Goal: Task Accomplishment & Management: Complete application form

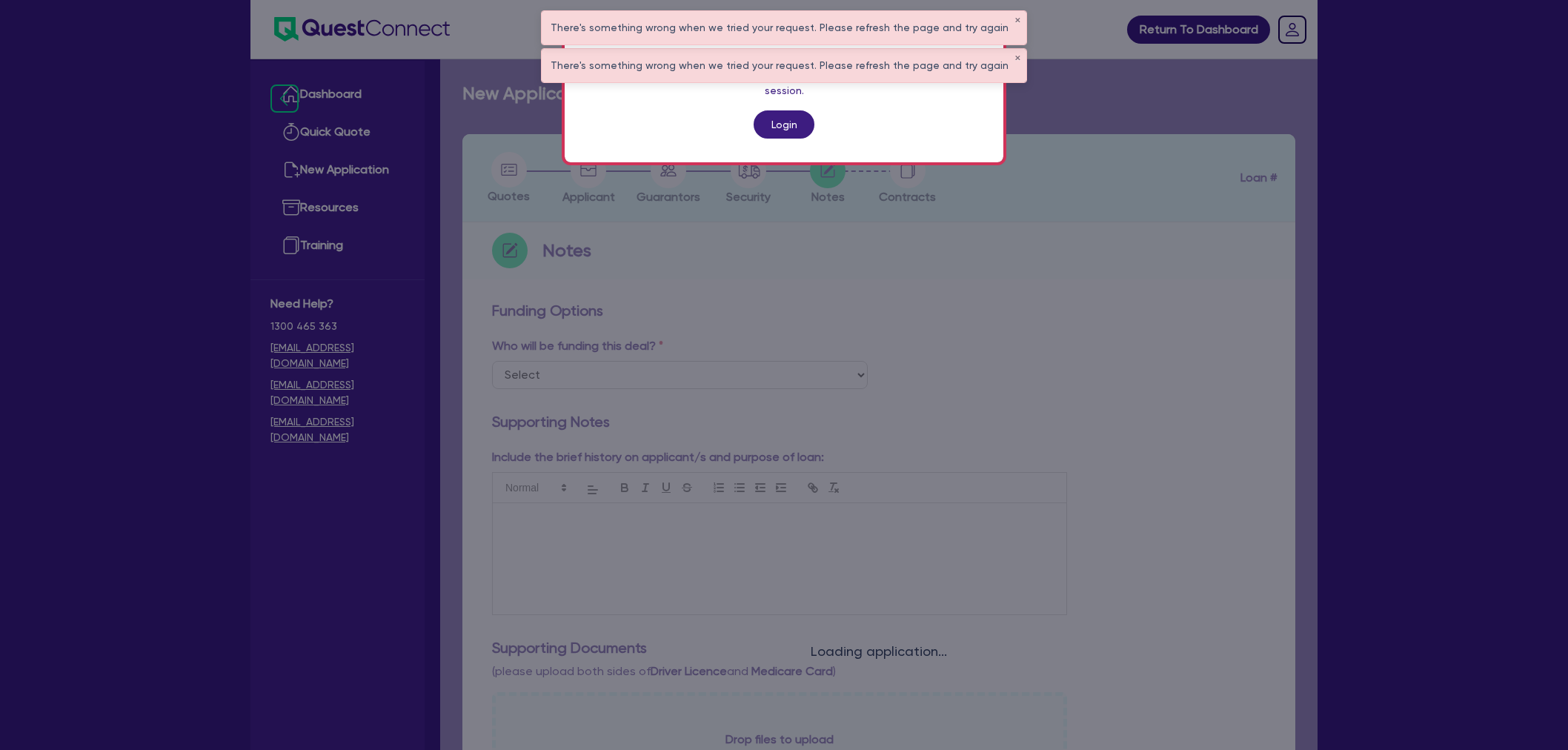
scroll to position [472, 0]
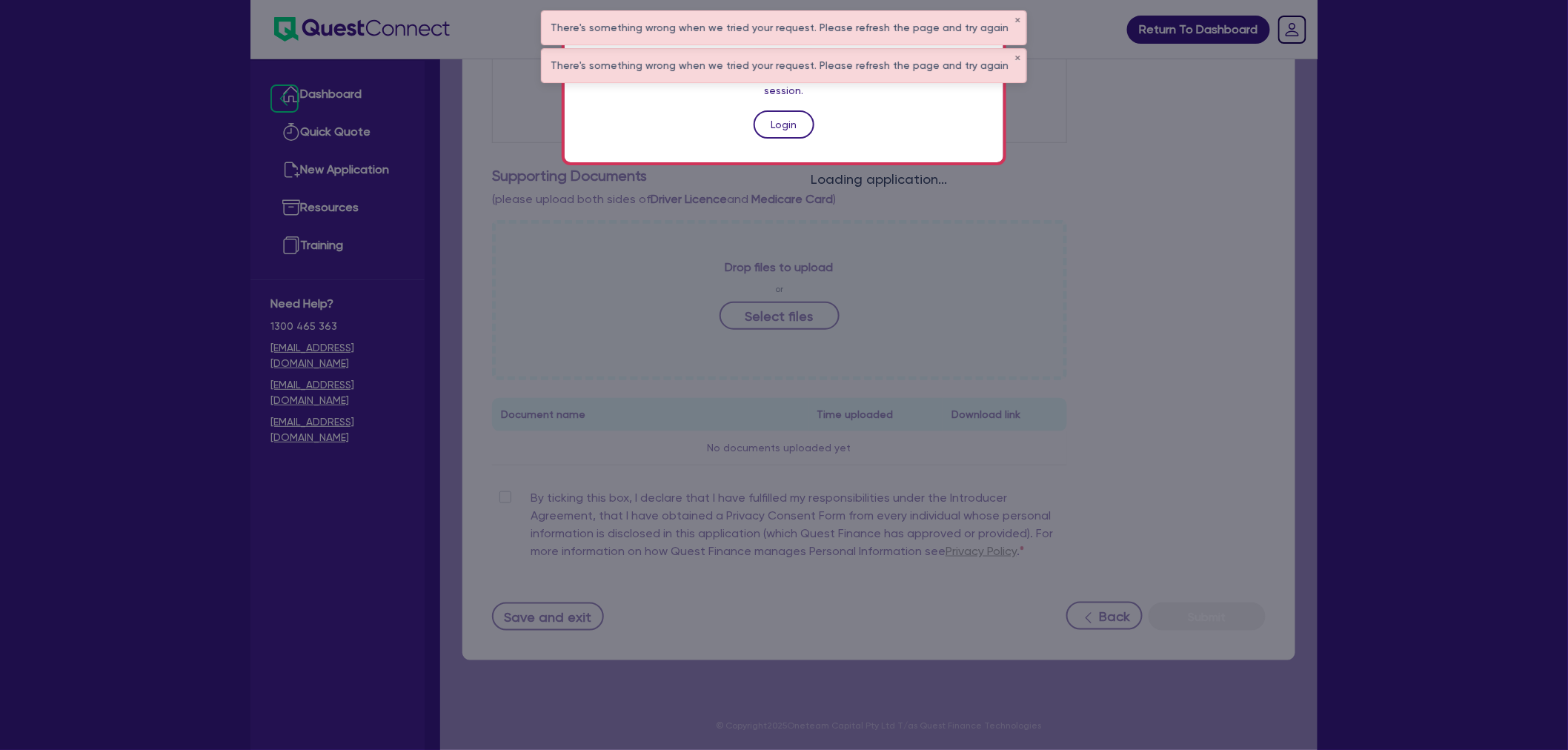
click at [790, 111] on link "Login" at bounding box center [784, 125] width 61 height 28
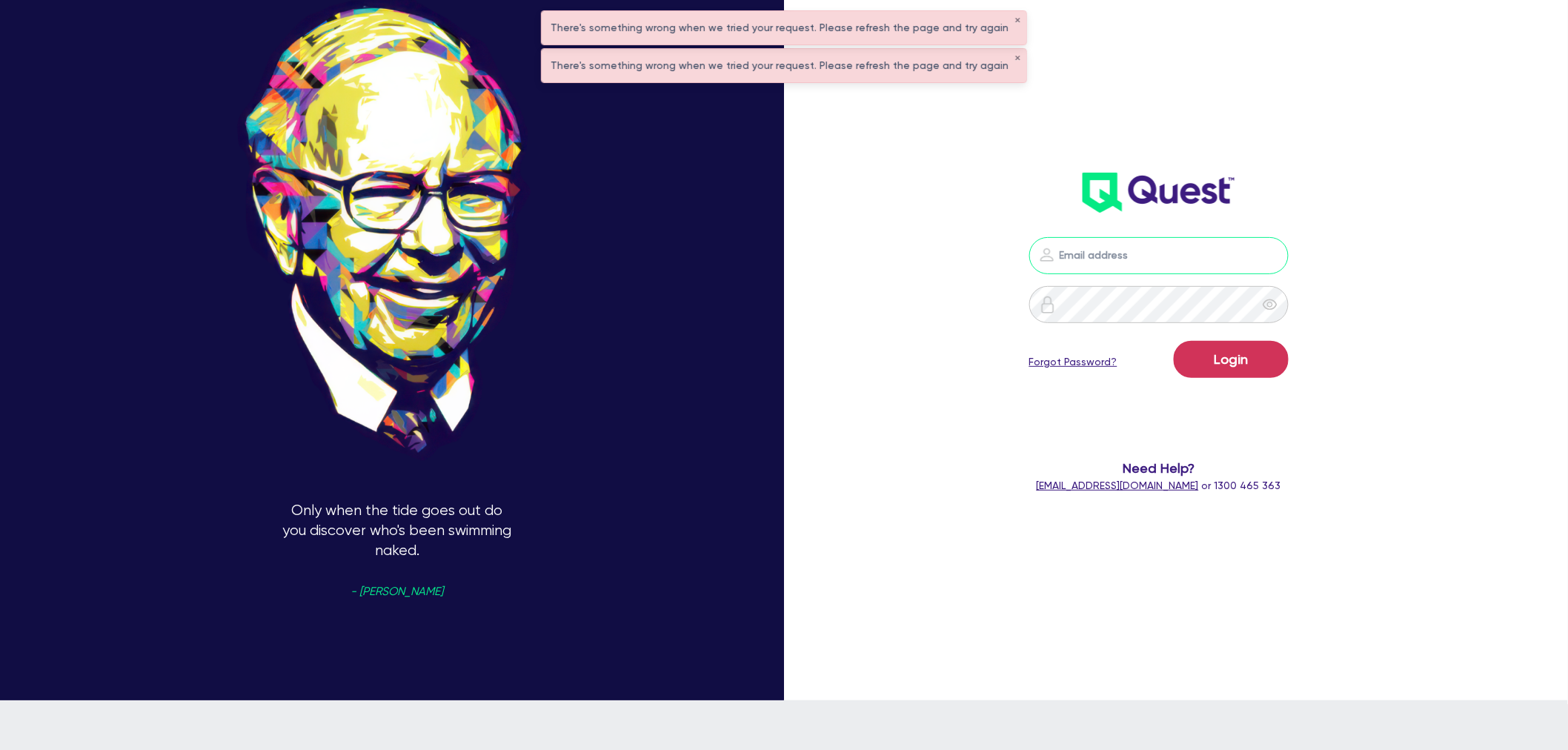
type input "shae.draper+broker@quest.finance"
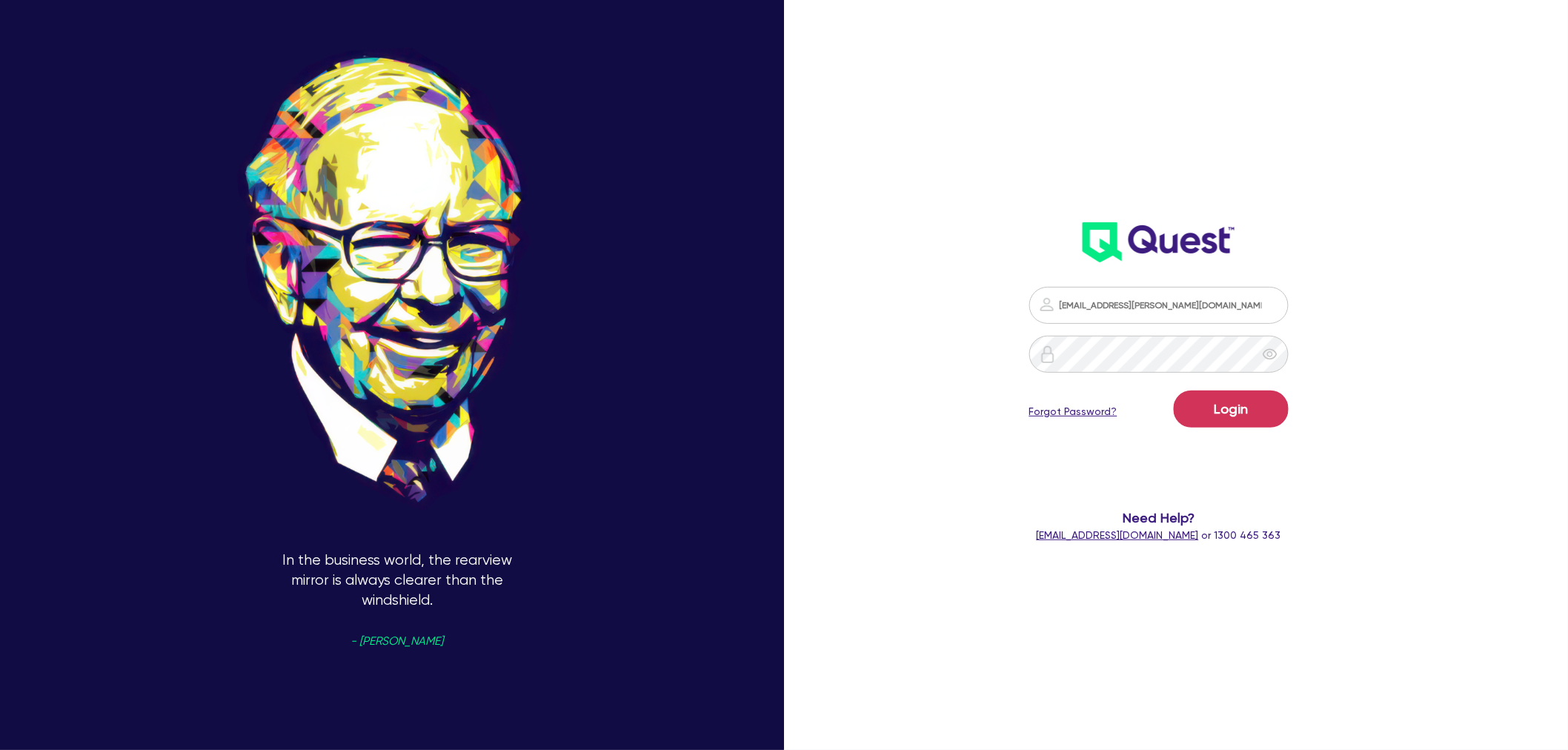
drag, startPoint x: 647, startPoint y: 22, endPoint x: 623, endPoint y: 27, distance: 24.5
click at [647, 22] on div "In the business world, the rearview mirror is always clearer than the windshiel…" at bounding box center [397, 374] width 794 height 849
click at [1243, 411] on button "Login" at bounding box center [1231, 409] width 115 height 37
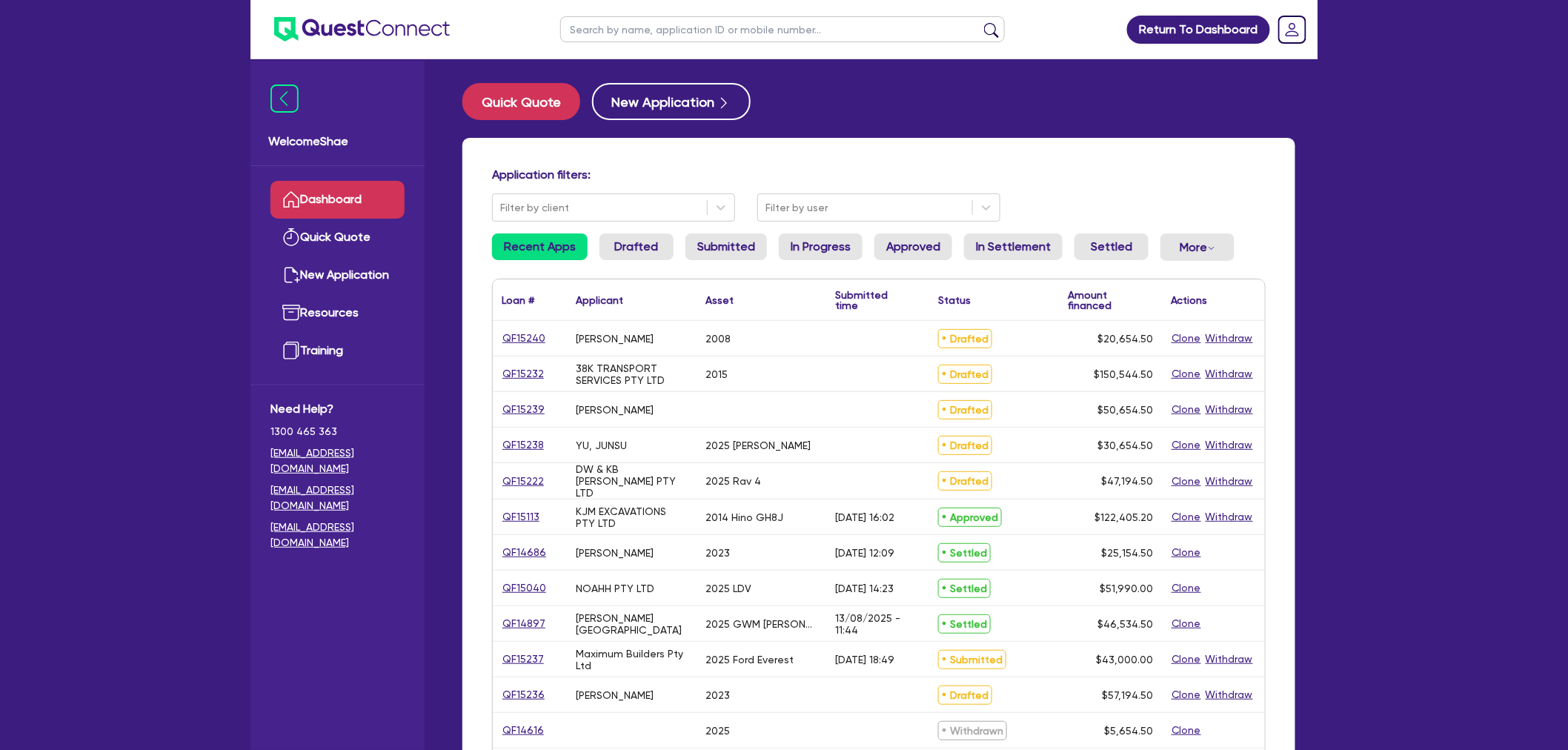
click at [658, 21] on input "text" at bounding box center [783, 29] width 445 height 26
paste input "QF15222"
type input "QF15222"
click at [980, 22] on button "submit" at bounding box center [992, 32] width 24 height 21
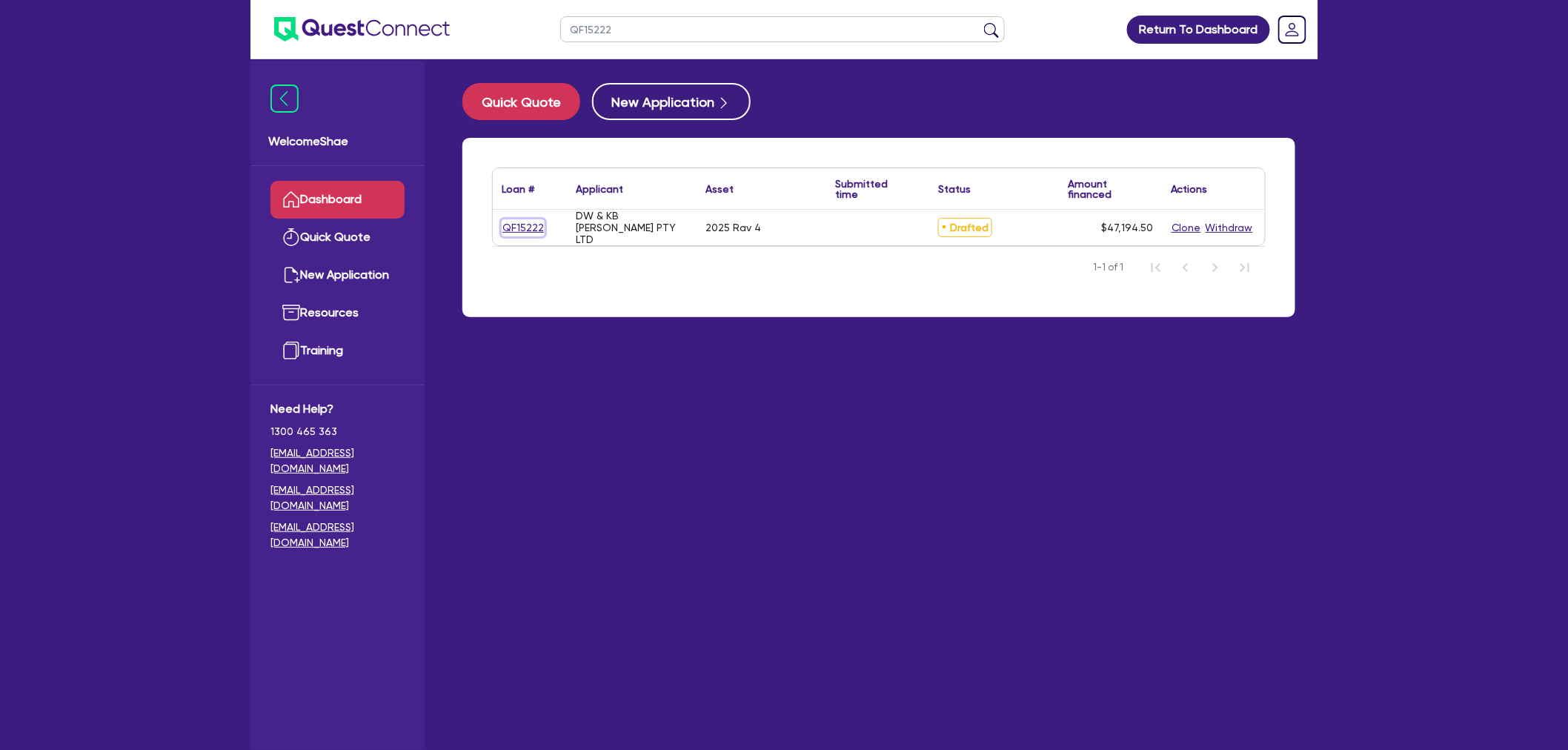
click at [527, 226] on link "QF15222" at bounding box center [523, 228] width 43 height 17
select select "CARS_AND_LIGHT_TRUCKS"
select select "PASSENGER_VEHICLES"
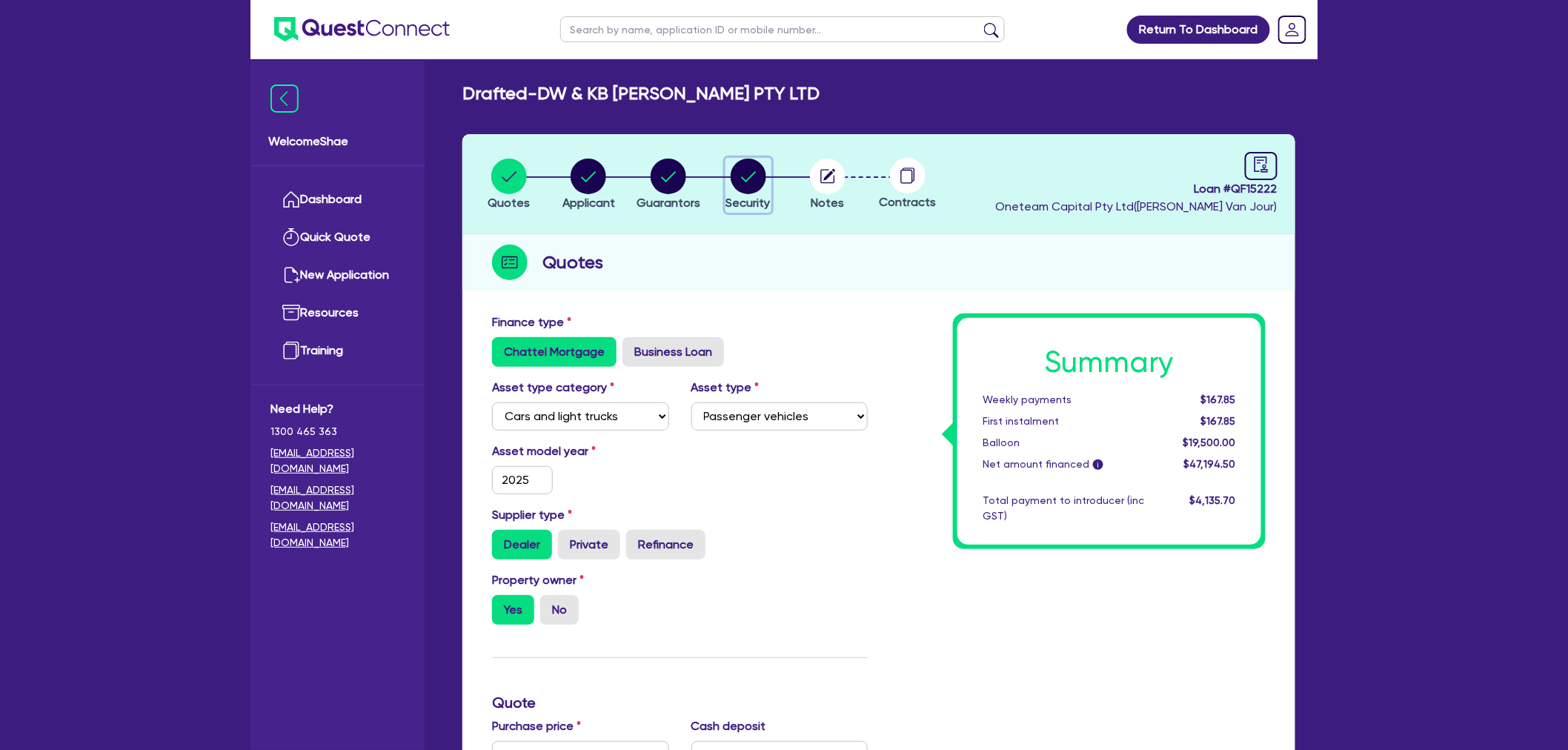
click at [762, 180] on circle "button" at bounding box center [749, 176] width 36 height 36
select select "CARS_AND_LIGHT_TRUCKS"
select select "PASSENGER_VEHICLES"
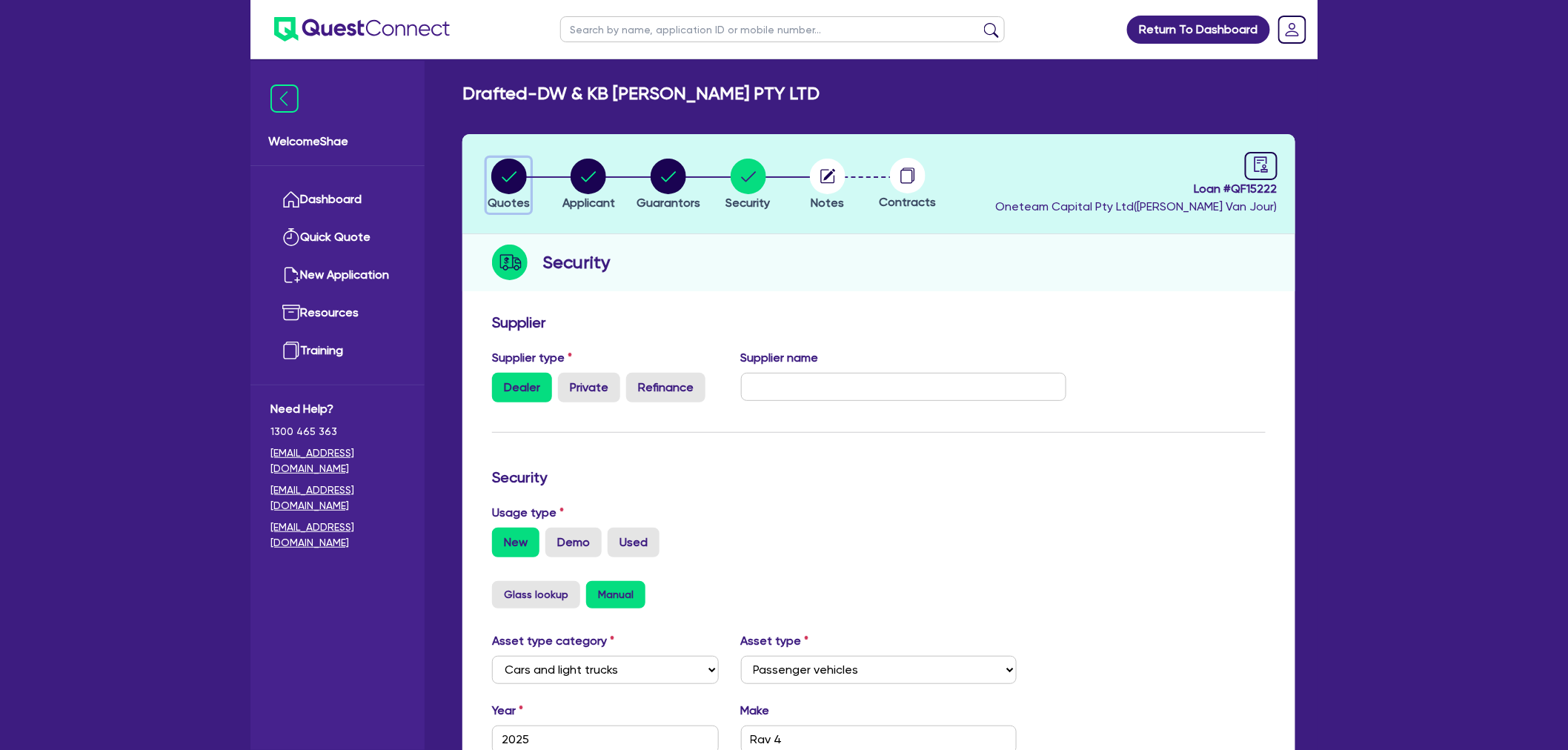
click at [512, 174] on circle "button" at bounding box center [509, 176] width 36 height 36
select select "CARS_AND_LIGHT_TRUCKS"
select select "PASSENGER_VEHICLES"
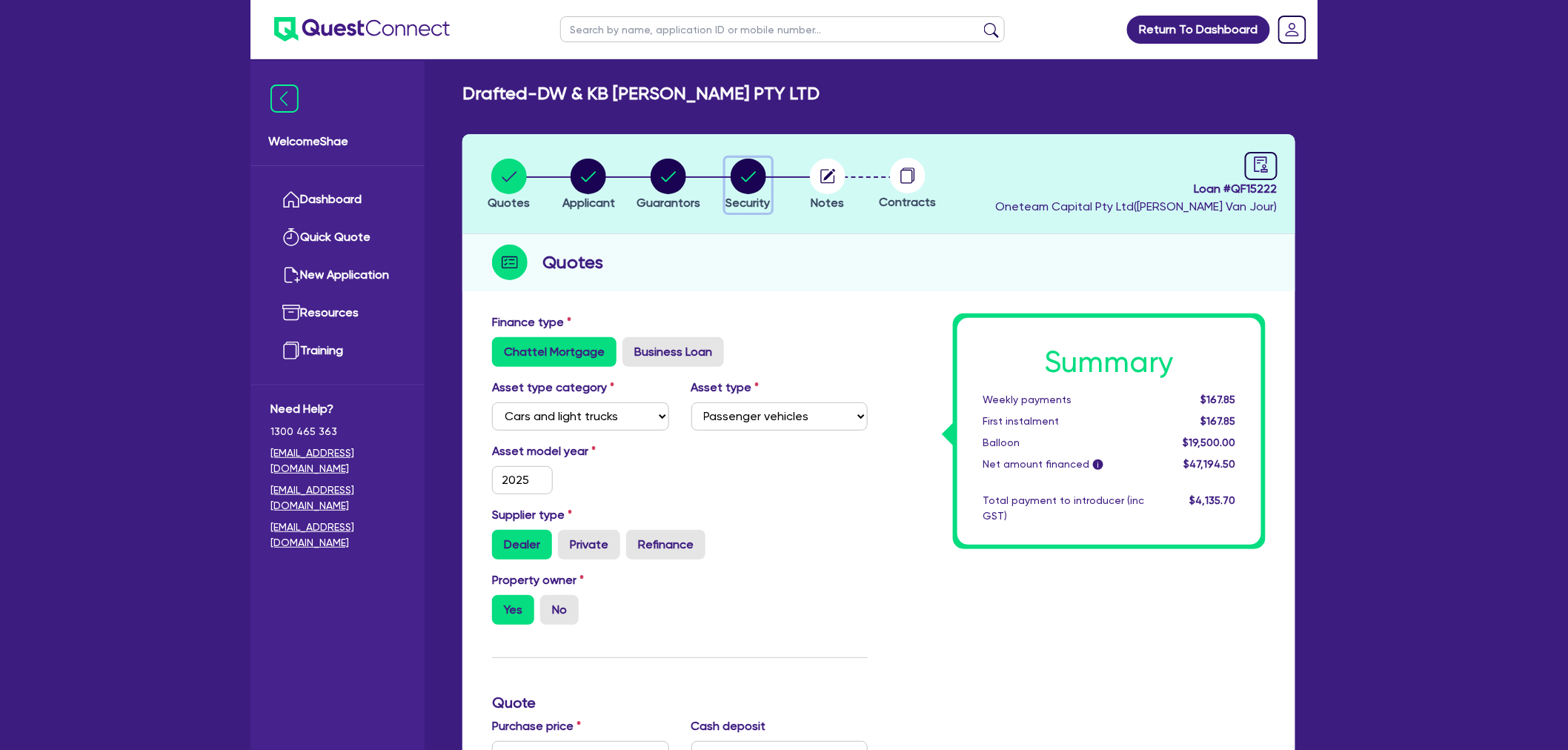
click at [759, 189] on circle "button" at bounding box center [749, 176] width 36 height 36
select select "CARS_AND_LIGHT_TRUCKS"
select select "PASSENGER_VEHICLES"
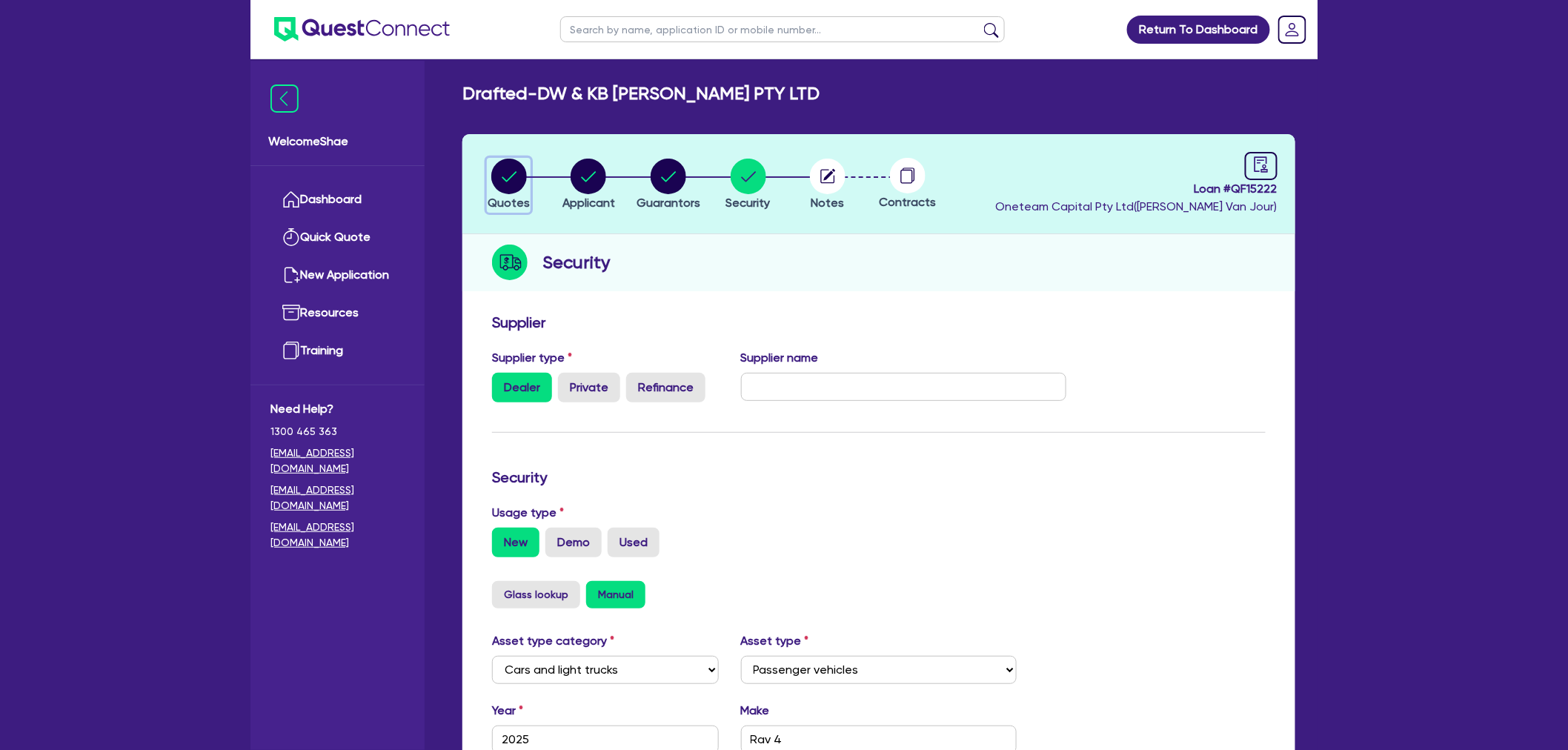
click at [527, 190] on div "button" at bounding box center [508, 176] width 42 height 36
select select "CARS_AND_LIGHT_TRUCKS"
select select "PASSENGER_VEHICLES"
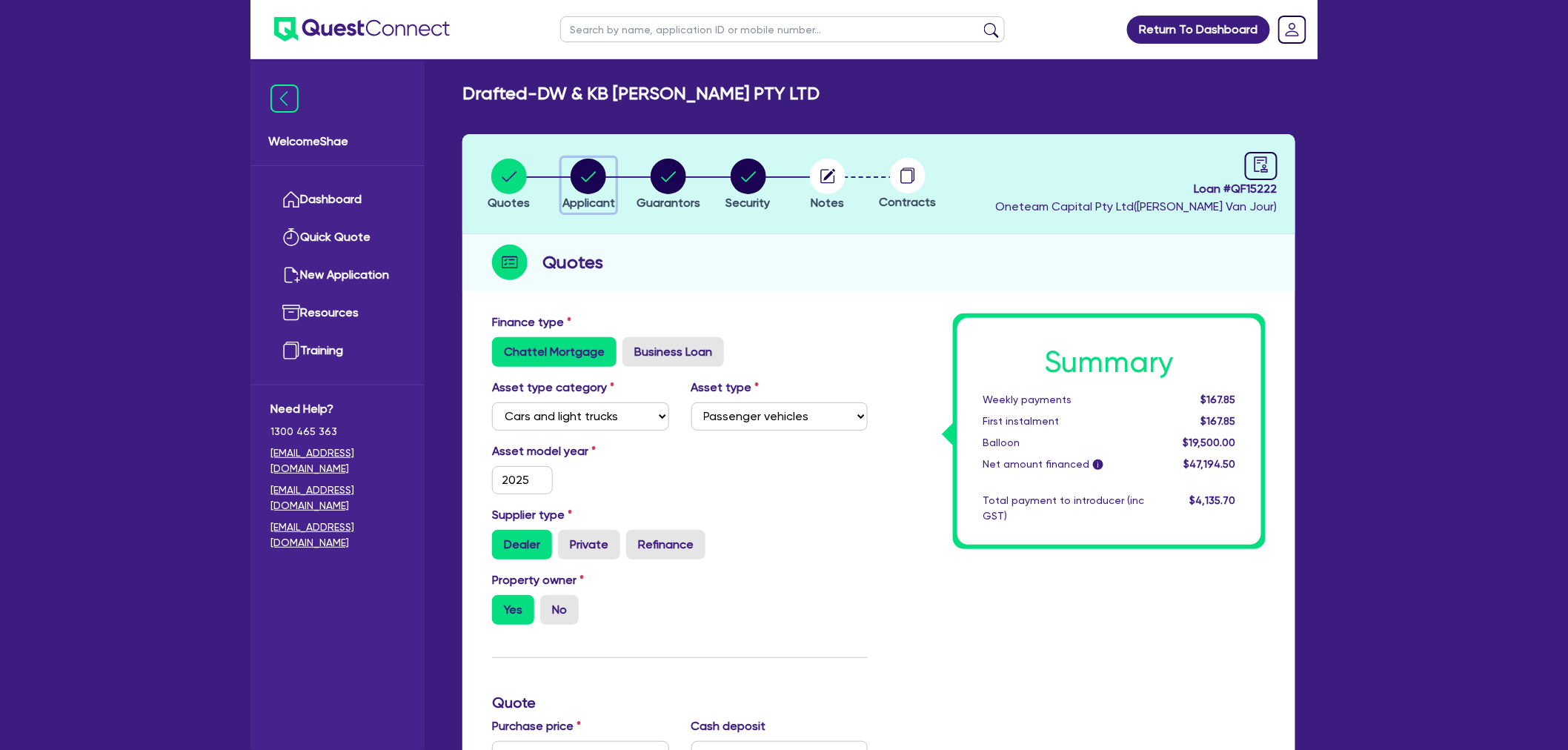
click at [587, 176] on circle "button" at bounding box center [588, 176] width 36 height 36
select select "COMPANY"
select select "ACCOMODATION_FOOD"
select select "OTHER_ACCOMODATION"
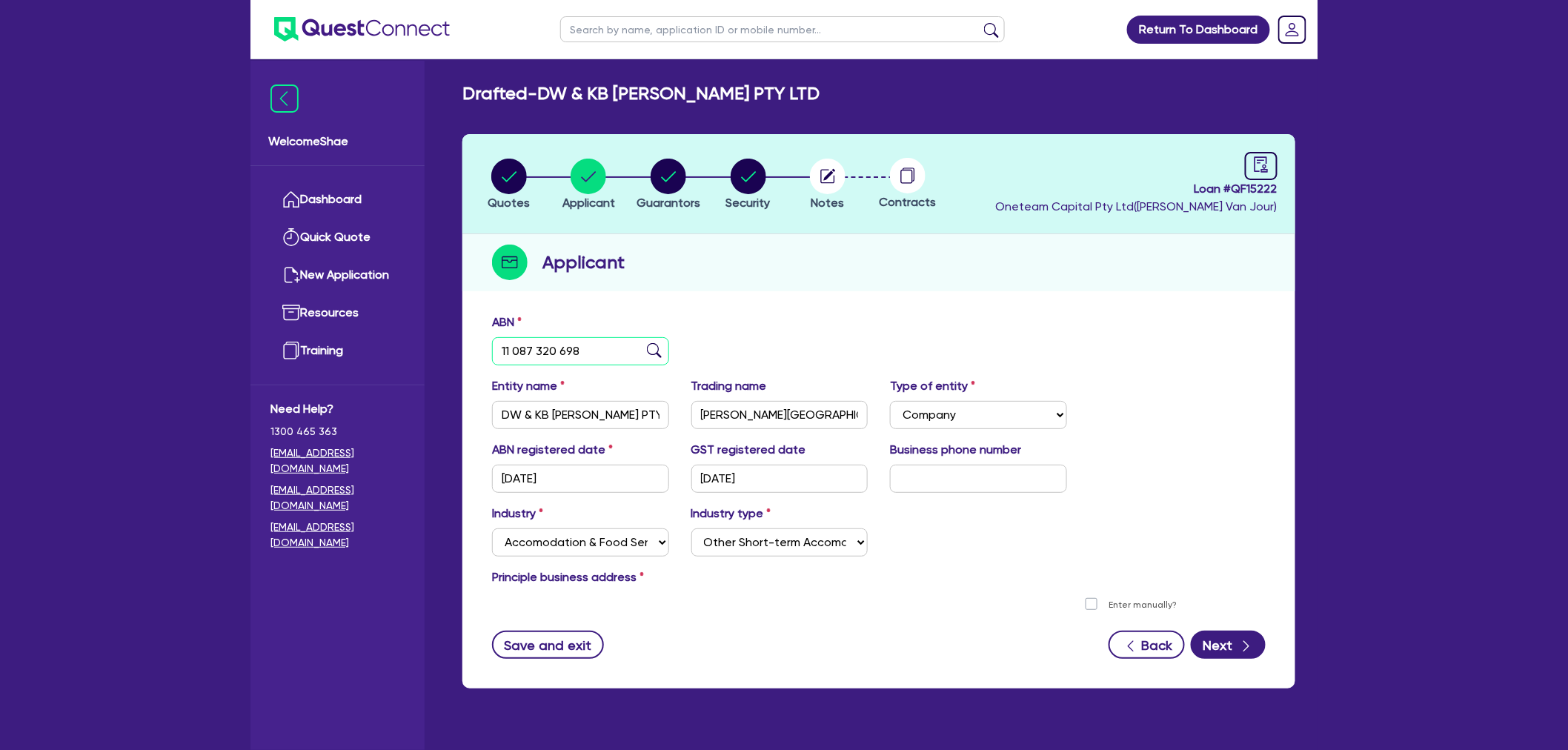
click at [556, 348] on input "11 087 320 698" at bounding box center [581, 351] width 177 height 28
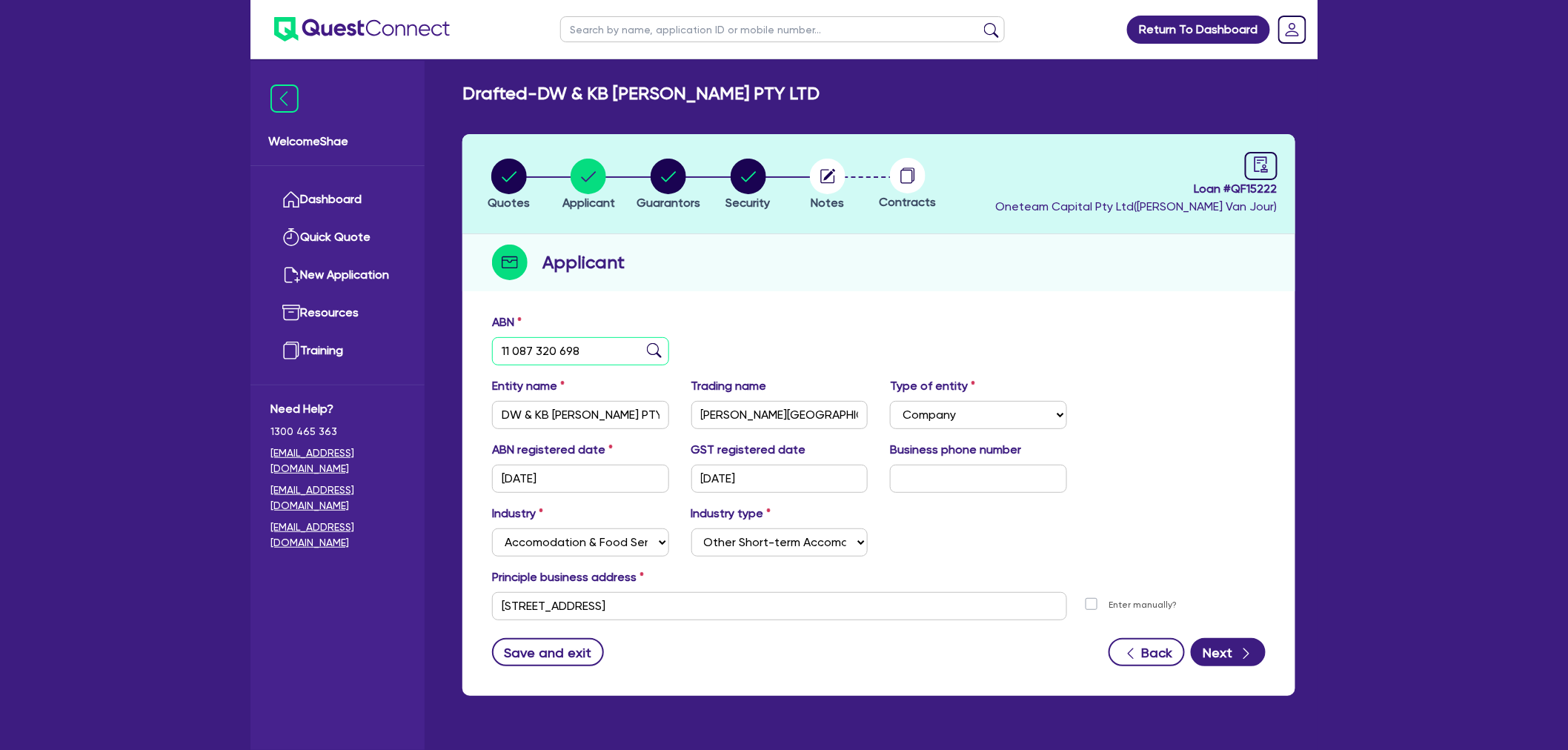
click at [556, 348] on input "11 087 320 698" at bounding box center [581, 351] width 177 height 28
click at [678, 182] on circle "button" at bounding box center [668, 176] width 36 height 36
select select "MRS"
select select "[GEOGRAPHIC_DATA]"
select select "MARRIED"
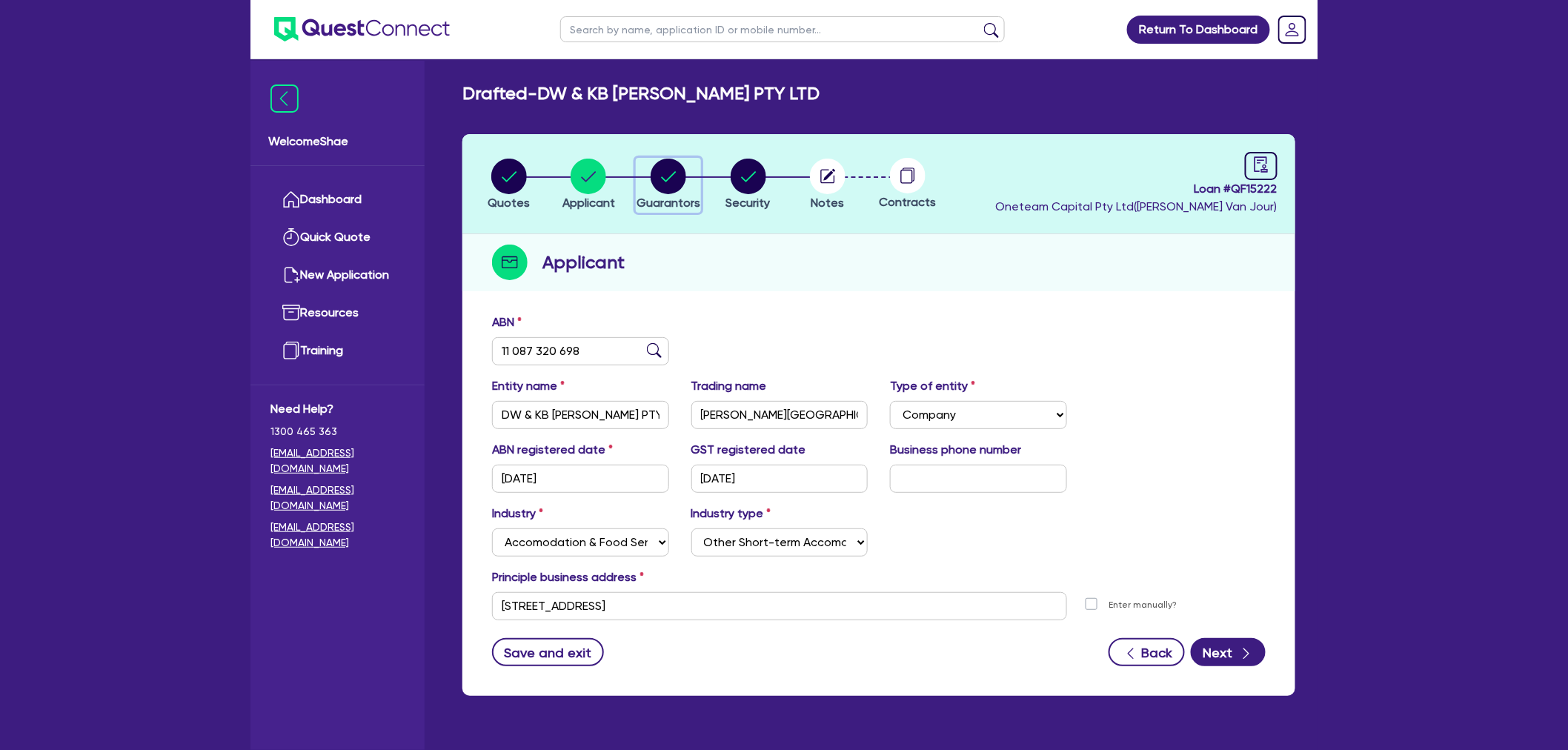
select select "CASH"
select select "PROPERTY"
select select "VEHICLE"
select select "CREDIT_CARD"
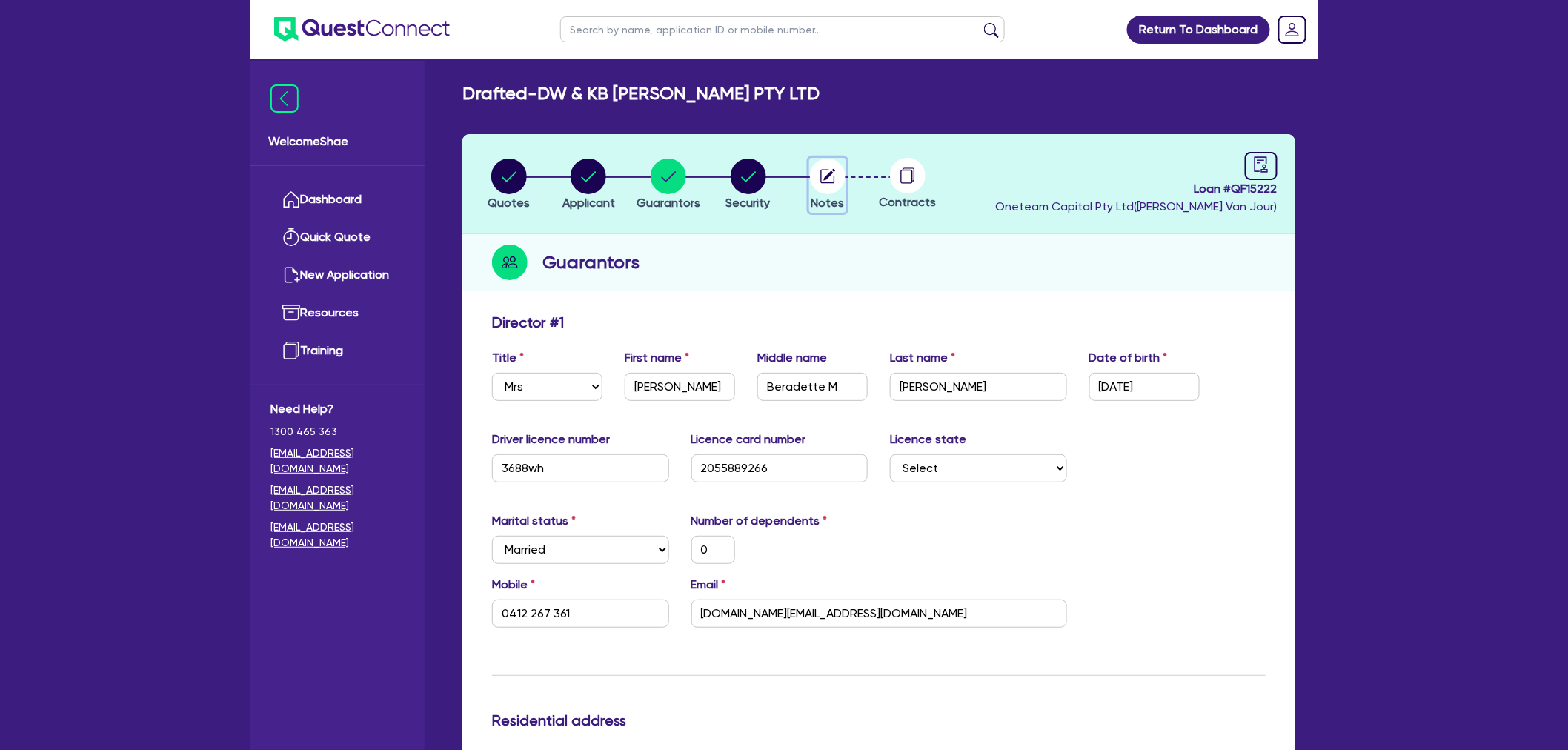
click at [813, 178] on circle "button" at bounding box center [828, 176] width 36 height 36
select select "Other"
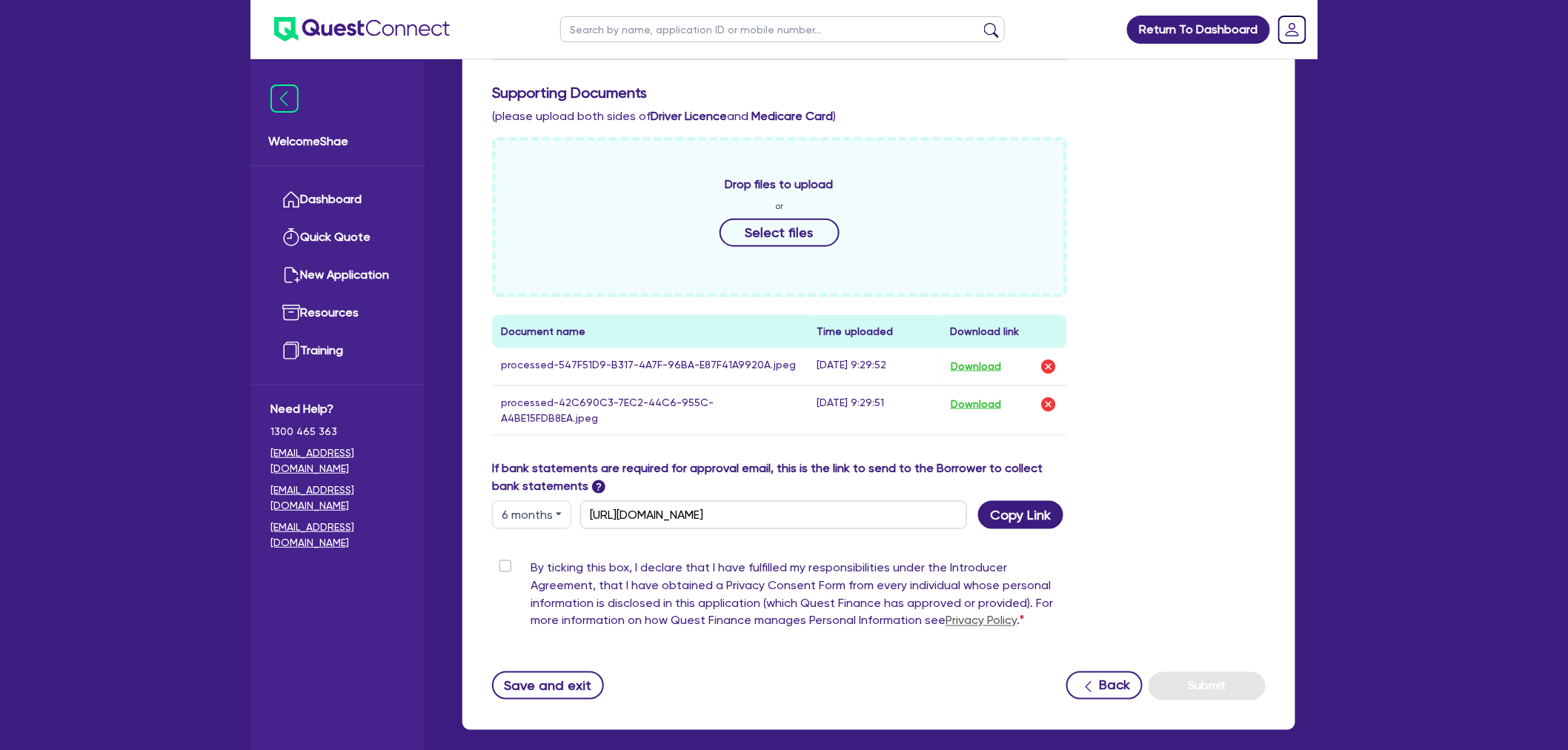
scroll to position [575, 0]
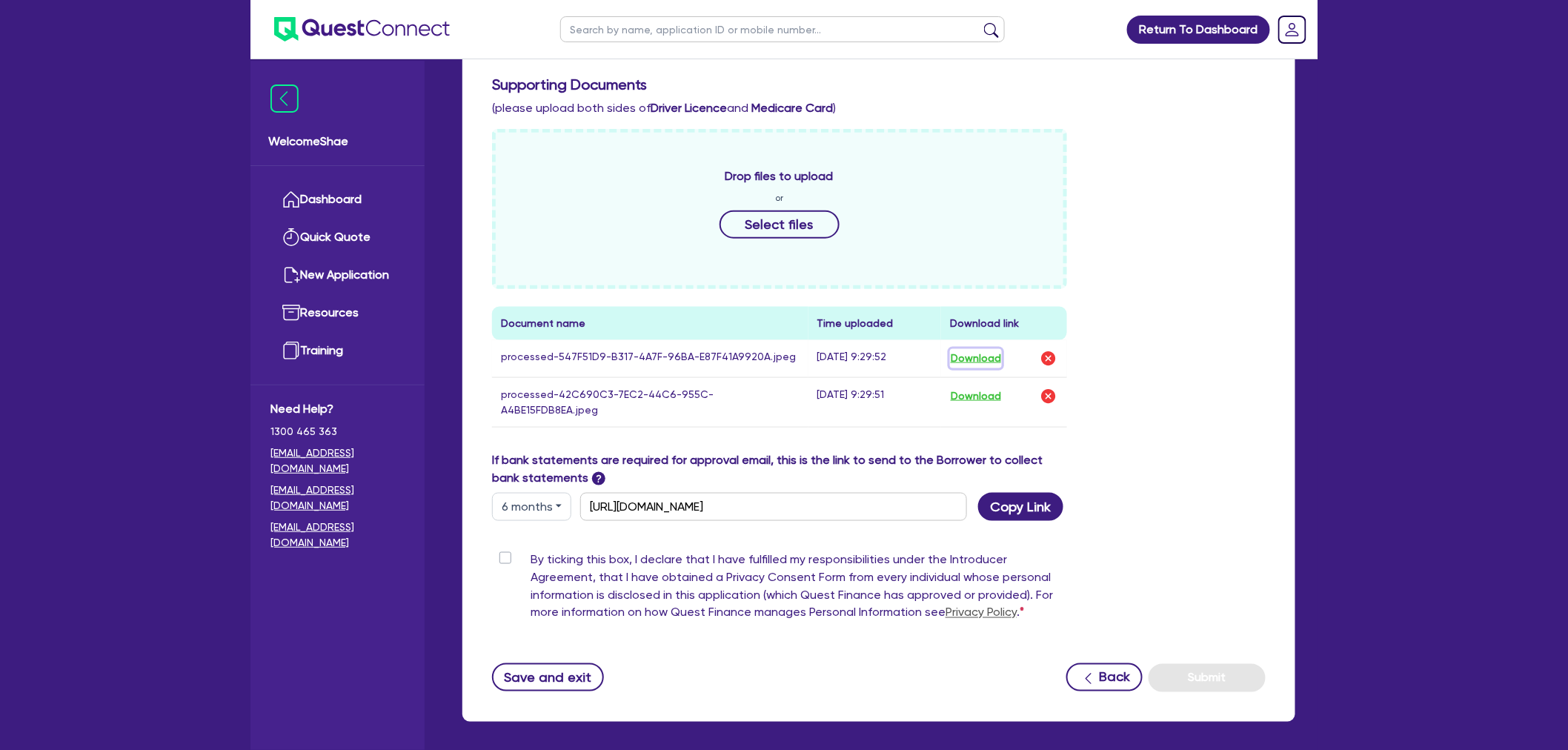
click at [968, 350] on button "Download" at bounding box center [976, 358] width 52 height 19
click at [968, 387] on button "Download" at bounding box center [976, 396] width 52 height 19
drag, startPoint x: 32, startPoint y: 389, endPoint x: 172, endPoint y: 390, distance: 140.0
click at [34, 388] on div "Return To Dashboard Edit Profile Logout Welcome Shae Dashboard Quick Quote New …" at bounding box center [784, 118] width 1568 height 1388
drag, startPoint x: 314, startPoint y: 609, endPoint x: 502, endPoint y: 529, distance: 204.3
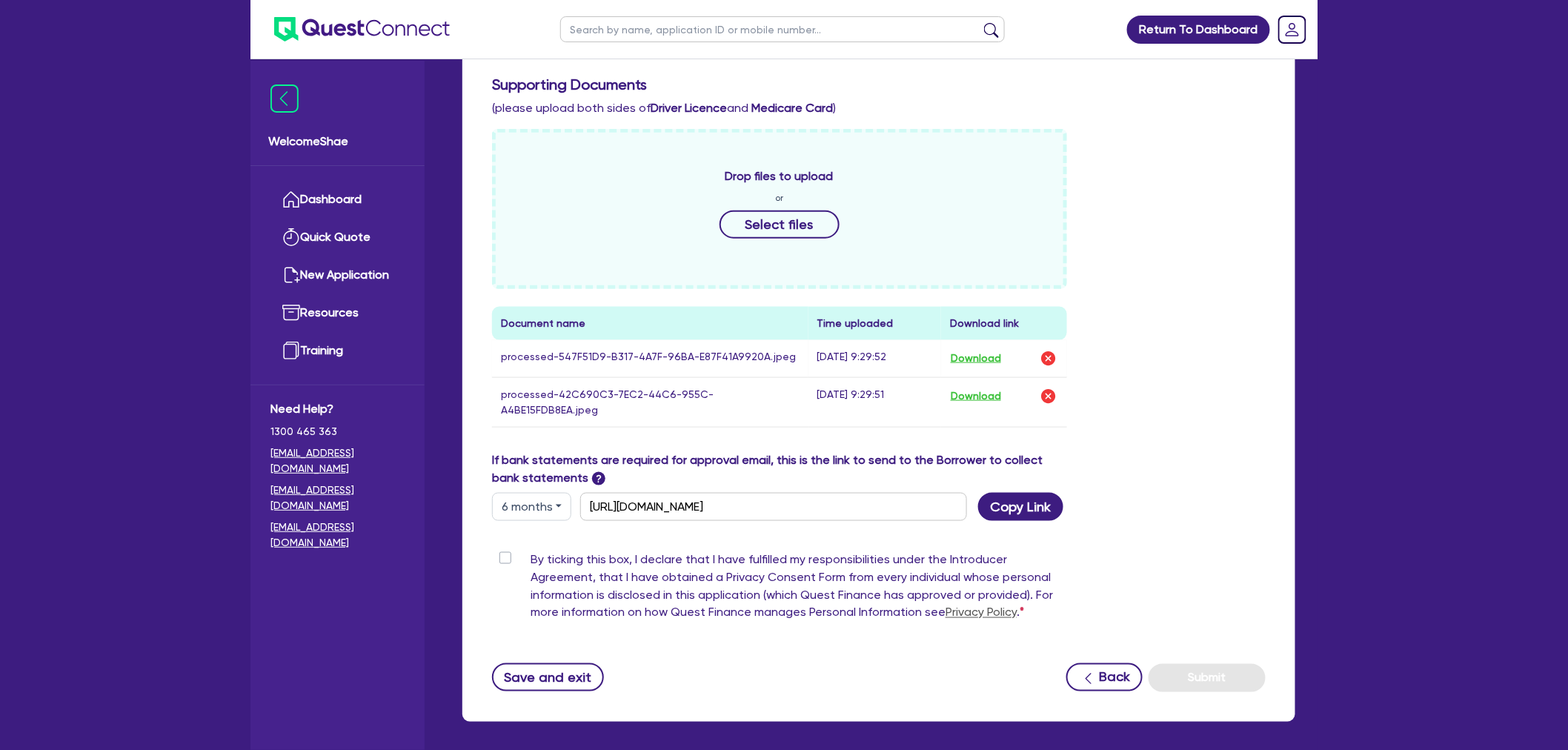
click at [314, 609] on div "Welcome Shae Dashboard Quick Quote New Application Ref Company Ref Salesperson …" at bounding box center [337, 405] width 174 height 689
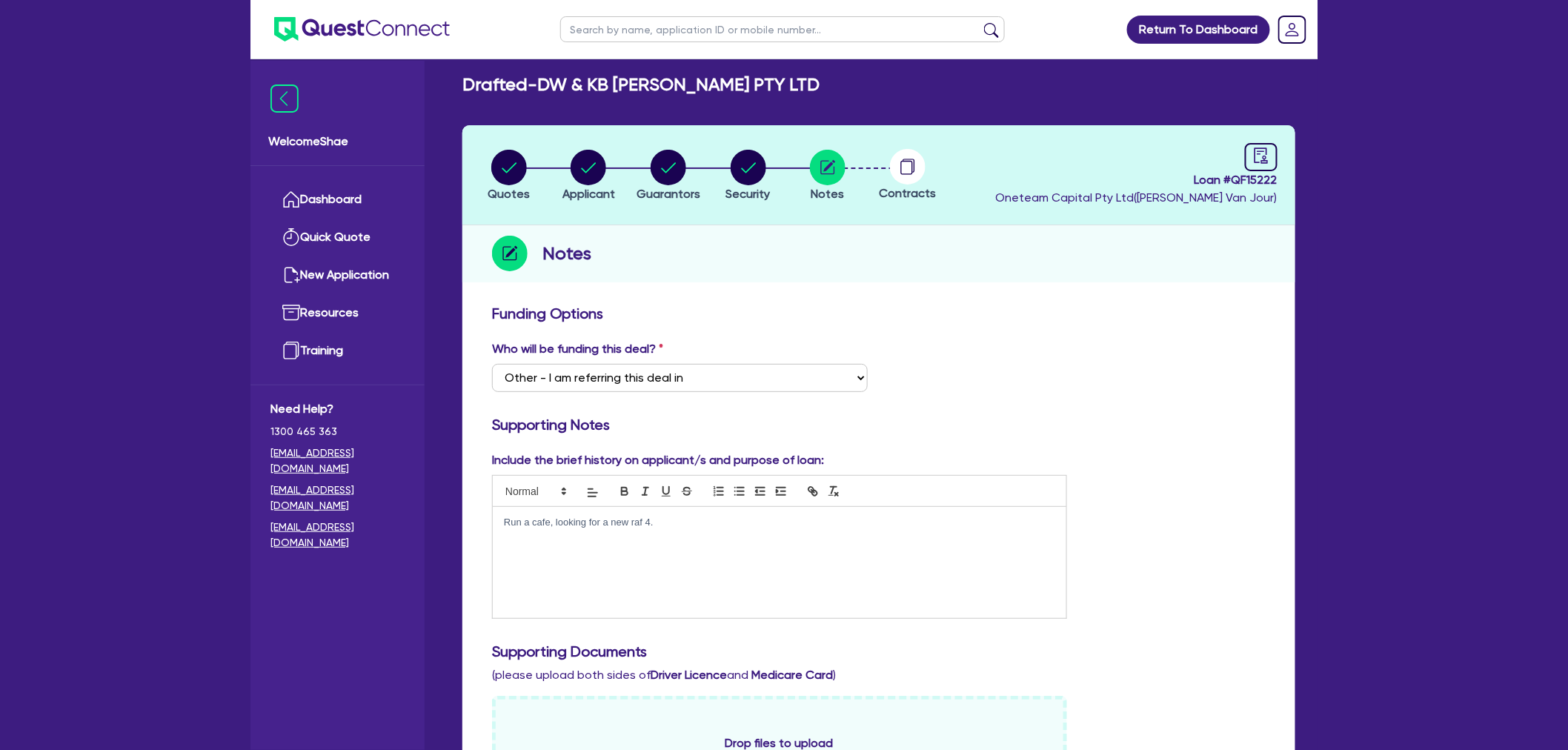
scroll to position [0, 0]
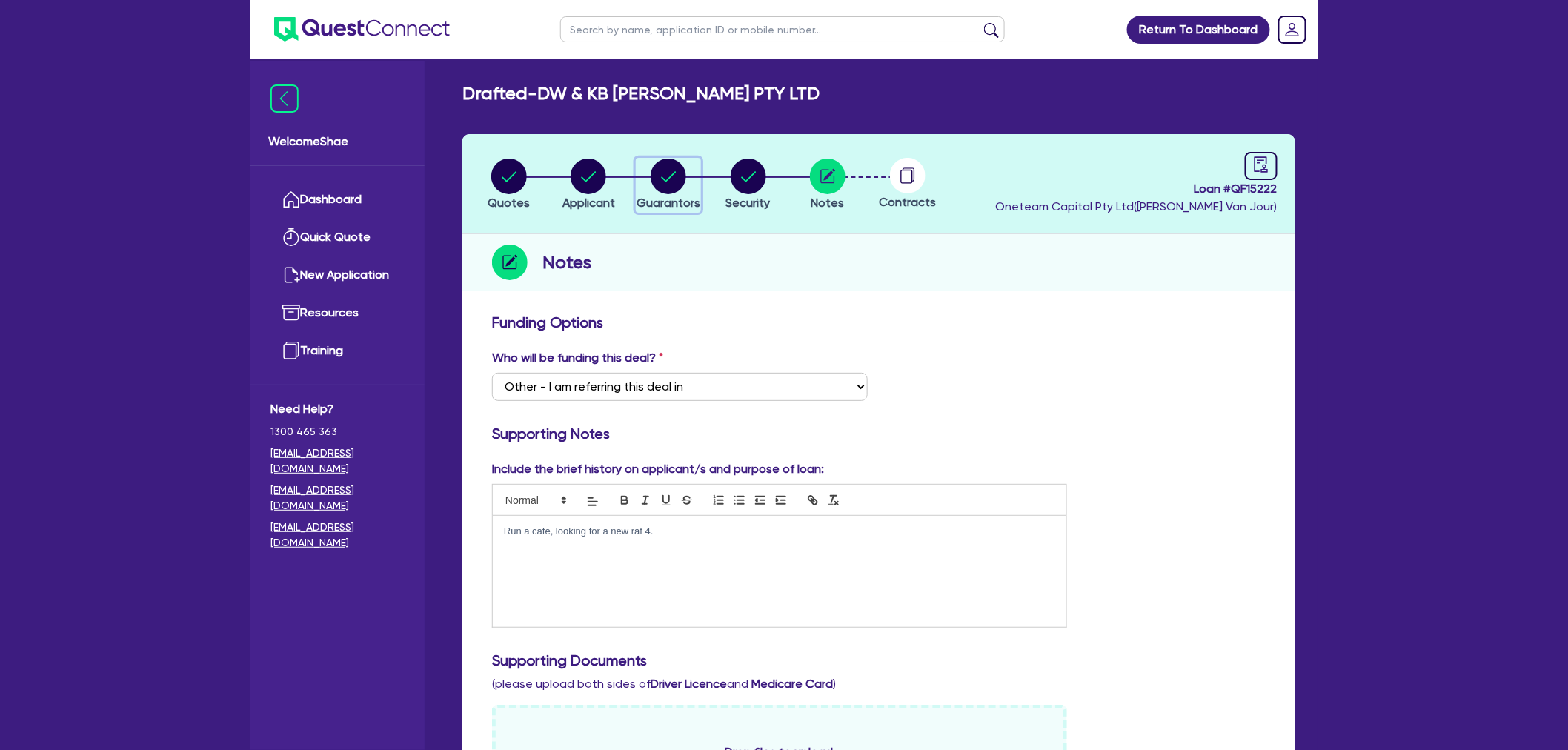
click at [670, 187] on circle "button" at bounding box center [668, 176] width 36 height 36
select select "MRS"
select select "[GEOGRAPHIC_DATA]"
select select "MARRIED"
select select "CASH"
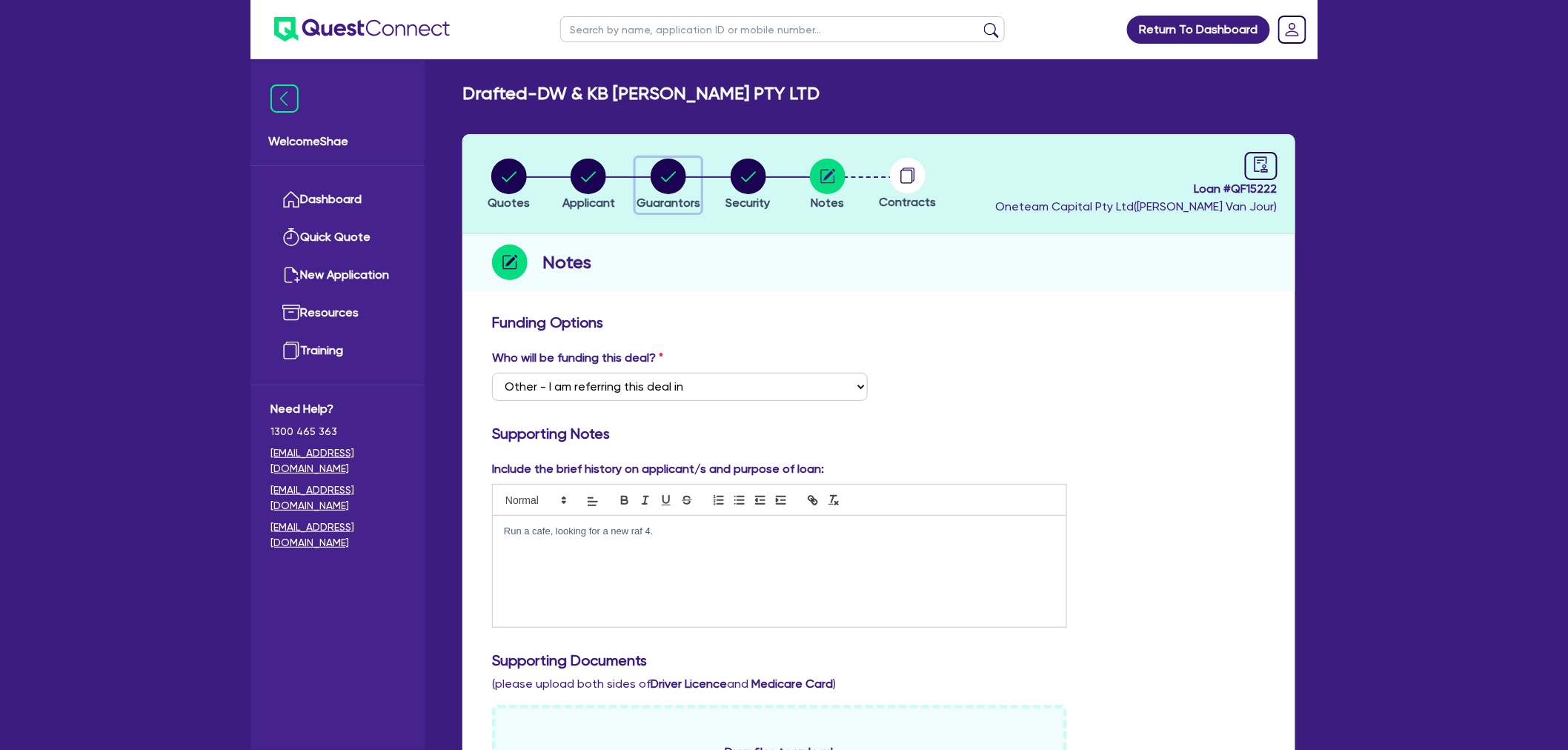
select select "PROPERTY"
select select "VEHICLE"
select select "CREDIT_CARD"
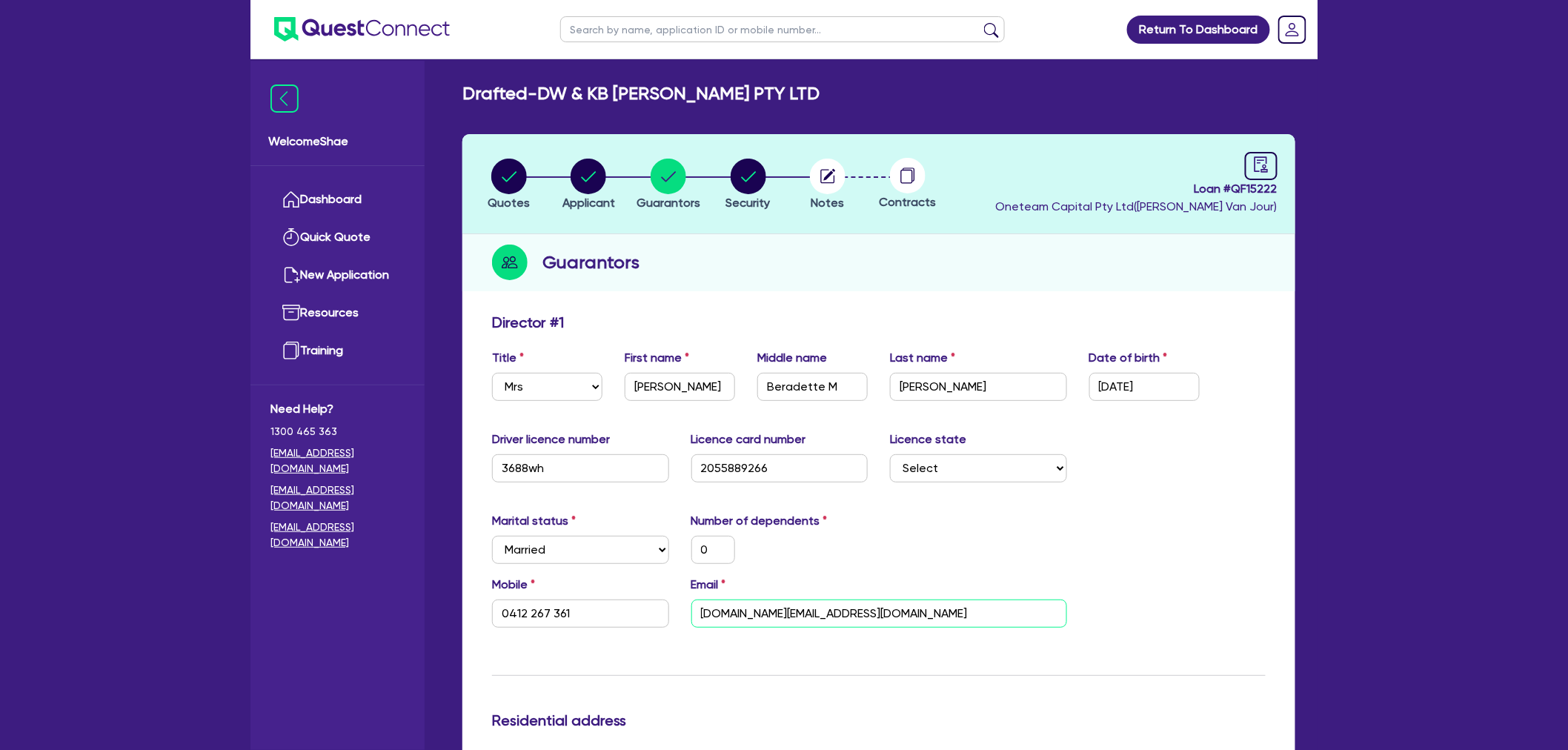
click at [797, 614] on input "stirling.property@outlook.com" at bounding box center [879, 614] width 376 height 28
drag, startPoint x: 286, startPoint y: 618, endPoint x: 405, endPoint y: 581, distance: 124.6
click at [286, 618] on div "Welcome Shae Dashboard Quick Quote New Application Ref Company Ref Salesperson …" at bounding box center [337, 405] width 174 height 689
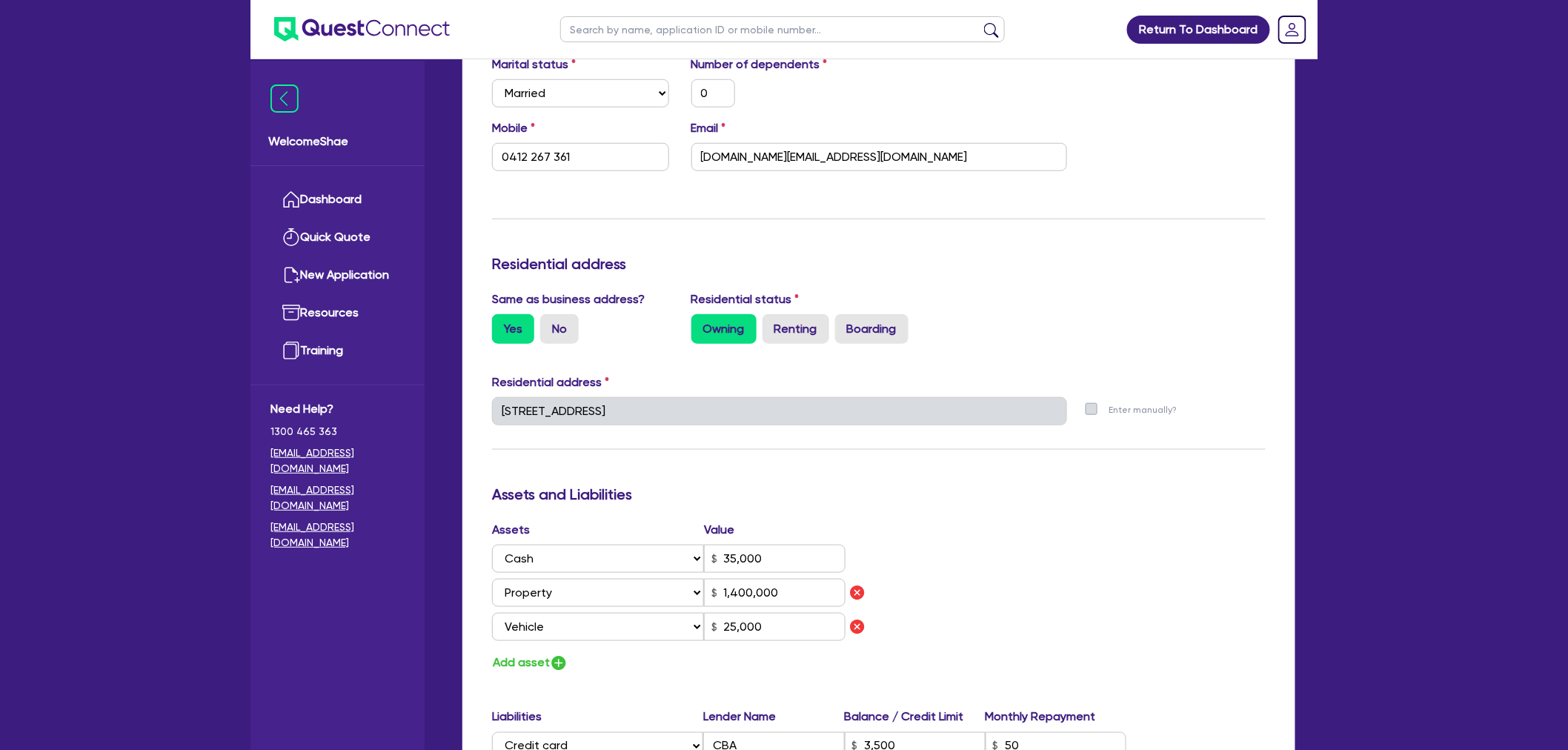
scroll to position [412, 0]
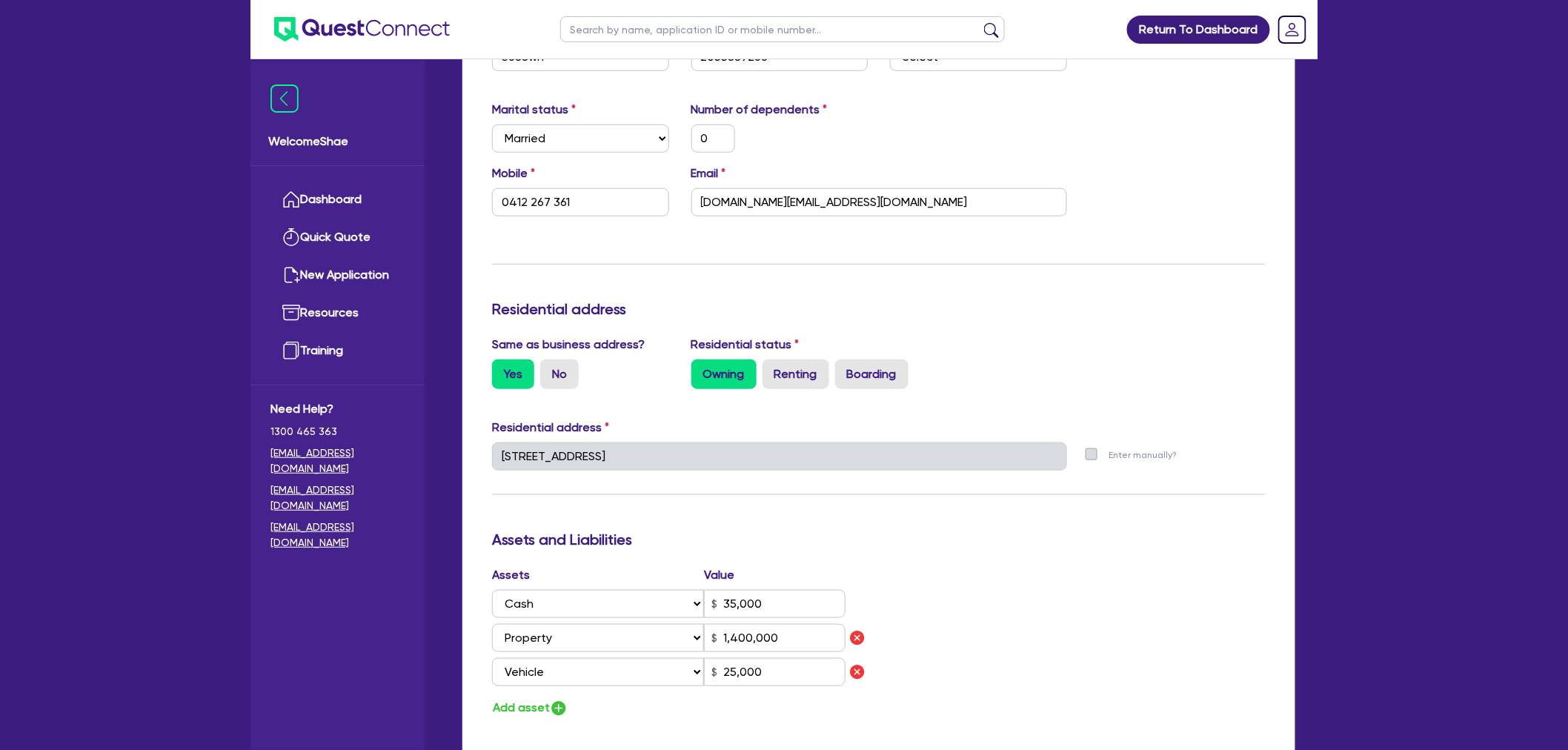
click at [1362, 334] on div "Return To Dashboard Edit Profile Logout Welcome Shae Dashboard Quick Quote New …" at bounding box center [784, 504] width 1568 height 1832
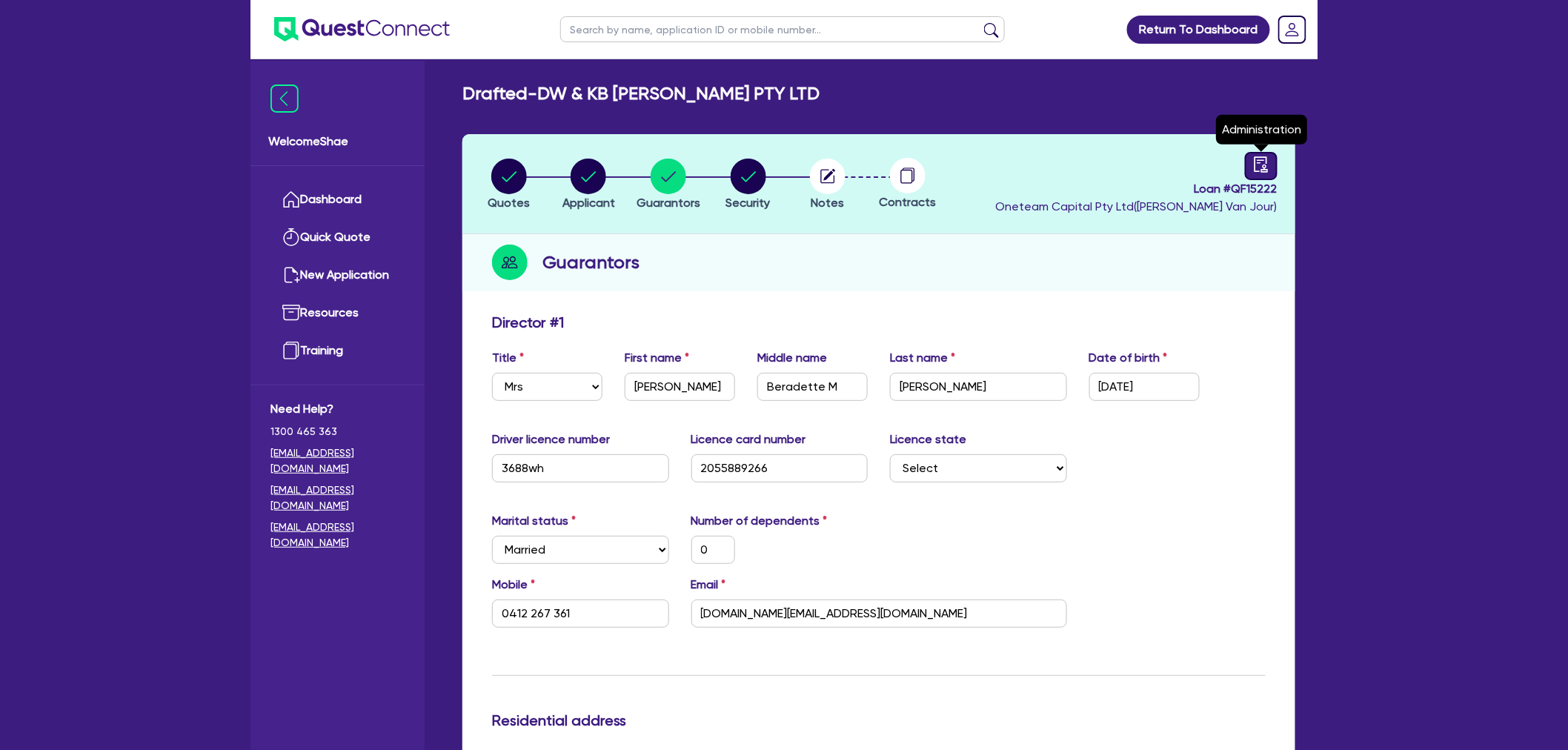
click at [1264, 160] on icon "audit" at bounding box center [1262, 164] width 13 height 16
select select "DRAFTED_NEW"
select select "Other"
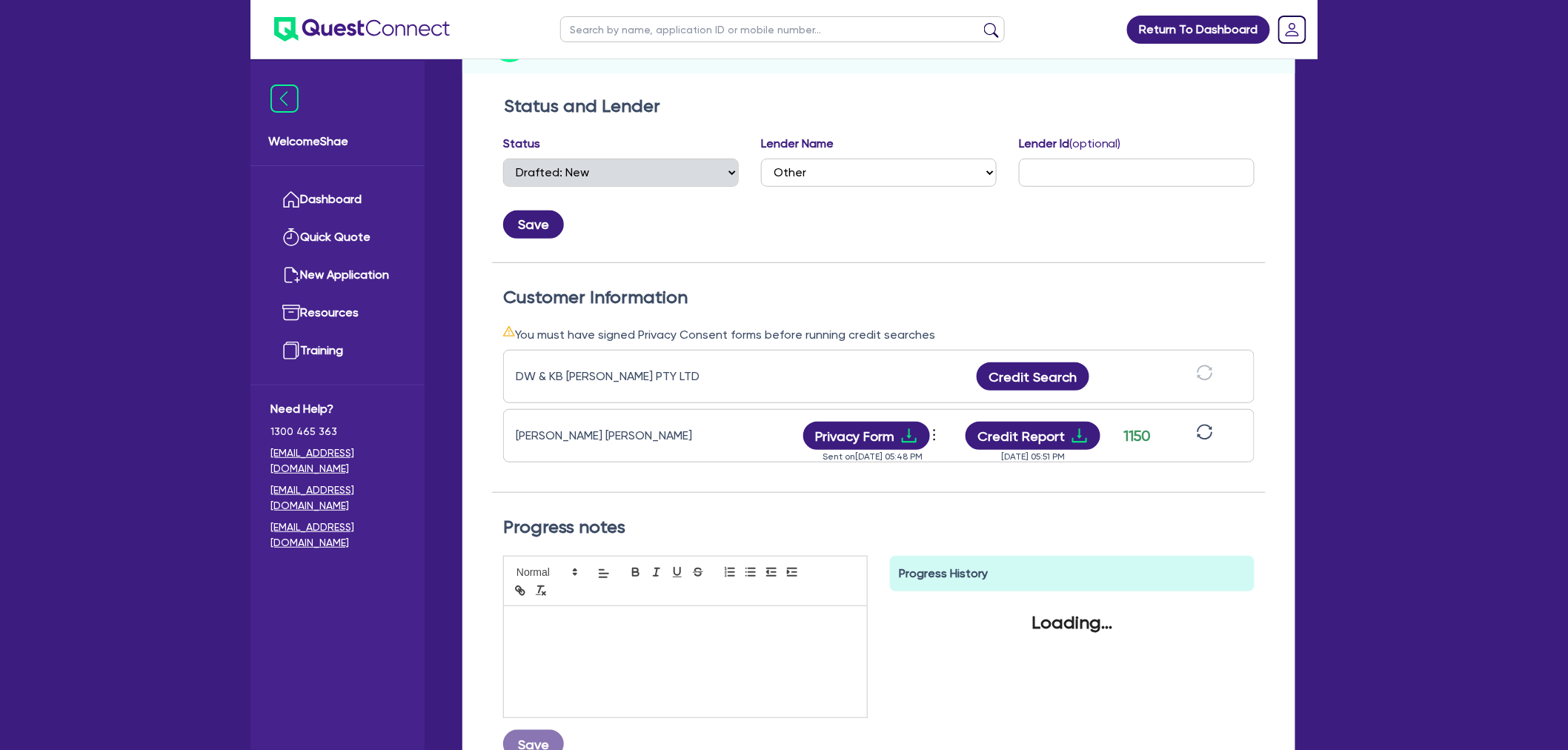
scroll to position [247, 0]
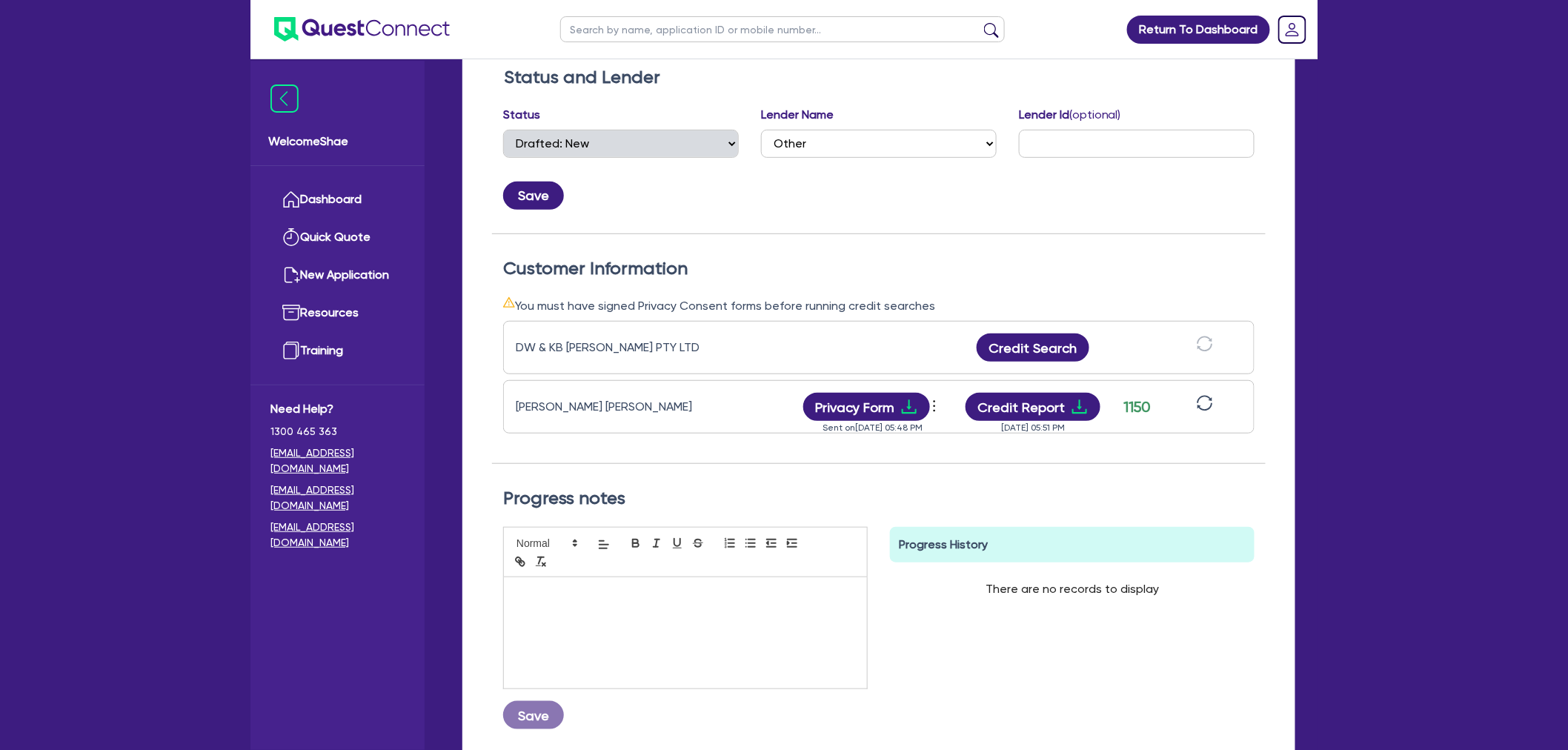
drag, startPoint x: 1432, startPoint y: 372, endPoint x: 1412, endPoint y: 372, distance: 20.0
click at [1432, 372] on div "Return To Dashboard Edit Profile Logout Welcome Shae Dashboard Quick Quote New …" at bounding box center [784, 318] width 1568 height 1132
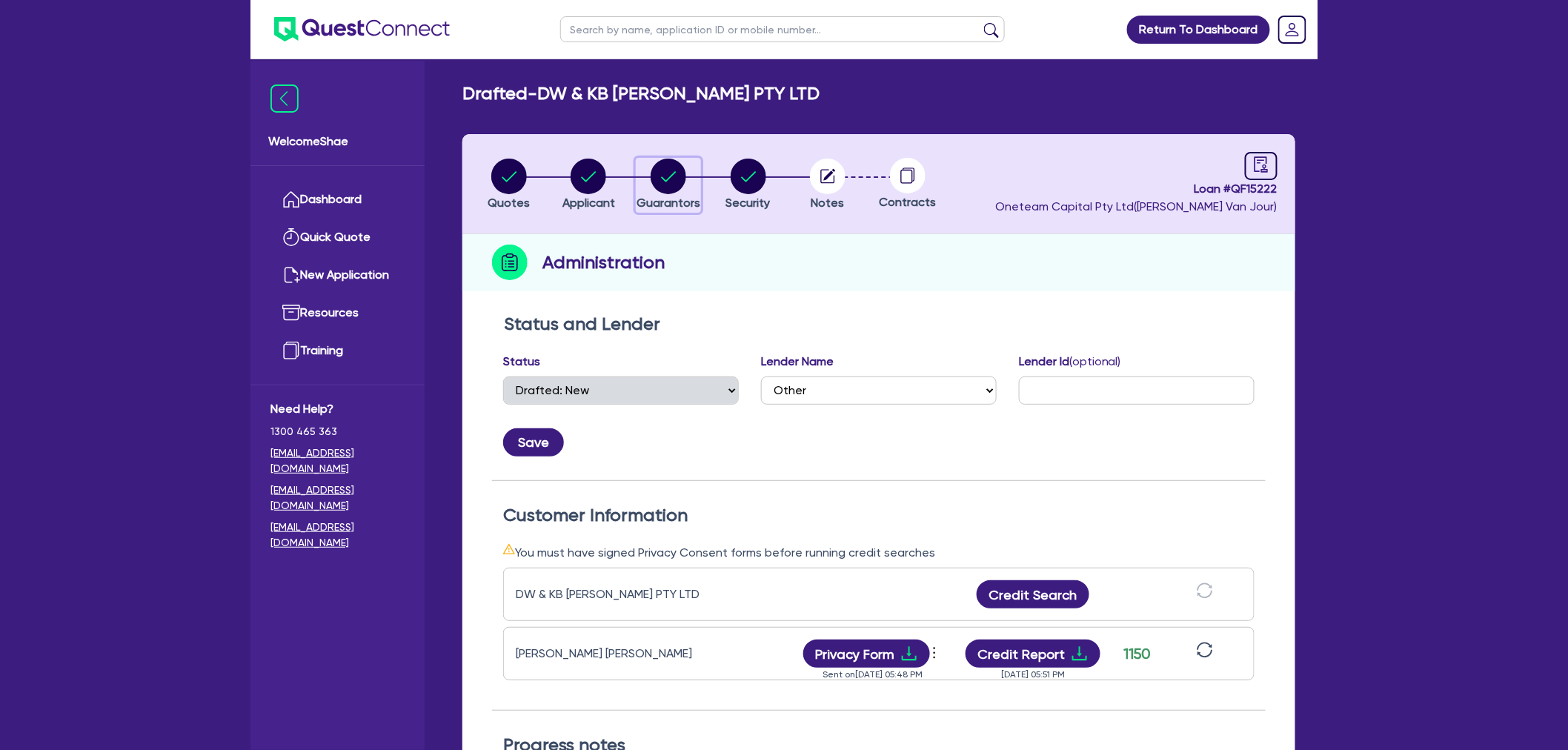
click at [668, 176] on circle "button" at bounding box center [668, 176] width 36 height 36
select select "MRS"
select select "[GEOGRAPHIC_DATA]"
select select "MARRIED"
select select "CASH"
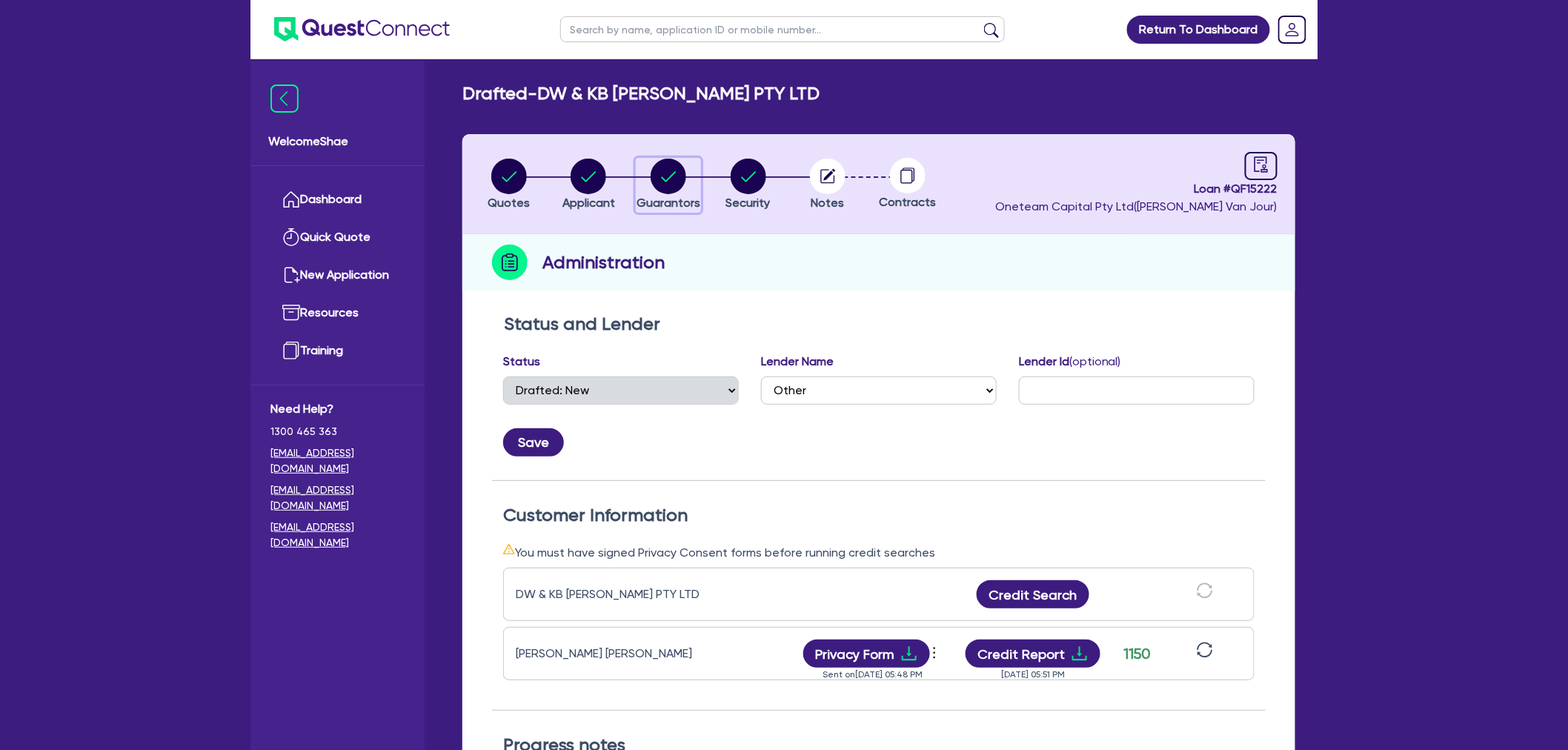
select select "PROPERTY"
select select "VEHICLE"
select select "CREDIT_CARD"
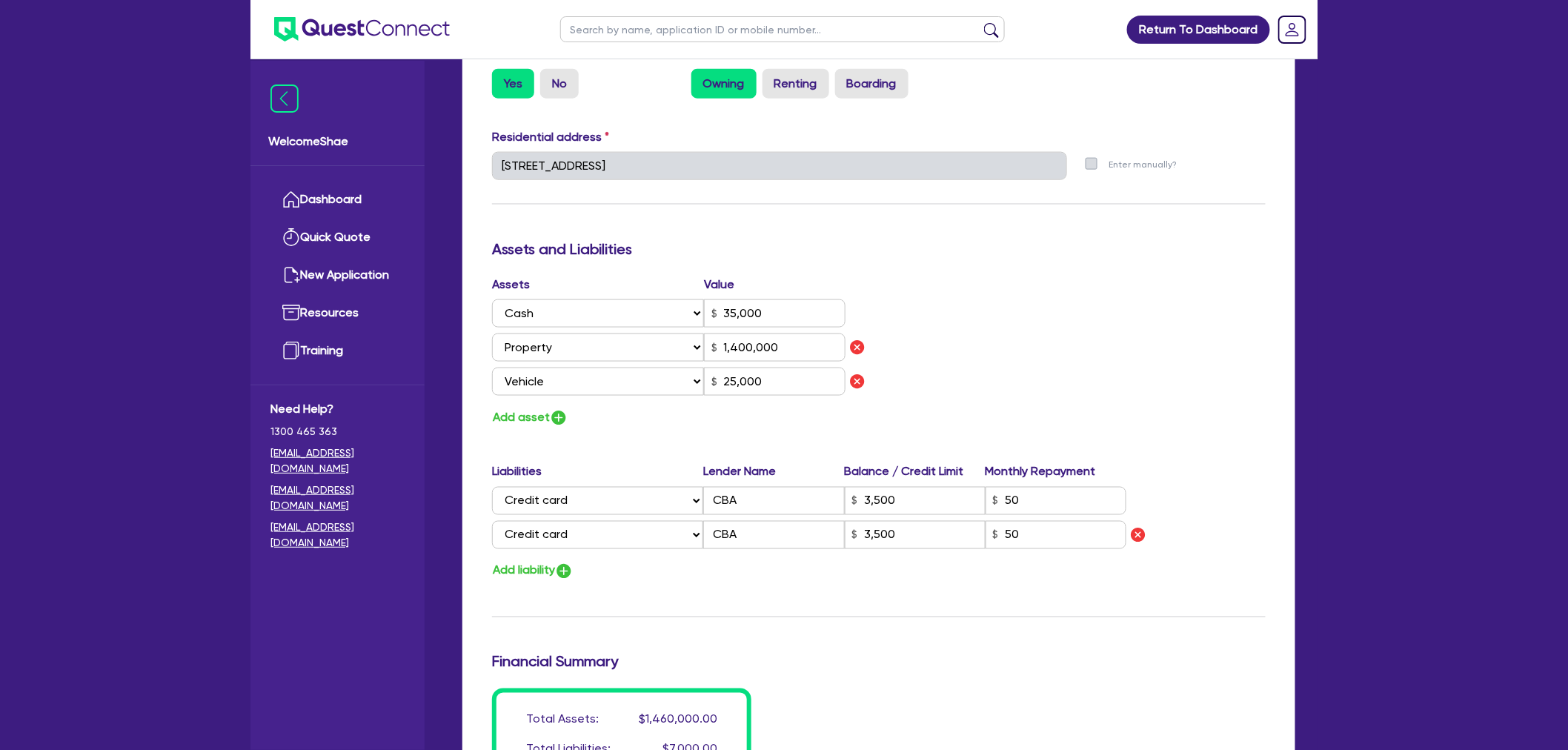
scroll to position [741, 0]
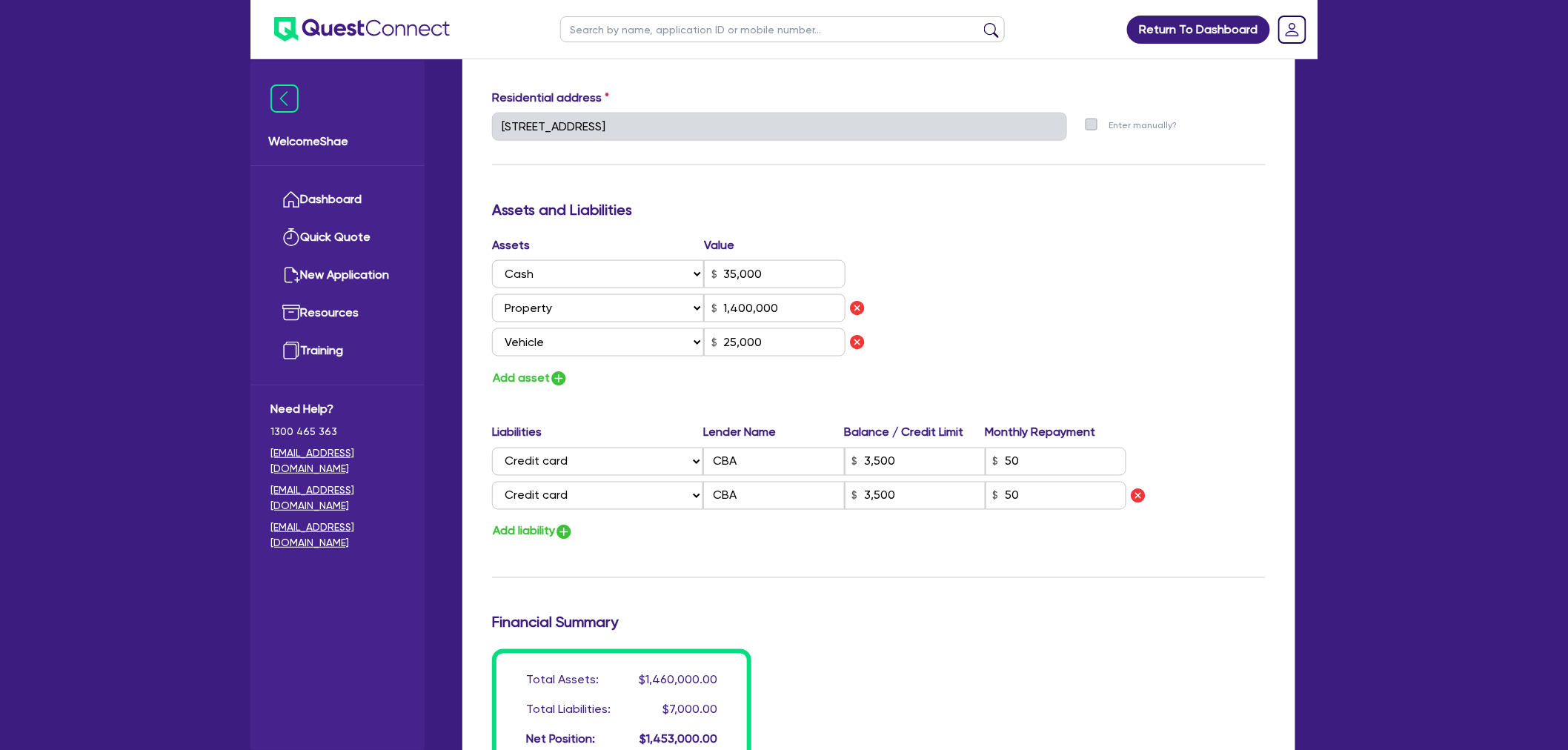
click at [1452, 331] on div "Return To Dashboard Edit Profile Logout Welcome Shae Dashboard Quick Quote New …" at bounding box center [784, 175] width 1568 height 1832
click at [595, 33] on input "text" at bounding box center [783, 29] width 445 height 26
paste input "QF15071"
type input "QF15071"
click button "submit" at bounding box center [992, 32] width 24 height 21
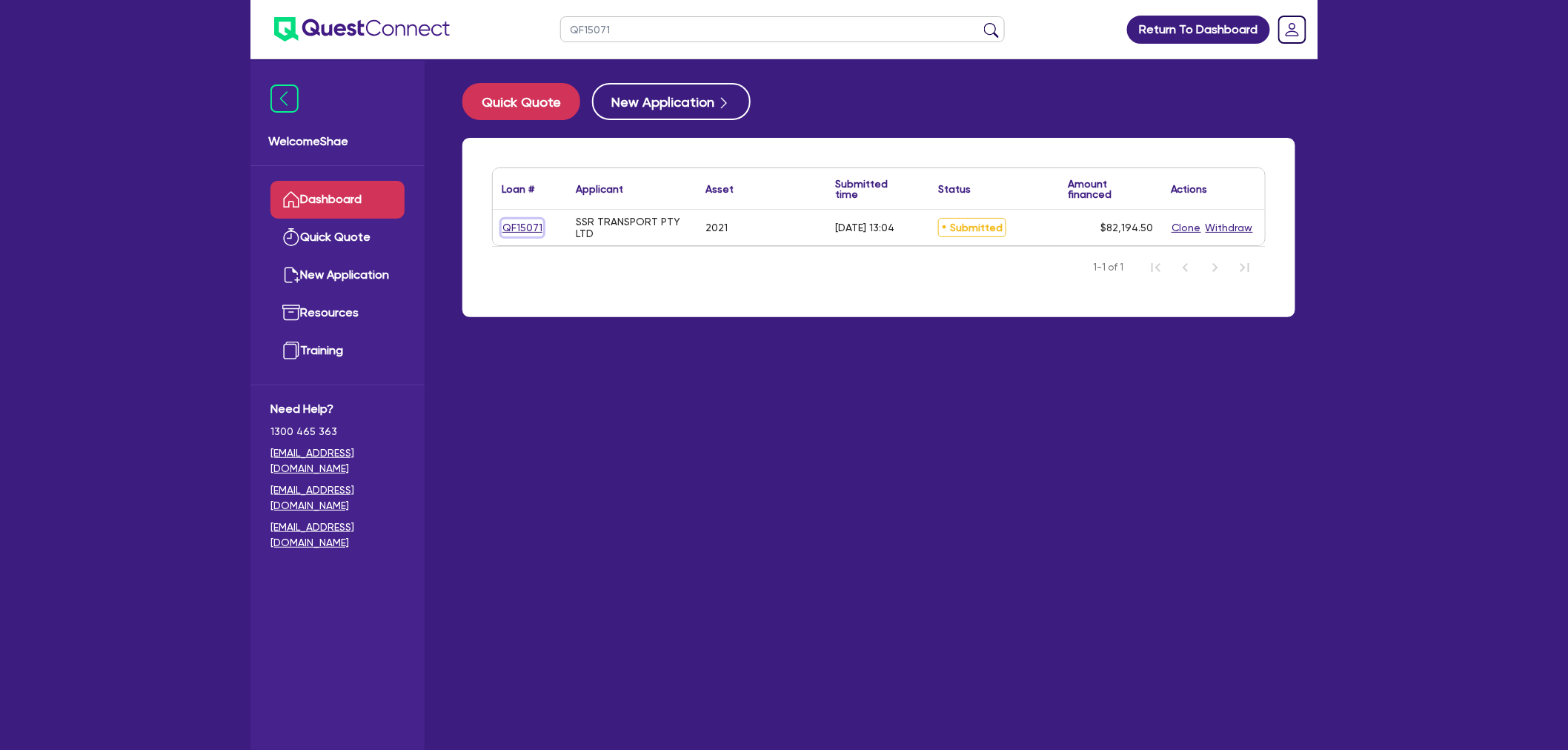
click at [538, 225] on link "QF15071" at bounding box center [522, 228] width 42 height 17
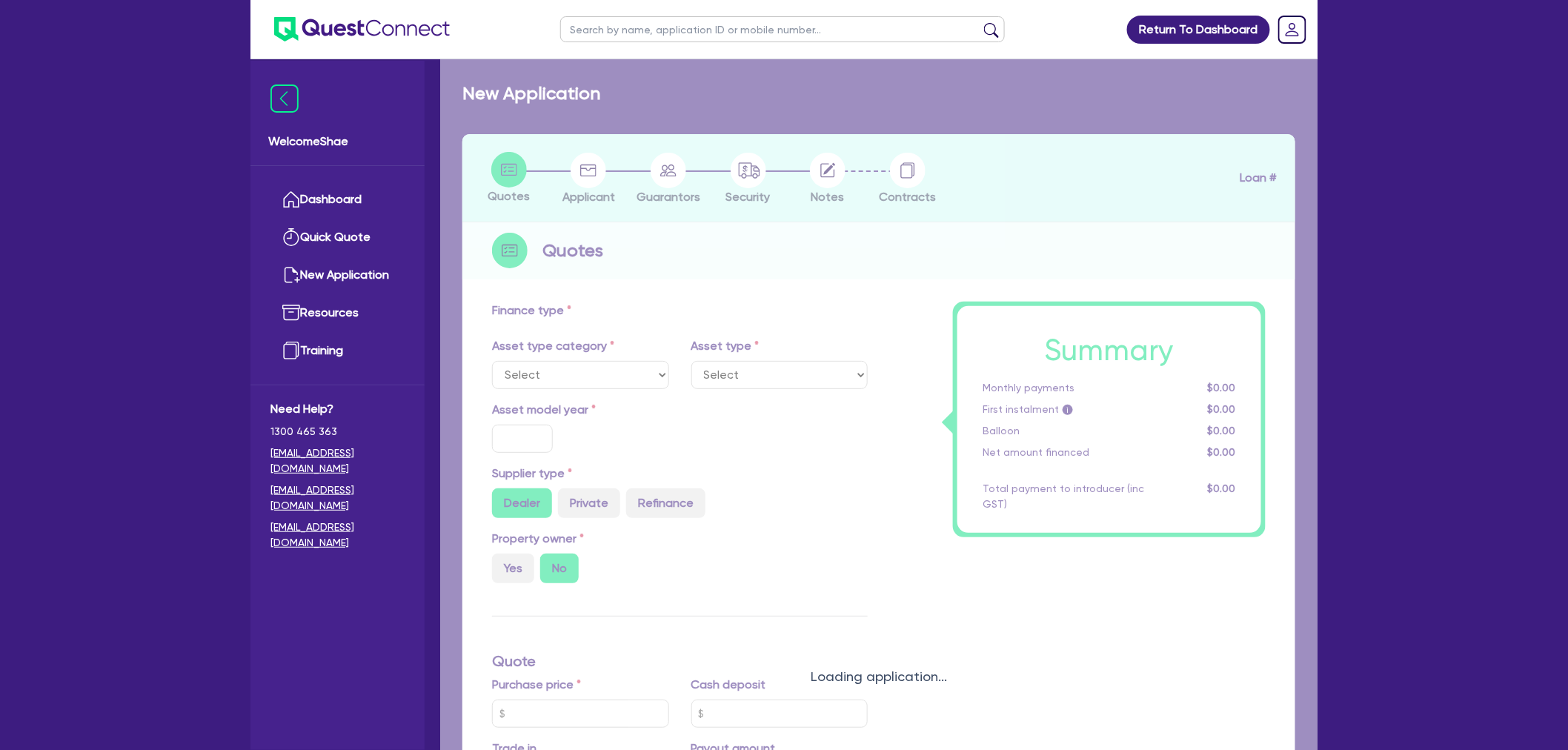
select select "CARS_AND_LIGHT_TRUCKS"
type input "2021"
radio input "true"
type input "130,000"
type input "50,000"
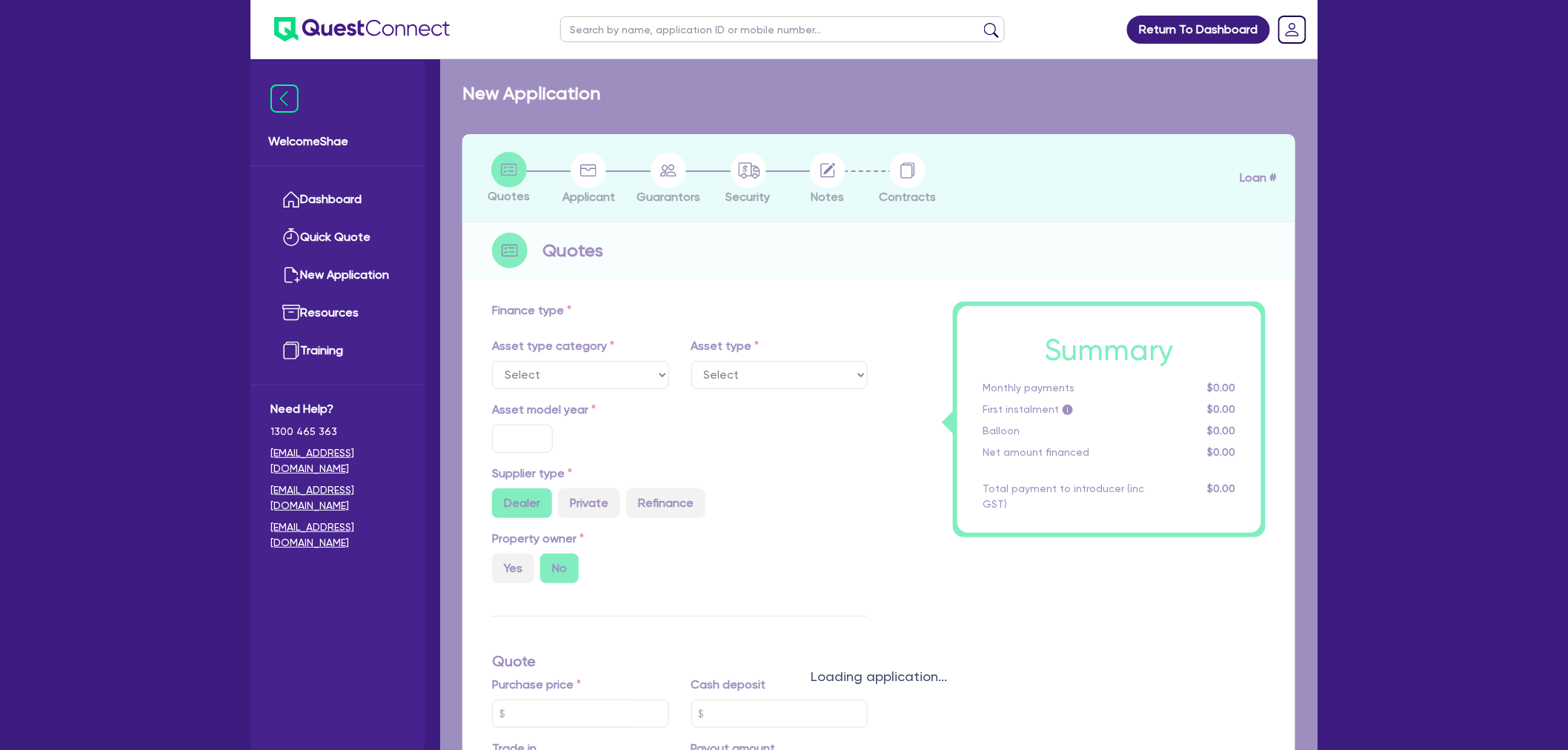
type input "8"
type input "6,575.56"
type input "16.95"
type input "1,400"
select select "PASSENGER_VEHICLES"
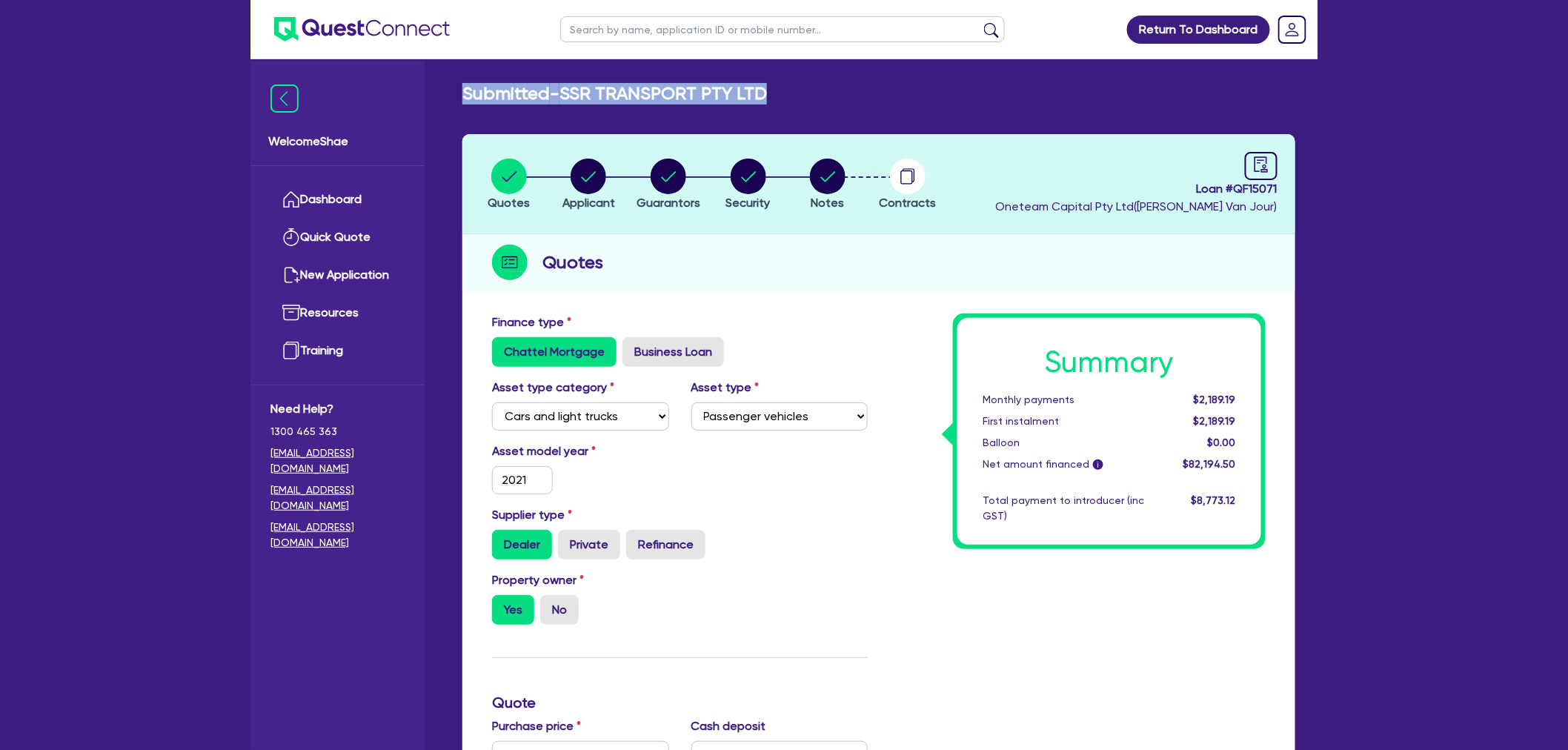
drag, startPoint x: 458, startPoint y: 91, endPoint x: 793, endPoint y: 99, distance: 335.1
click at [793, 99] on div "Submitted - SSR TRANSPORT PTY LTD" at bounding box center [879, 94] width 855 height 22
click at [936, 454] on div "Summary Monthly payments $2,189.19 First instalment $2,189.19 Balloon $0.00 Net…" at bounding box center [1078, 747] width 398 height 866
click at [754, 195] on span "Security" at bounding box center [748, 202] width 44 height 14
select select "CARS_AND_LIGHT_TRUCKS"
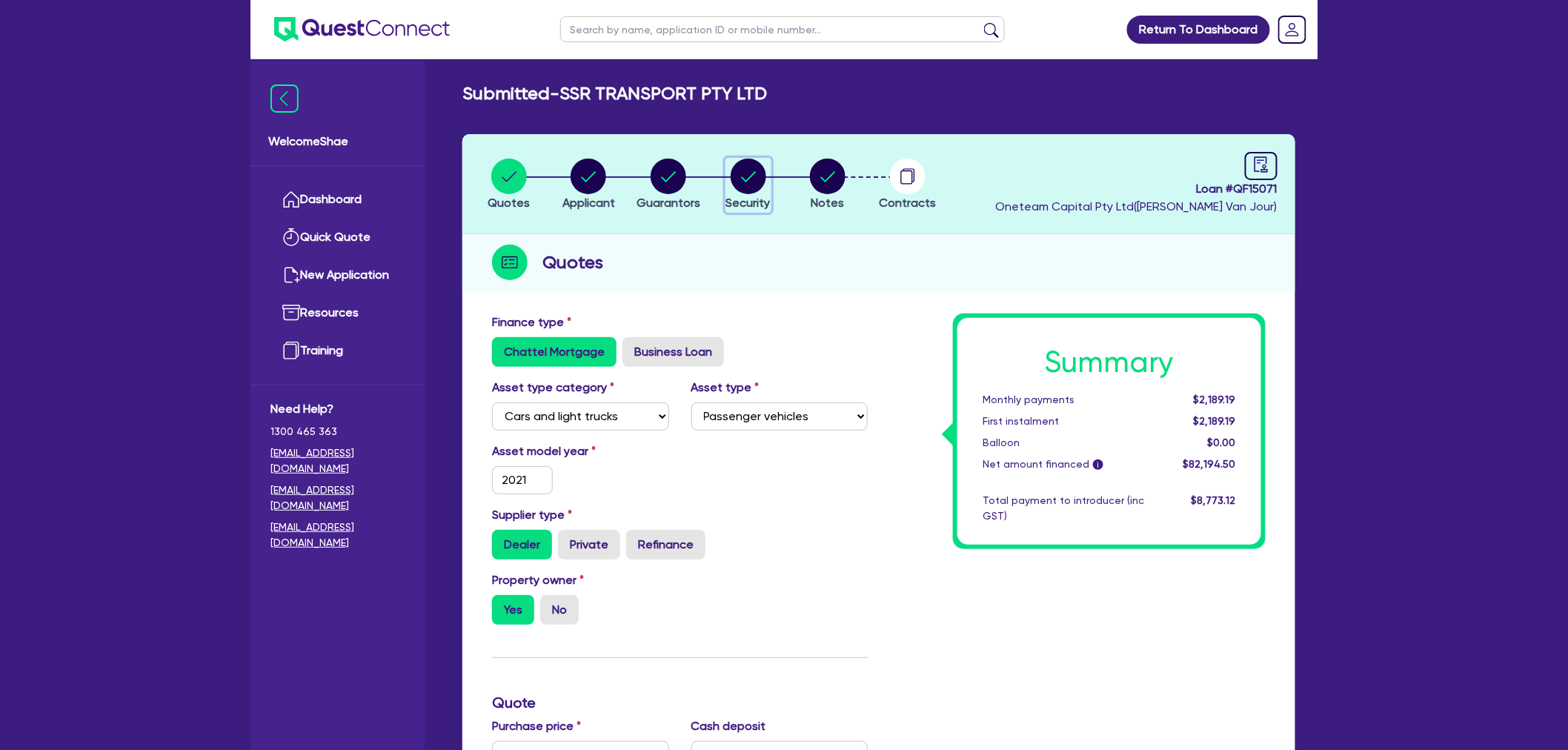
select select "PASSENGER_VEHICLES"
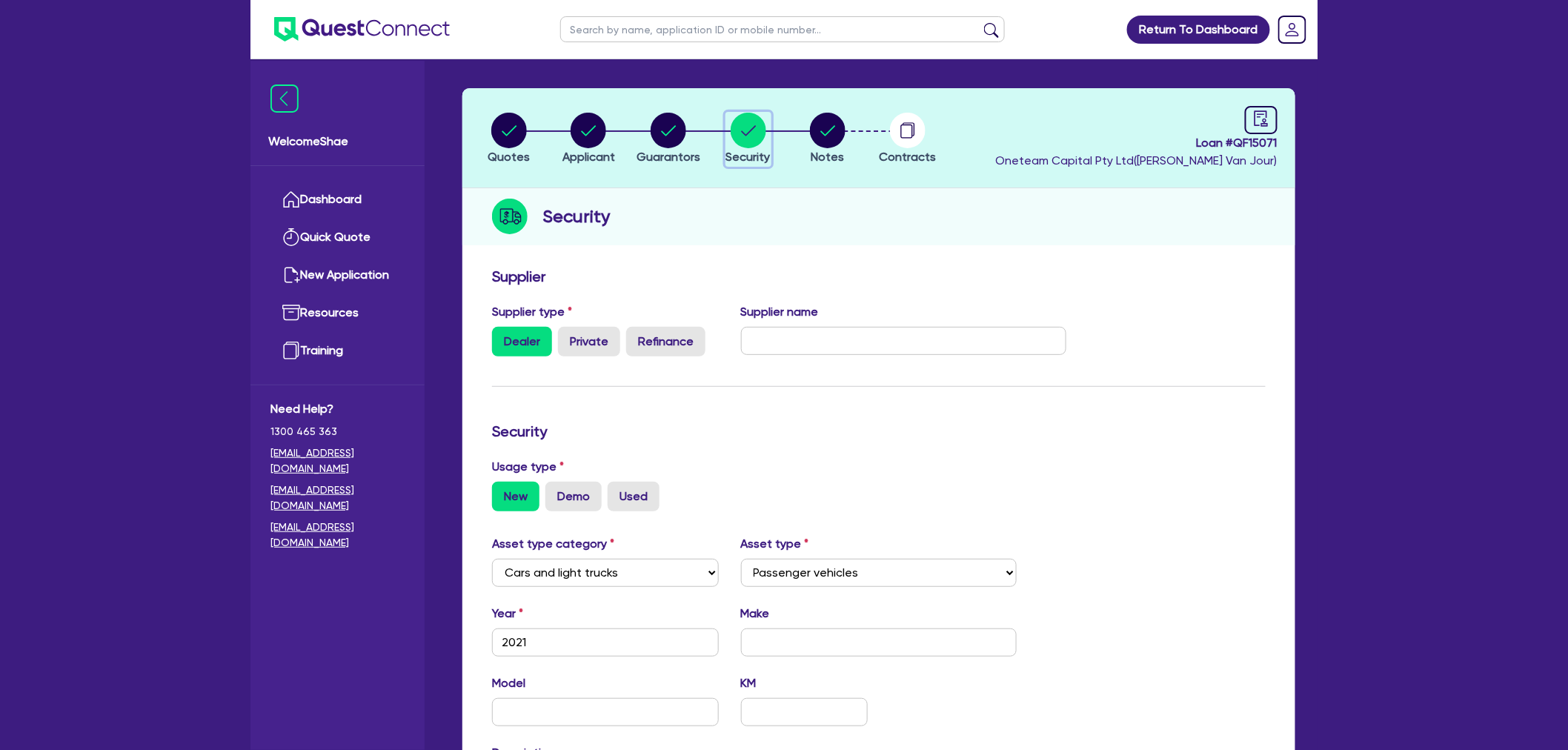
scroll to position [82, 0]
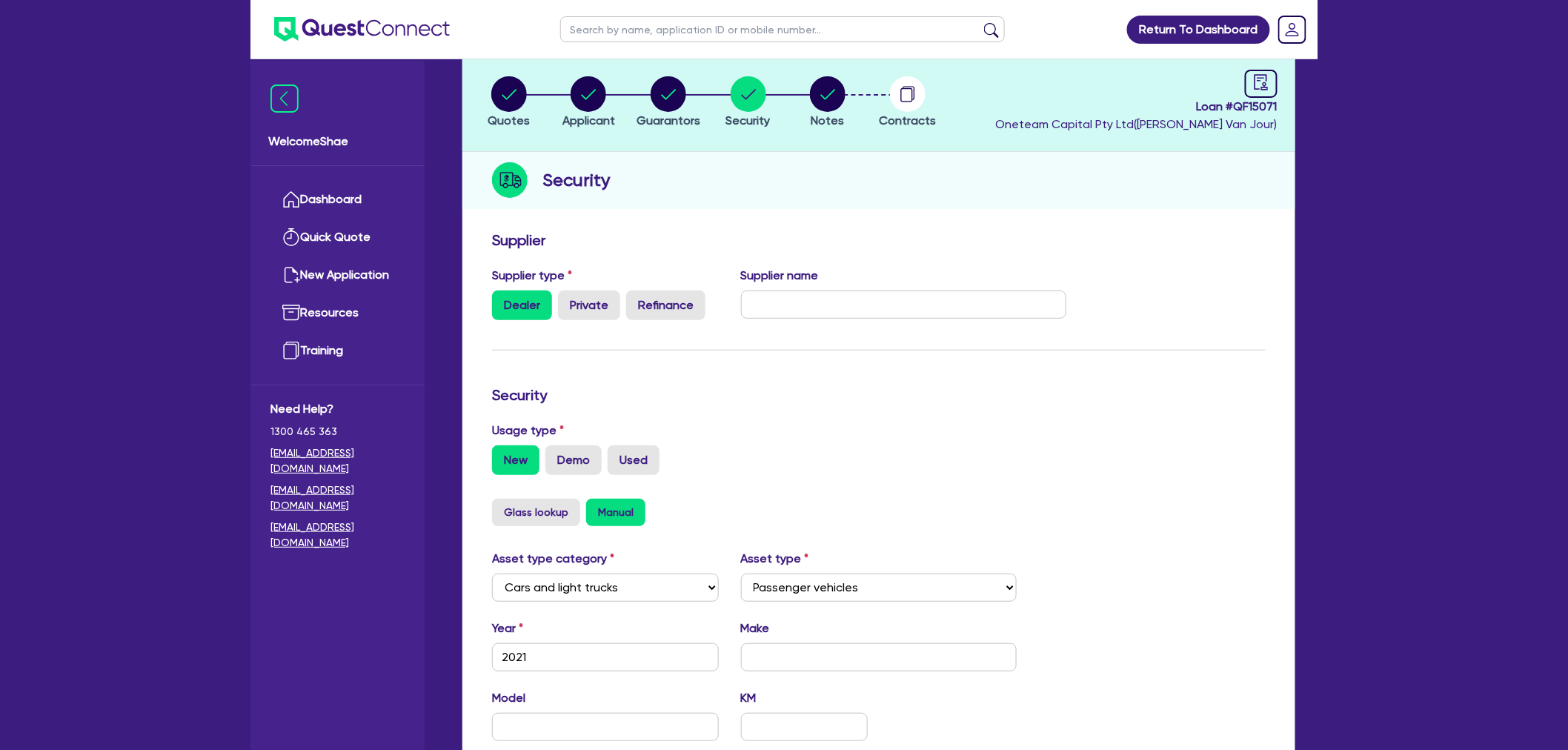
click at [188, 493] on div "Return To Dashboard Edit Profile Logout Welcome Shae Dashboard Quick Quote New …" at bounding box center [784, 487] width 1568 height 1140
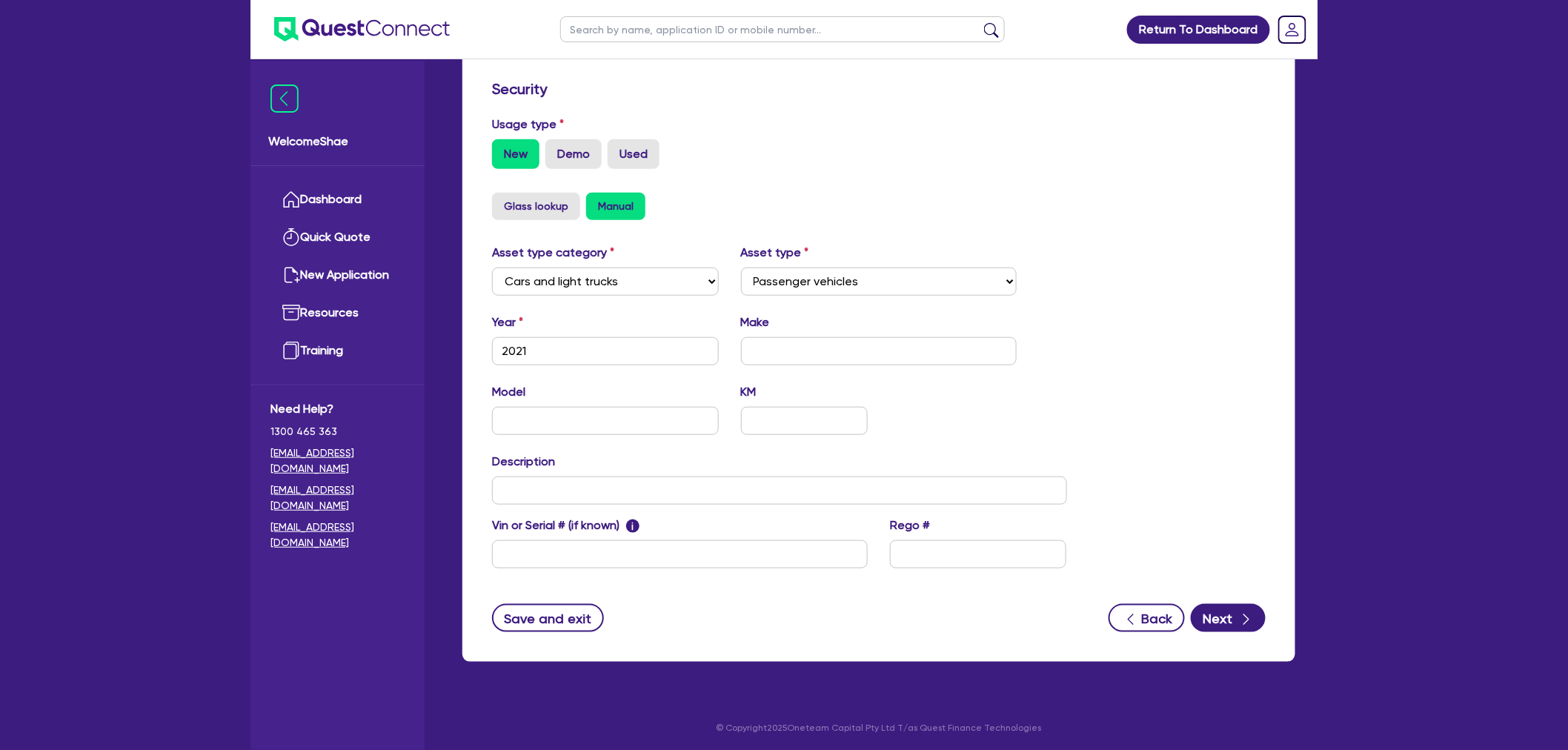
scroll to position [0, 0]
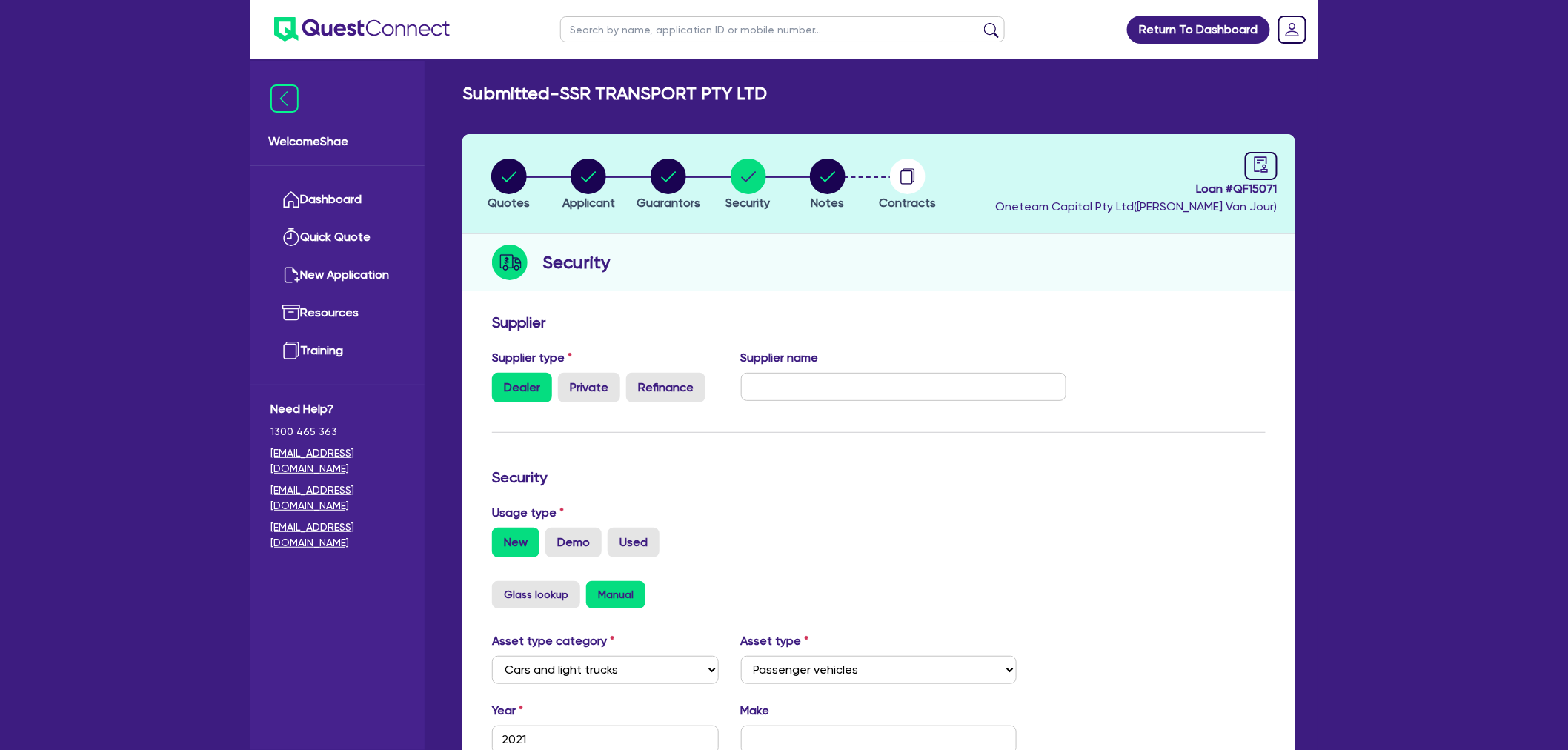
click at [1485, 447] on div "Return To Dashboard Edit Profile Logout Welcome Shae Dashboard Quick Quote New …" at bounding box center [784, 570] width 1568 height 1140
drag, startPoint x: 182, startPoint y: 609, endPoint x: 219, endPoint y: 609, distance: 37.0
click at [182, 609] on div "Return To Dashboard Edit Profile Logout Welcome Shae Dashboard Quick Quote New …" at bounding box center [784, 570] width 1568 height 1140
click at [494, 174] on circle "button" at bounding box center [509, 176] width 36 height 36
select select "CARS_AND_LIGHT_TRUCKS"
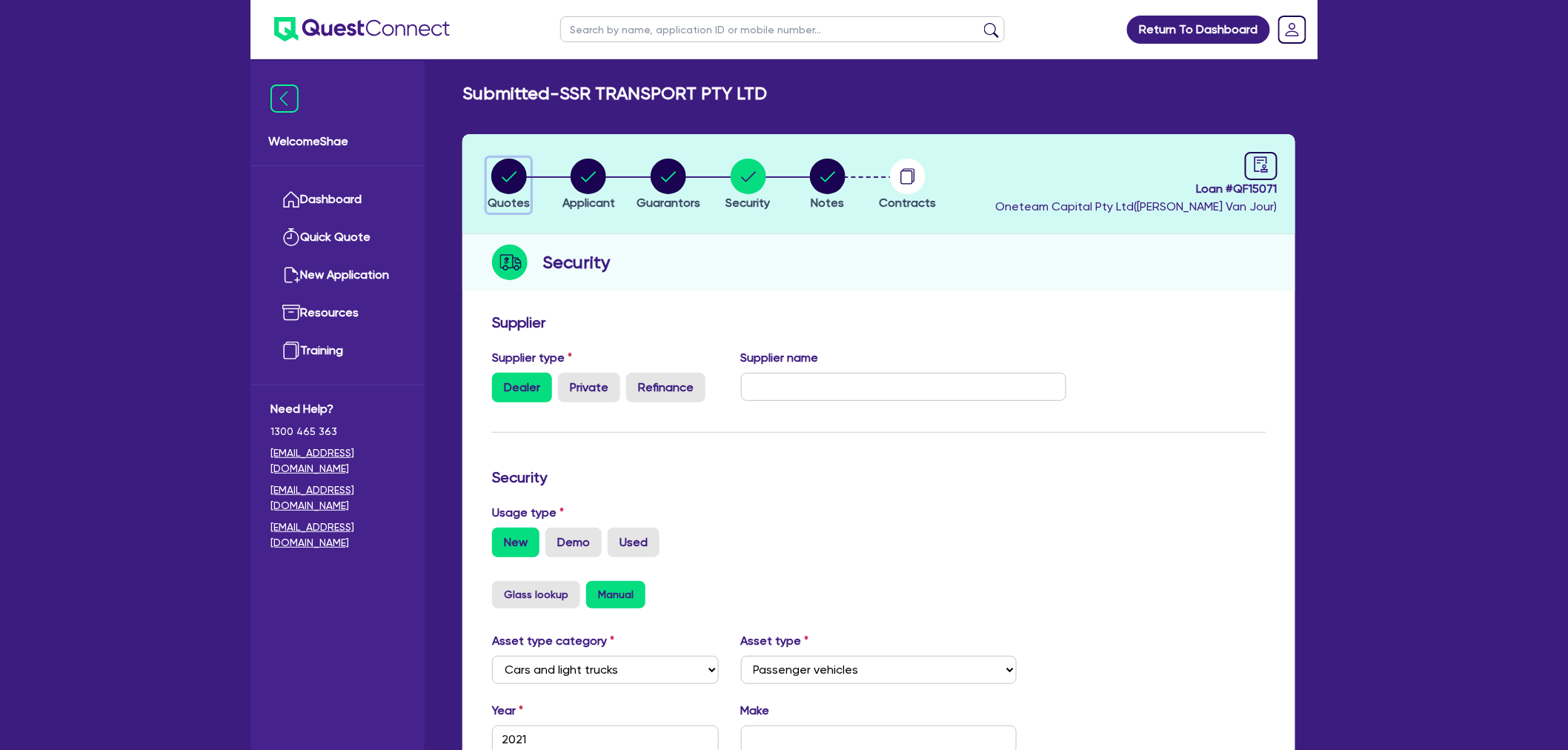
select select "PASSENGER_VEHICLES"
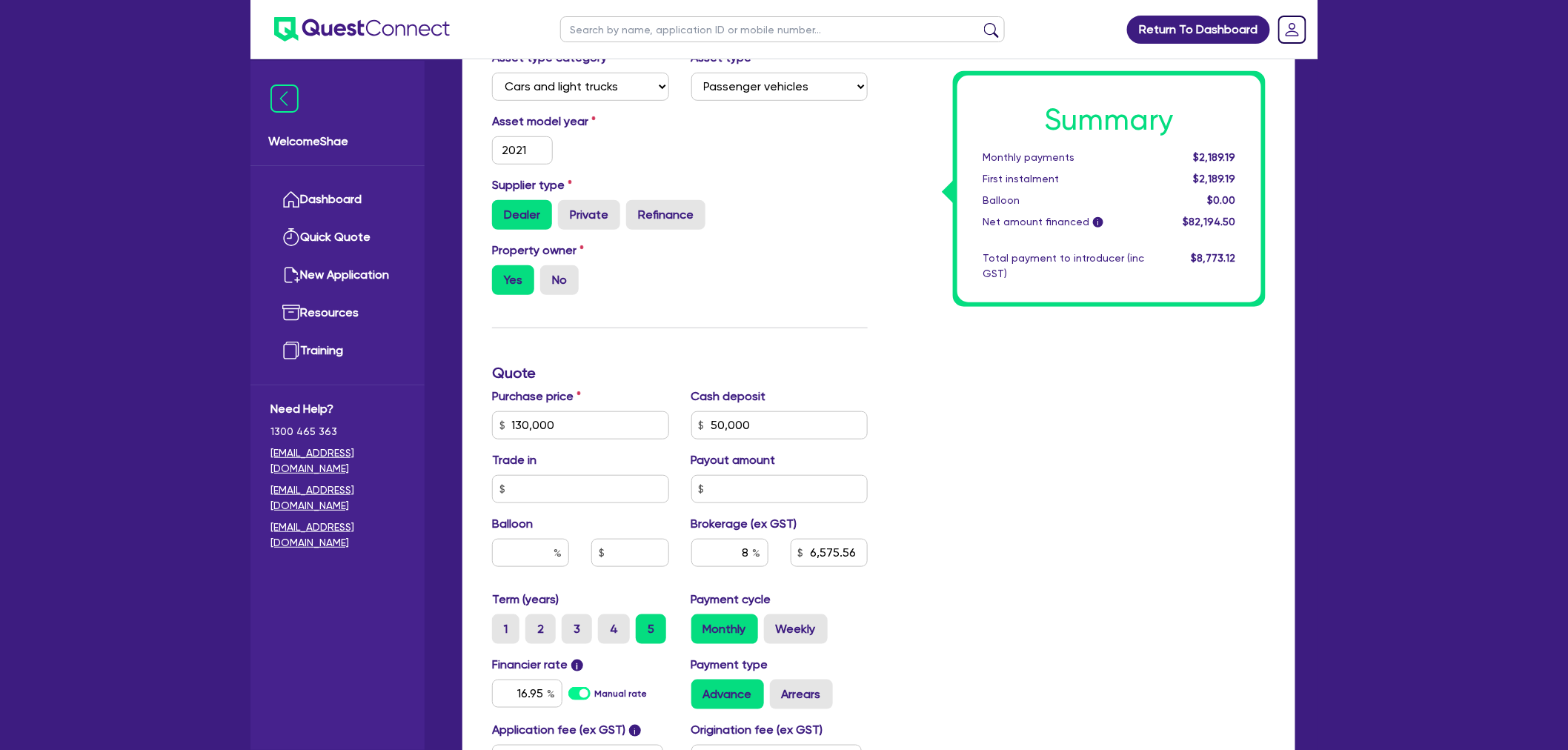
scroll to position [412, 0]
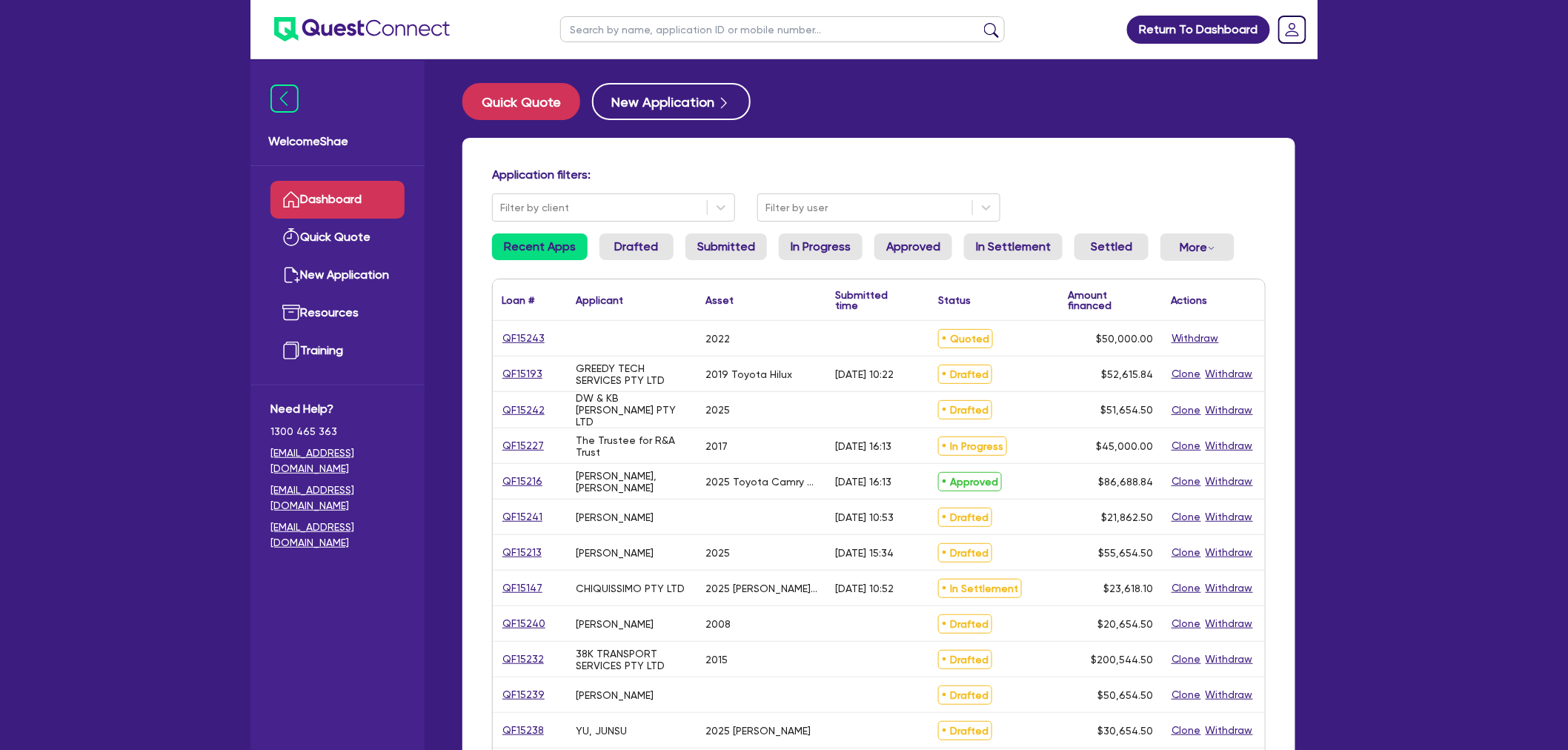
click at [602, 38] on input "text" at bounding box center [783, 29] width 445 height 26
paste input "QF15232"
type input "QF15232"
click at [980, 22] on button "submit" at bounding box center [992, 32] width 24 height 21
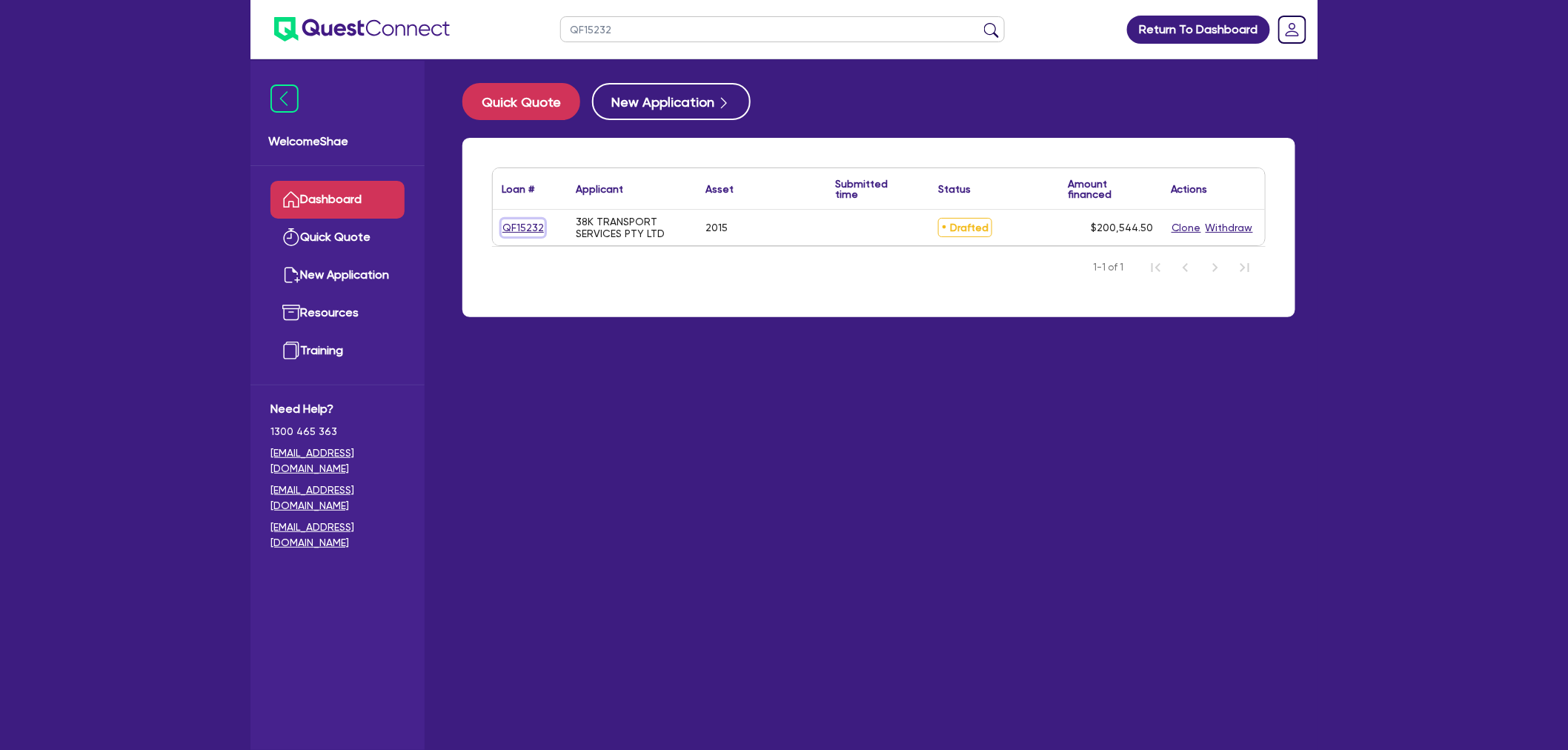
click at [513, 227] on link "QF15232" at bounding box center [523, 228] width 43 height 17
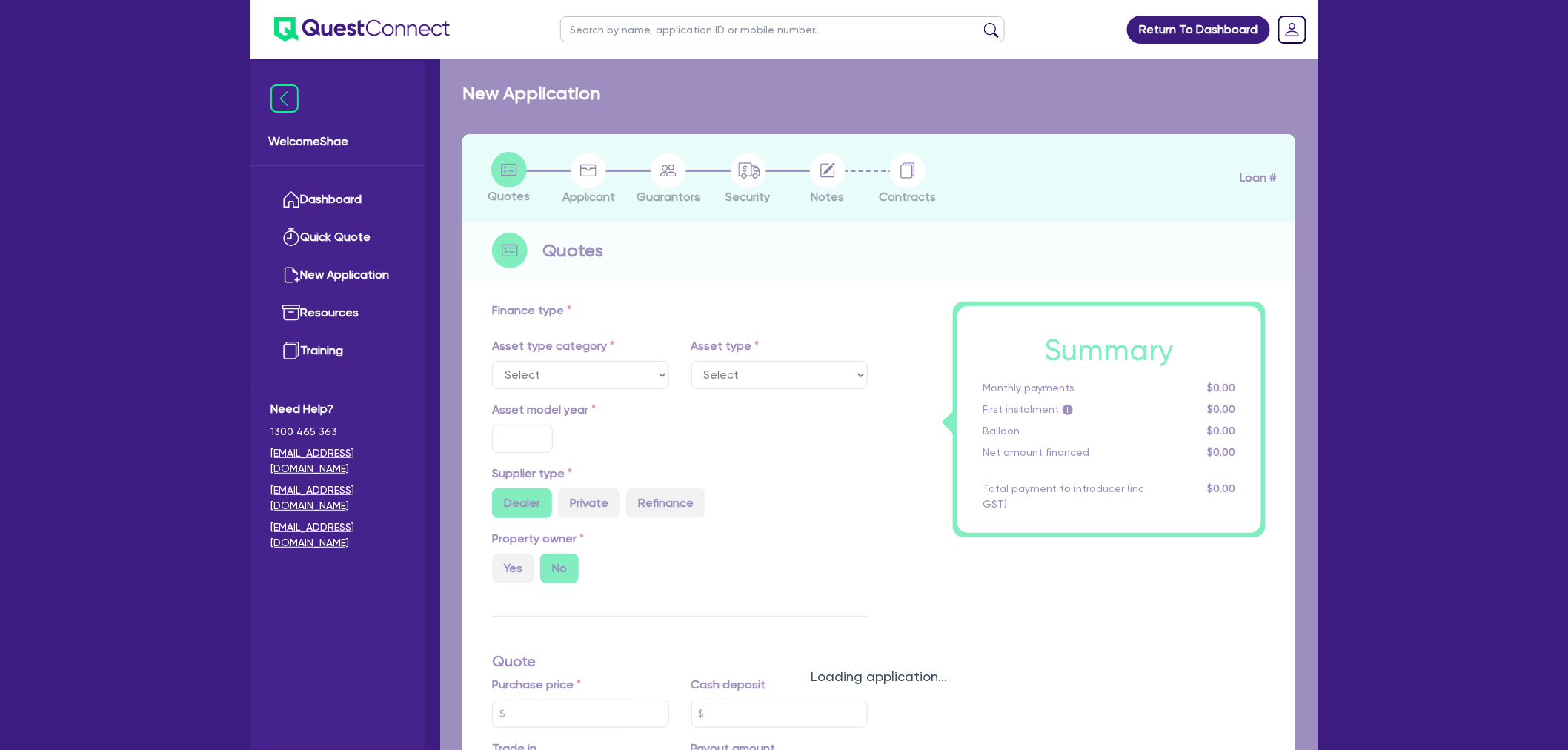
select select "PRIMARY_ASSETS"
type input "2015"
radio input "true"
type input "200,000"
type input "5"
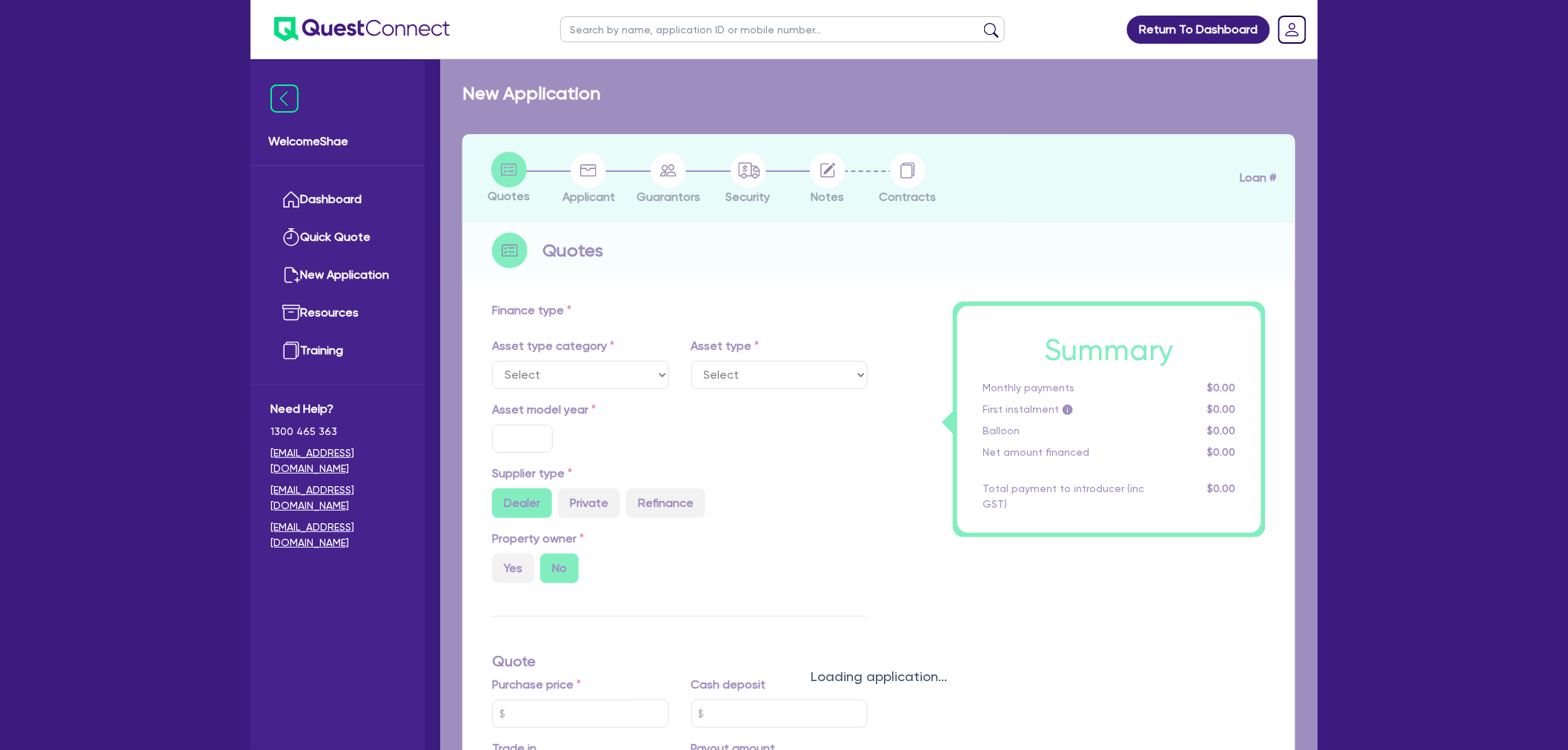
type input "10,027.23"
type input "9.49"
type input "495"
select select "HEAVY_TRUCKS"
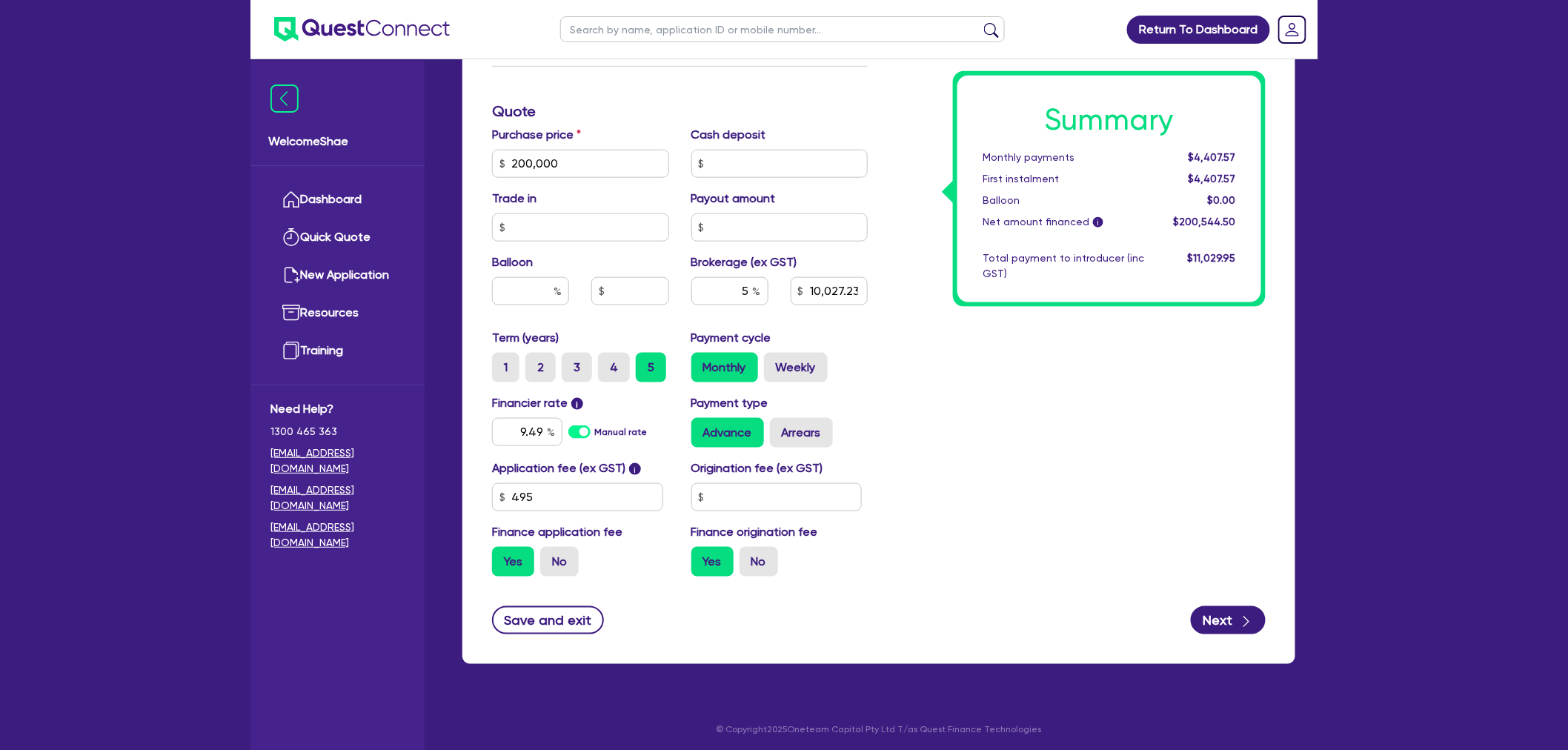
scroll to position [595, 0]
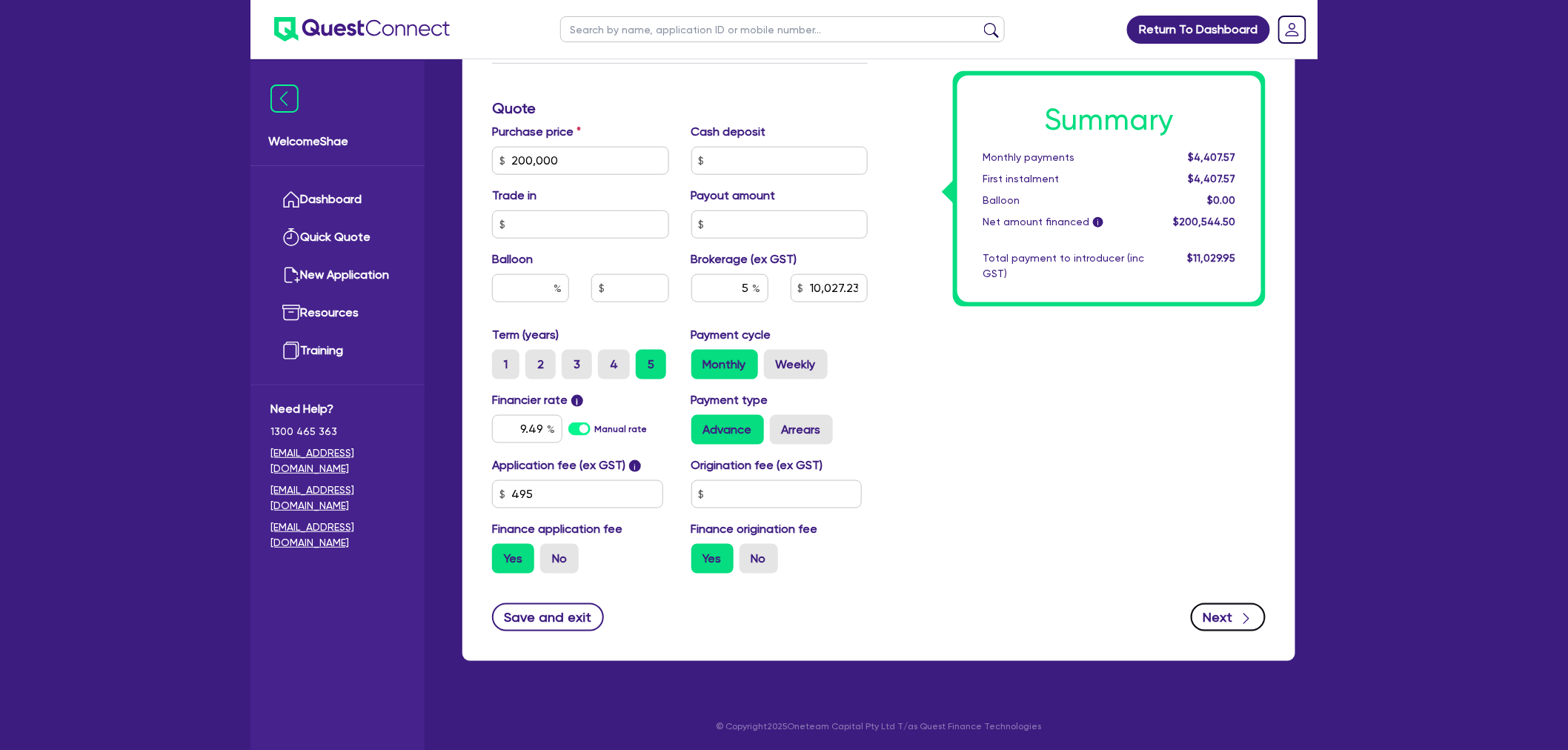
click at [1240, 611] on icon "button" at bounding box center [1247, 619] width 15 height 15
type input "200,000"
type input "10,027.23"
select select "COMPANY"
select select "TRANSPORT_WAREHOUSING"
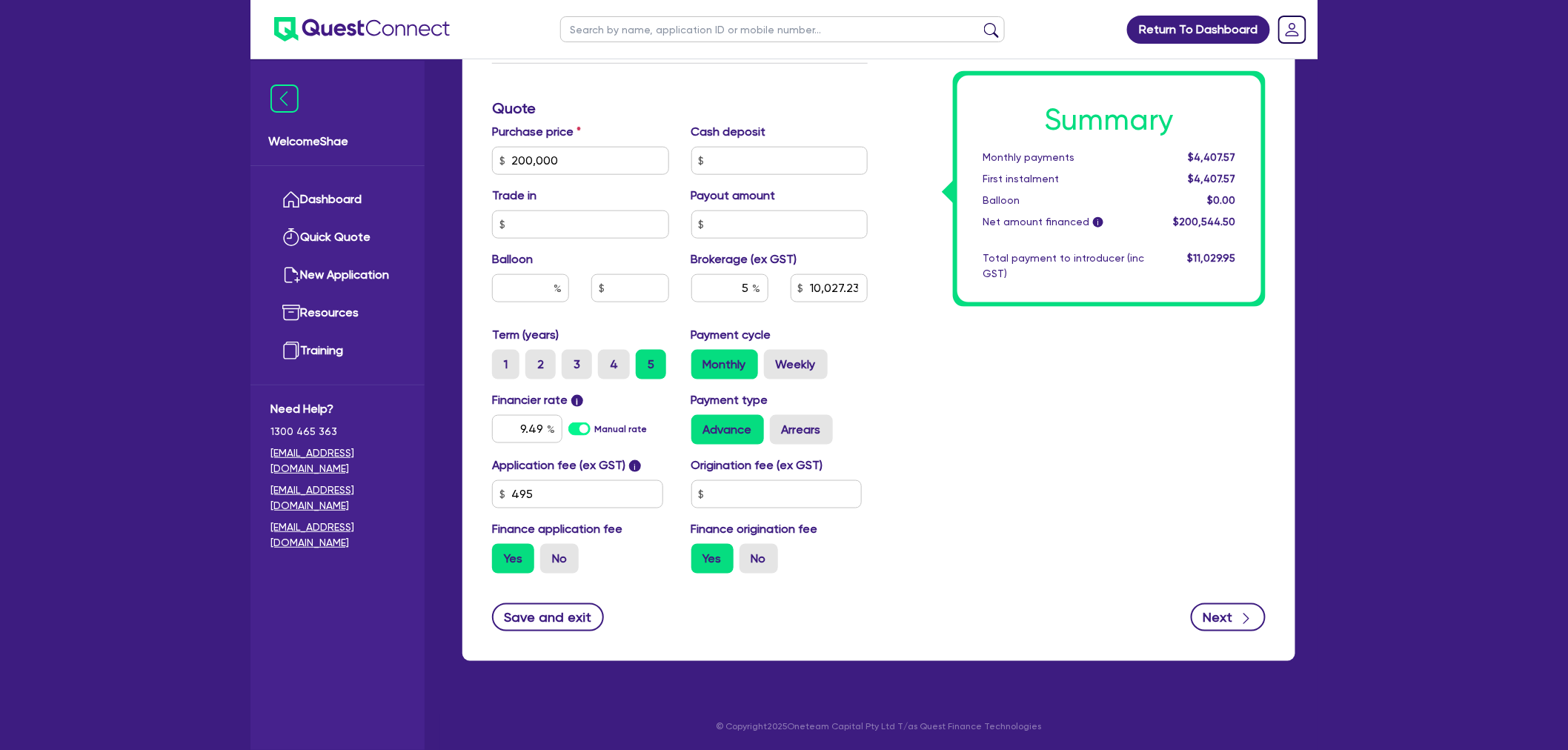
select select "PASSENGERS_FREIGHT_TRANSPORT"
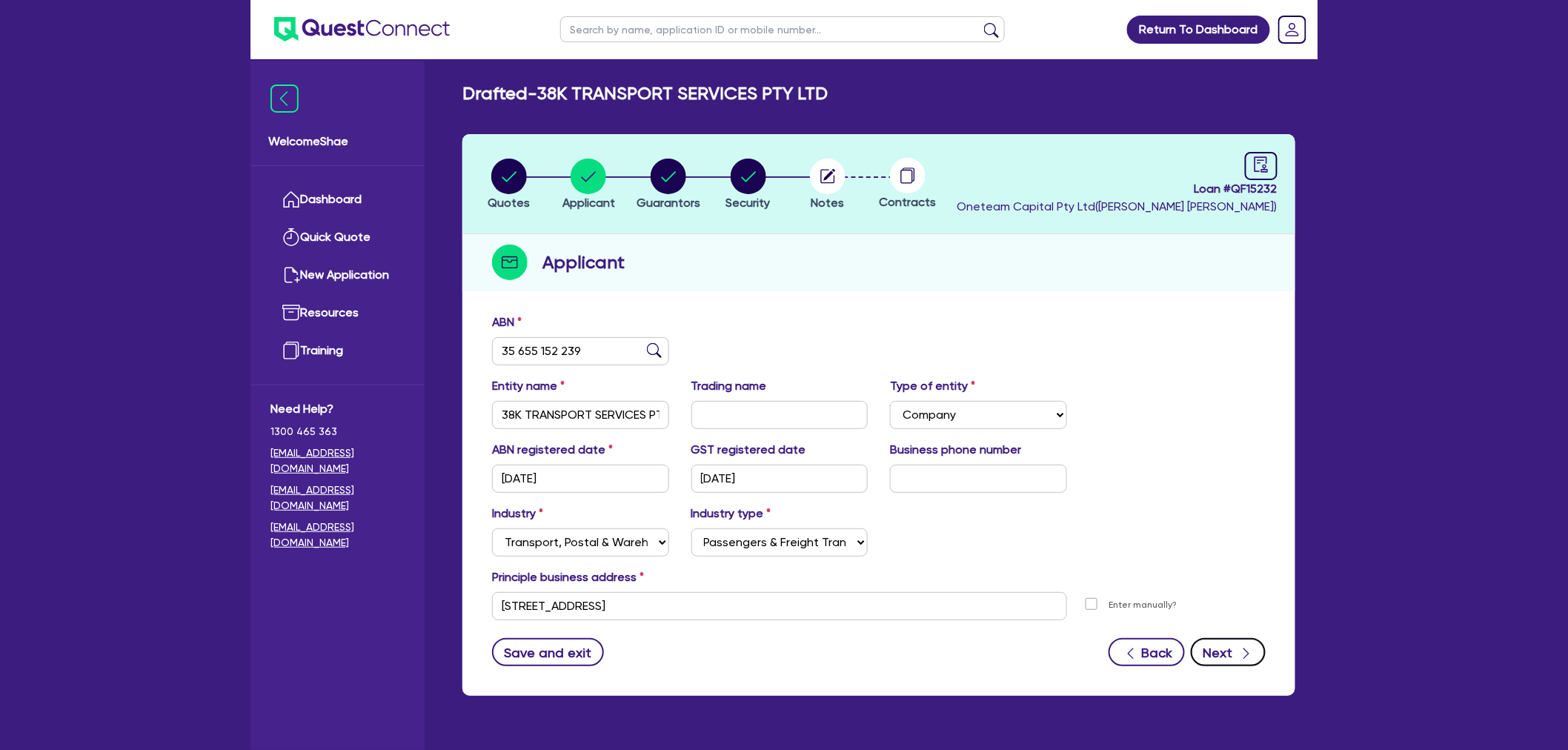
click at [1242, 652] on icon "button" at bounding box center [1247, 654] width 15 height 15
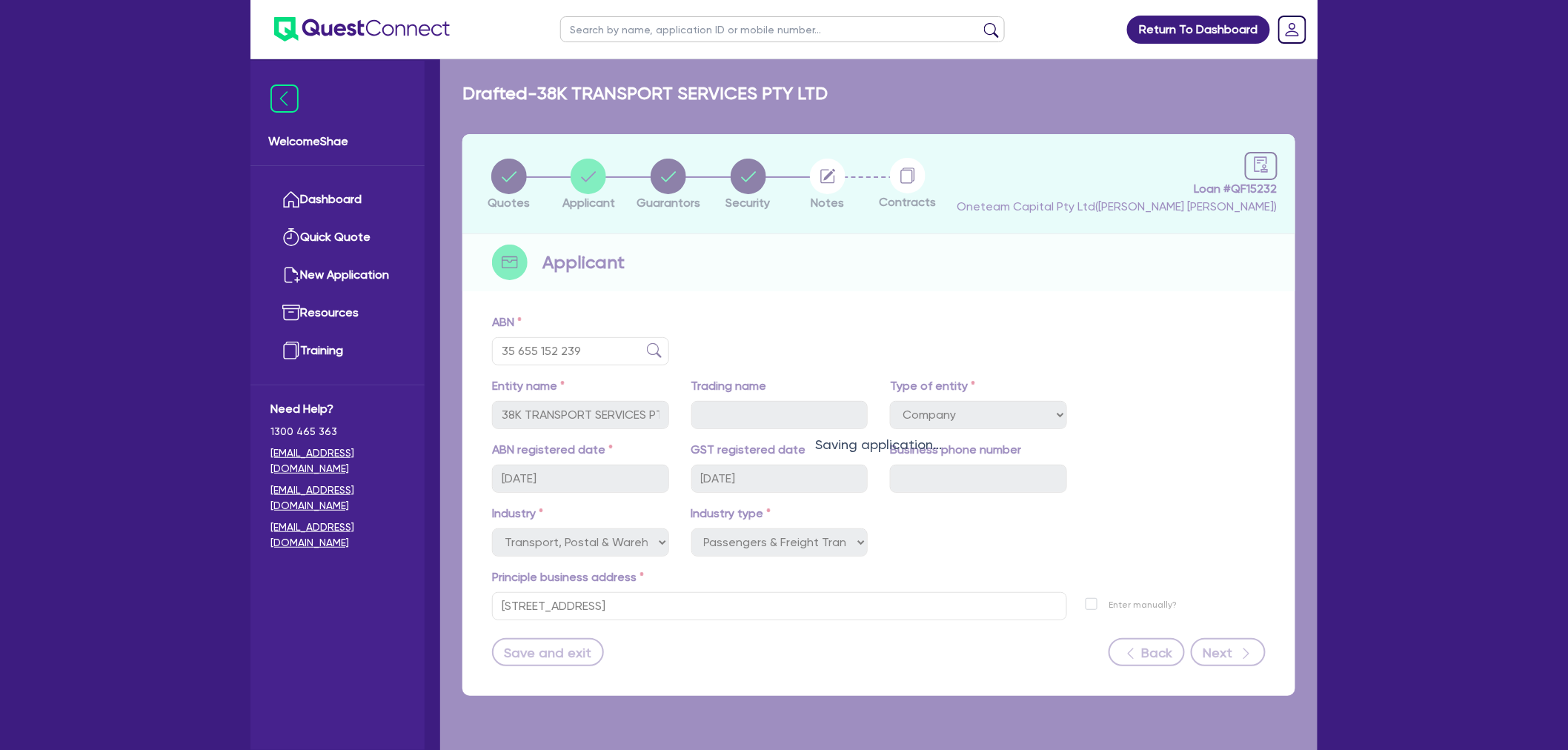
select select "MR"
select select "QLD"
select select "MARRIED"
select select "CASH"
select select "PROPERTY"
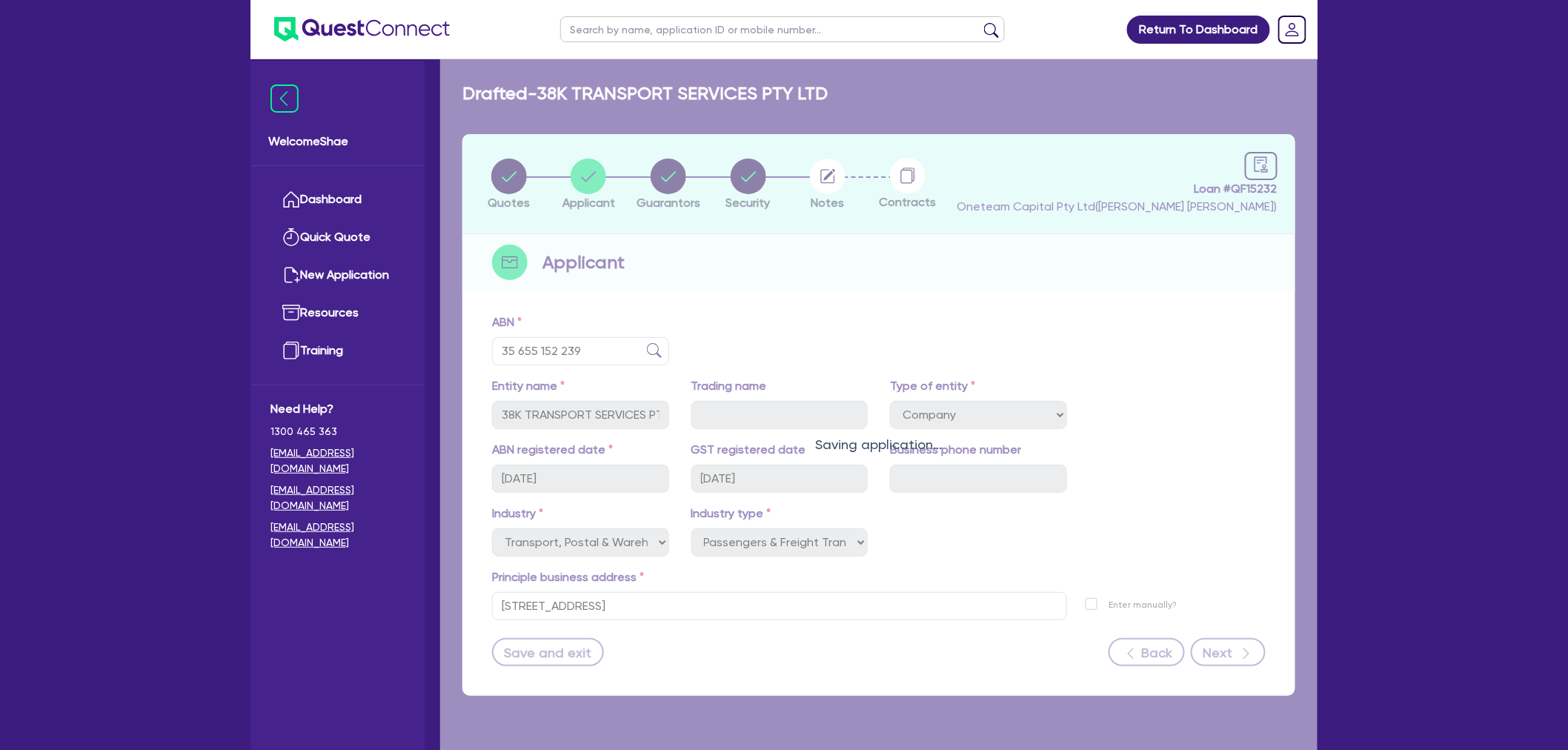
select select "TRAILER"
select select "EQUIPMENT"
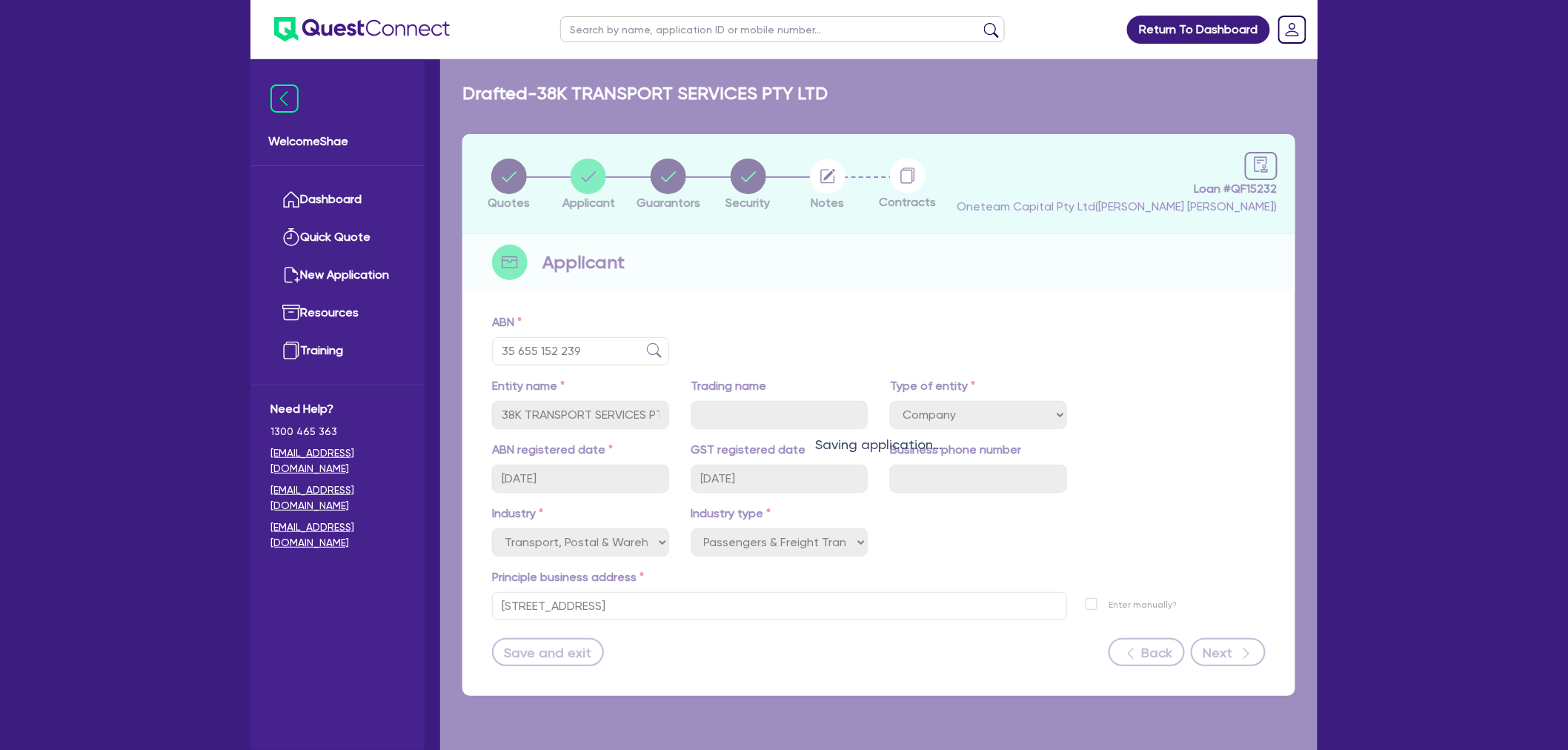
select select "TRUCK"
select select "EQUIPMENT"
select select "MORTGAGE"
select select "EQUIPMENT_LOAN"
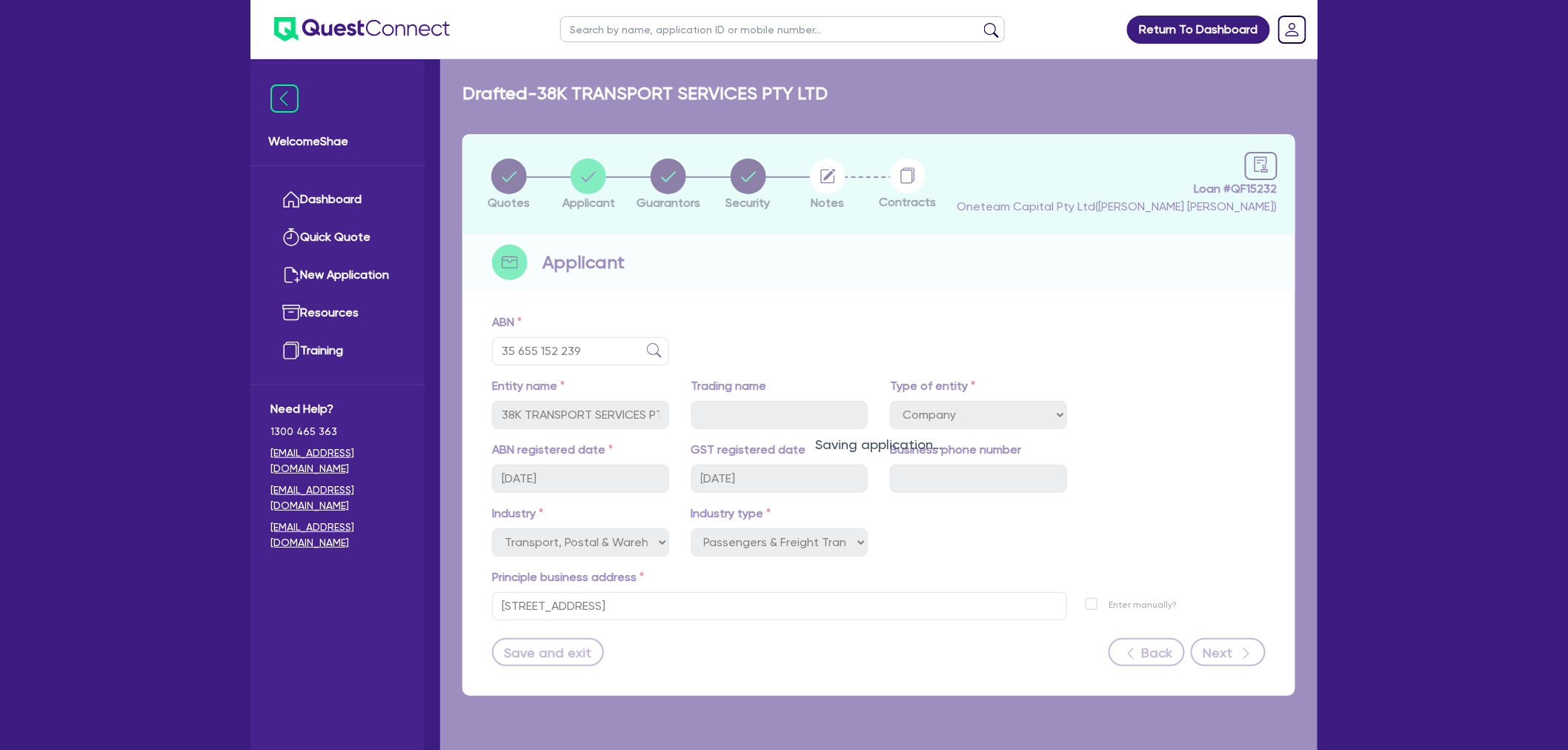
select select "EQUIPMENT_LOAN"
select select "CREDIT_CARD"
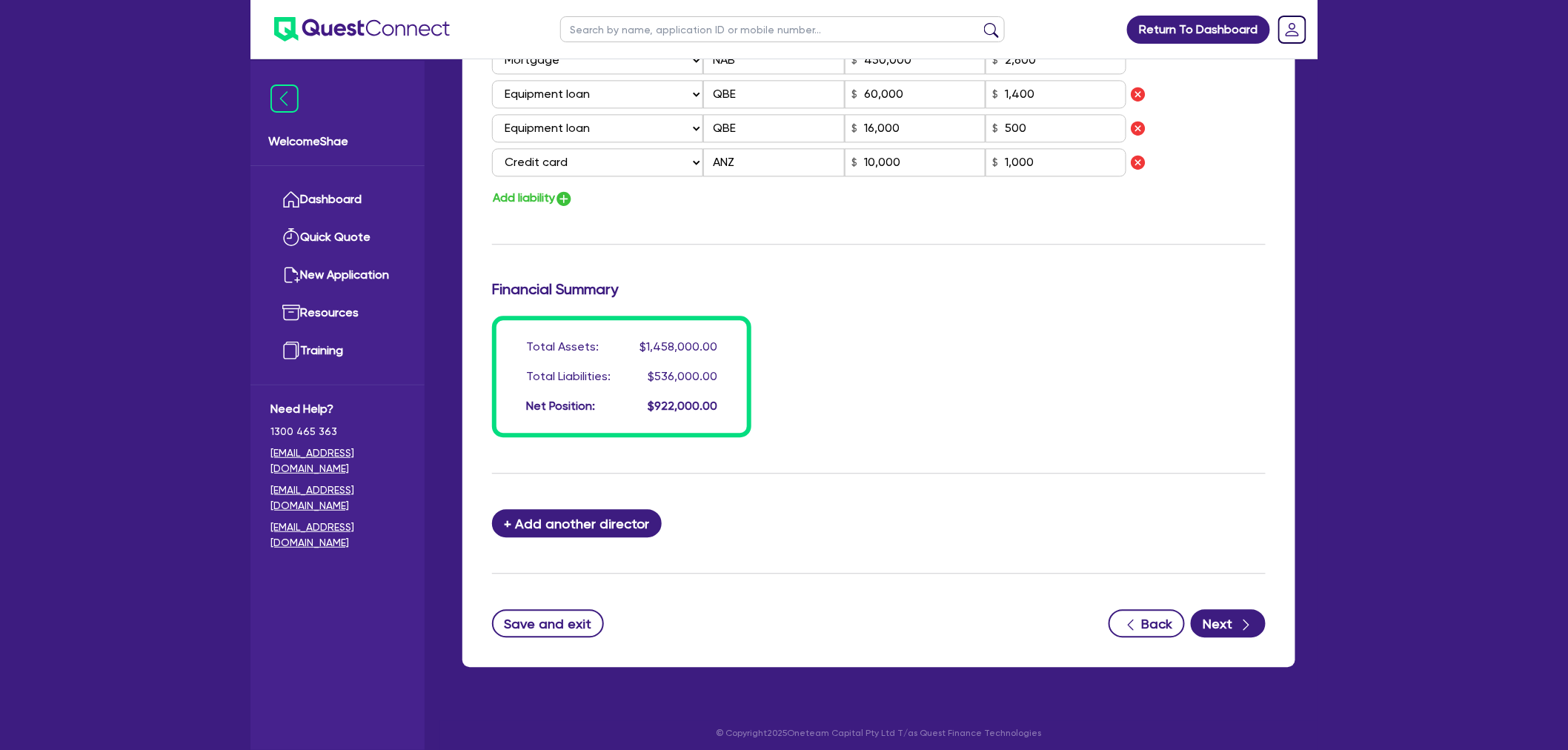
scroll to position [1386, 0]
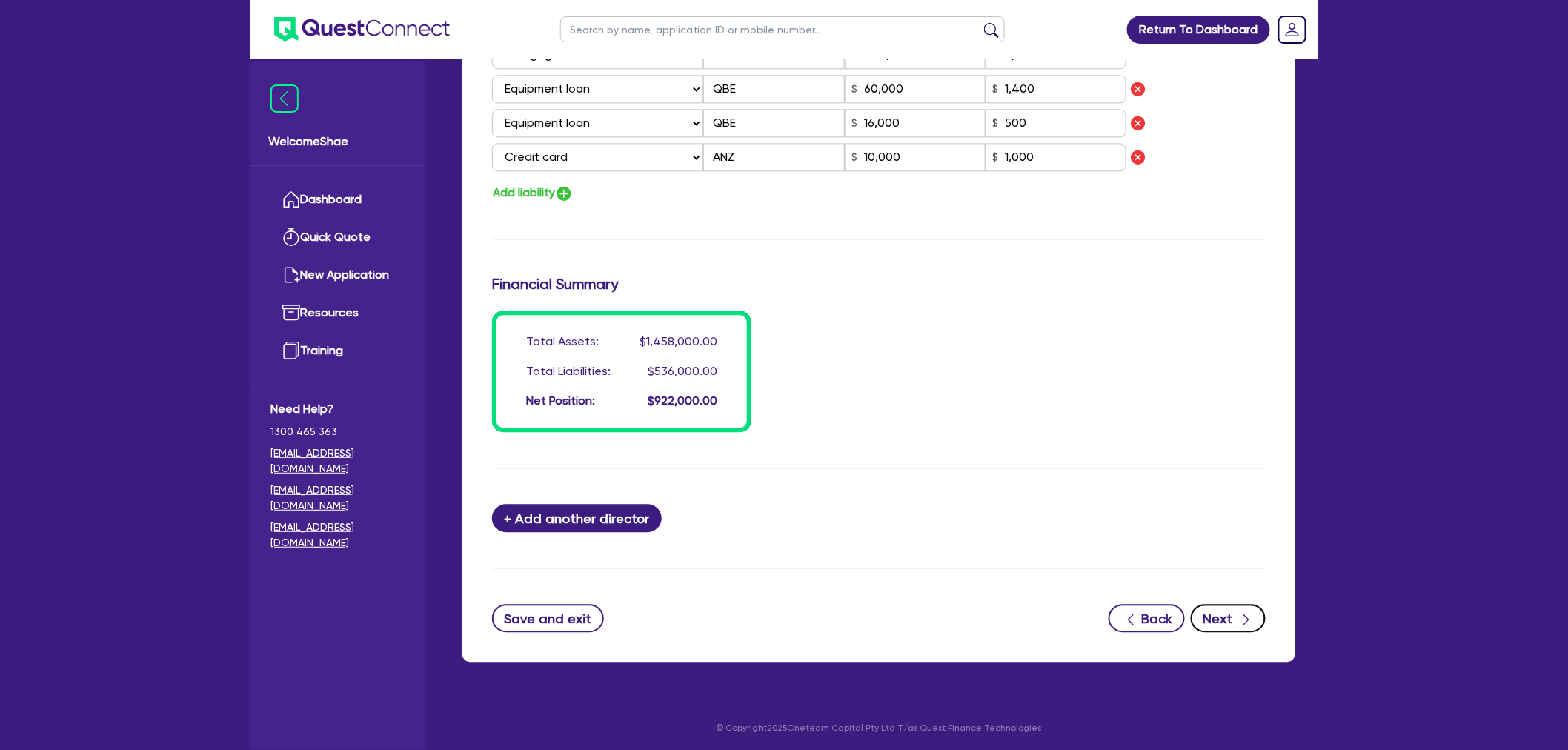
click at [1238, 610] on button "Next" at bounding box center [1229, 618] width 75 height 28
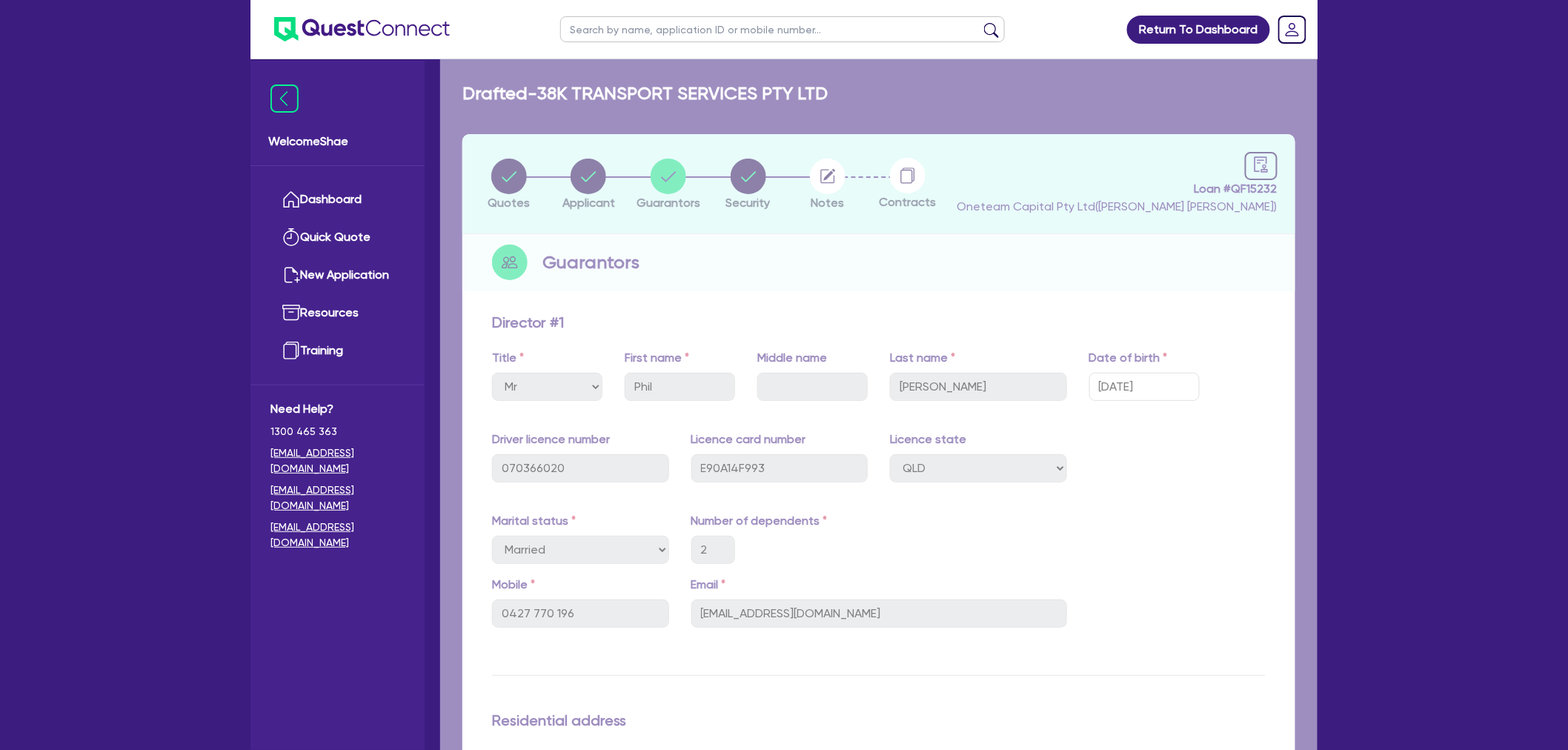
select select "PRIMARY_ASSETS"
select select "HEAVY_TRUCKS"
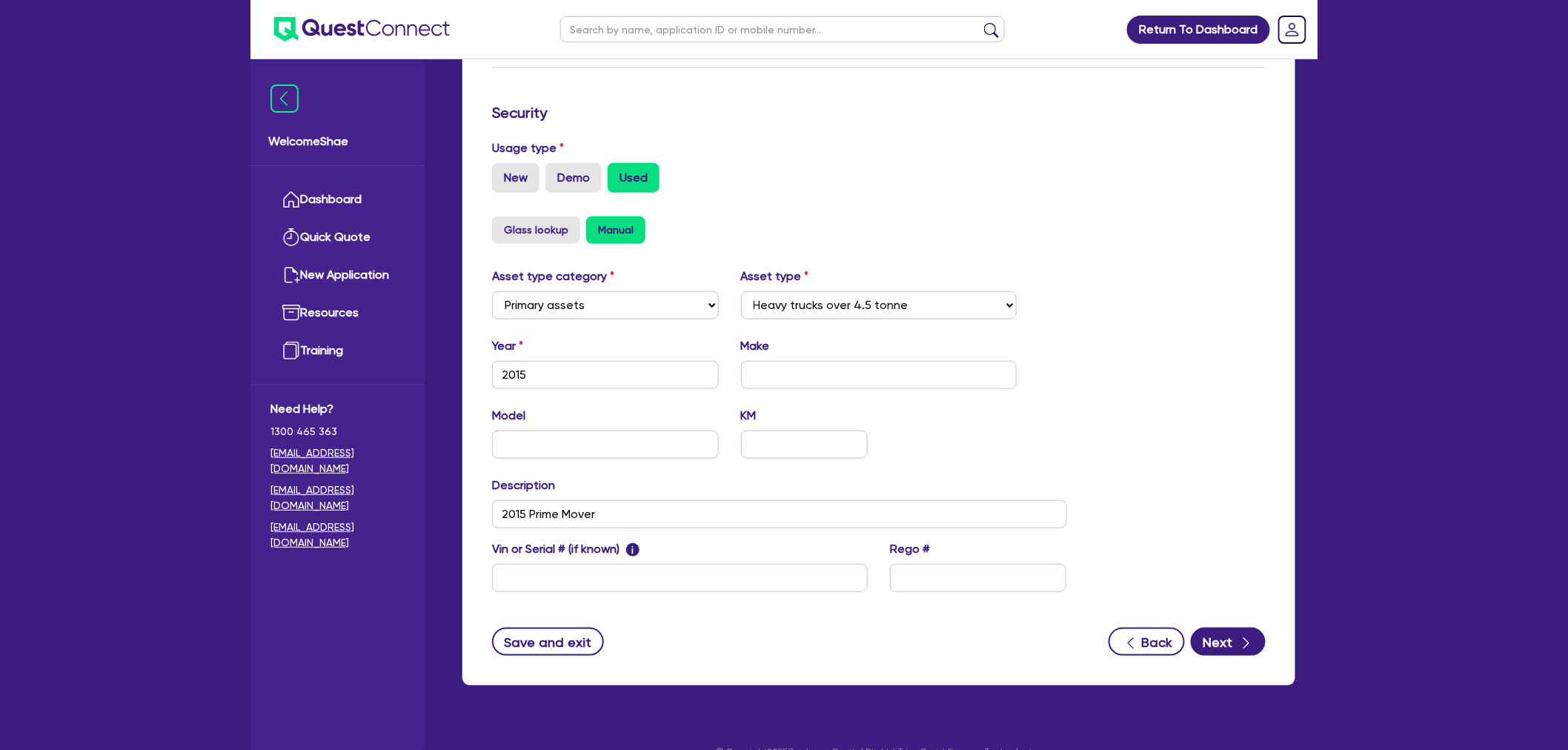
scroll to position [388, 0]
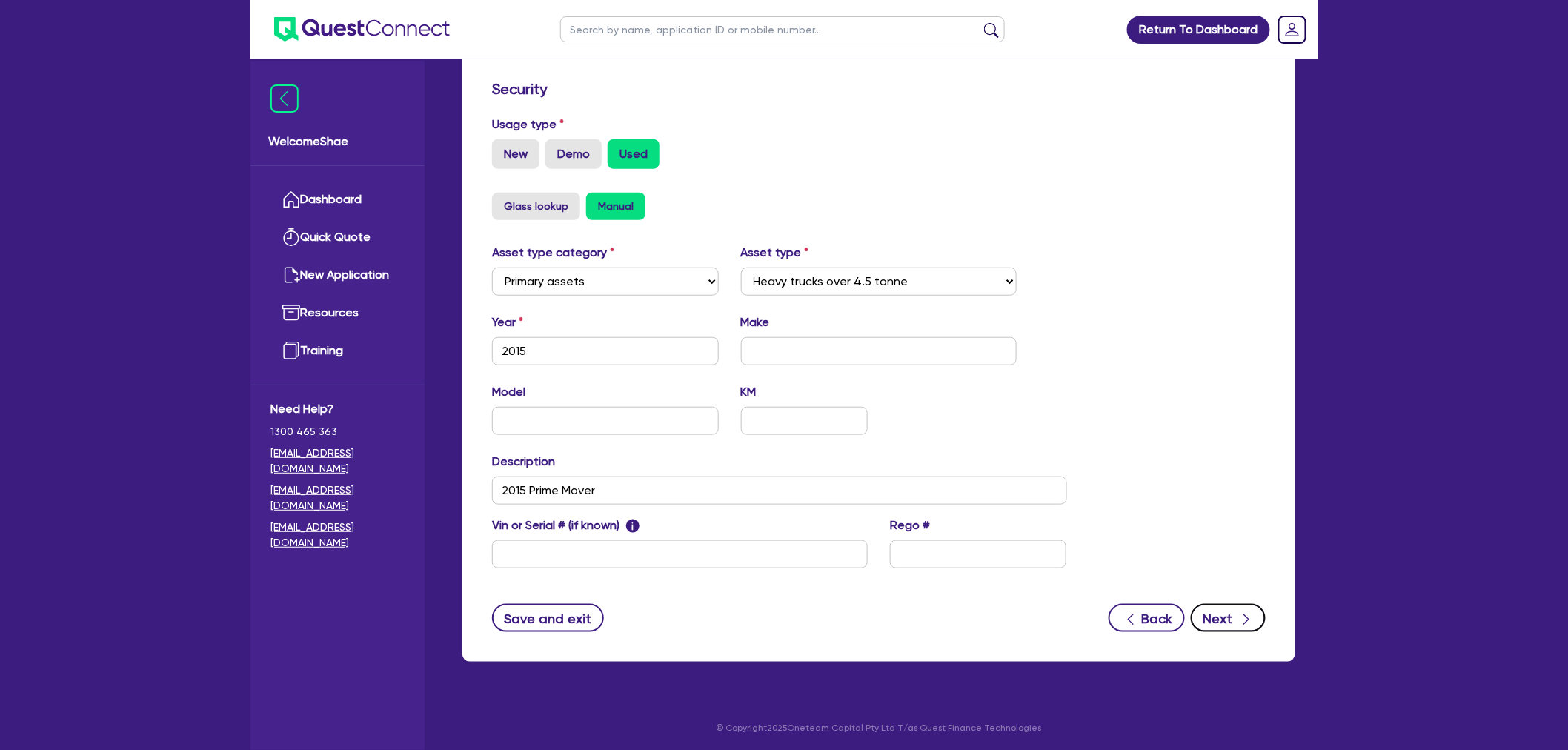
click at [1234, 617] on button "Next" at bounding box center [1229, 618] width 75 height 28
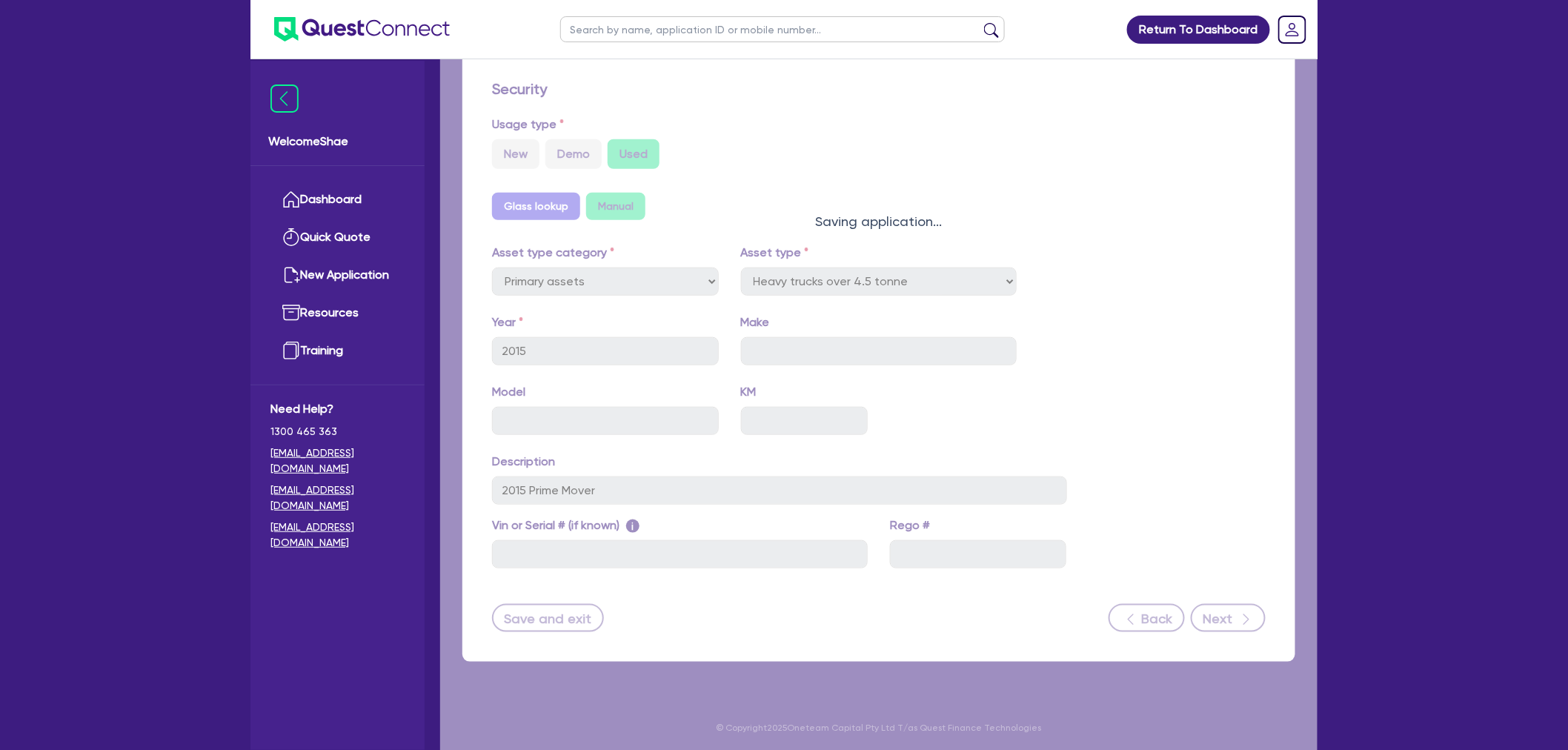
select select "Other"
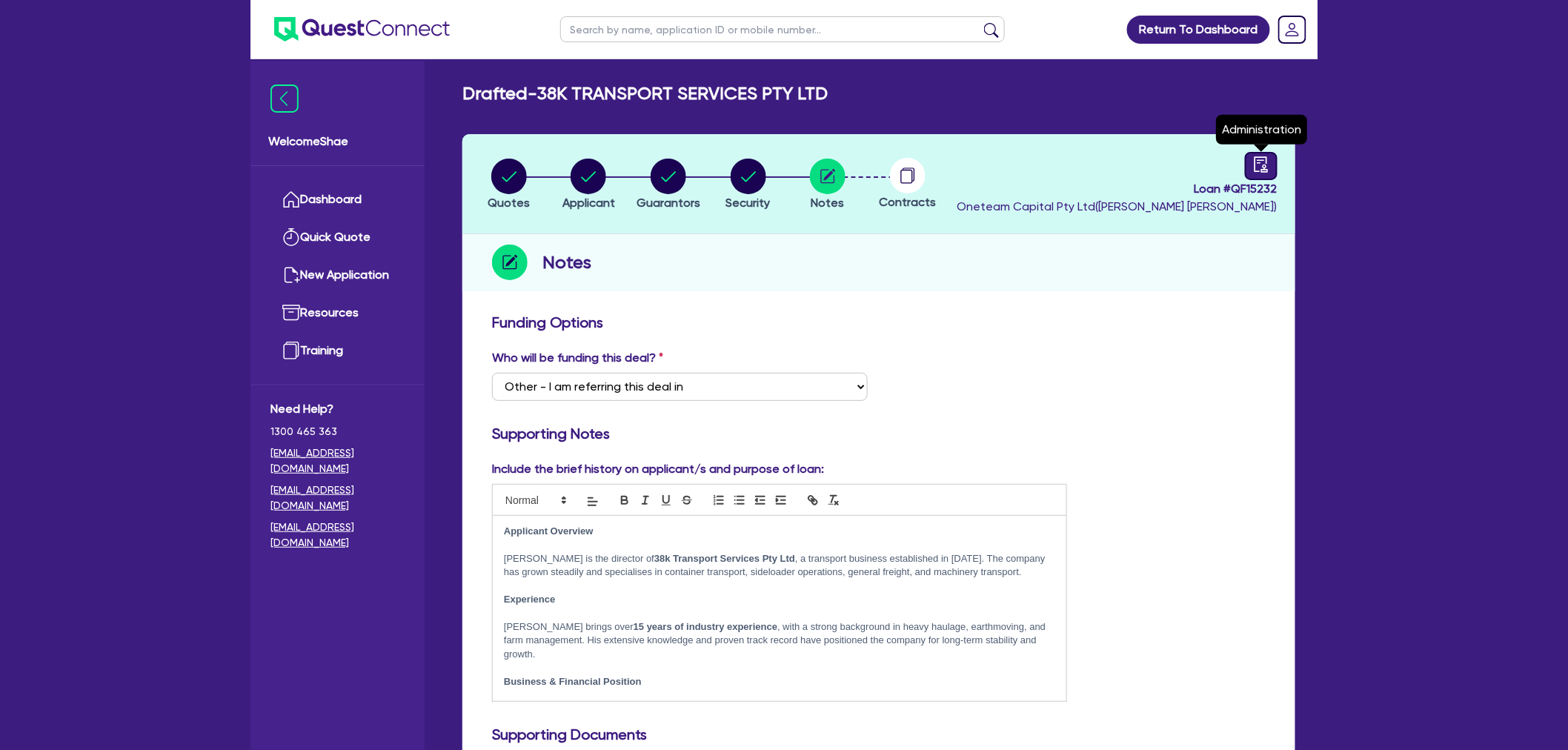
click at [1255, 161] on icon "audit" at bounding box center [1262, 164] width 13 height 16
select select "DRAFTED_NEW"
select select "Other"
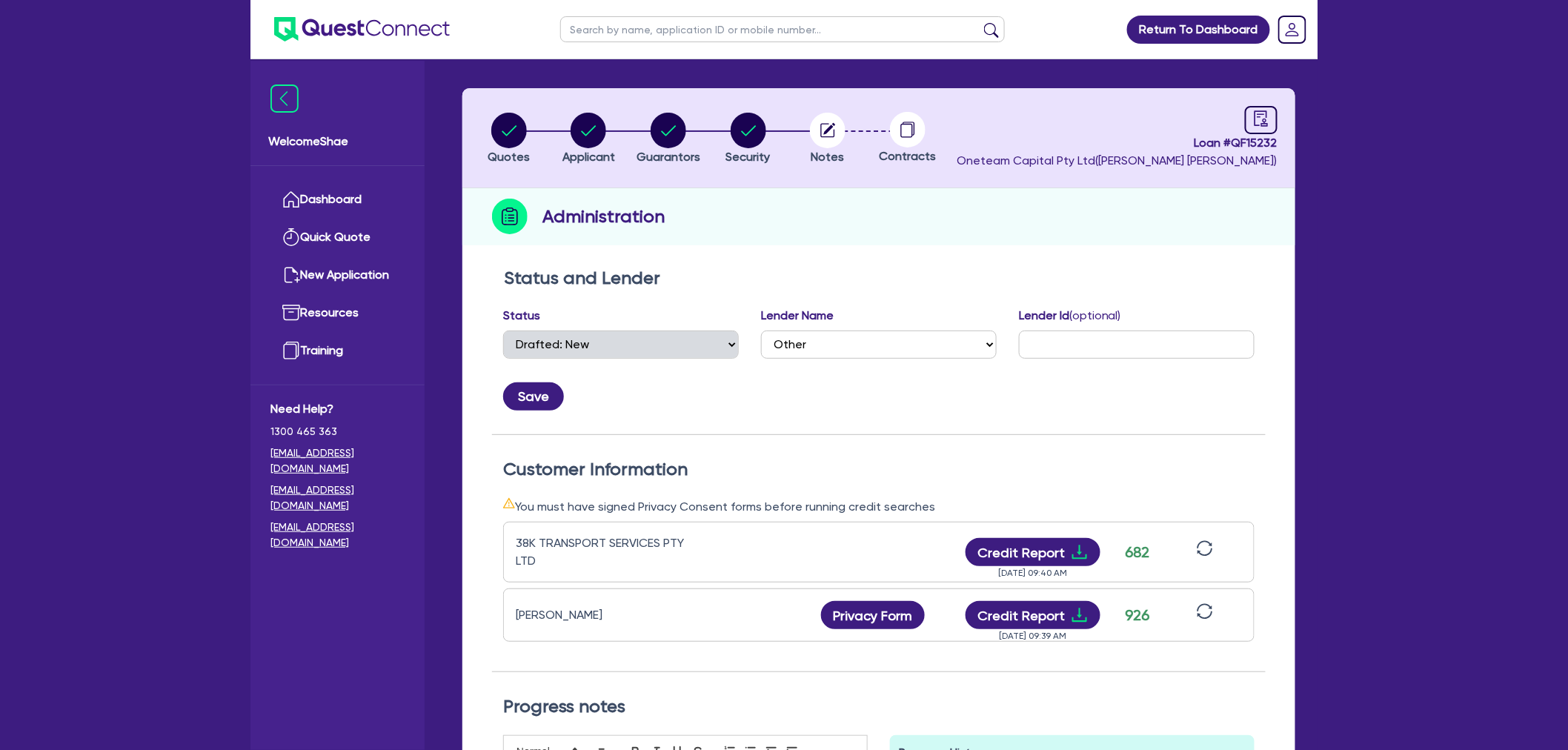
scroll to position [82, 0]
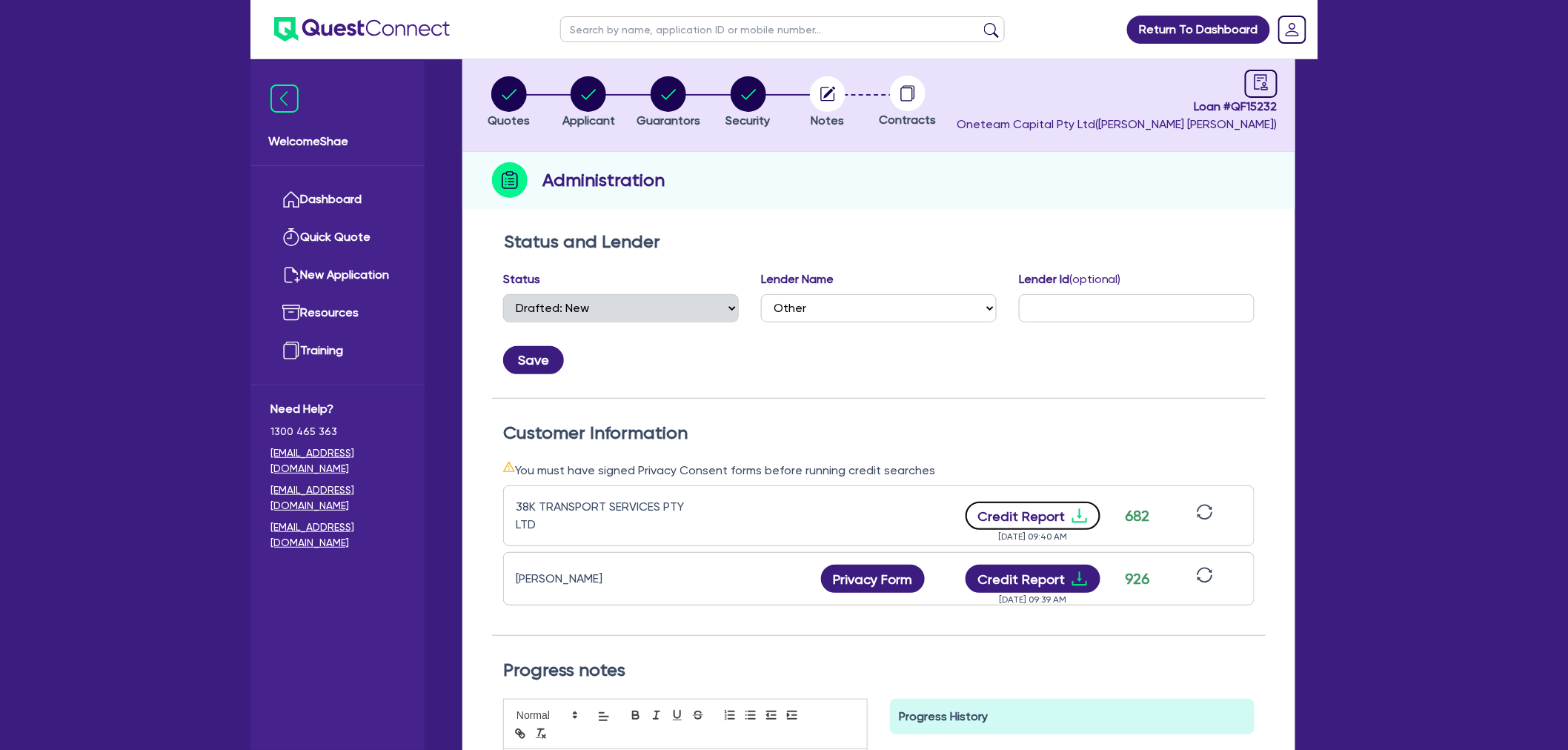
click at [1021, 513] on button "Credit Report" at bounding box center [1033, 516] width 136 height 28
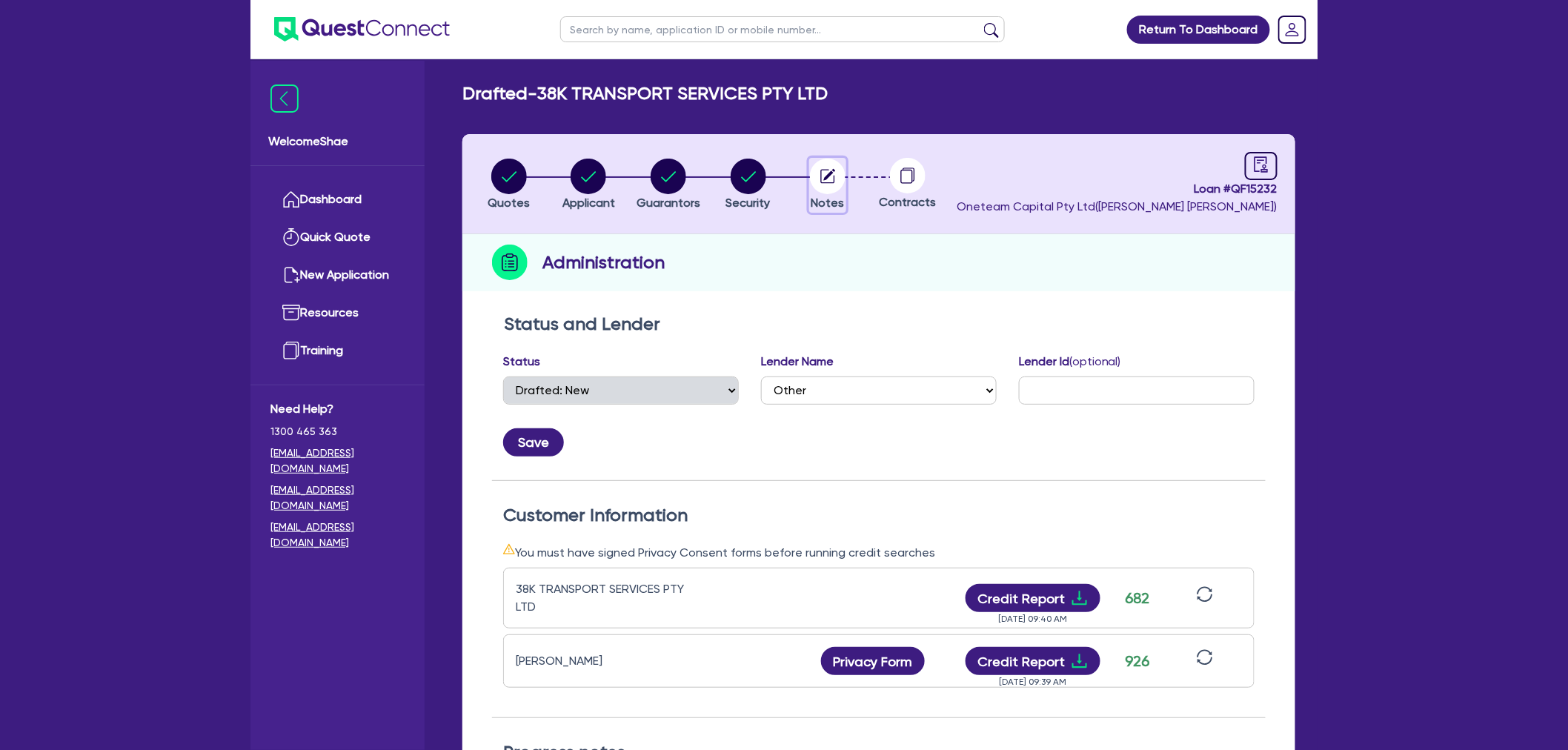
click at [833, 175] on circle "button" at bounding box center [828, 176] width 36 height 36
select select "Other"
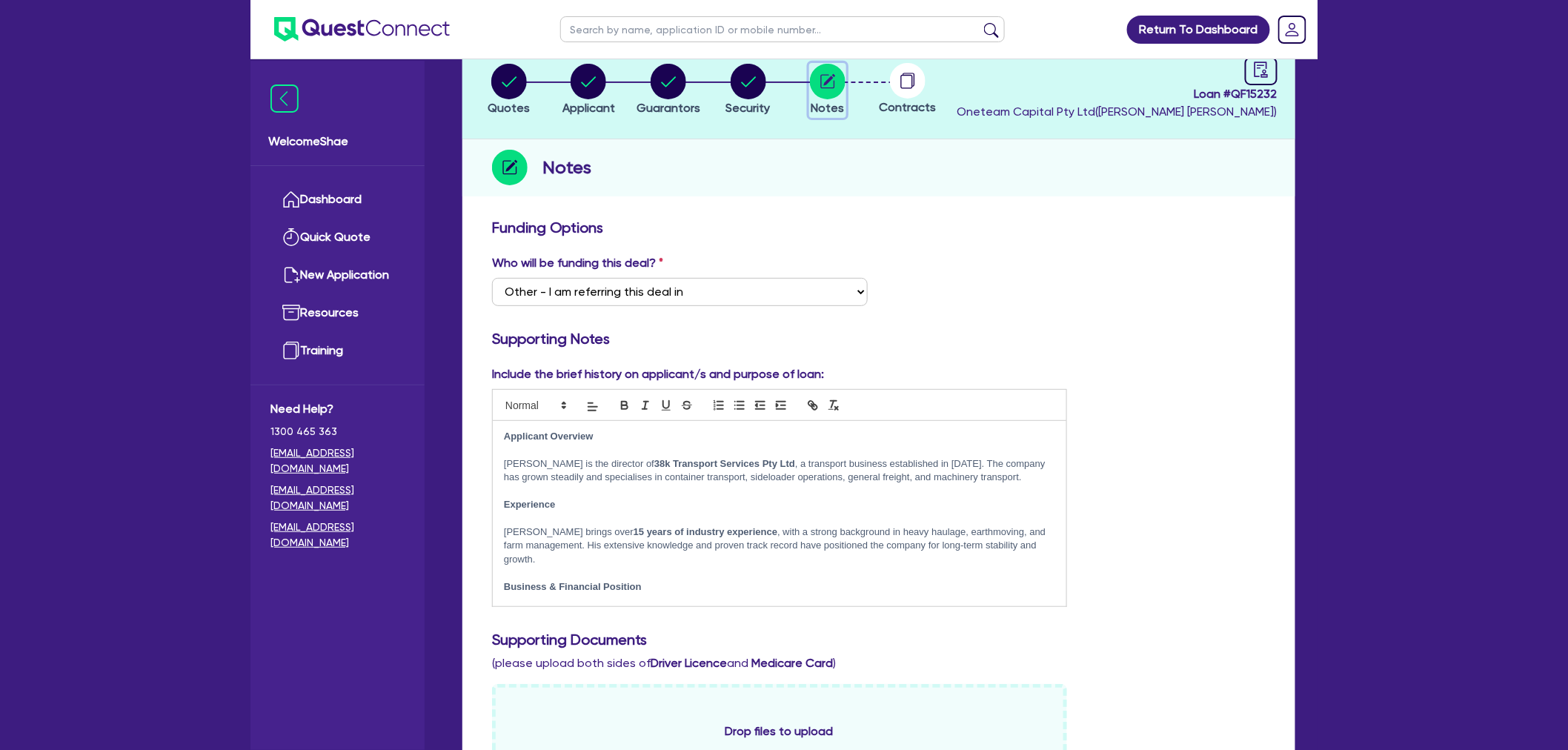
scroll to position [247, 0]
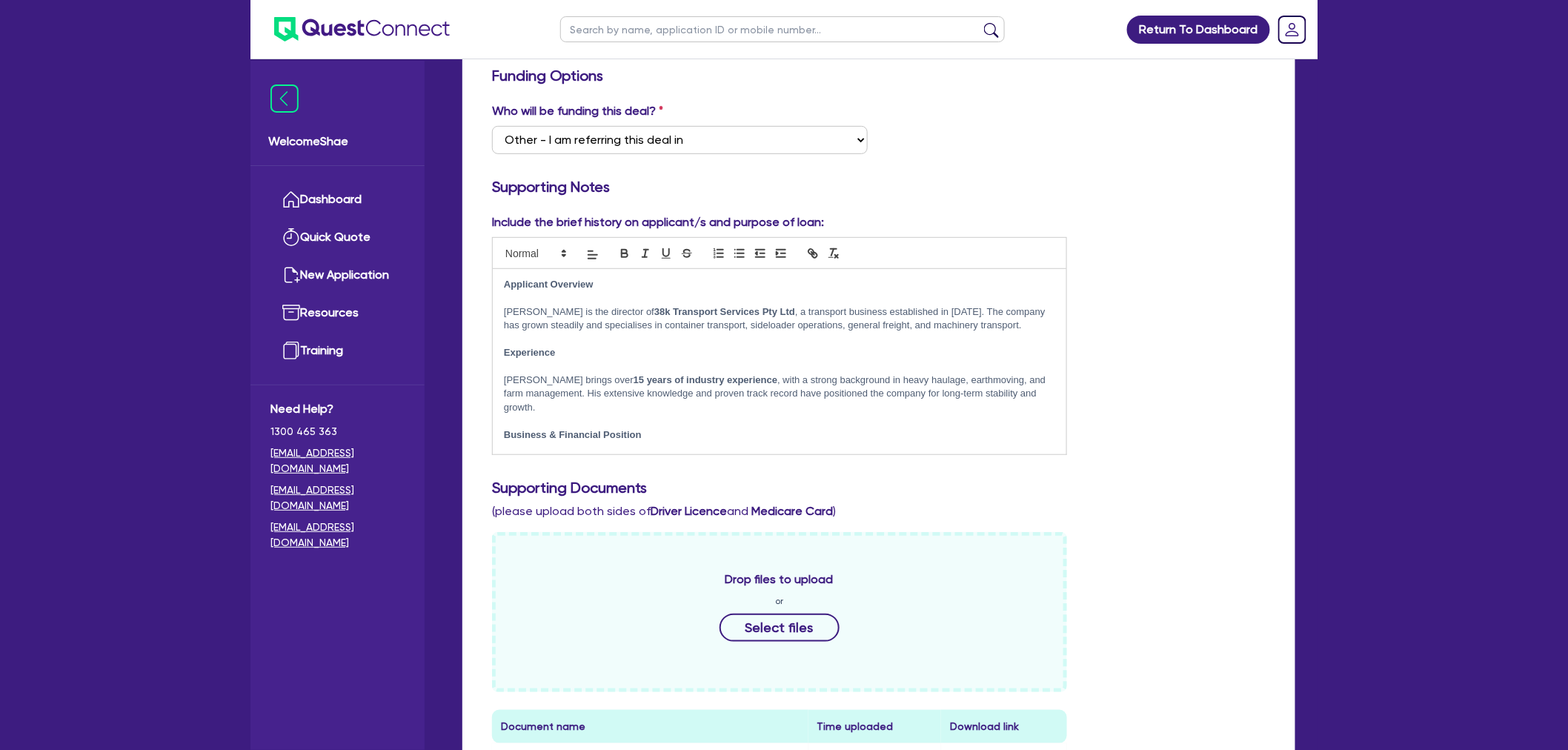
click at [877, 383] on p "Phil brings over 15 years of industry experience , with a strong background in …" at bounding box center [779, 393] width 552 height 41
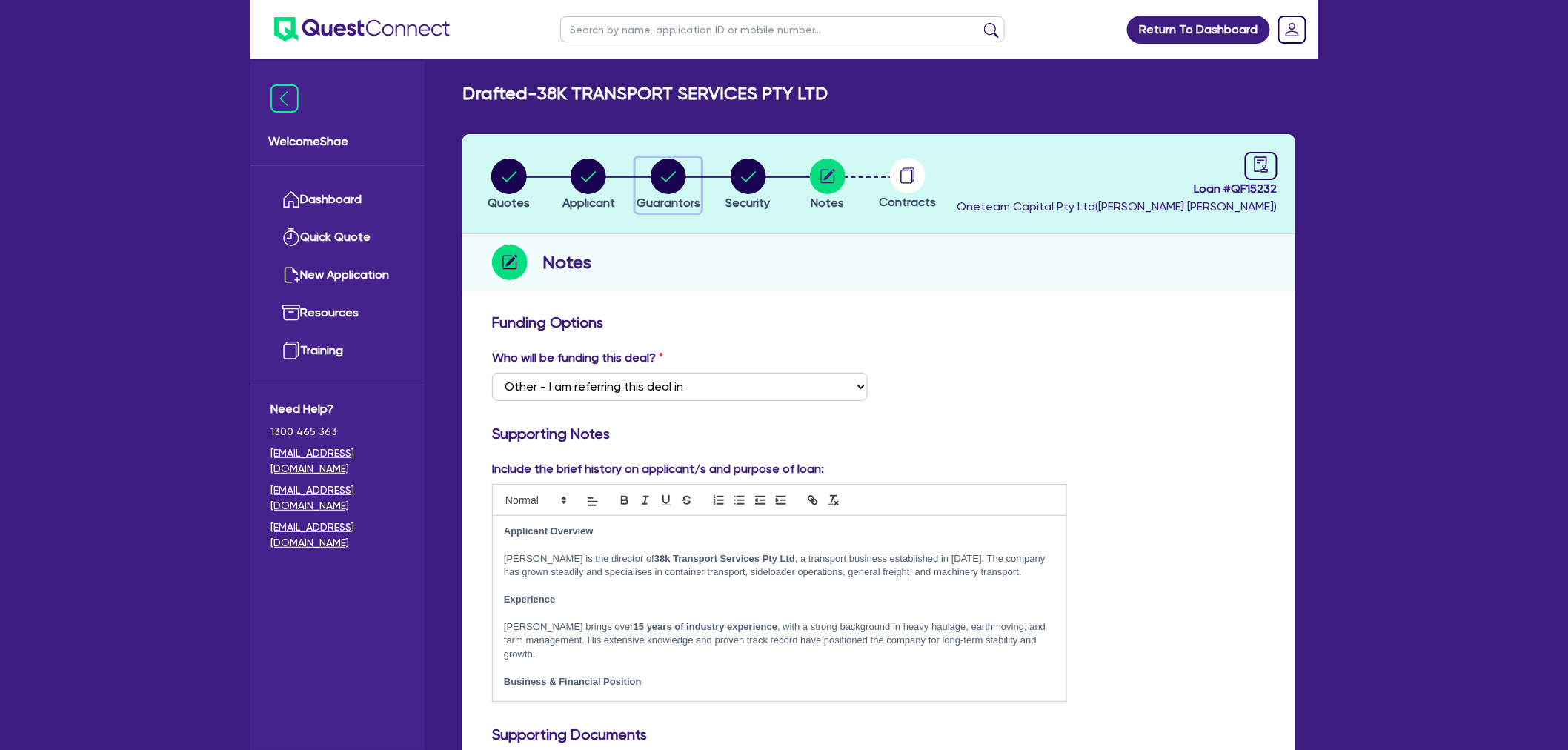
drag, startPoint x: 668, startPoint y: 159, endPoint x: 680, endPoint y: 167, distance: 14.4
click at [668, 159] on circle "button" at bounding box center [668, 176] width 36 height 36
select select "MR"
select select "QLD"
select select "MARRIED"
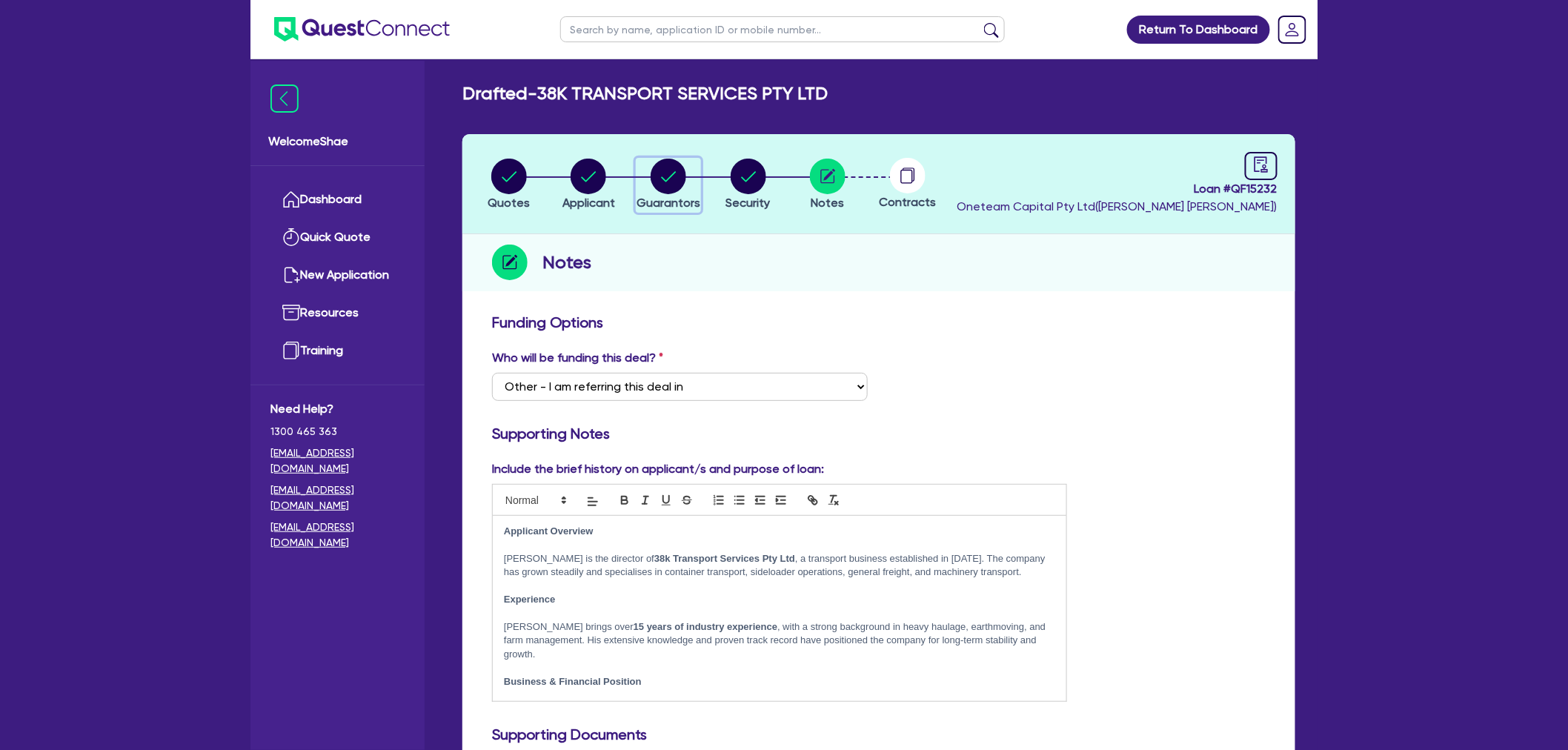
select select "CASH"
select select "PROPERTY"
select select "TRAILER"
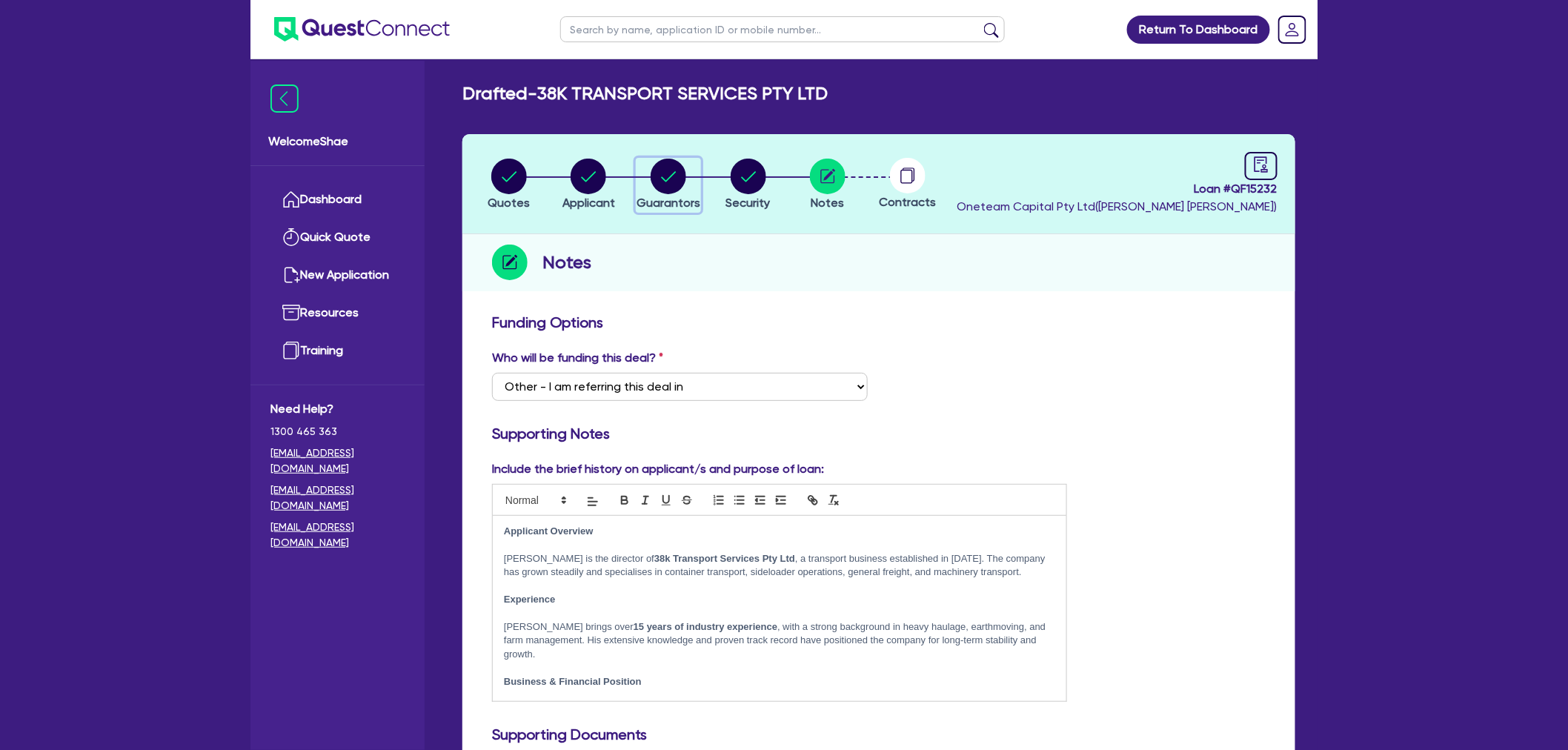
select select "TRAILER"
select select "EQUIPMENT"
select select "TRUCK"
select select "EQUIPMENT"
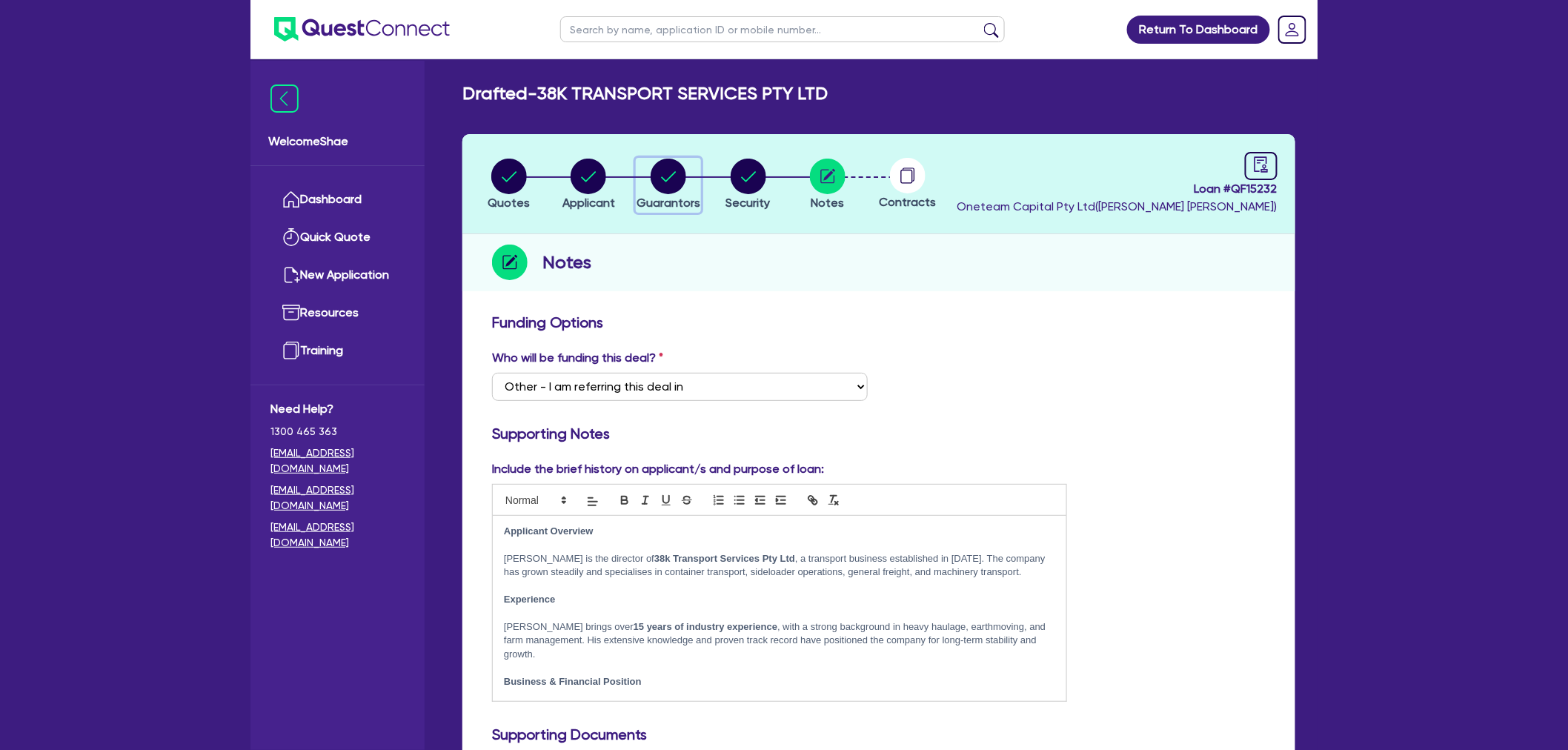
select select "MORTGAGE"
select select "EQUIPMENT_LOAN"
select select "CREDIT_CARD"
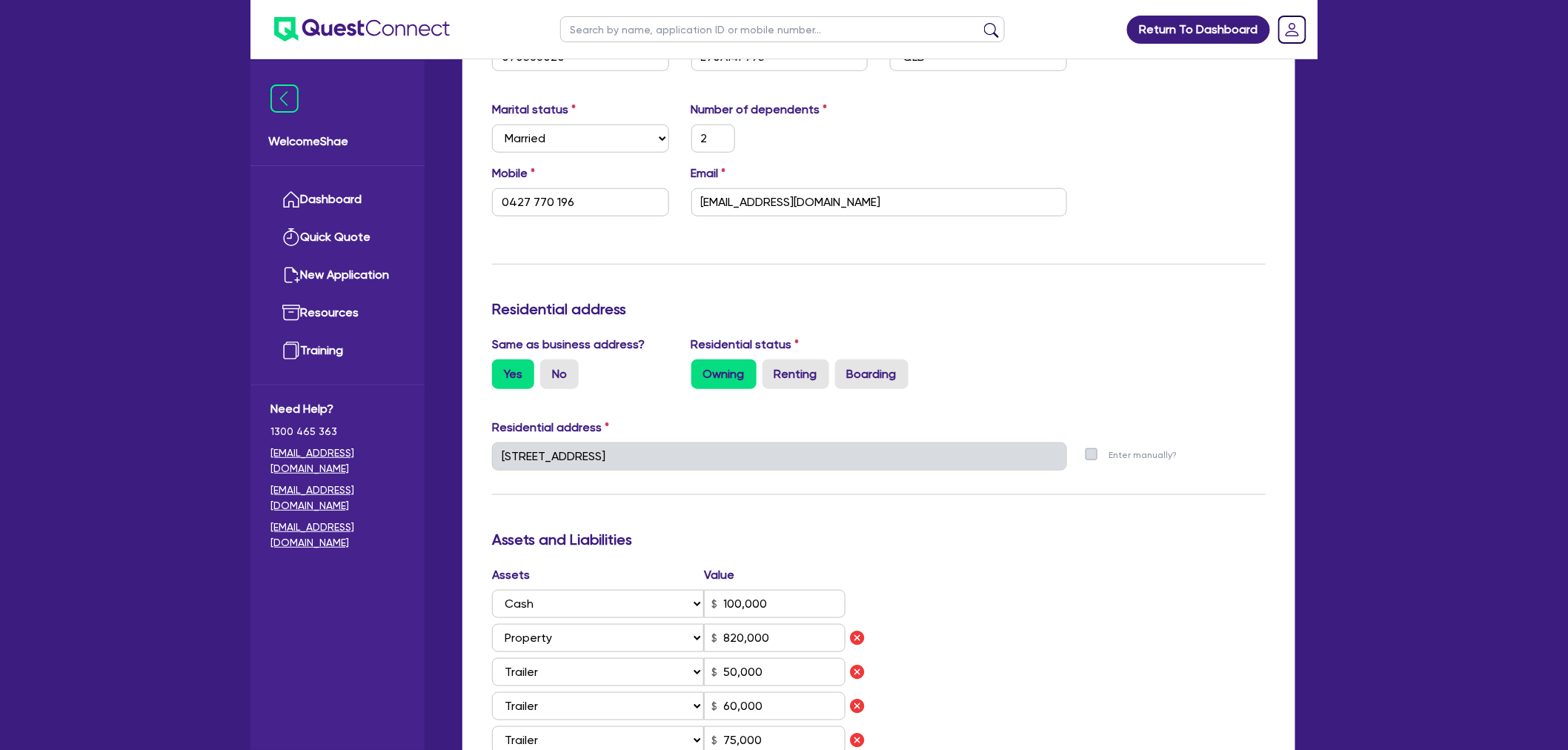
scroll to position [493, 0]
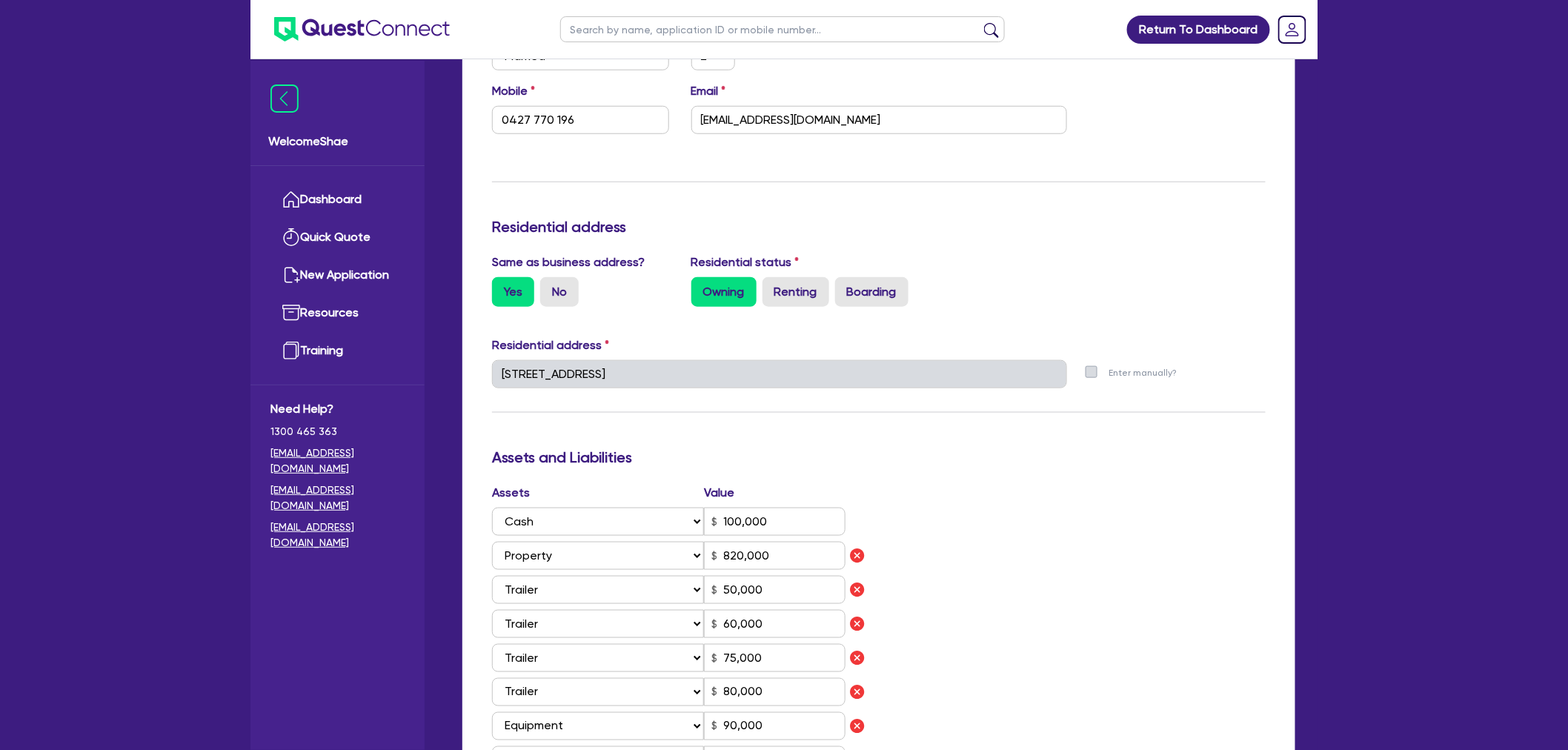
click at [63, 133] on div "Return To Dashboard Edit Profile Logout Welcome Shae Dashboard Quick Quote New …" at bounding box center [784, 576] width 1568 height 2139
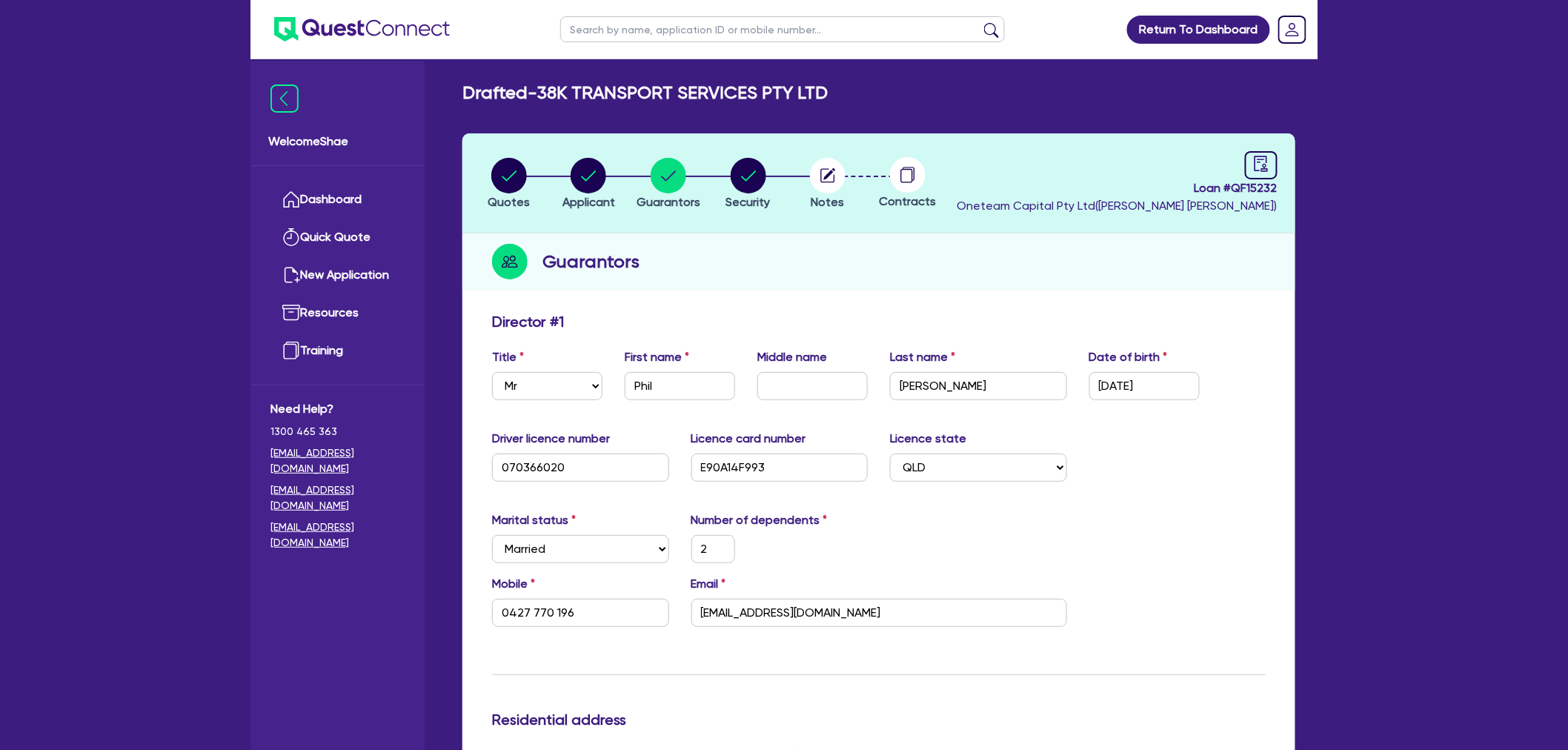
scroll to position [0, 0]
click at [575, 154] on header "Quotes Applicant Guarantors Security Notes Contracts Loan # QF15232 Oneteam Cap…" at bounding box center [879, 184] width 833 height 100
click at [591, 190] on circle "button" at bounding box center [588, 176] width 36 height 36
select select "COMPANY"
select select "TRANSPORT_WAREHOUSING"
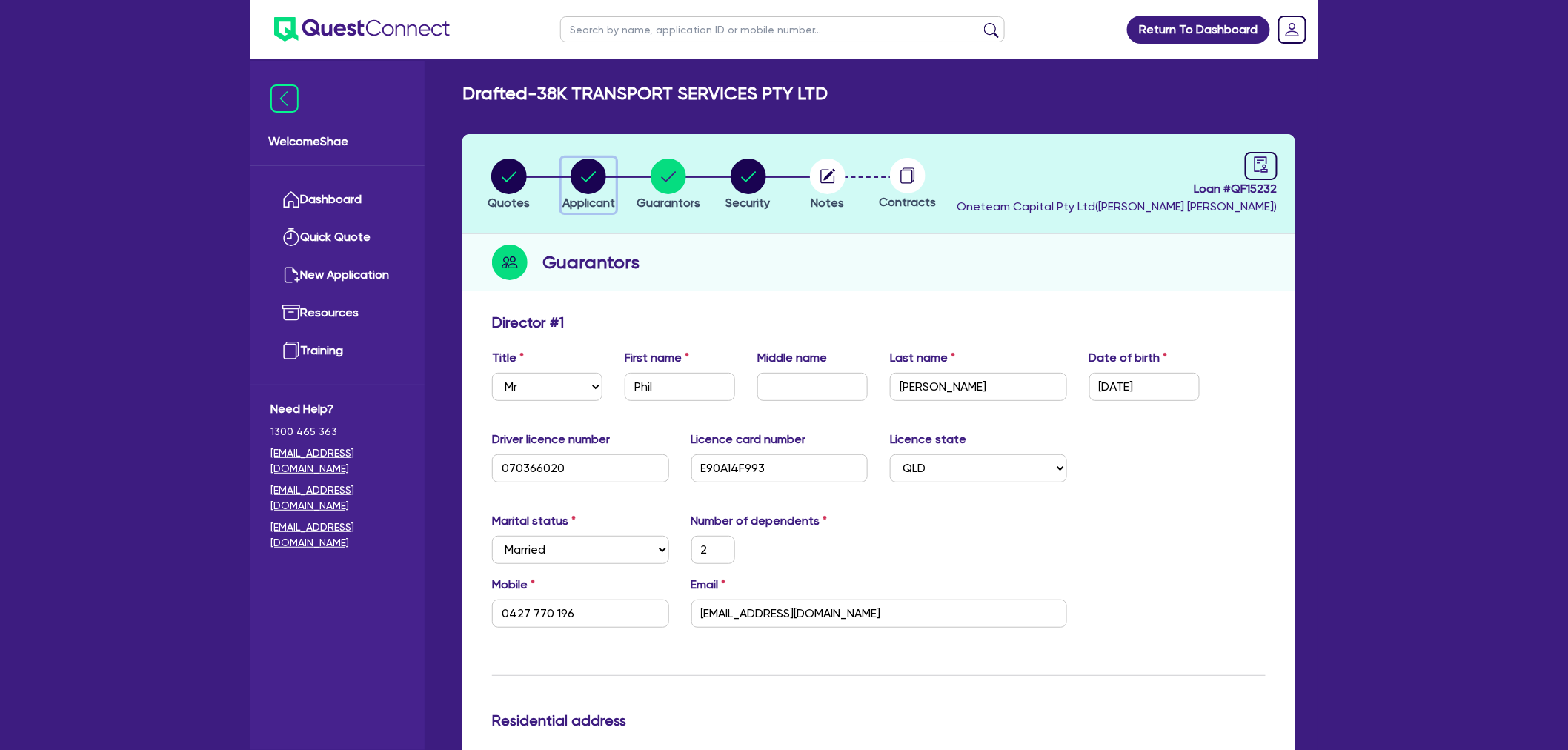
select select "PASSENGERS_FREIGHT_TRANSPORT"
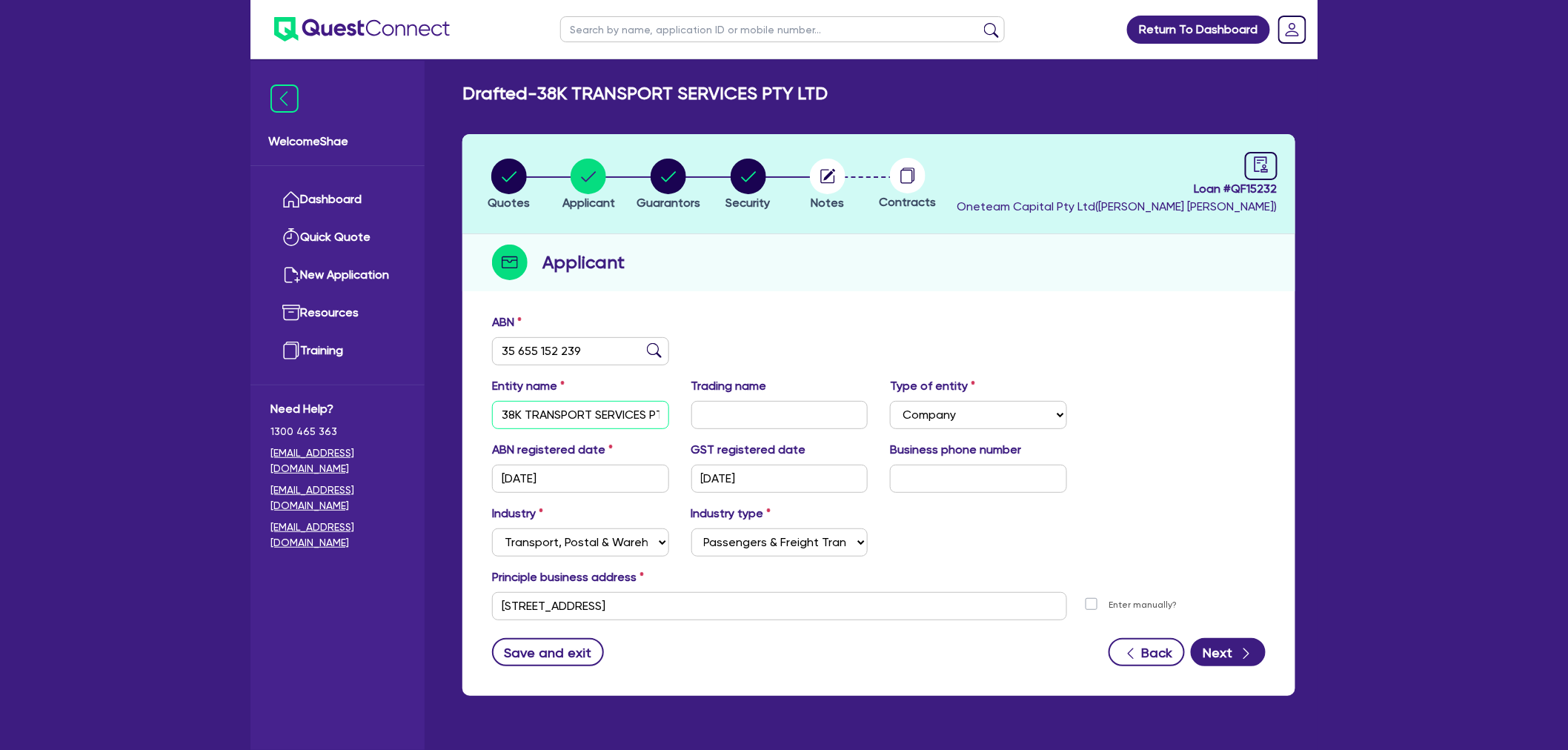
click at [574, 402] on input "38K TRANSPORT SERVICES PTY LTD" at bounding box center [581, 415] width 177 height 28
click at [566, 353] on input "35 655 152 239" at bounding box center [581, 351] width 177 height 28
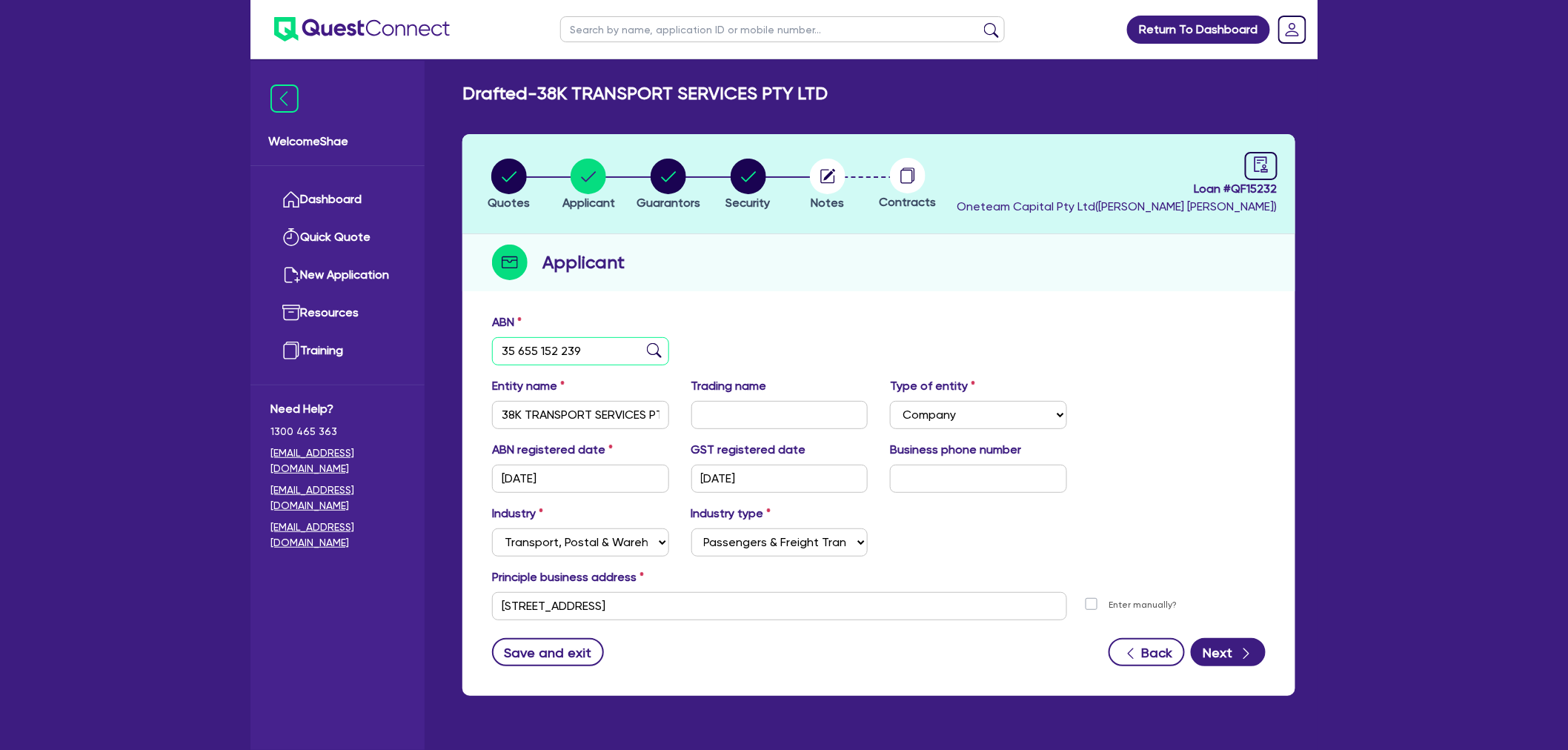
click at [566, 353] on input "35 655 152 239" at bounding box center [581, 351] width 177 height 28
click at [596, 604] on input "[STREET_ADDRESS]" at bounding box center [779, 606] width 575 height 28
drag, startPoint x: 677, startPoint y: 180, endPoint x: 697, endPoint y: 205, distance: 32.0
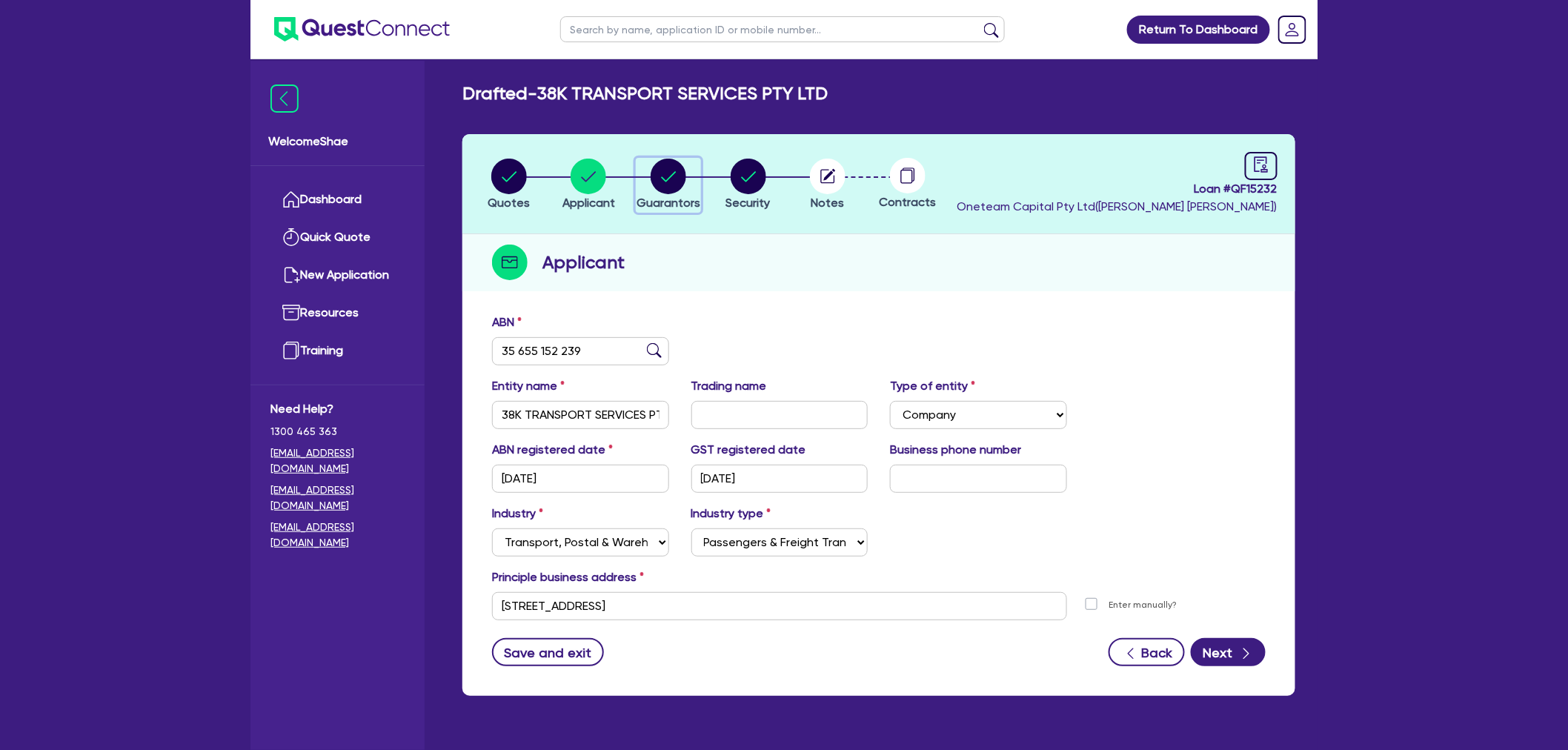
click at [677, 180] on circle "button" at bounding box center [668, 176] width 36 height 36
select select "MR"
select select "QLD"
select select "MARRIED"
select select "CASH"
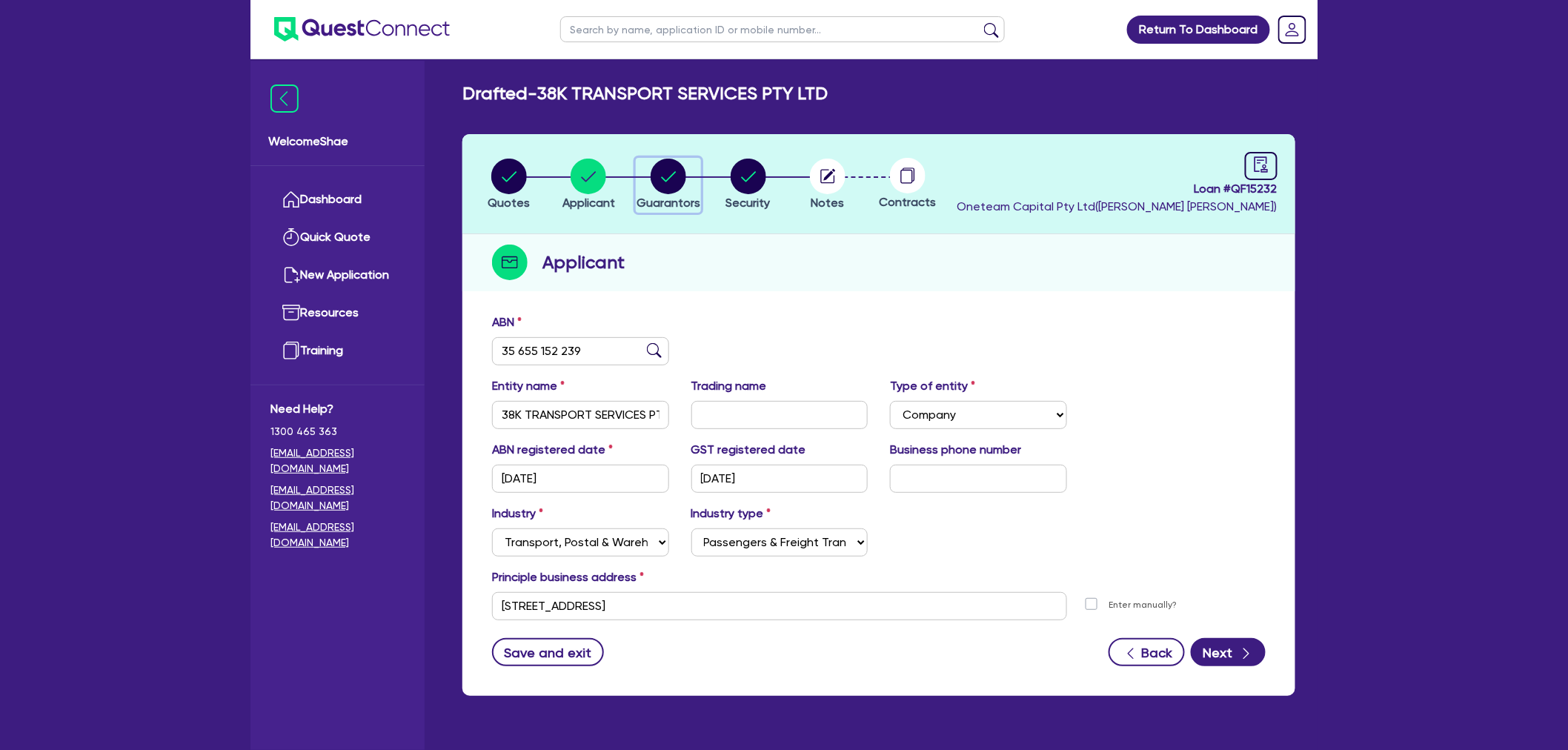
select select "PROPERTY"
select select "TRAILER"
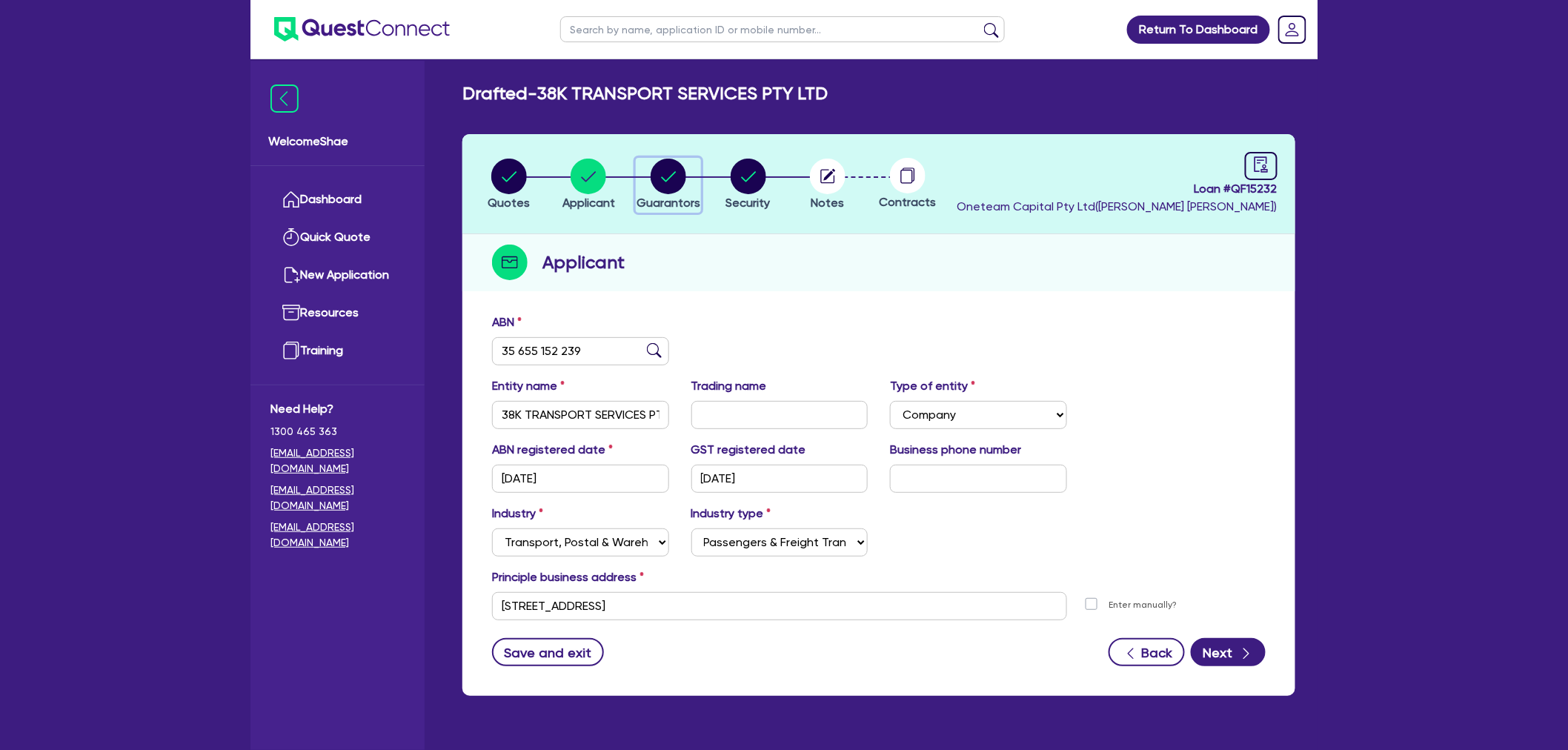
select select "EQUIPMENT"
select select "TRUCK"
select select "EQUIPMENT"
select select "MORTGAGE"
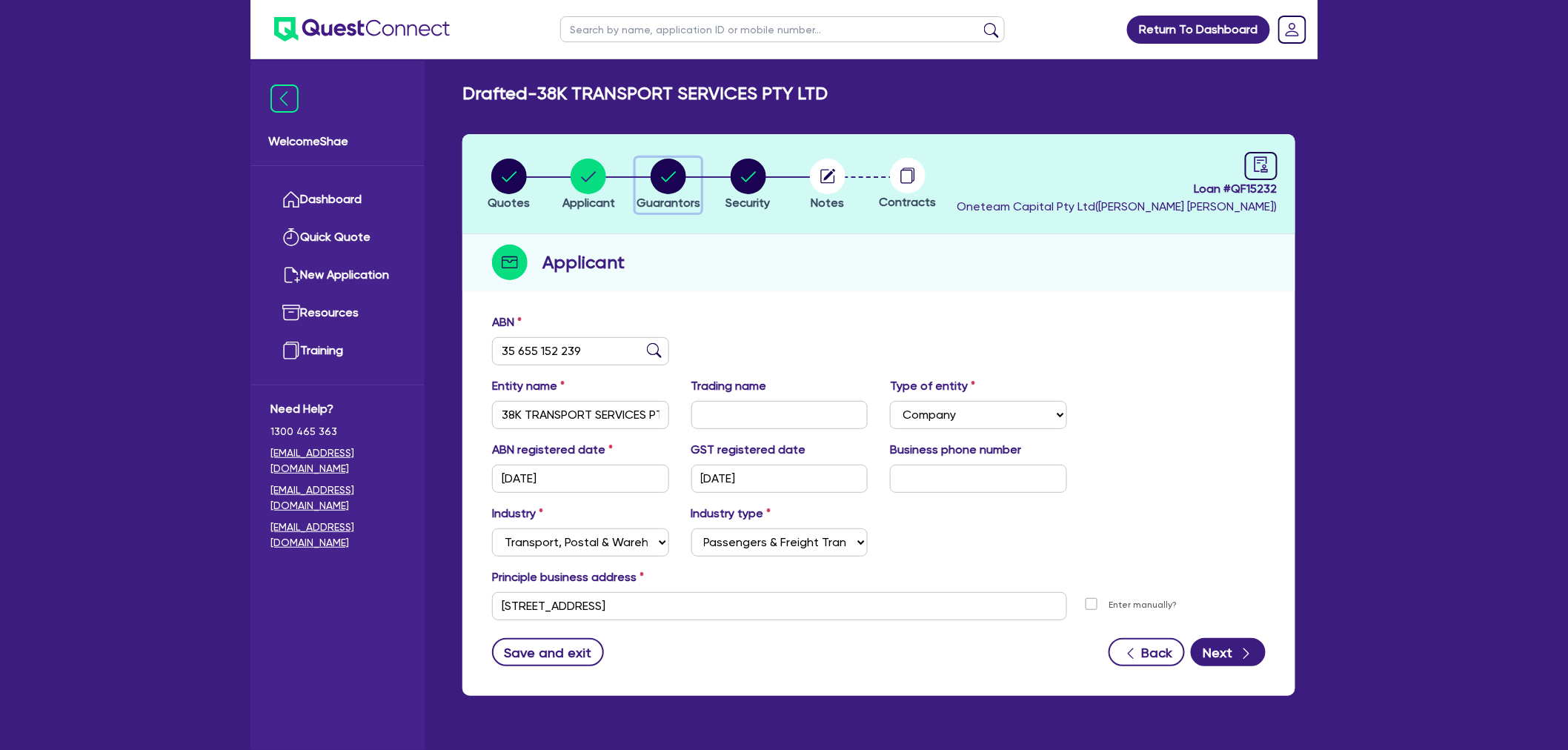
select select "EQUIPMENT_LOAN"
select select "CREDIT_CARD"
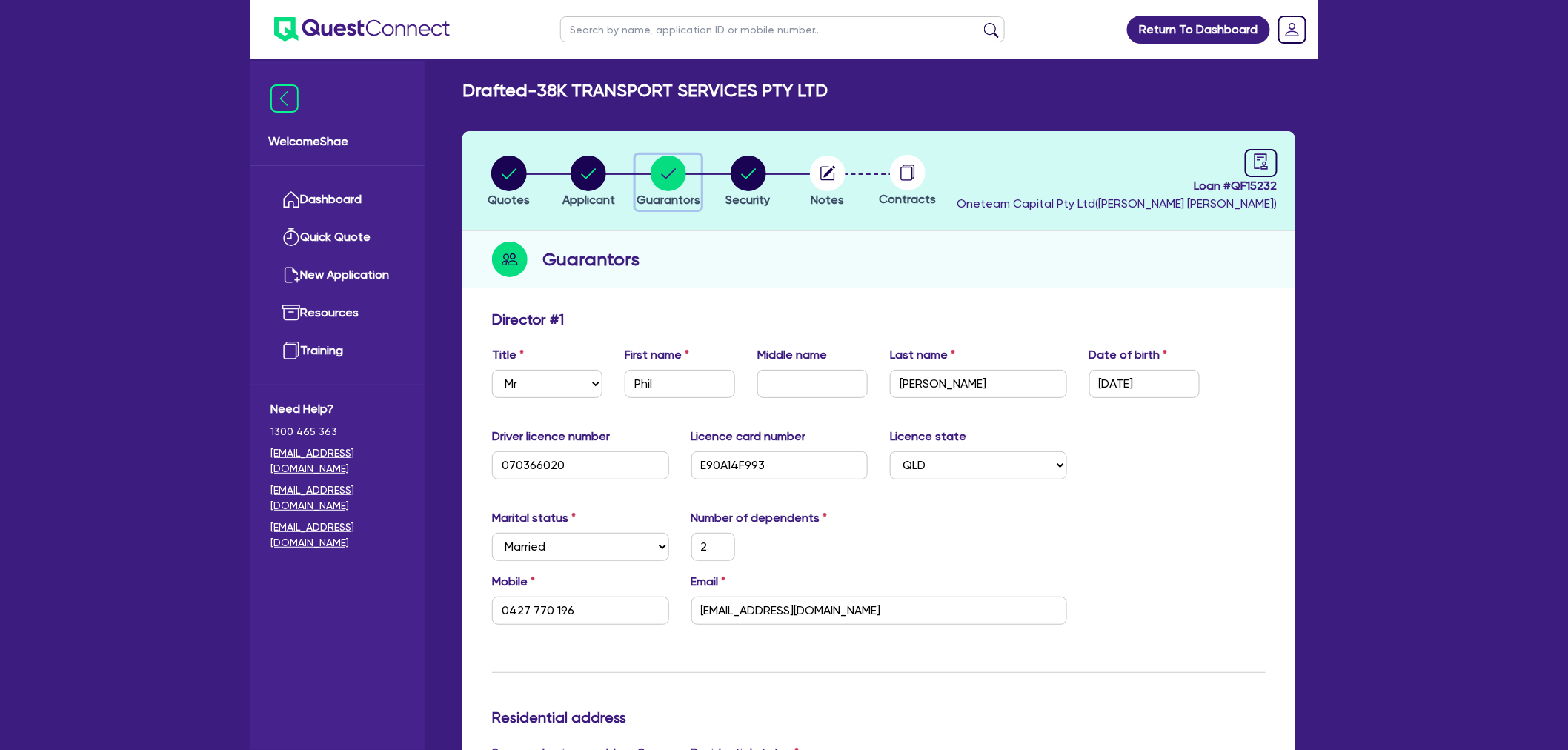
scroll to position [165, 0]
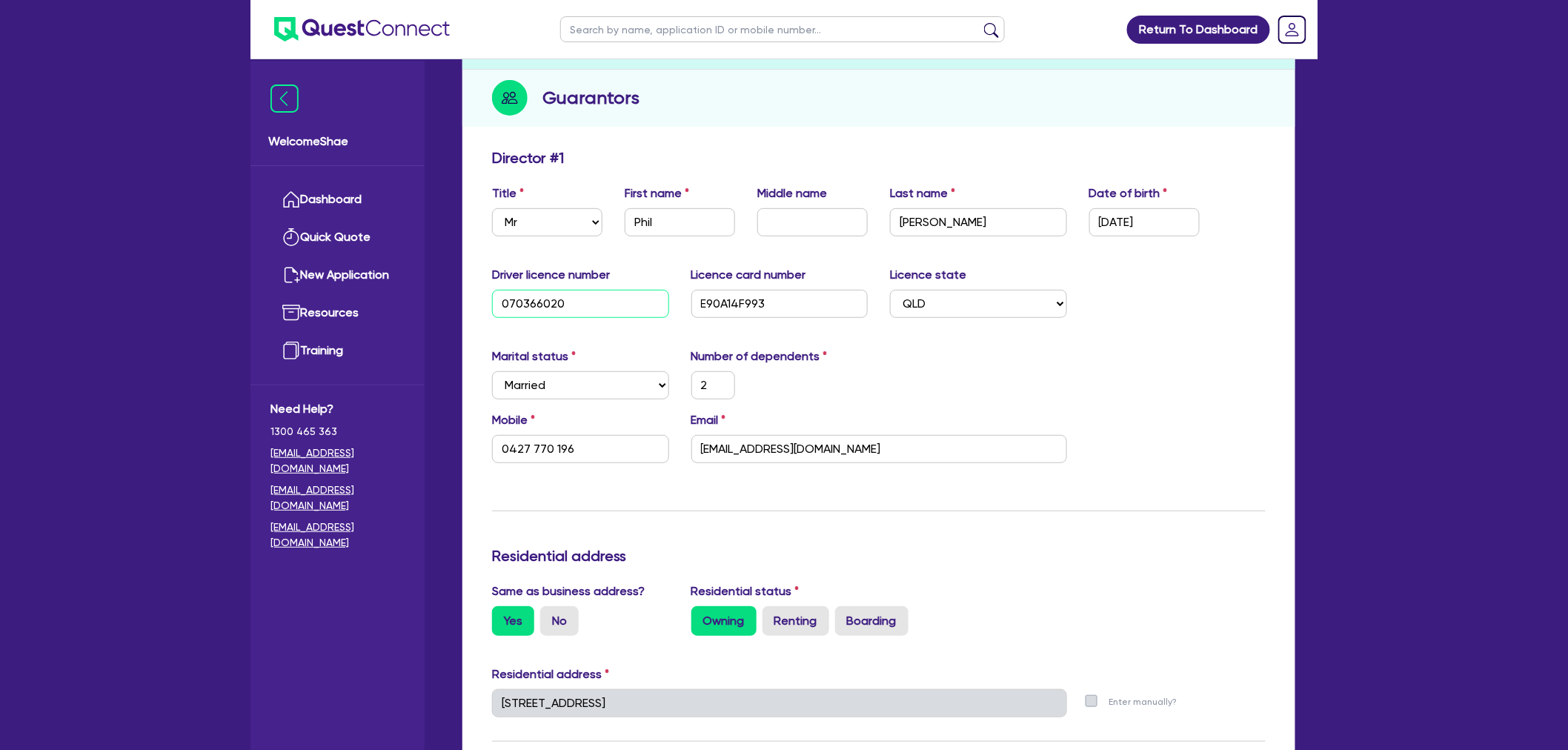
click at [540, 303] on input "070366020" at bounding box center [581, 303] width 177 height 28
click at [537, 302] on input "070366020" at bounding box center [581, 303] width 177 height 28
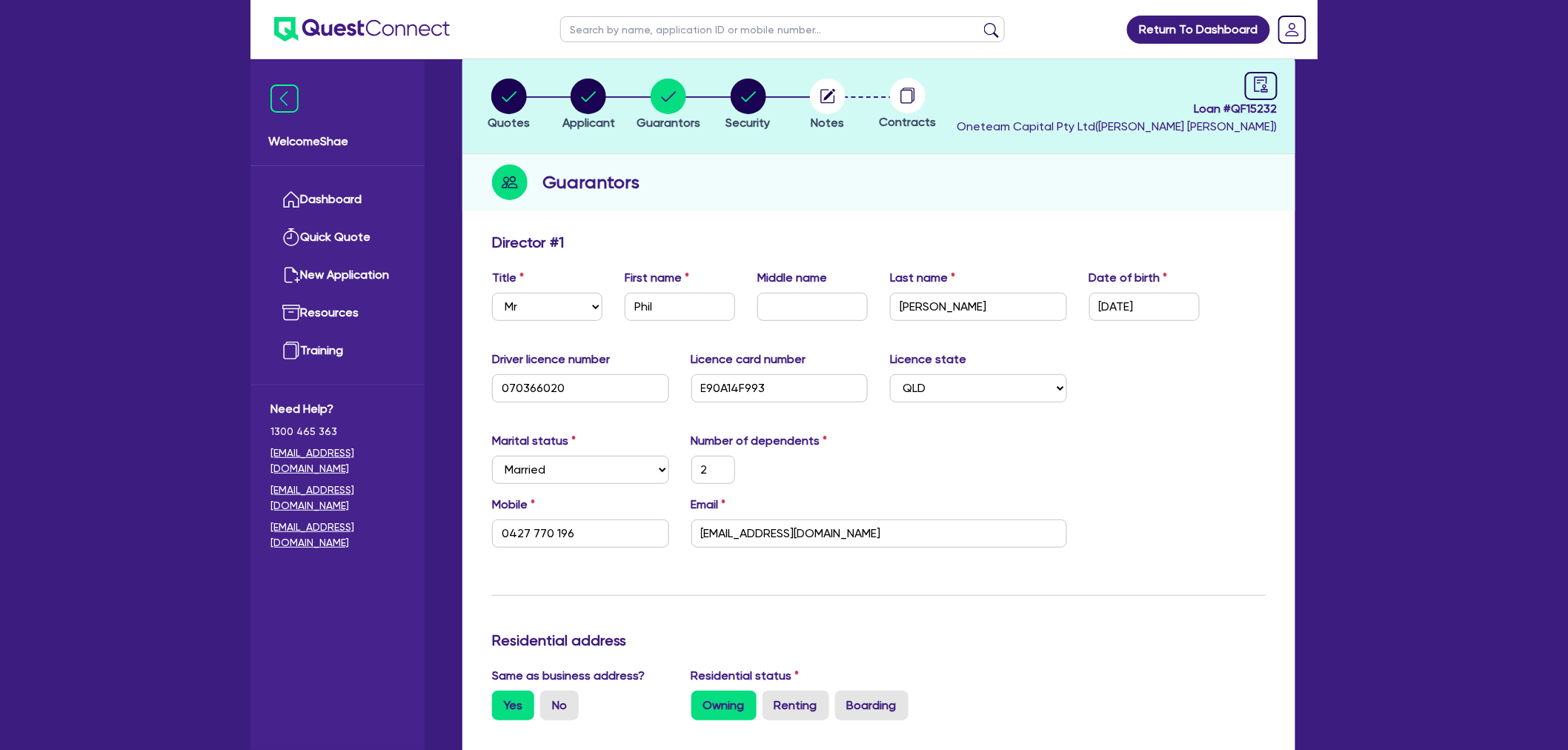
scroll to position [0, 0]
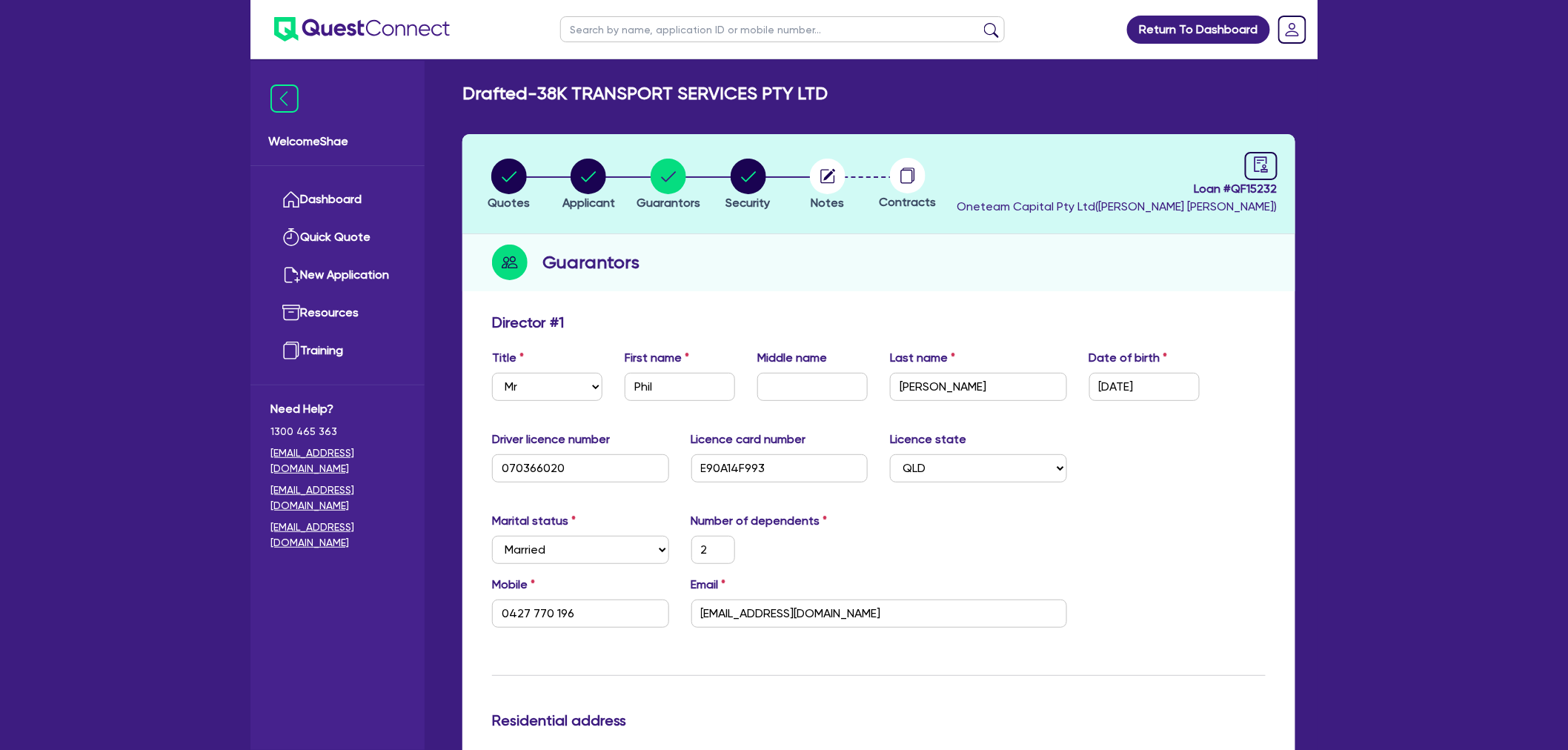
click at [835, 179] on circle "button" at bounding box center [828, 176] width 36 height 36
select select "Other"
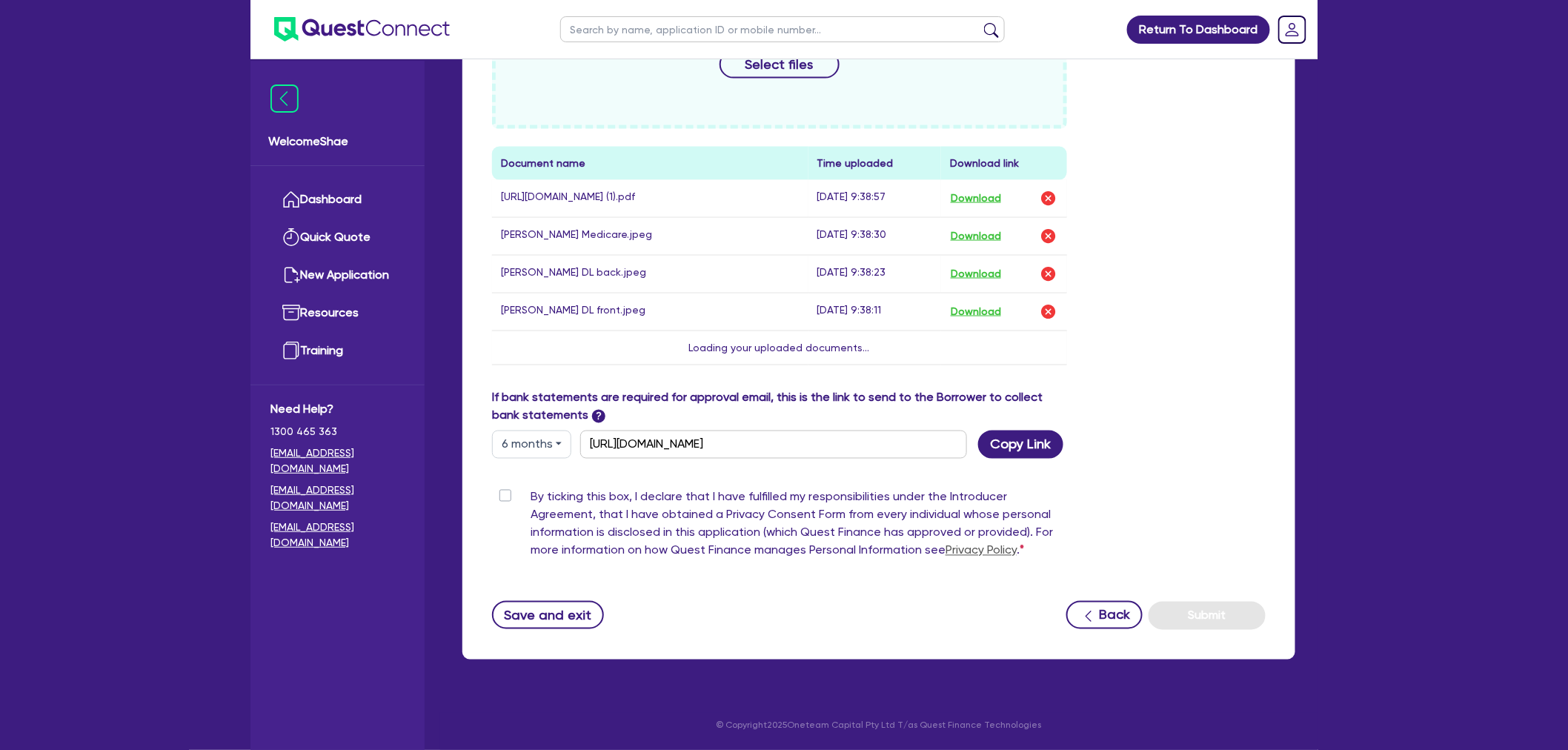
scroll to position [787, 0]
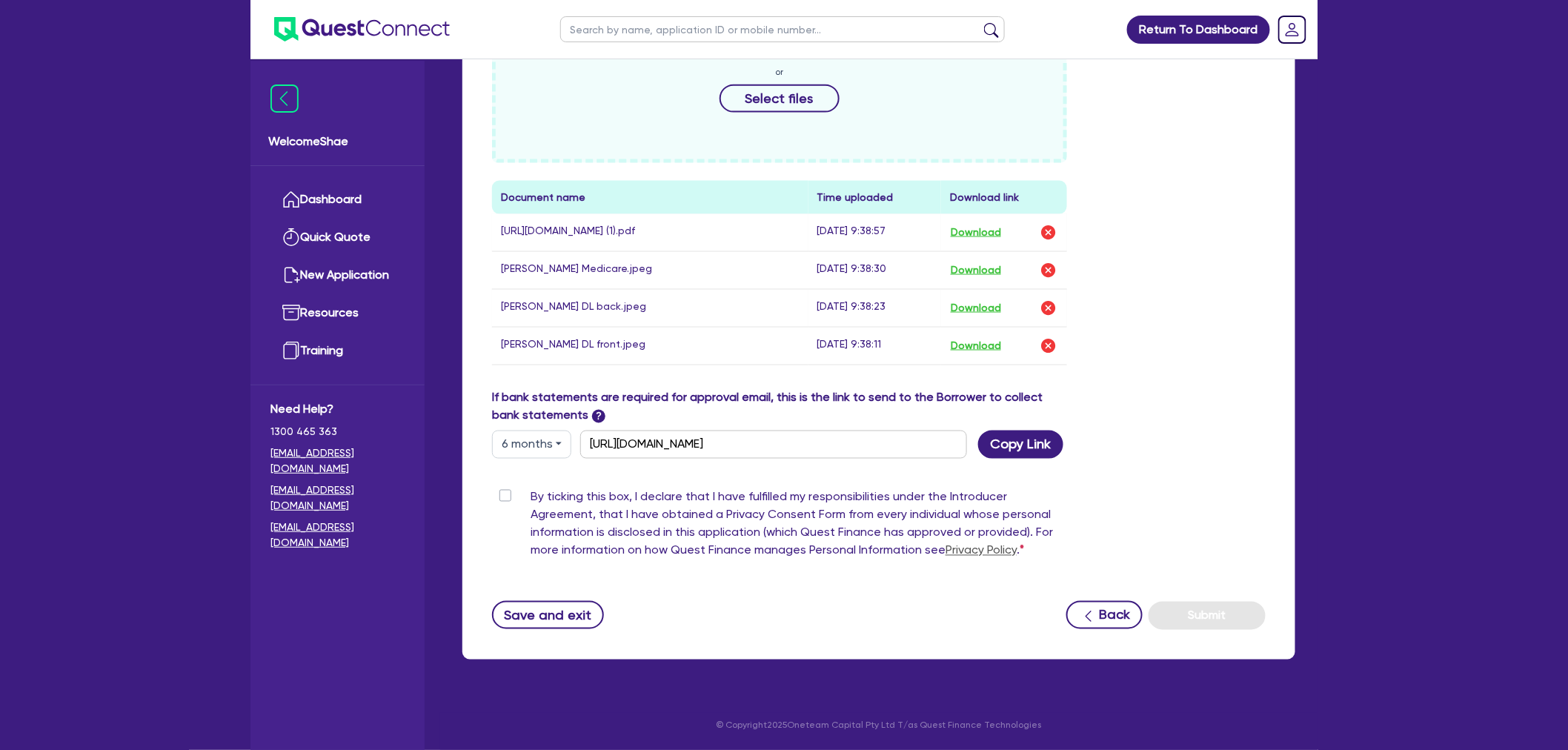
click at [531, 498] on label "By ticking this box, I declare that I have fulfilled my responsibilities under …" at bounding box center [799, 526] width 537 height 77
click at [504, 498] on input "By ticking this box, I declare that I have fulfilled my responsibilities under …" at bounding box center [498, 495] width 12 height 14
checkbox input "true"
click at [1205, 619] on button "Submit" at bounding box center [1207, 616] width 117 height 28
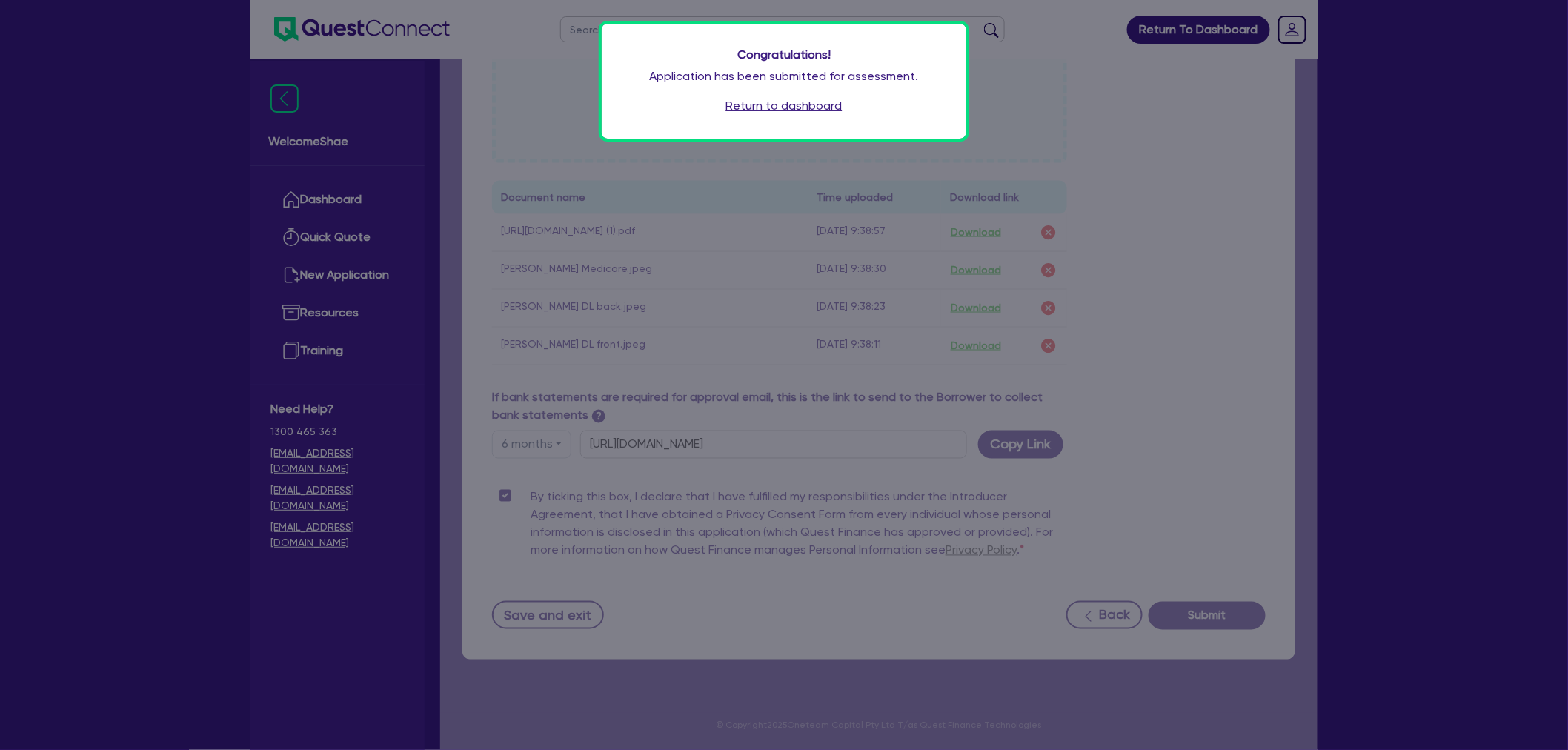
click at [790, 106] on link "Return to dashboard" at bounding box center [784, 106] width 116 height 17
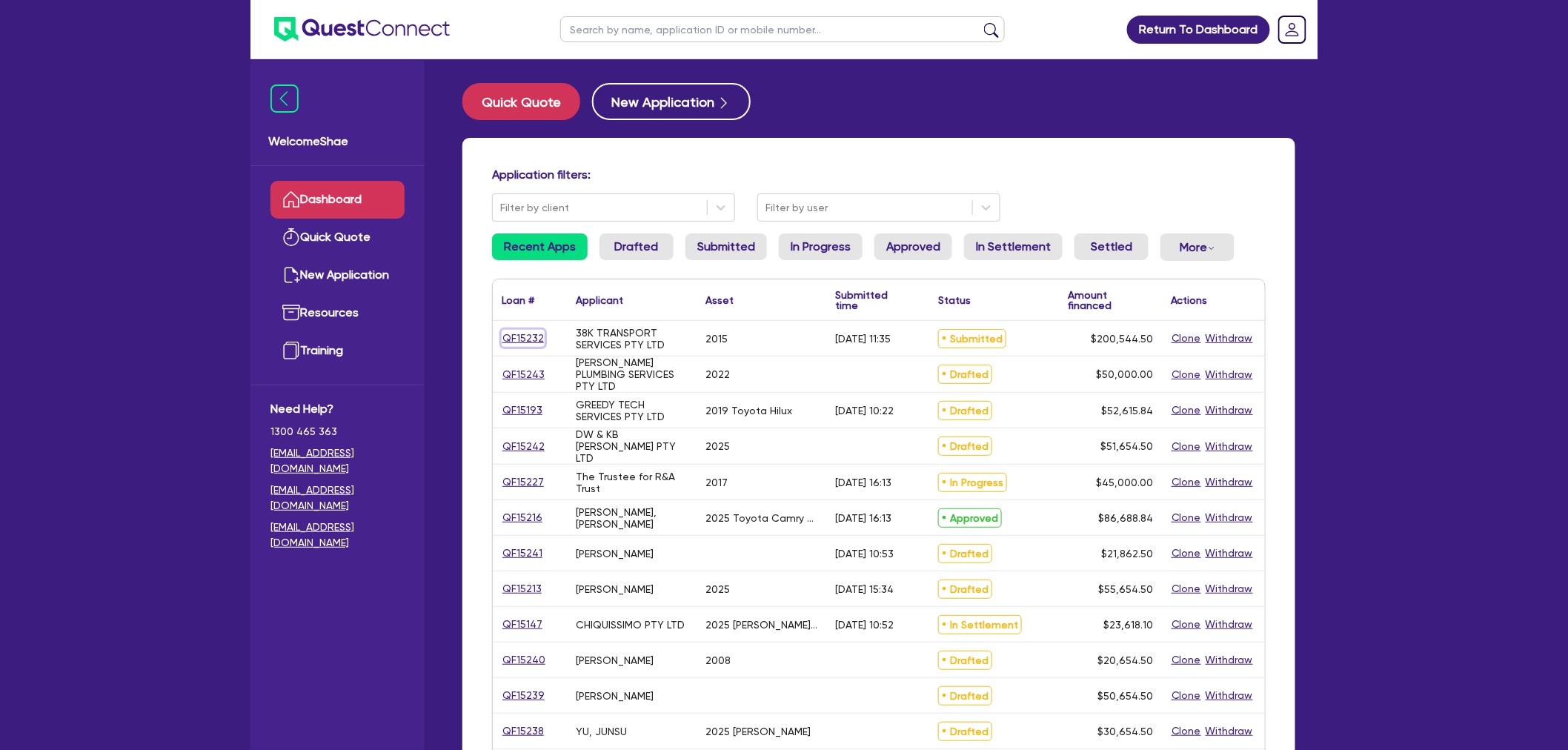
click at [517, 339] on link "QF15232" at bounding box center [523, 338] width 43 height 17
select select "PRIMARY_ASSETS"
select select "HEAVY_TRUCKS"
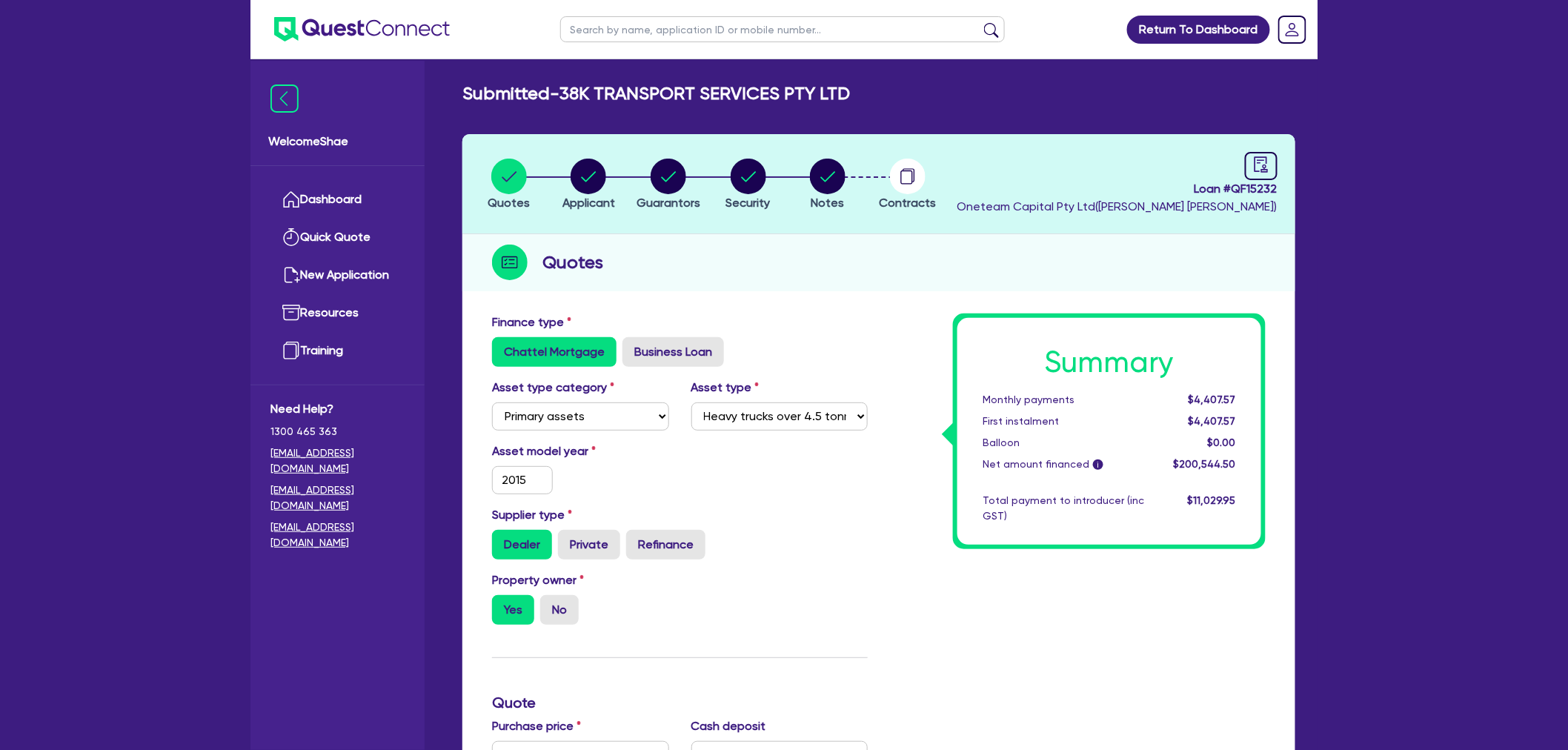
click at [890, 85] on div "Submitted - 38K TRANSPORT SERVICES PTY LTD" at bounding box center [879, 94] width 855 height 22
click at [663, 184] on circle "button" at bounding box center [668, 176] width 36 height 36
select select "MR"
select select "QLD"
select select "MARRIED"
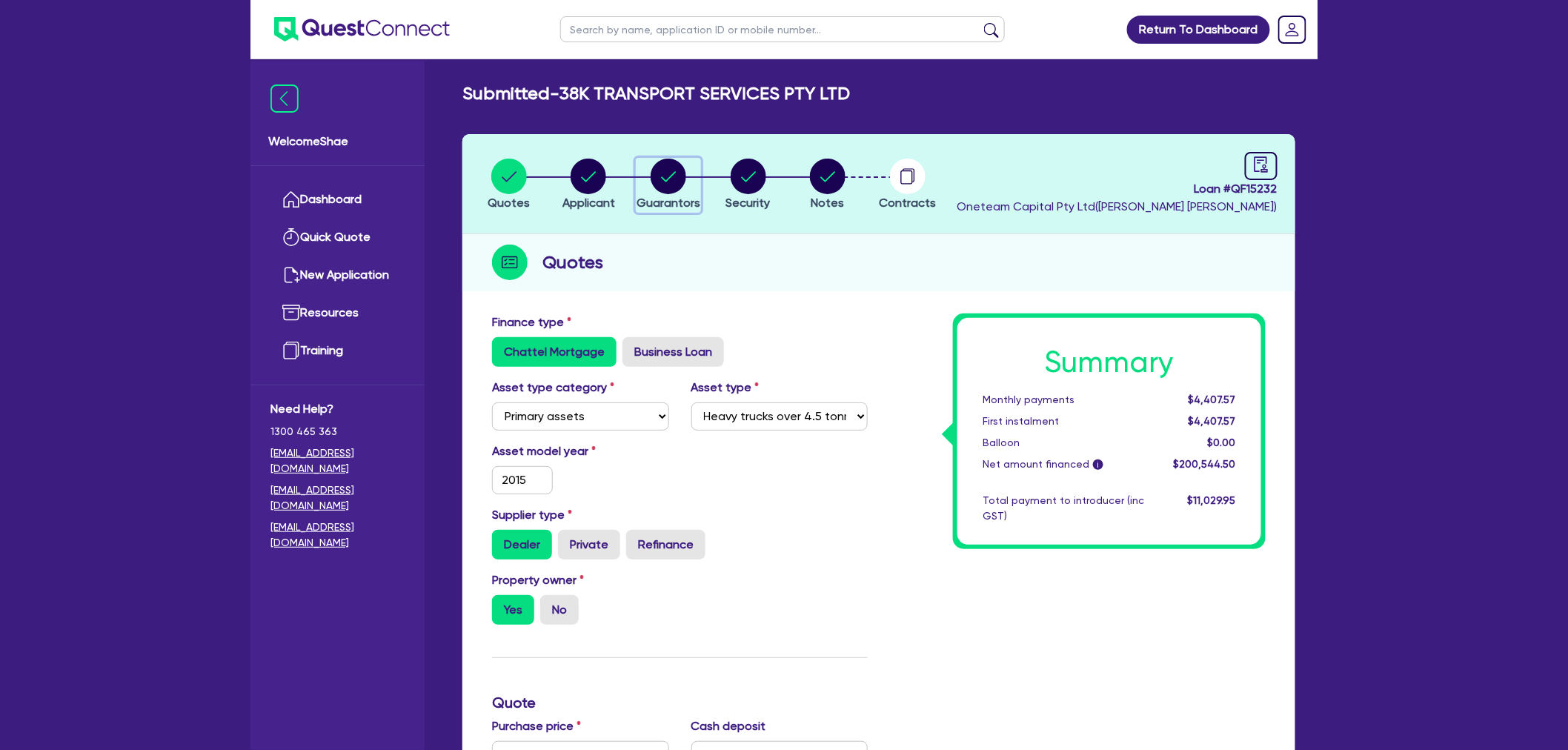
select select "CASH"
select select "PROPERTY"
select select "TRAILER"
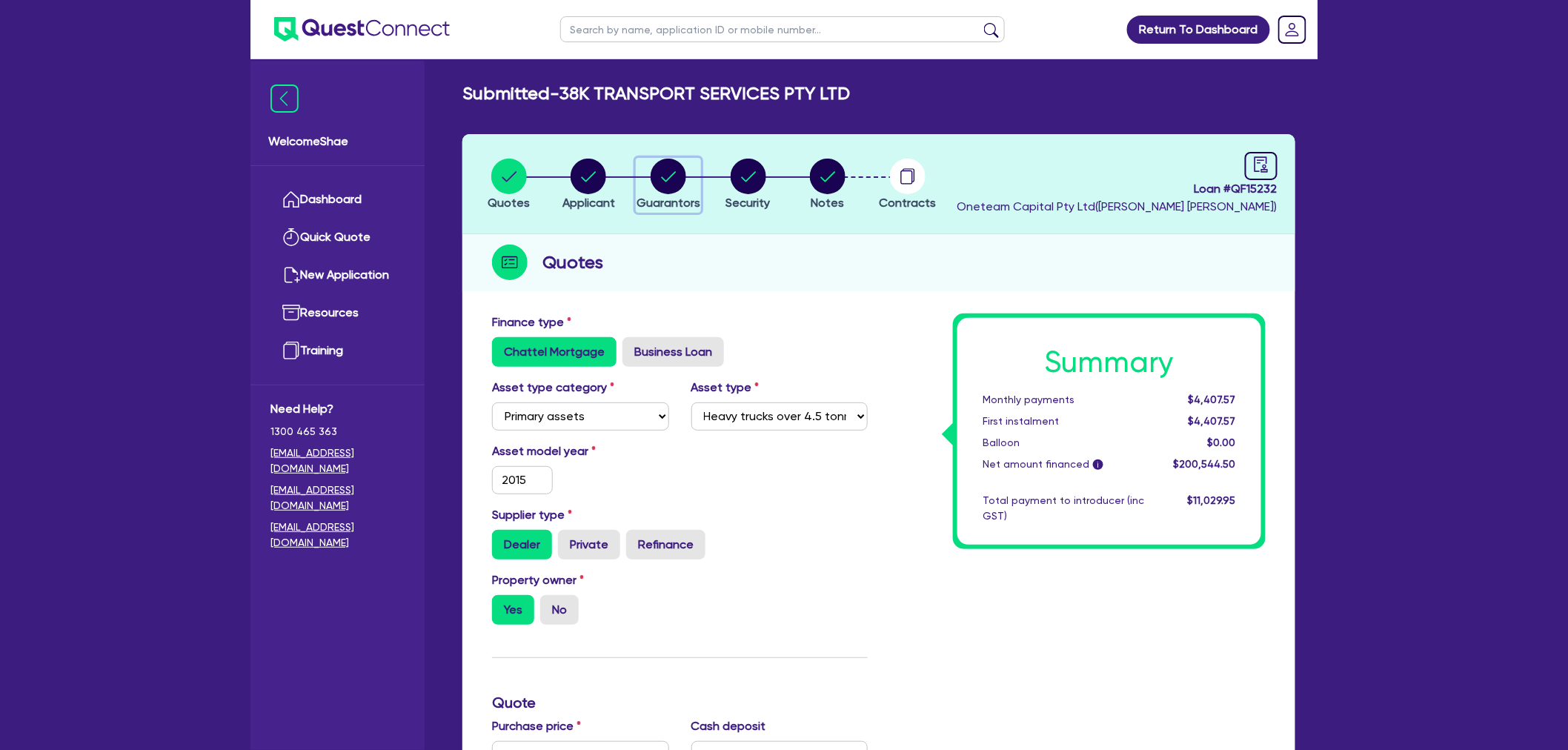
select select "TRAILER"
select select "EQUIPMENT"
select select "TRUCK"
select select "EQUIPMENT"
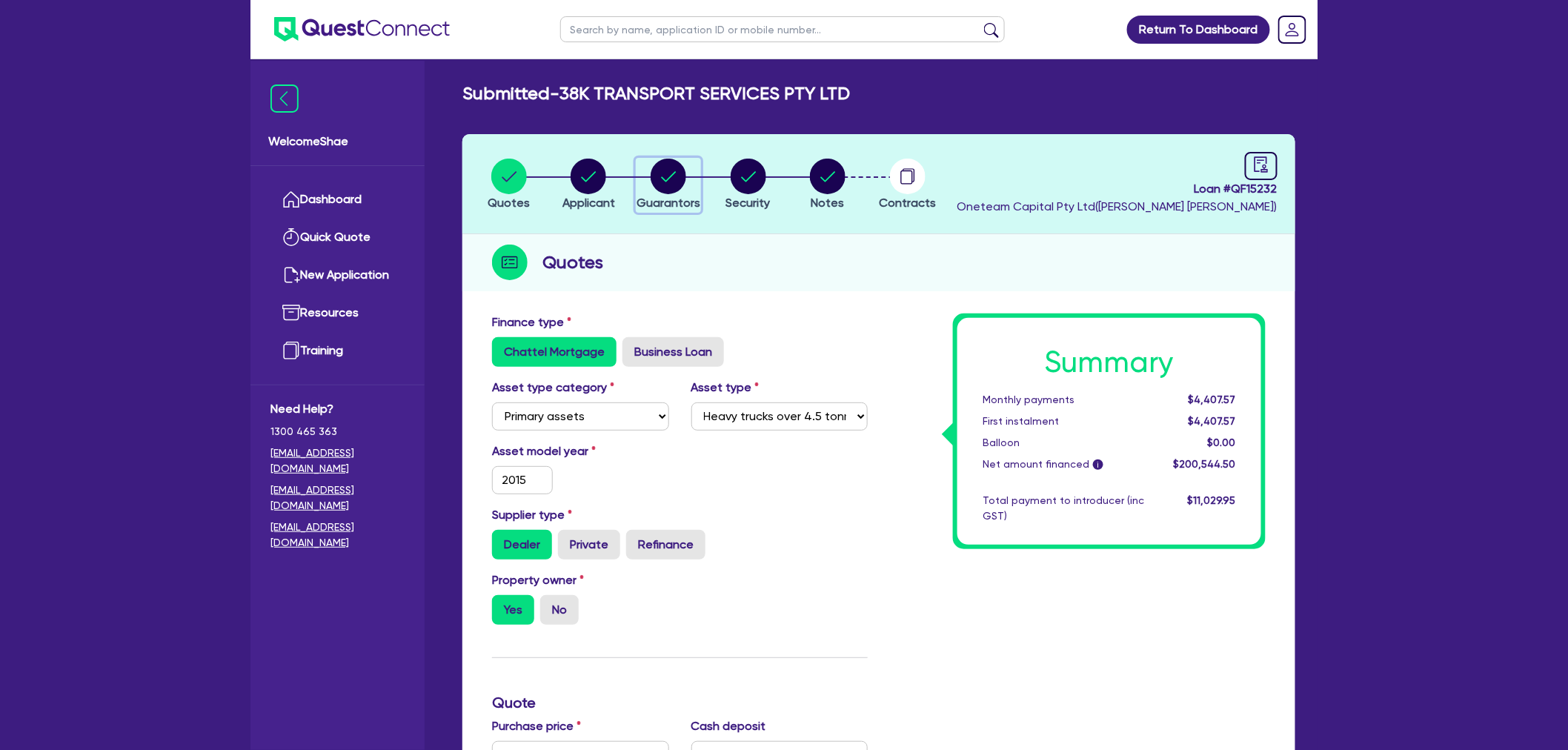
select select "MORTGAGE"
select select "EQUIPMENT_LOAN"
select select "CREDIT_CARD"
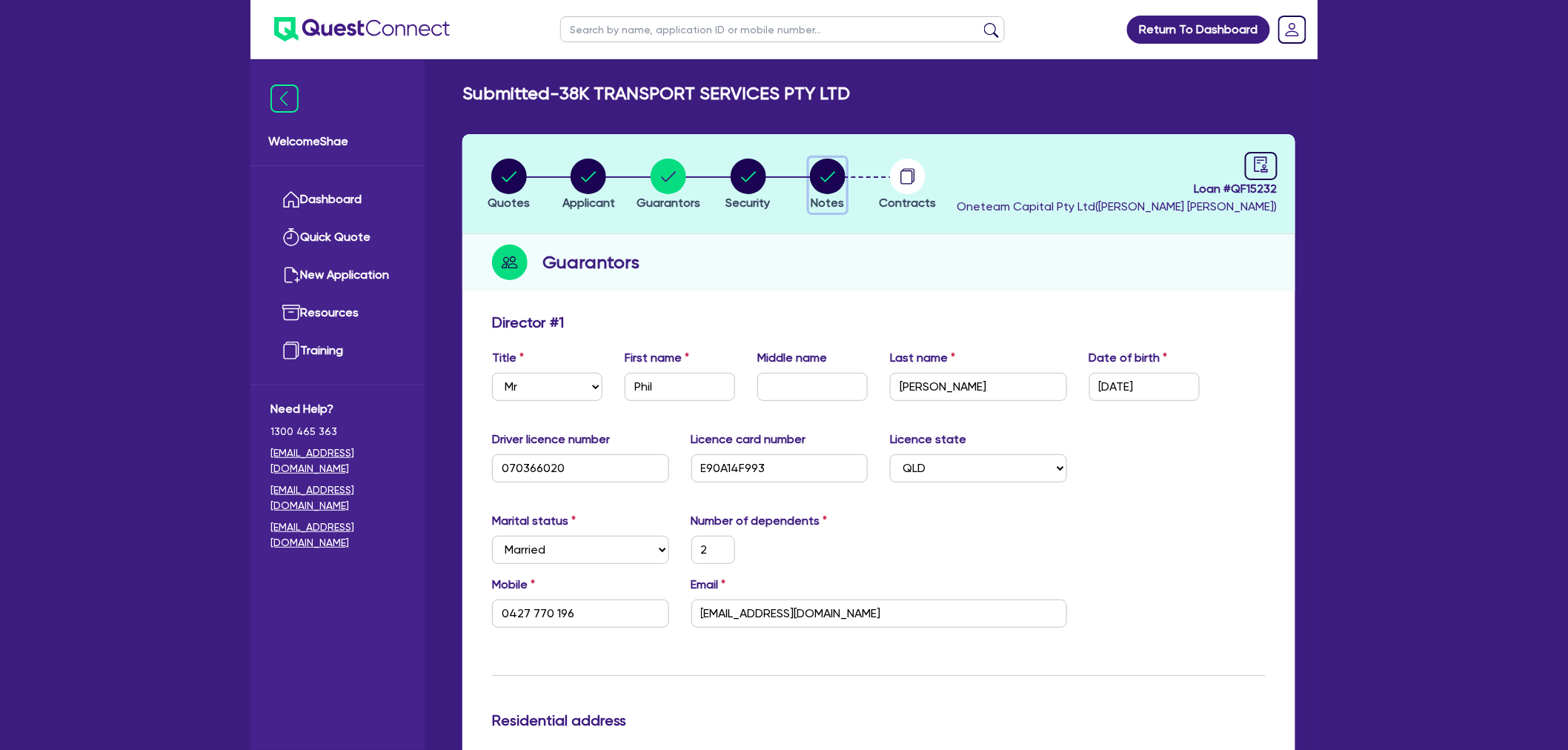
click at [828, 175] on circle "button" at bounding box center [828, 176] width 36 height 36
select select "Other"
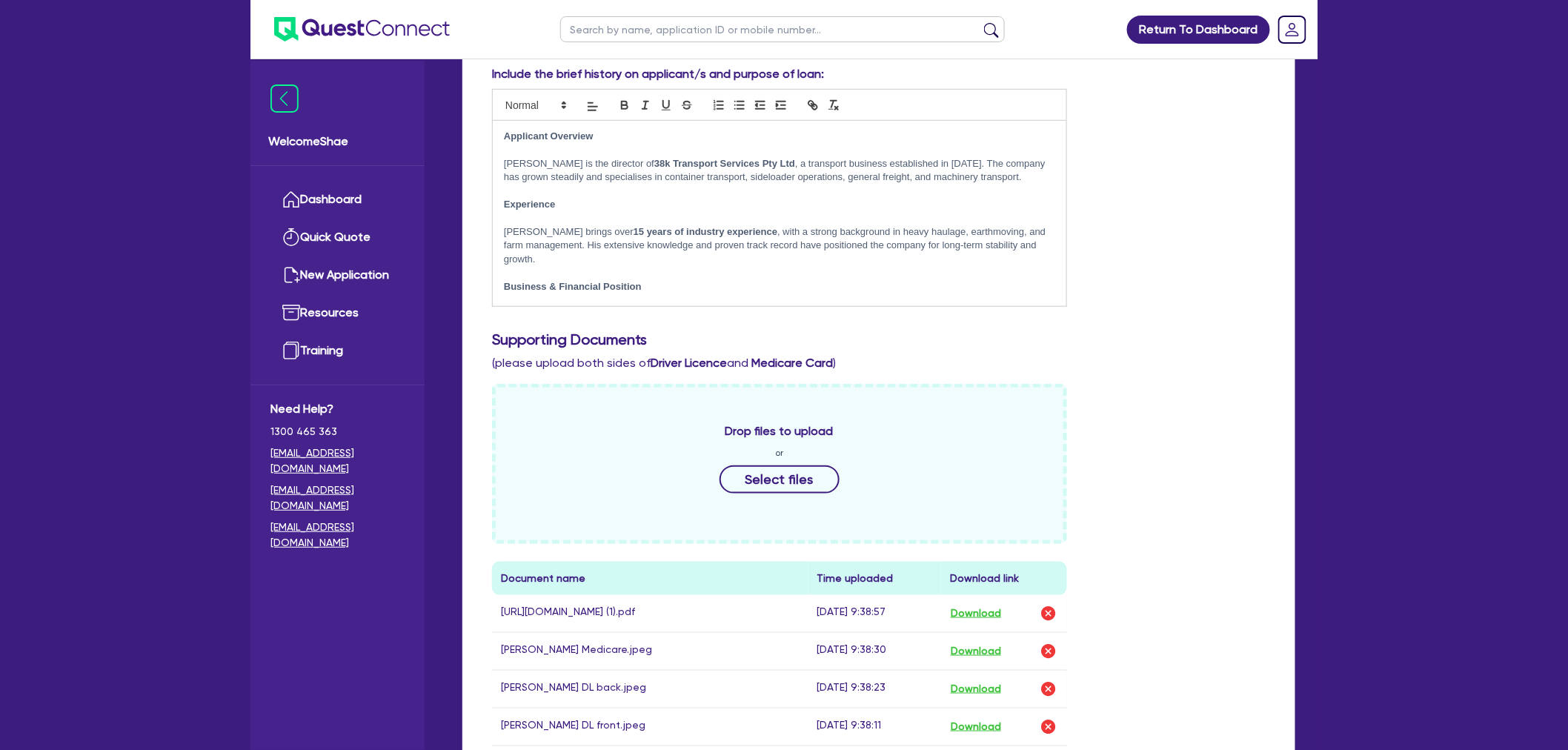
scroll to position [658, 0]
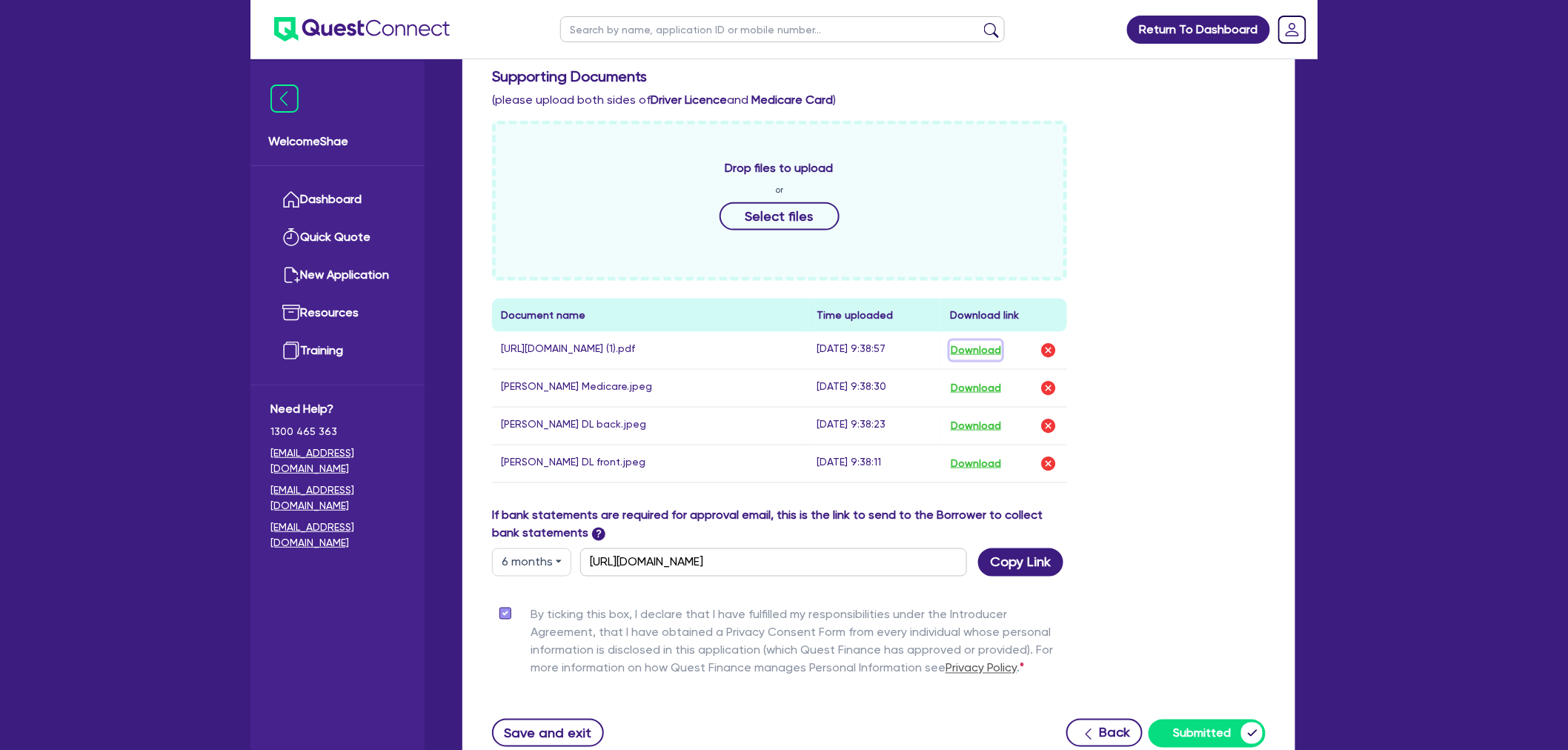
click at [984, 353] on button "Download" at bounding box center [976, 350] width 52 height 19
click at [969, 395] on button "Download" at bounding box center [976, 387] width 52 height 19
click at [975, 432] on button "Download" at bounding box center [976, 426] width 52 height 19
click at [983, 473] on button "Download" at bounding box center [976, 463] width 52 height 19
click at [1442, 478] on div "Return To Dashboard Edit Profile Logout Welcome Shae Dashboard Quick Quote New …" at bounding box center [784, 105] width 1568 height 1526
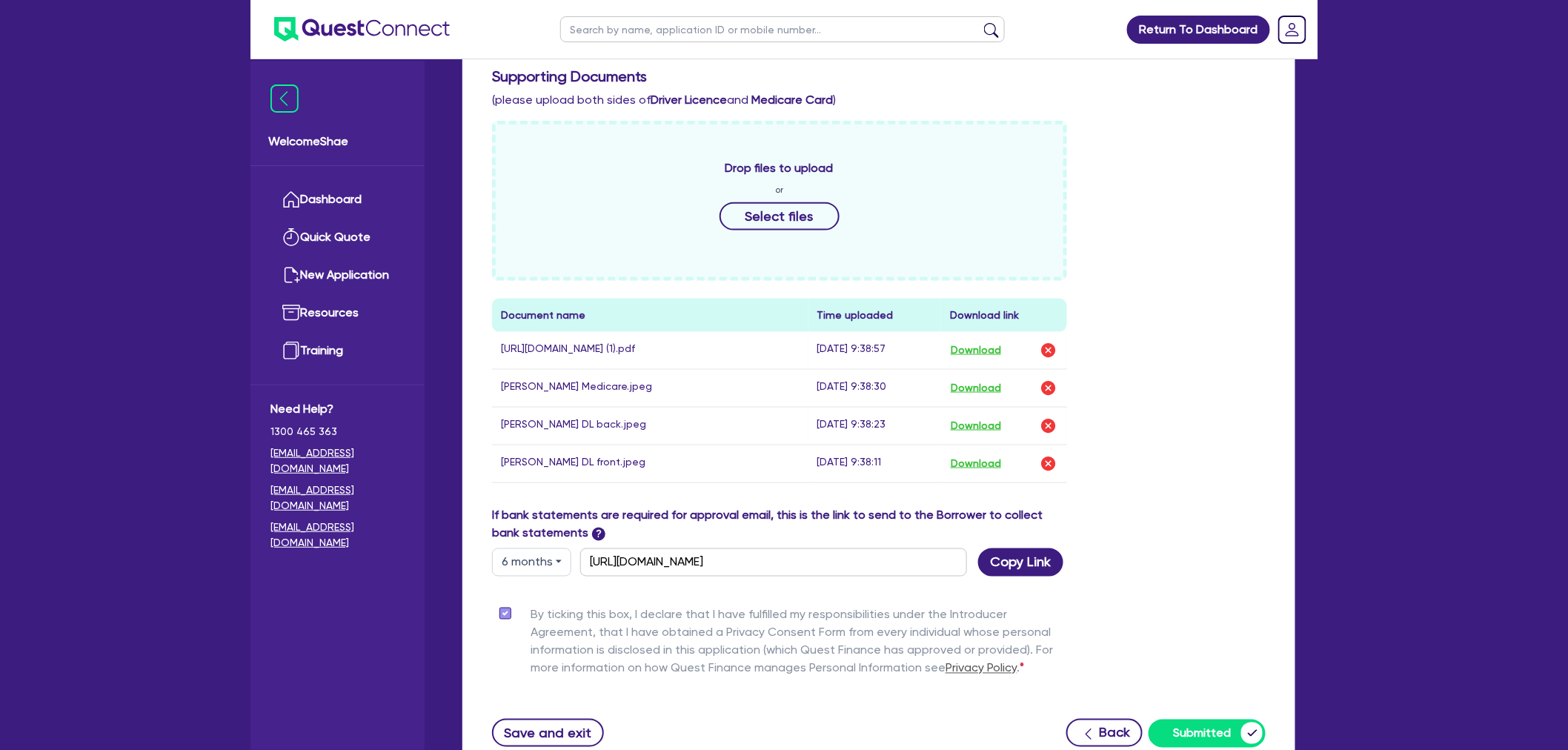
drag, startPoint x: 658, startPoint y: 733, endPoint x: 732, endPoint y: 248, distance: 490.6
click at [658, 733] on div "Save and exit Back Submitted" at bounding box center [878, 733] width 796 height 29
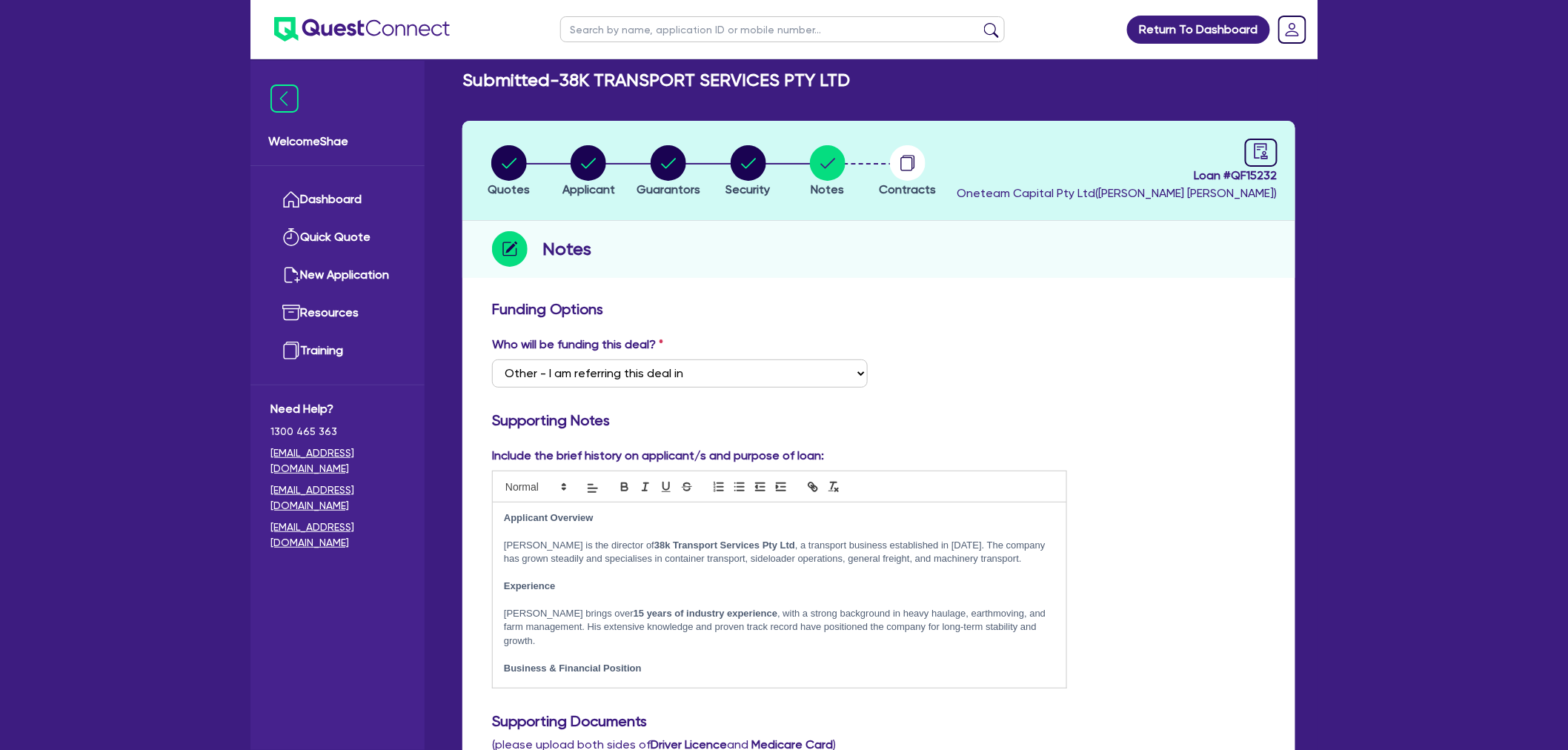
scroll to position [0, 0]
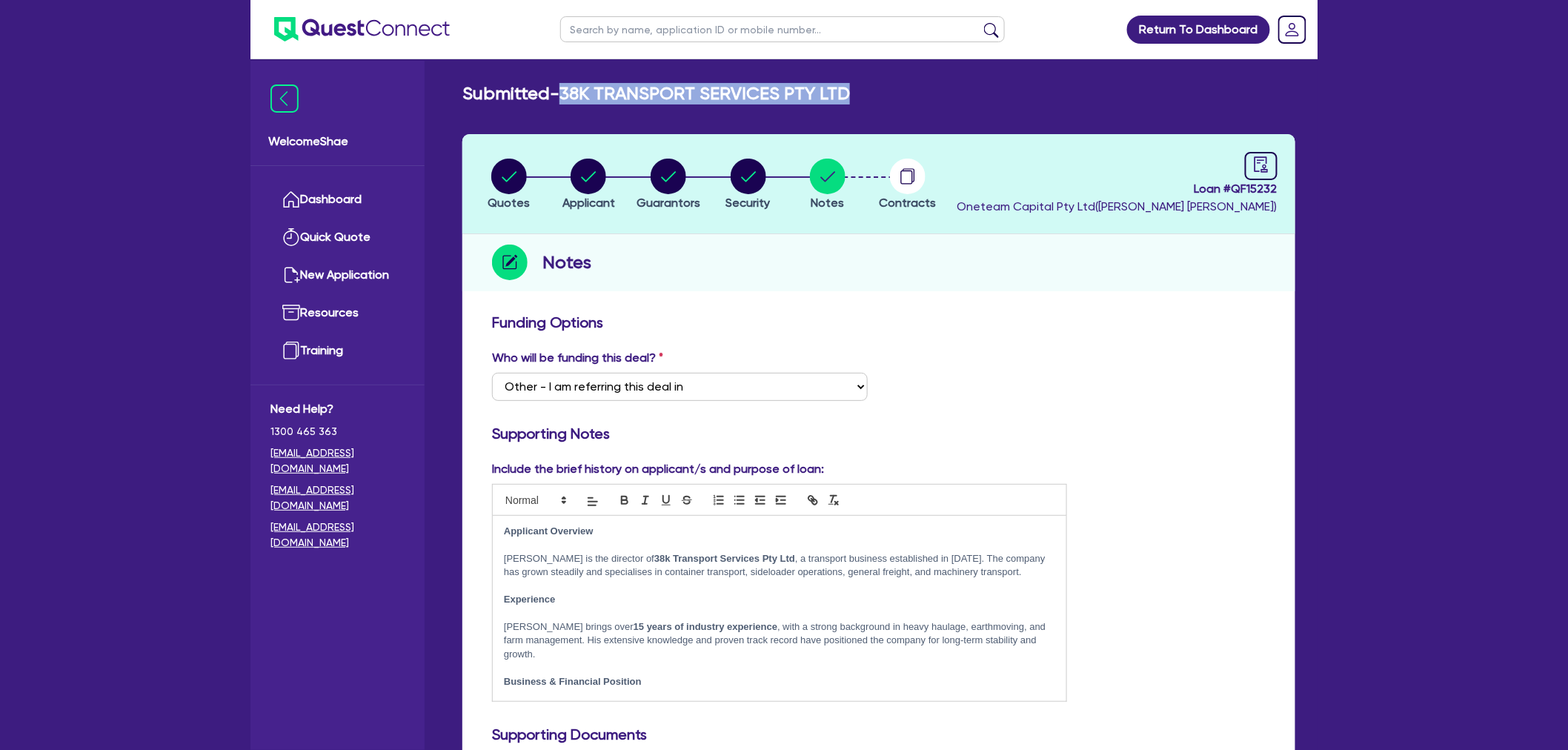
drag, startPoint x: 878, startPoint y: 87, endPoint x: 564, endPoint y: 85, distance: 314.0
click at [564, 85] on div "Submitted - 38K TRANSPORT SERVICES PTY LTD" at bounding box center [879, 94] width 855 height 22
copy h2 "38K TRANSPORT SERVICES PTY LTD"
drag, startPoint x: 35, startPoint y: 140, endPoint x: 211, endPoint y: 191, distance: 183.2
click at [35, 140] on div "Return To Dashboard Edit Profile Logout Welcome Shae Dashboard Quick Quote New …" at bounding box center [784, 762] width 1568 height 1526
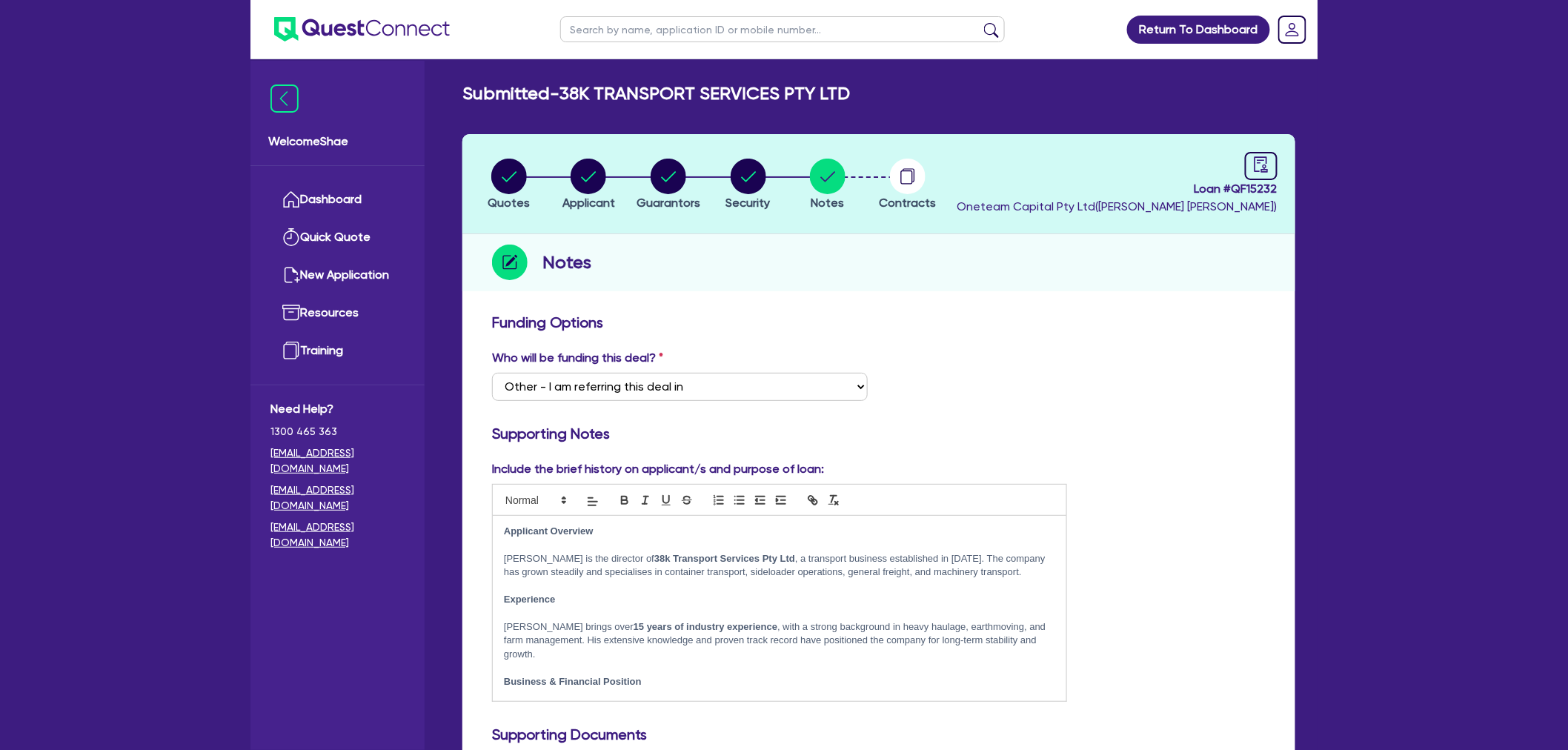
click at [366, 26] on img at bounding box center [362, 28] width 176 height 24
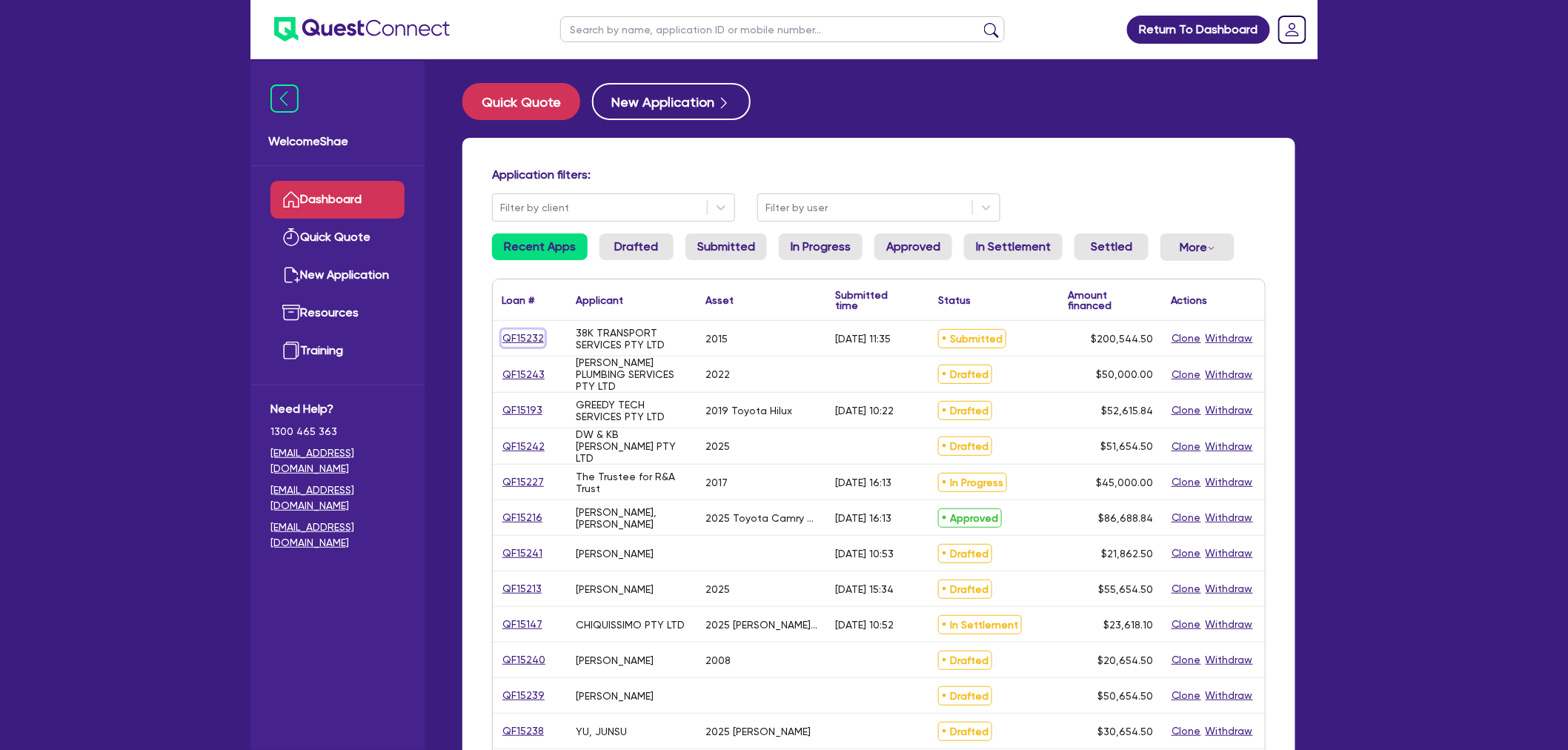
click at [527, 343] on link "QF15232" at bounding box center [523, 338] width 43 height 17
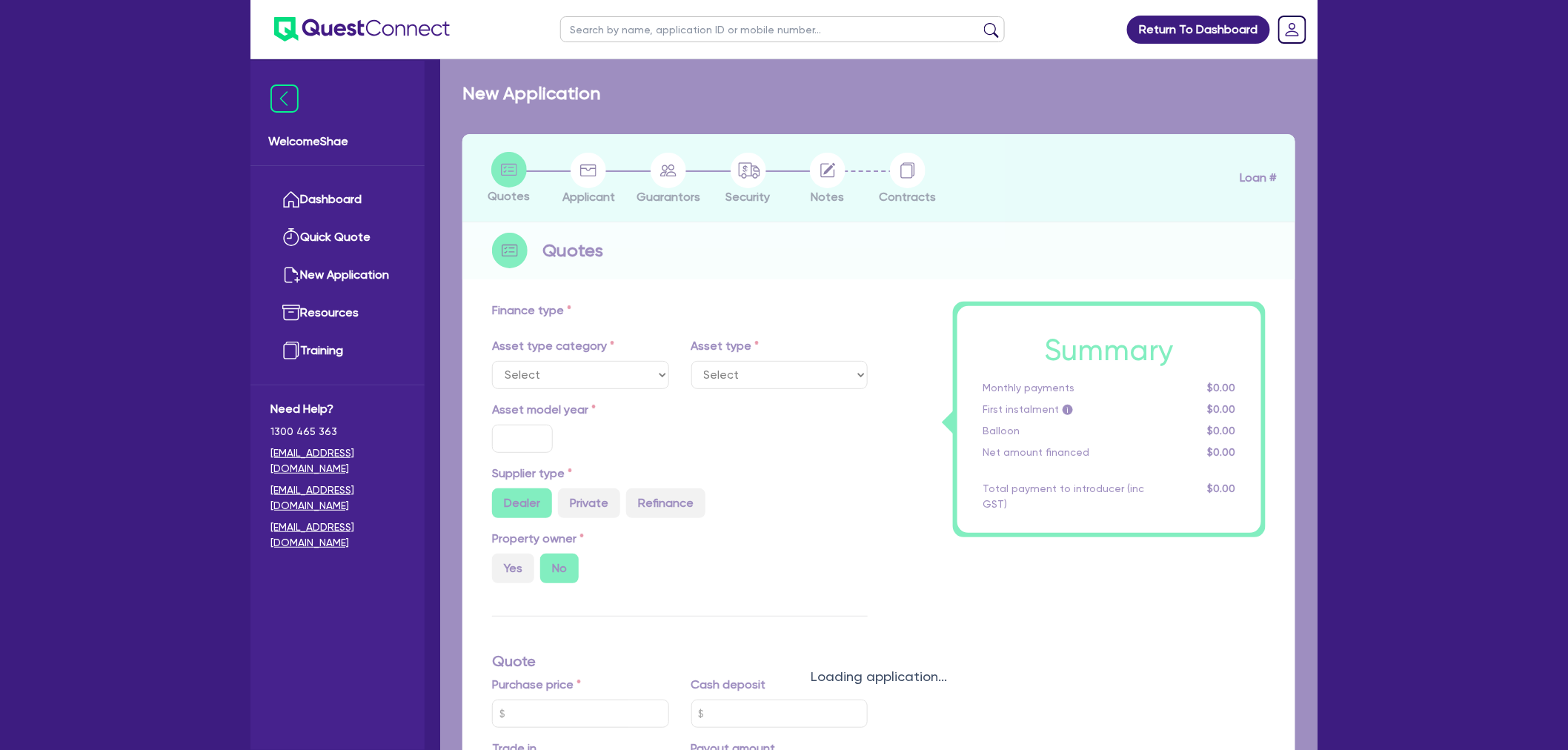
select select "PRIMARY_ASSETS"
type input "2015"
radio input "true"
type input "200,000"
type input "5"
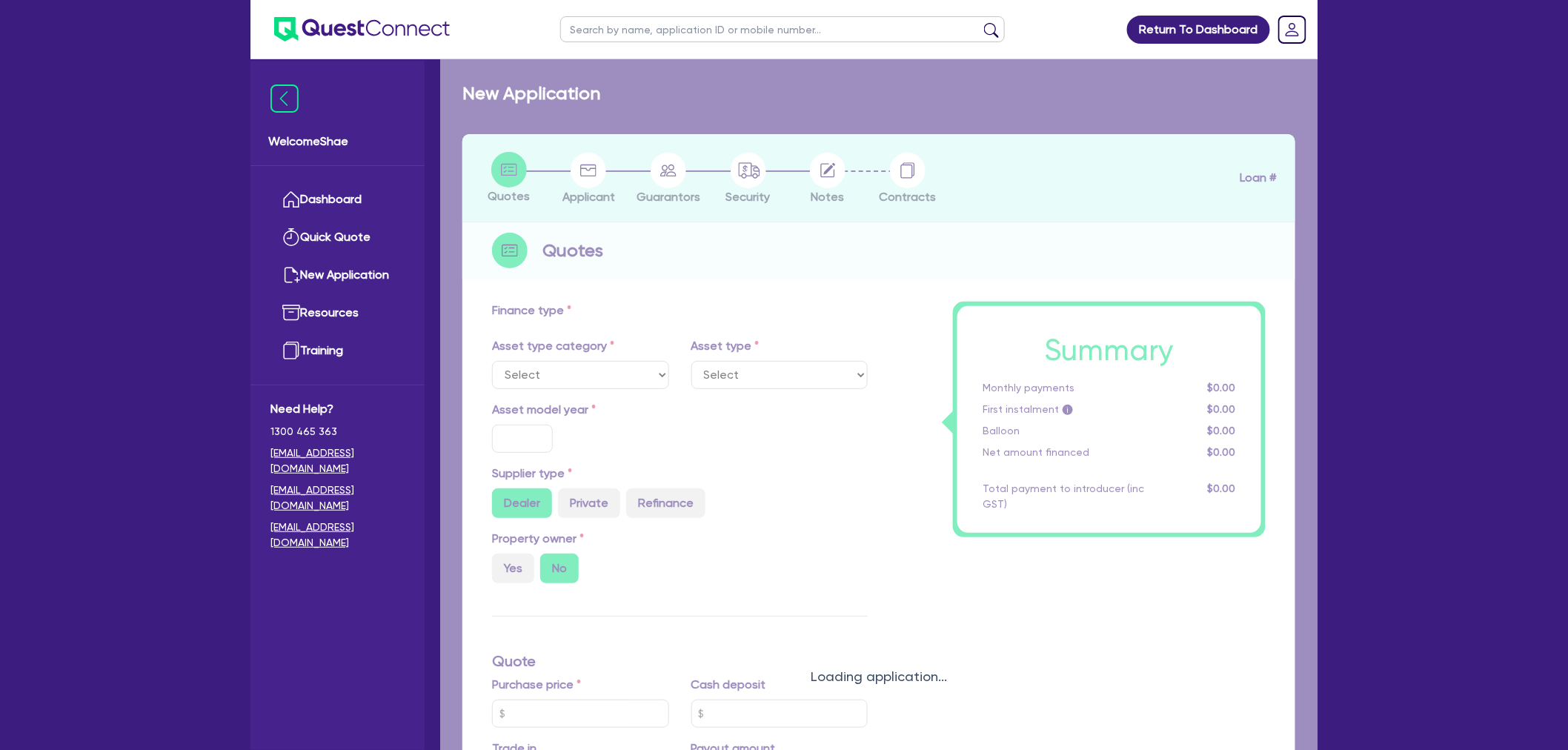
type input "10,027.23"
type input "9.49"
type input "495"
select select "HEAVY_TRUCKS"
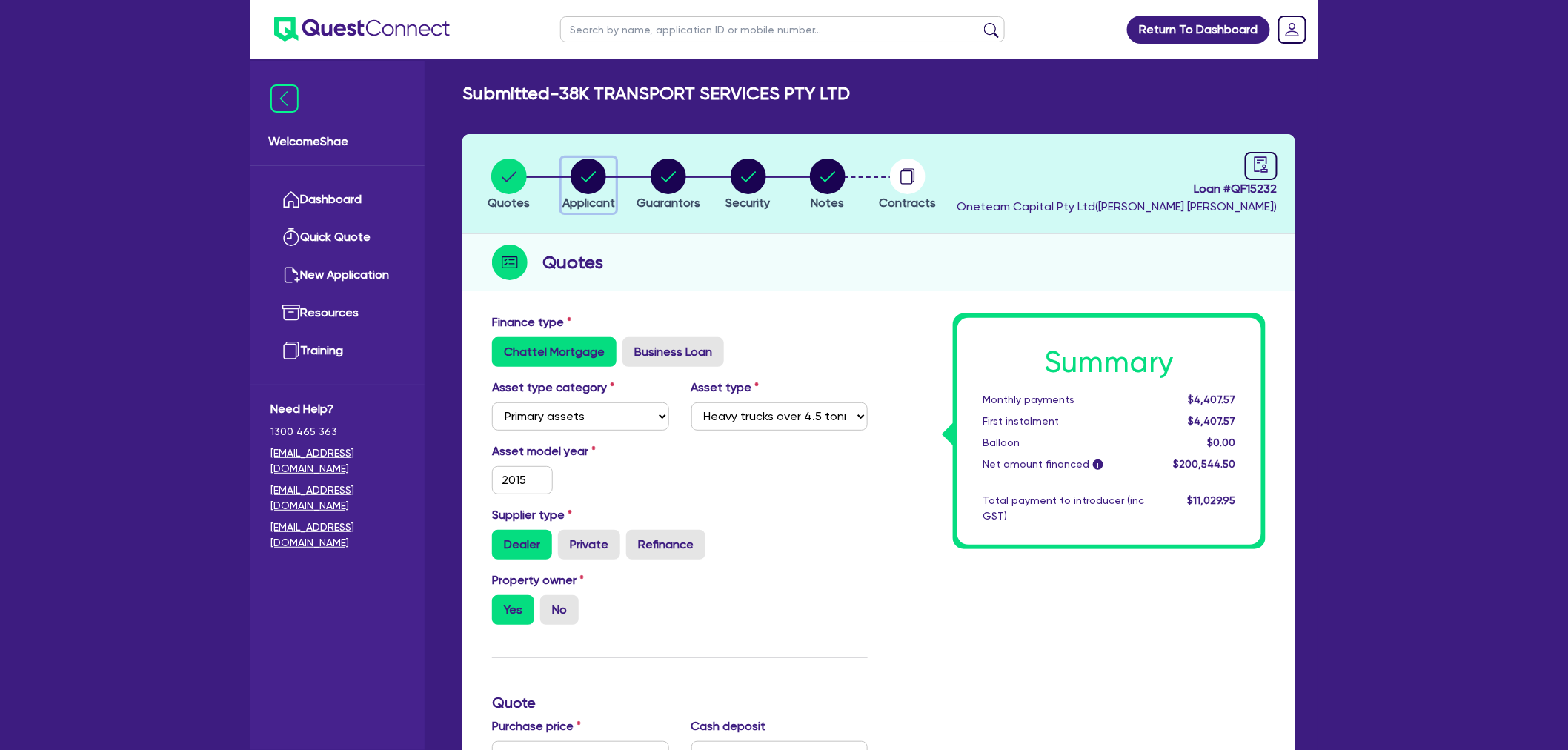
click at [567, 175] on div "button" at bounding box center [588, 176] width 52 height 36
select select "COMPANY"
select select "TRANSPORT_WAREHOUSING"
select select "PASSENGERS_FREIGHT_TRANSPORT"
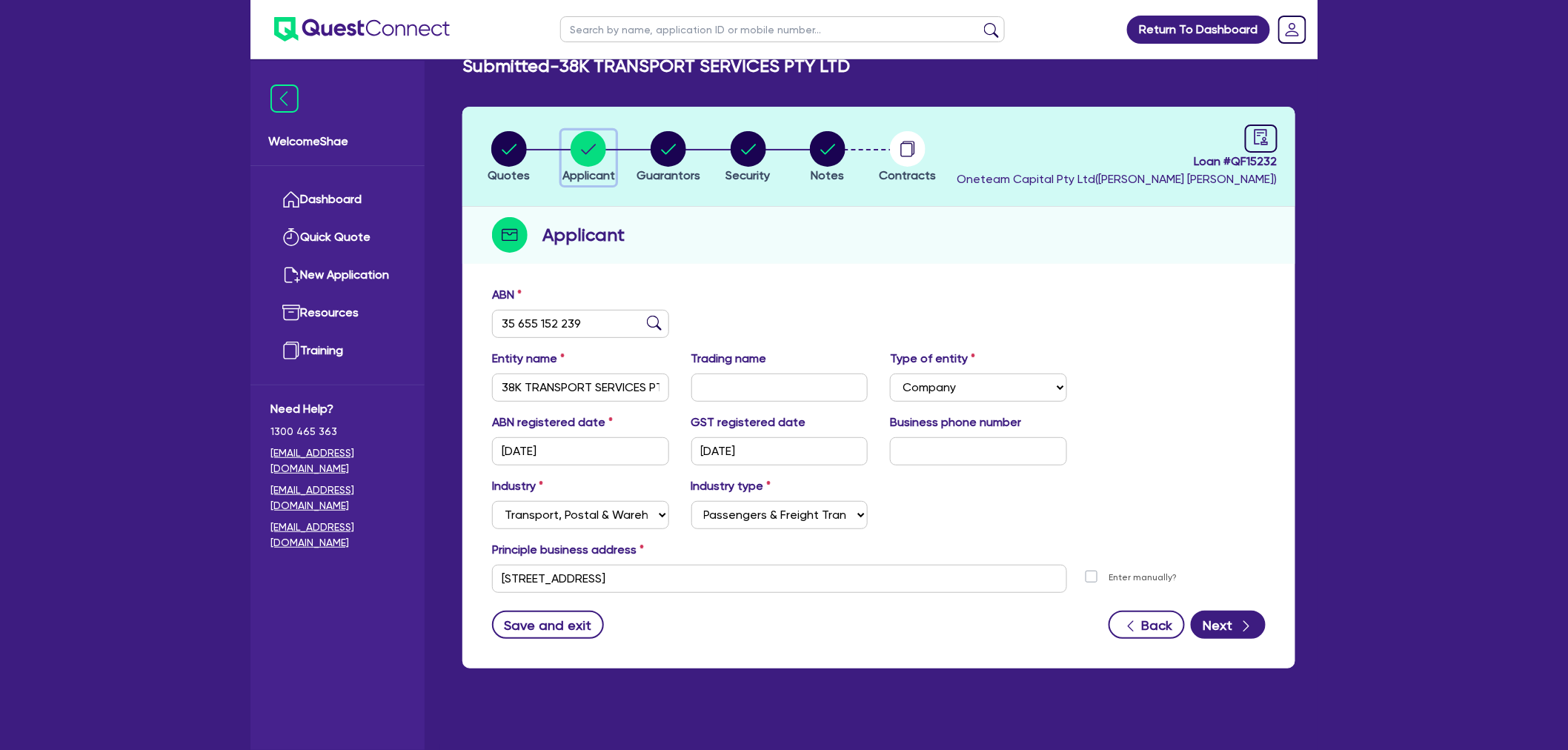
scroll to position [59, 0]
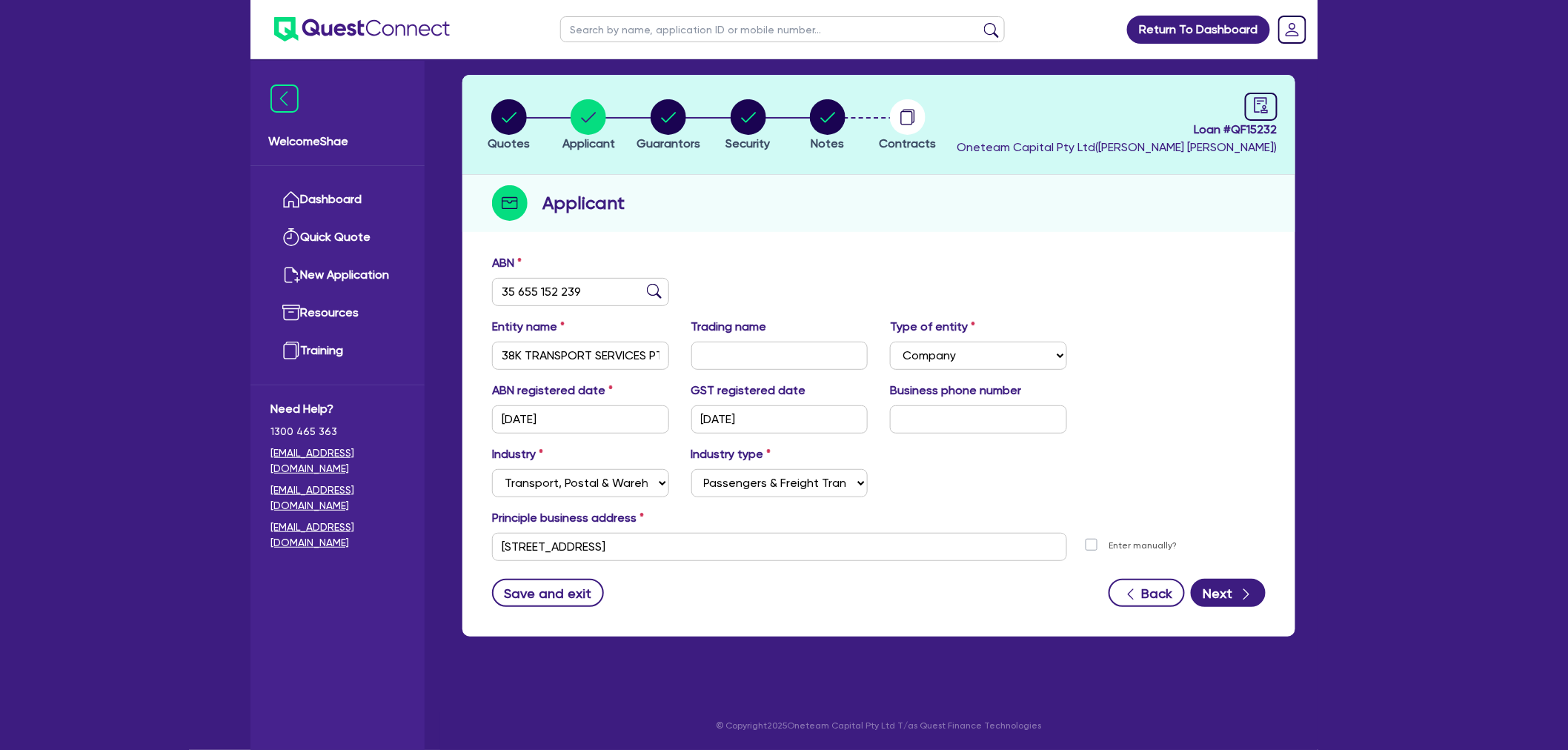
click at [588, 202] on h2 "Applicant" at bounding box center [583, 203] width 82 height 27
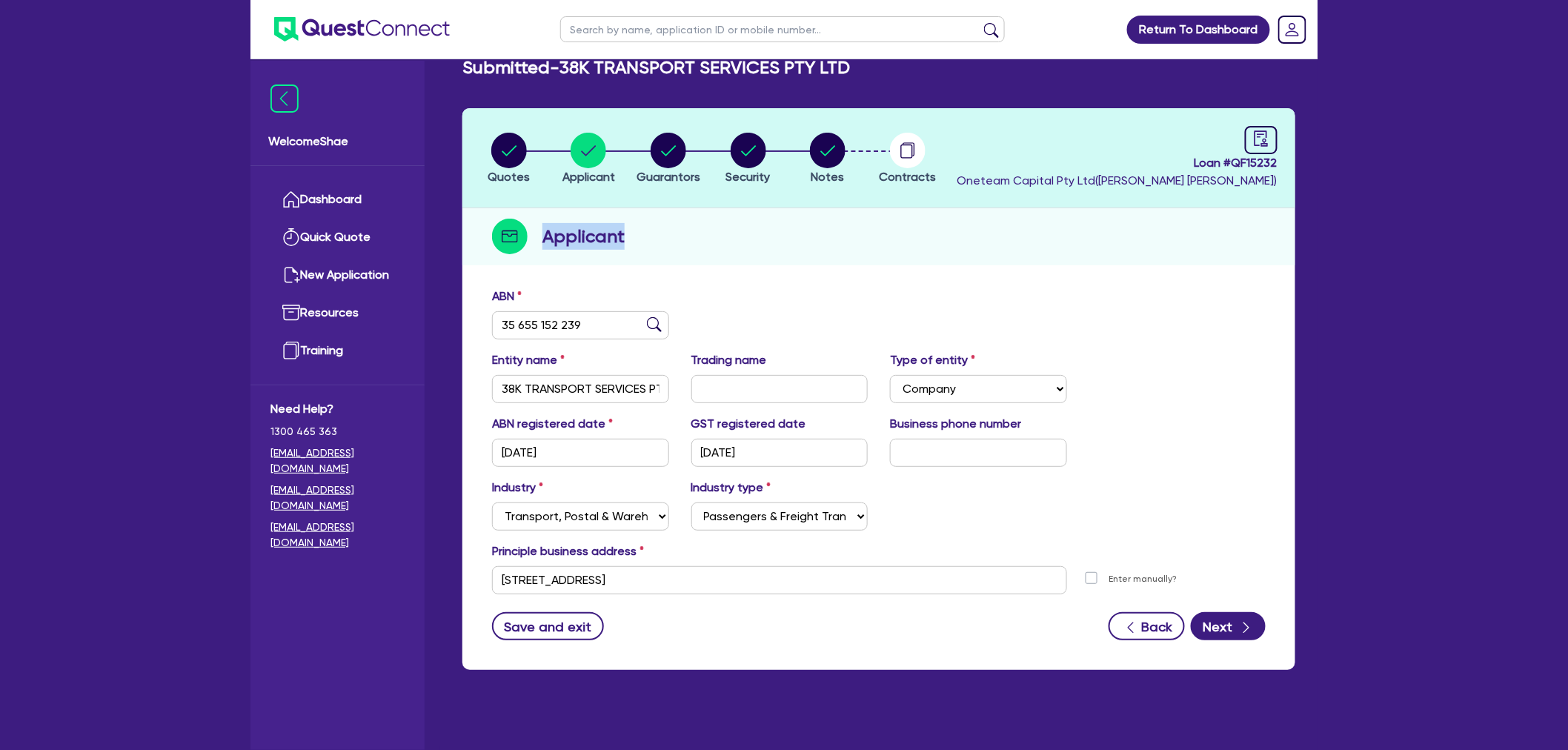
scroll to position [0, 0]
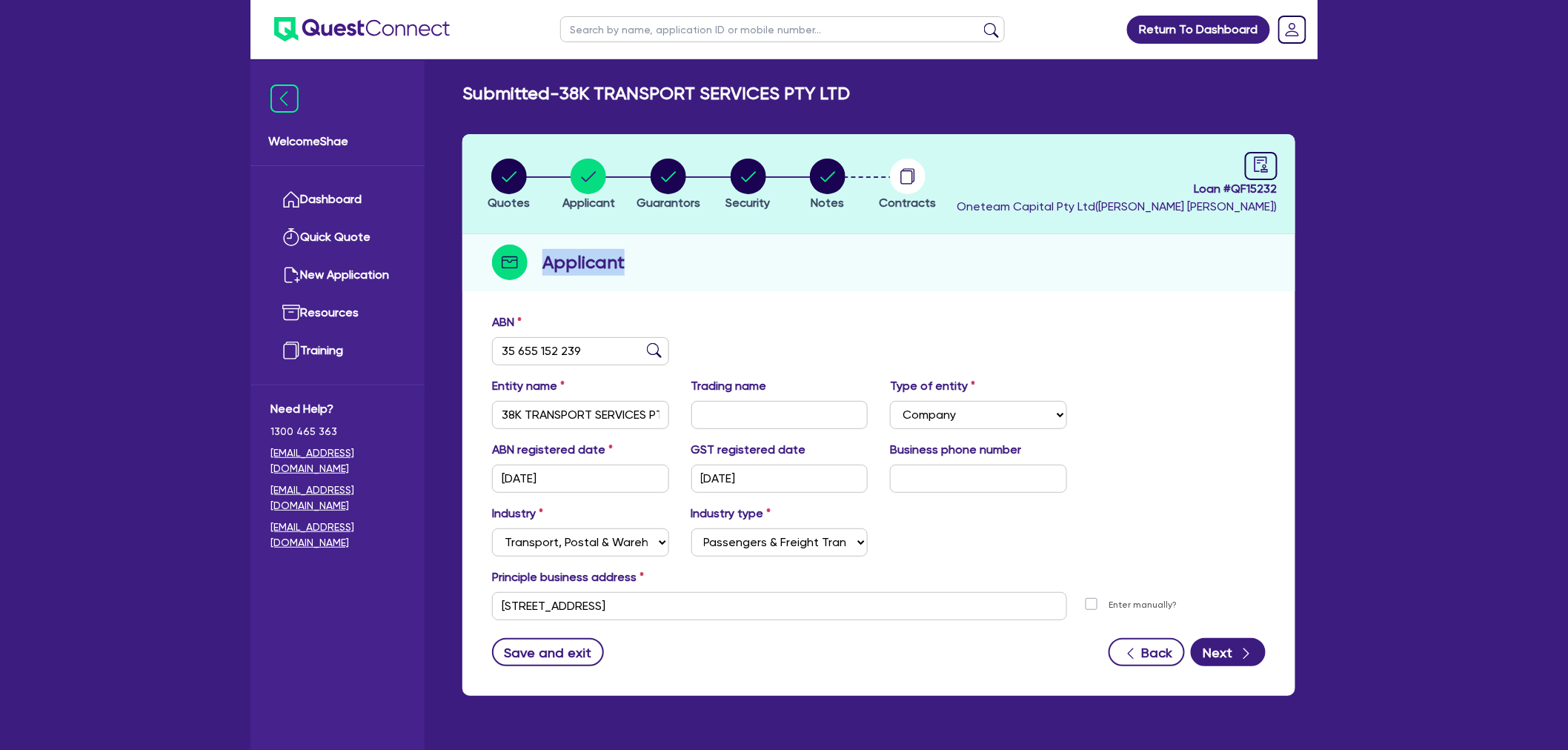
click at [391, 27] on img at bounding box center [362, 28] width 176 height 24
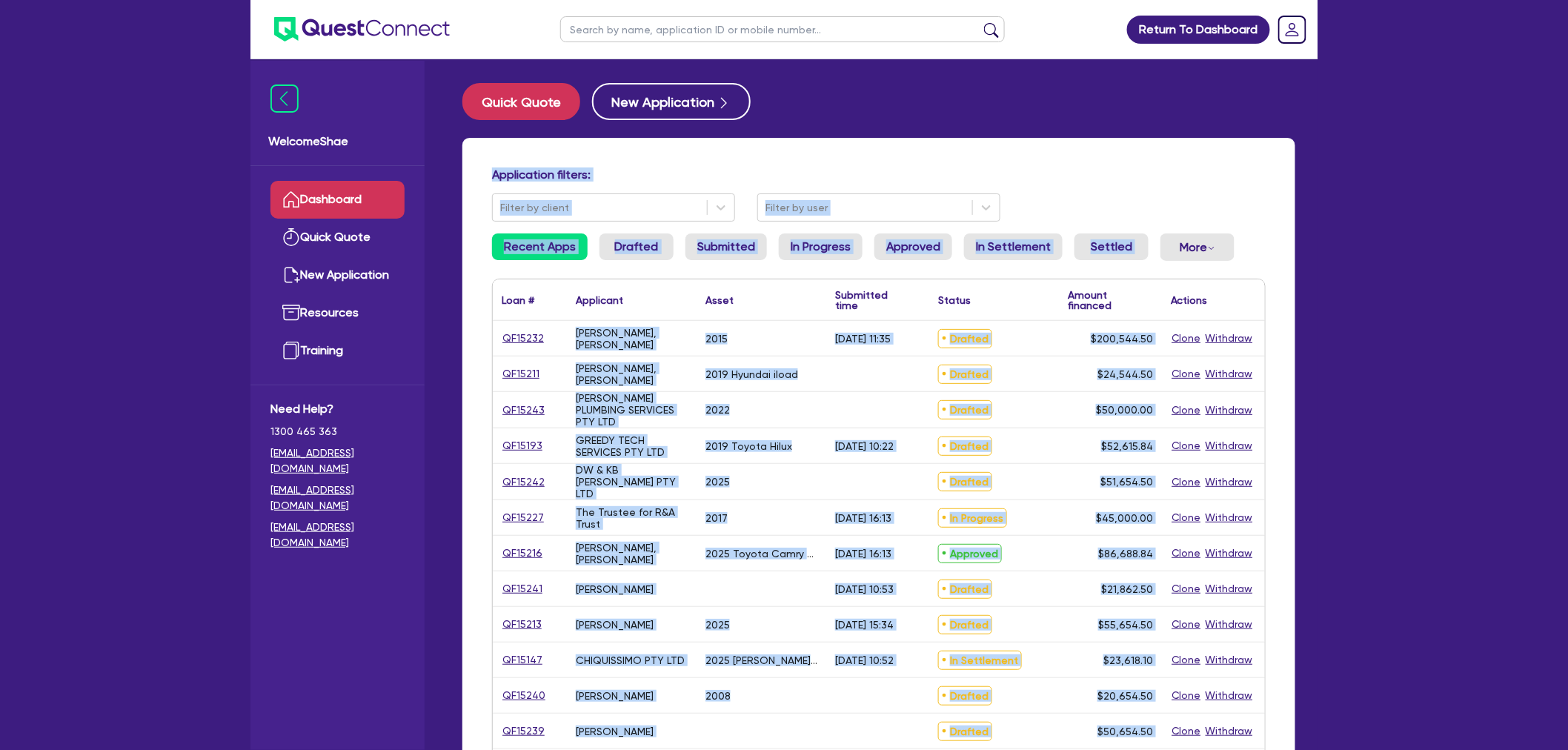
drag, startPoint x: 1269, startPoint y: 391, endPoint x: 439, endPoint y: 166, distance: 860.0
click at [440, 166] on div "Quick Quote New Application Application filters: Filter by client Filter by use…" at bounding box center [878, 604] width 878 height 1041
click at [587, 169] on h4 "Application filters:" at bounding box center [879, 174] width 774 height 14
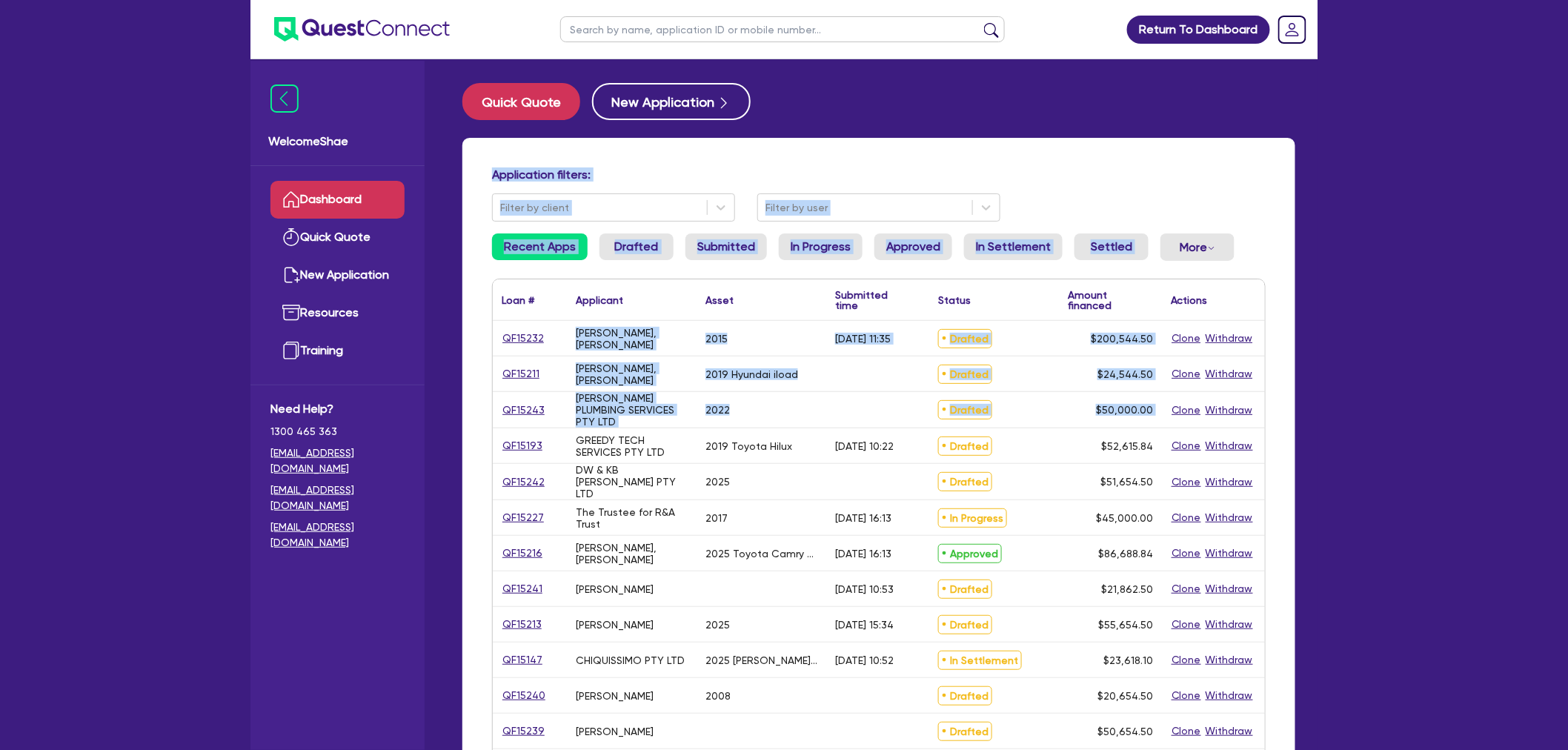
drag, startPoint x: 483, startPoint y: 171, endPoint x: 1260, endPoint y: 391, distance: 807.5
click at [1260, 391] on div "Application filters: Filter by client Filter by user Recent Apps Drafted Submit…" at bounding box center [879, 622] width 833 height 969
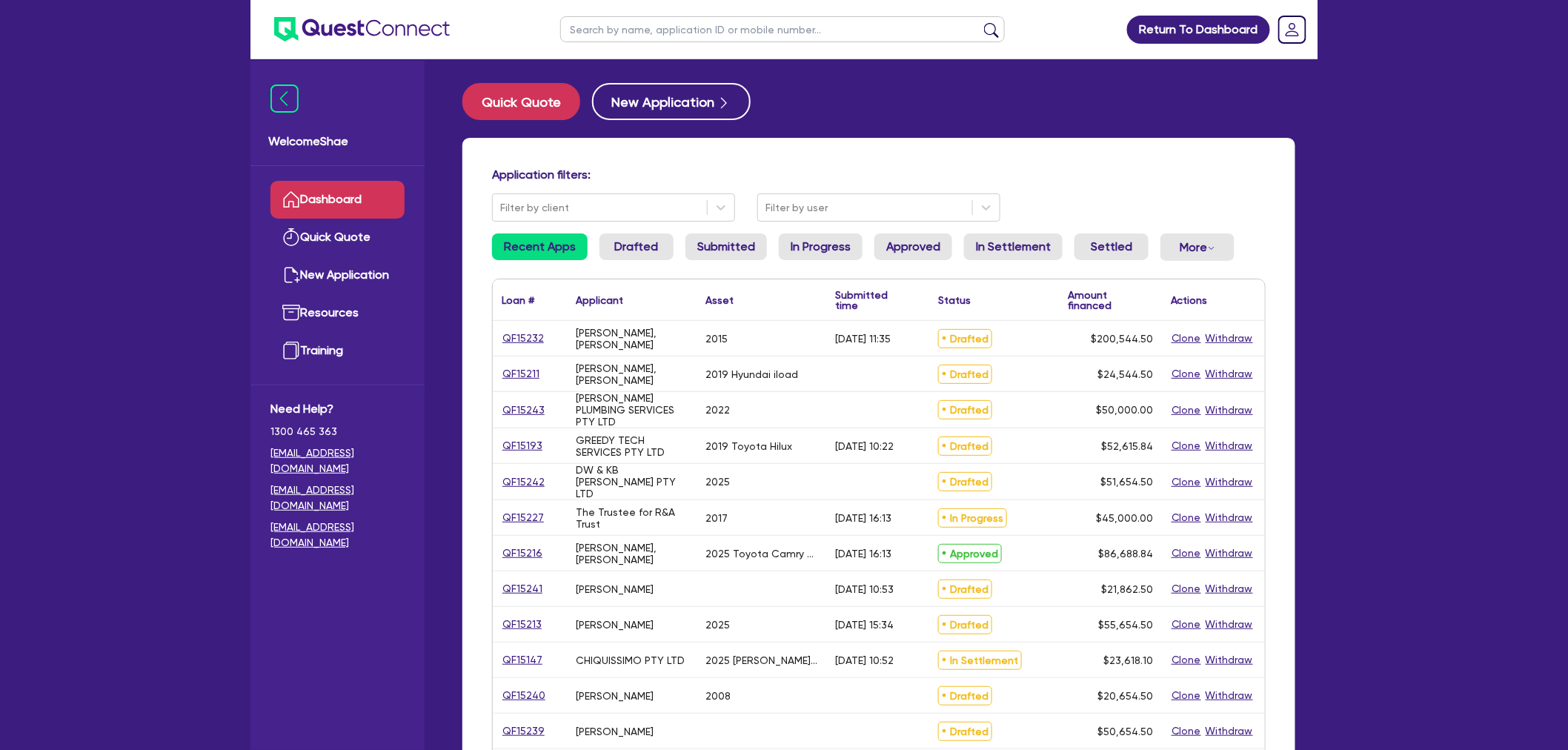
click at [1269, 391] on div "Application filters: Filter by client Filter by user Recent Apps Drafted Submit…" at bounding box center [879, 622] width 833 height 969
click at [1466, 439] on div "Return To Dashboard Edit Profile Logout Welcome Shae Dashboard Quick Quote New …" at bounding box center [784, 598] width 1568 height 1197
click at [527, 336] on link "QF15232" at bounding box center [523, 338] width 43 height 17
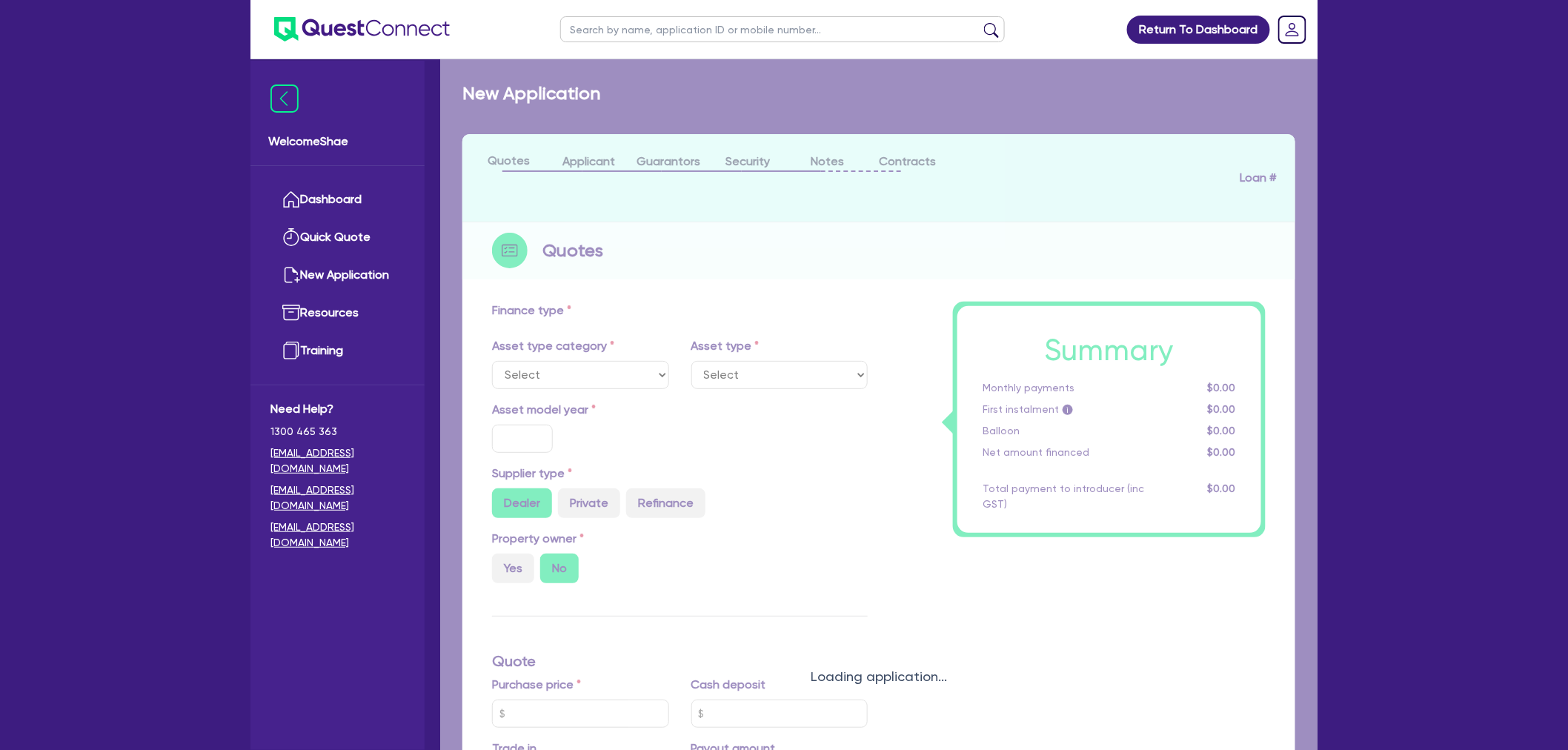
select select "PRIMARY_ASSETS"
type input "2015"
radio input "true"
type input "200,000"
type input "5"
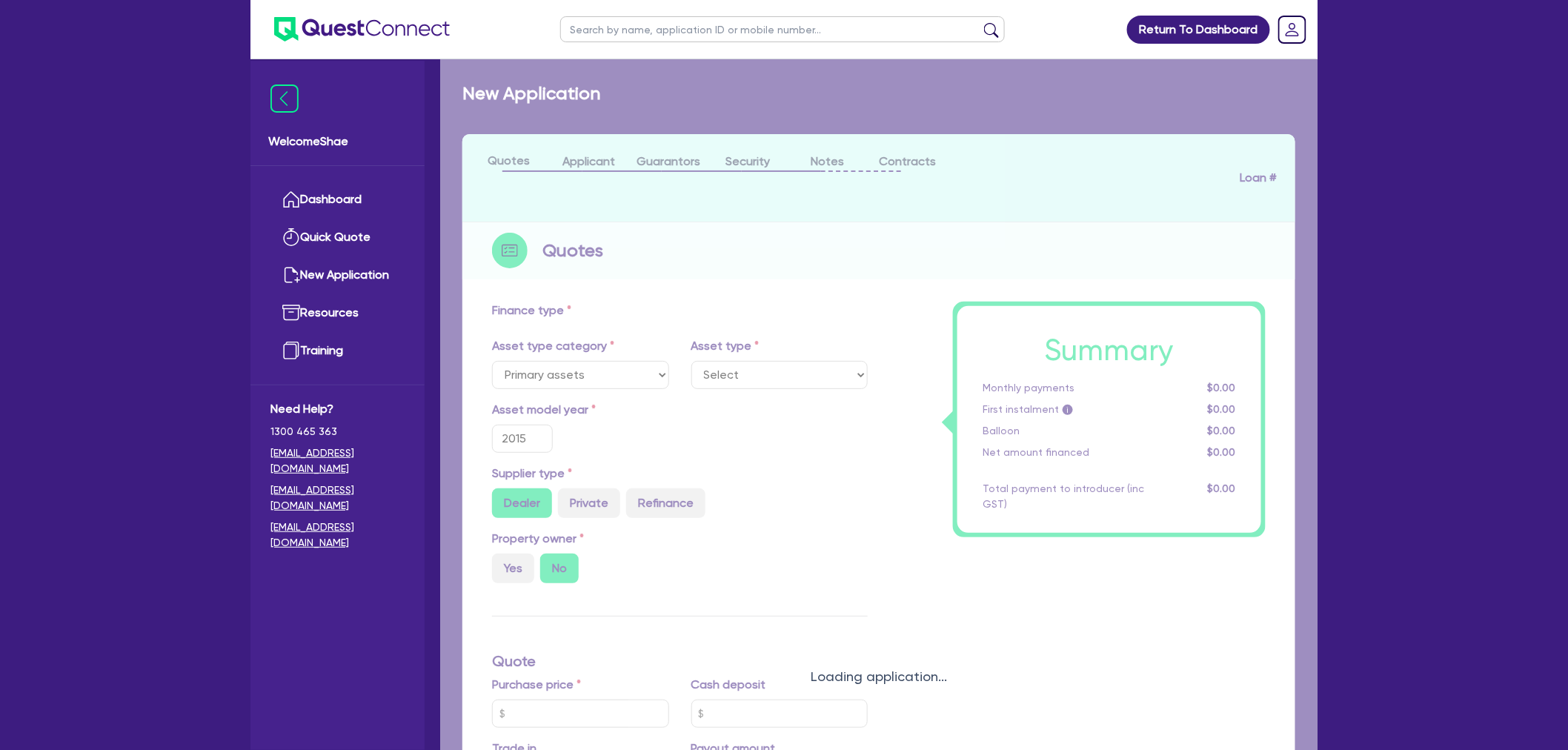
type input "10,027.23"
type input "9.49"
type input "495"
select select "HEAVY_TRUCKS"
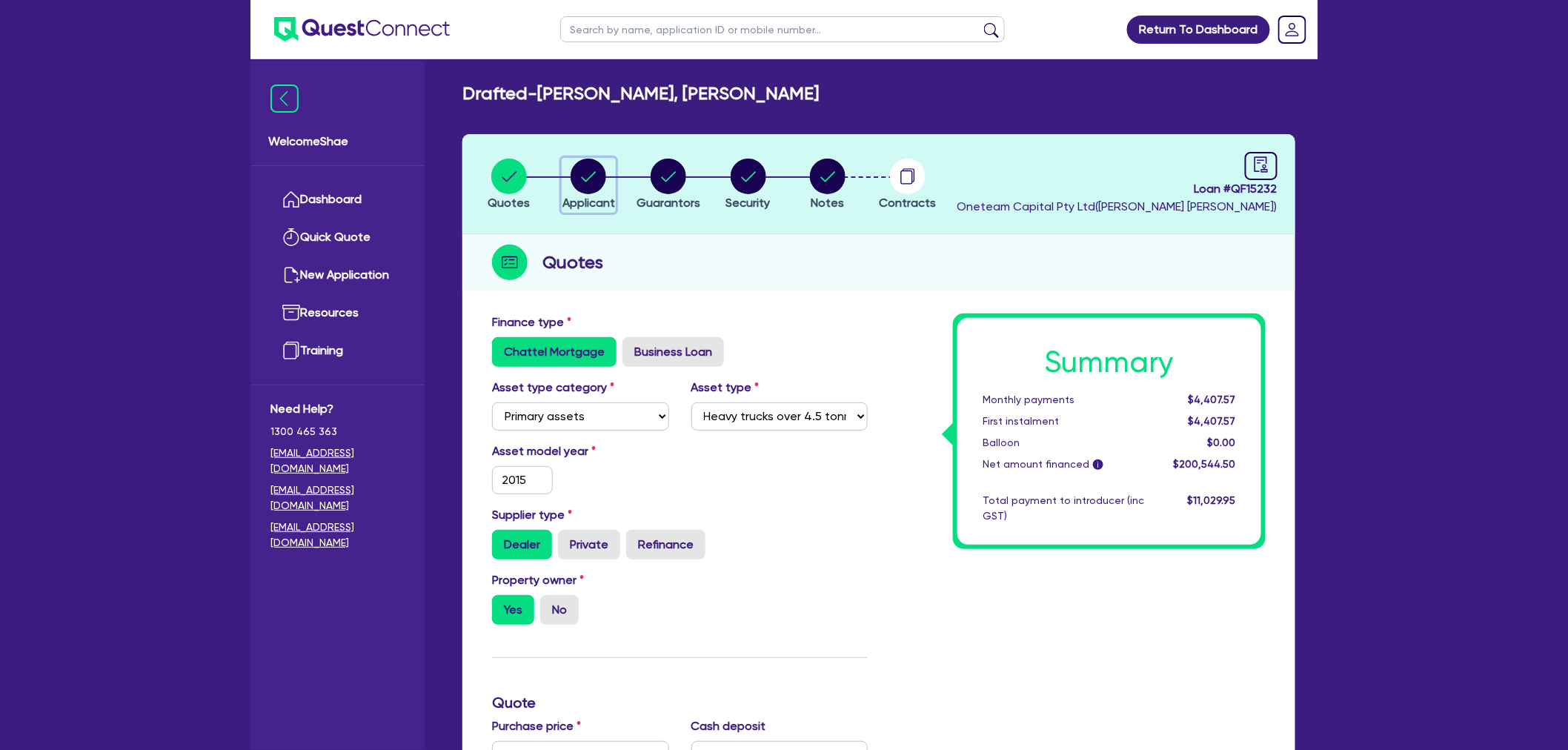
click at [586, 174] on circle "button" at bounding box center [588, 176] width 36 height 36
select select "SOLE_TRADER"
select select "TRANSPORT_WAREHOUSING"
select select "PASSENGERS_FREIGHT_TRANSPORT"
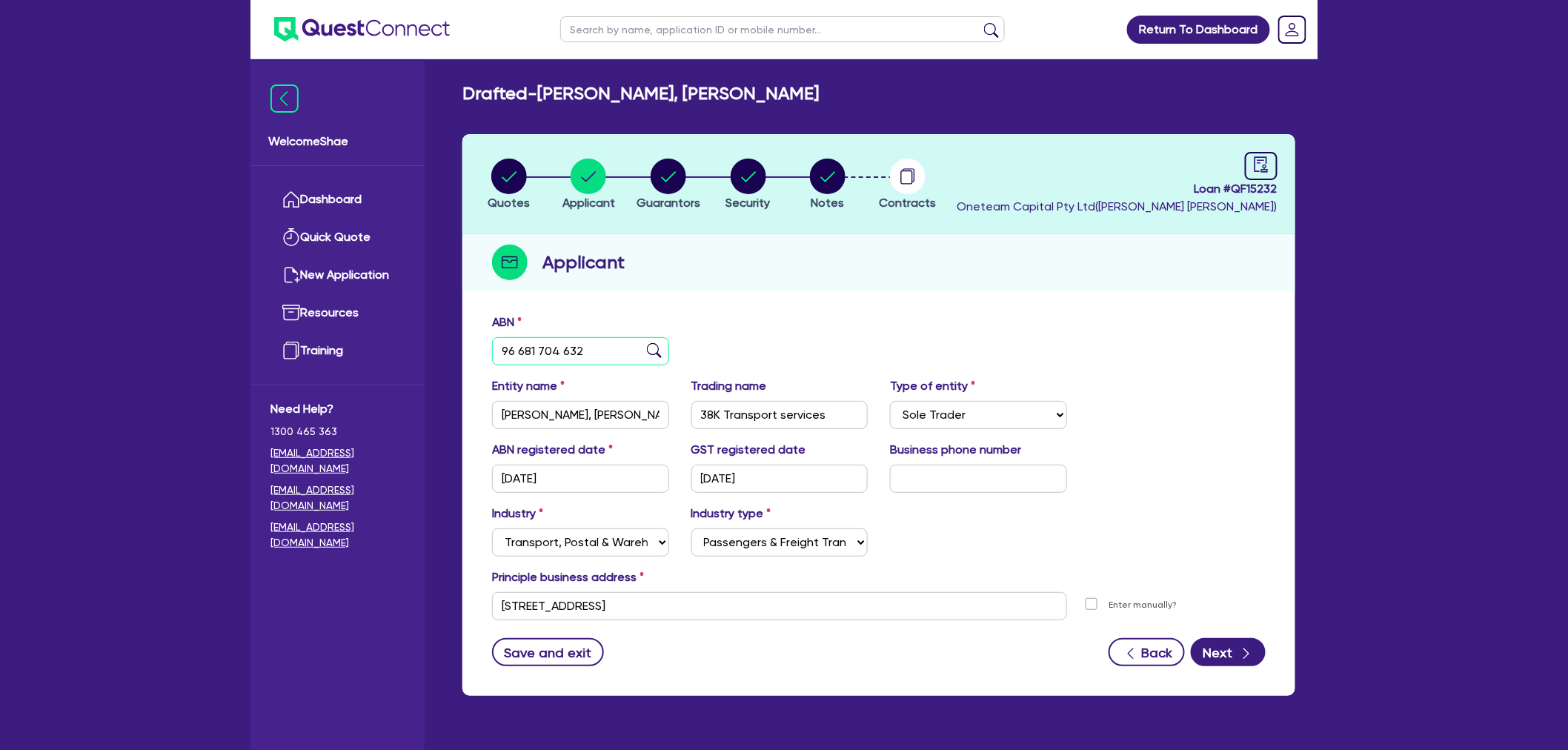
click at [542, 345] on input "96 681 704 632" at bounding box center [581, 351] width 177 height 28
click at [743, 410] on input "38K Transport services" at bounding box center [779, 415] width 177 height 28
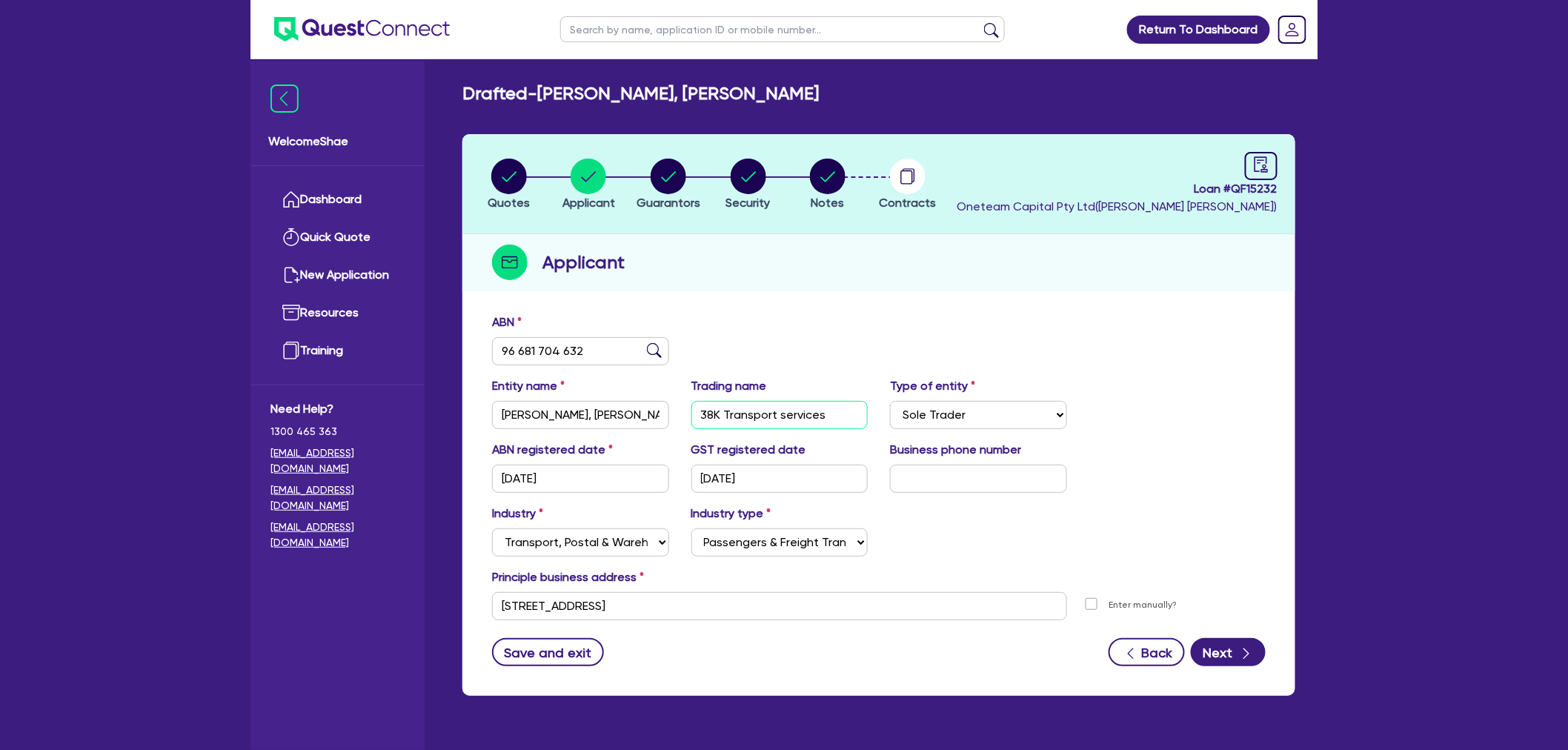
click at [743, 410] on input "38K Transport services" at bounding box center [779, 415] width 177 height 28
click at [586, 409] on input "[PERSON_NAME], [PERSON_NAME]" at bounding box center [581, 415] width 177 height 28
drag, startPoint x: 586, startPoint y: 409, endPoint x: 525, endPoint y: 406, distance: 61.1
click at [584, 409] on input "[PERSON_NAME], [PERSON_NAME]" at bounding box center [581, 415] width 177 height 28
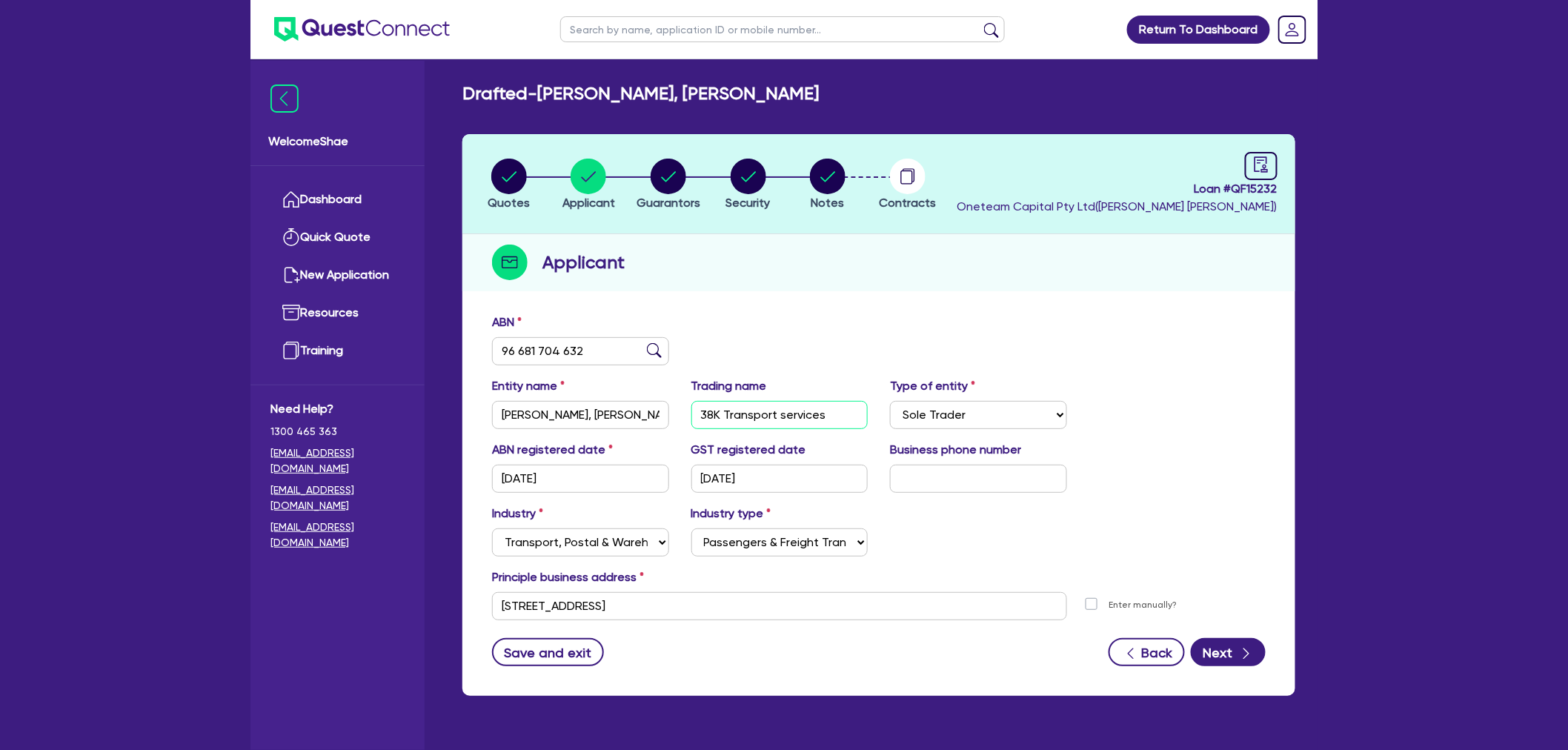
click at [753, 401] on input "38K Transport services" at bounding box center [779, 415] width 177 height 28
click at [1265, 168] on icon "audit" at bounding box center [1262, 164] width 13 height 16
select select "DRAFTED_AMENDED"
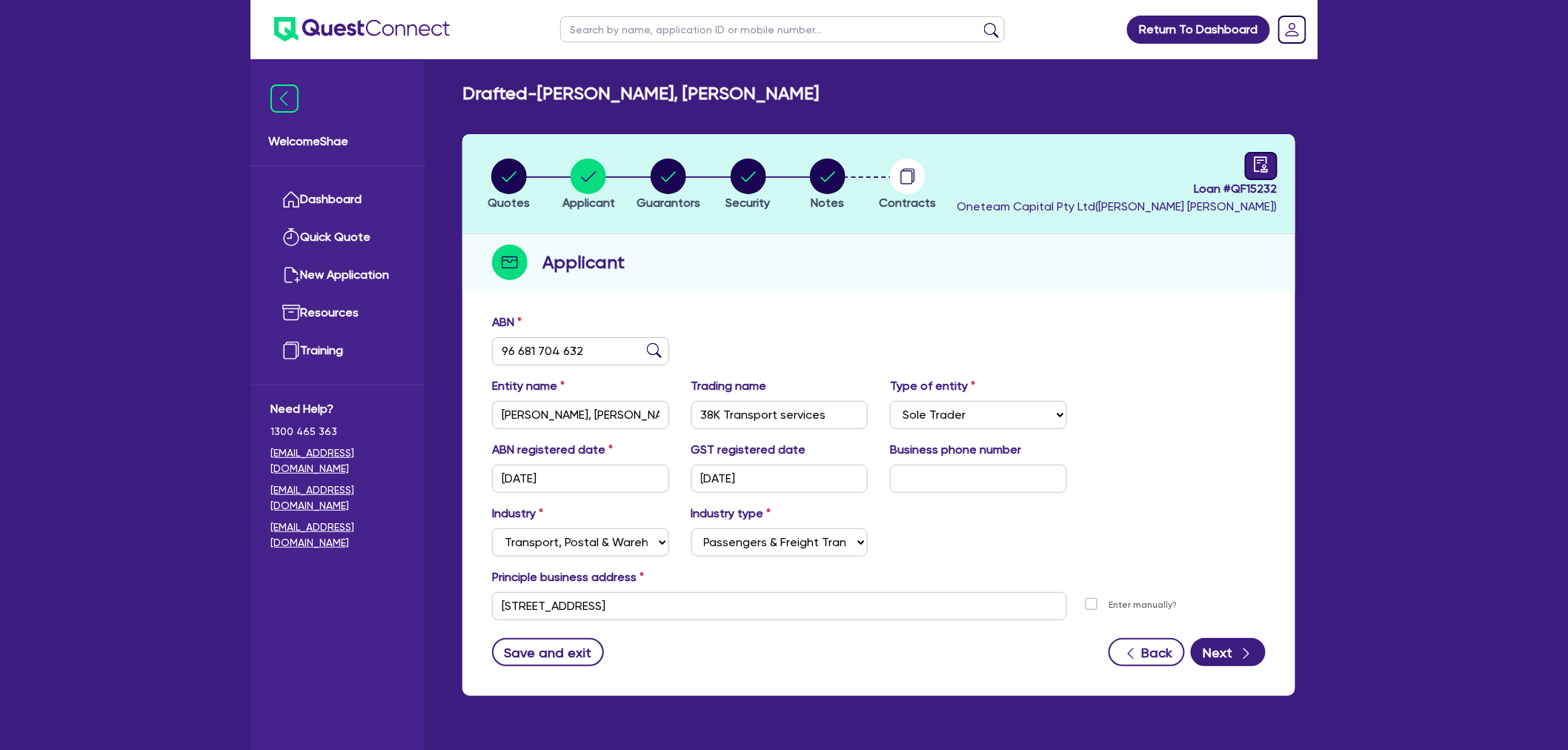
select select "Other"
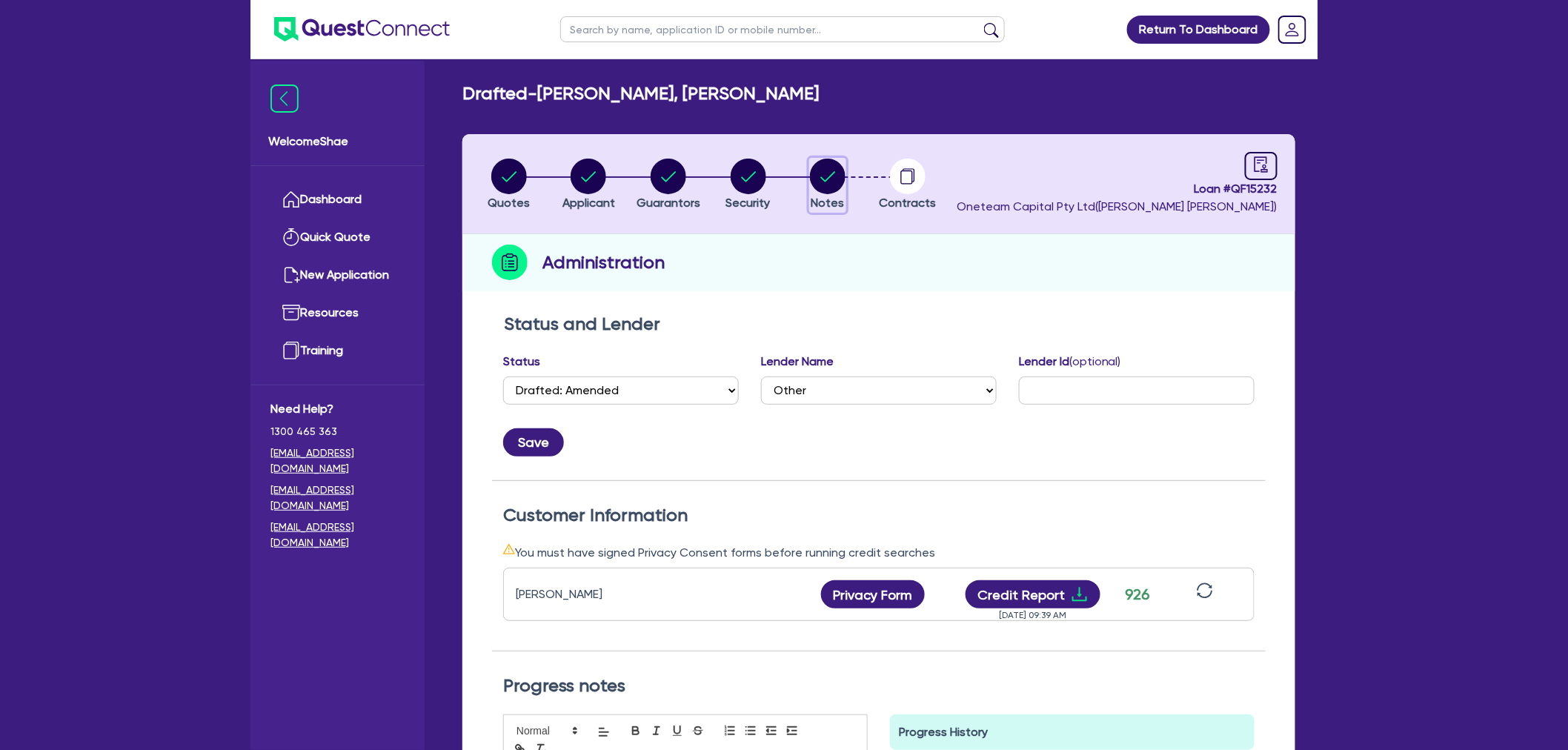
click at [831, 180] on circle "button" at bounding box center [828, 176] width 36 height 36
select select "Other"
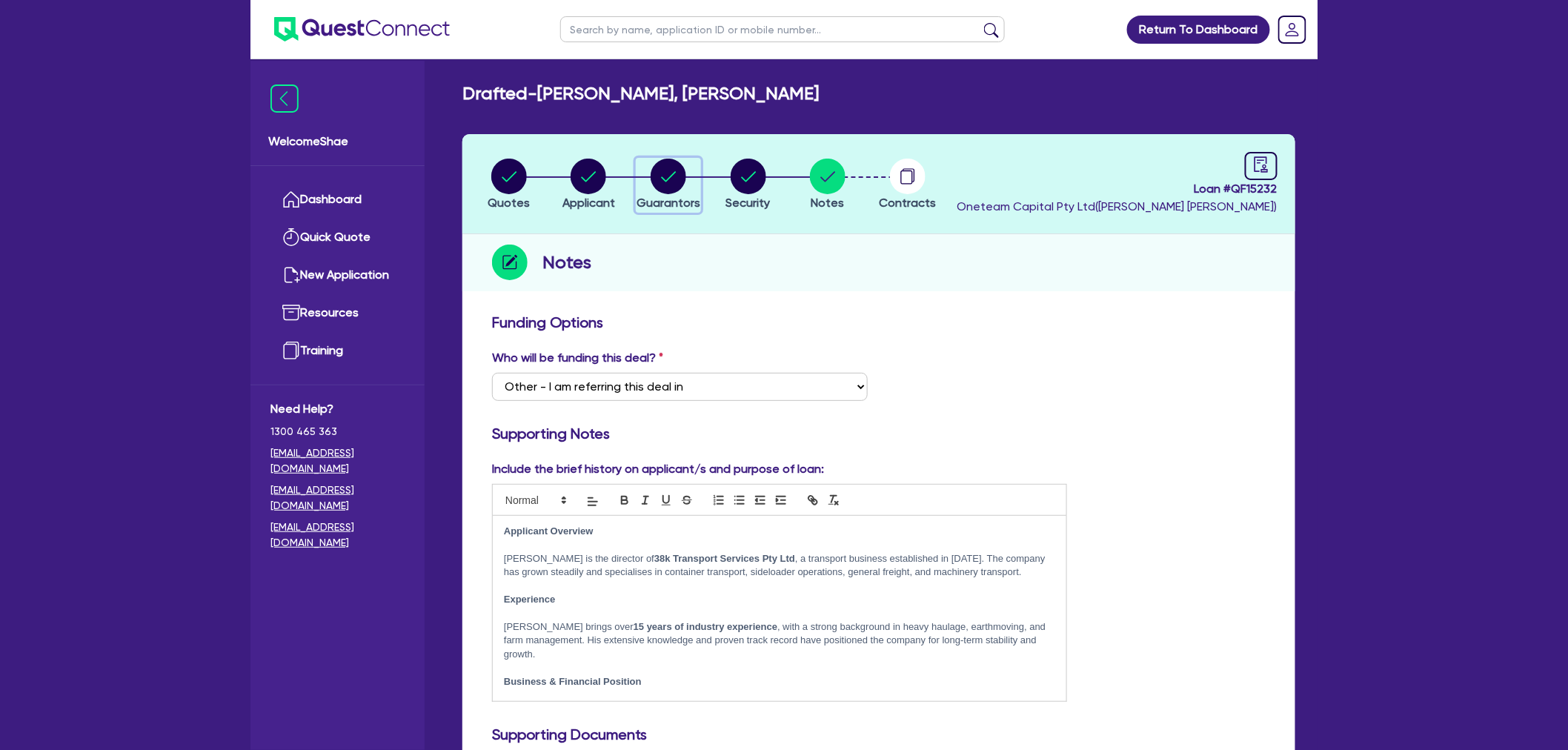
click at [665, 179] on circle "button" at bounding box center [668, 176] width 36 height 36
select select "MR"
select select "QLD"
select select "MARRIED"
select select "CASH"
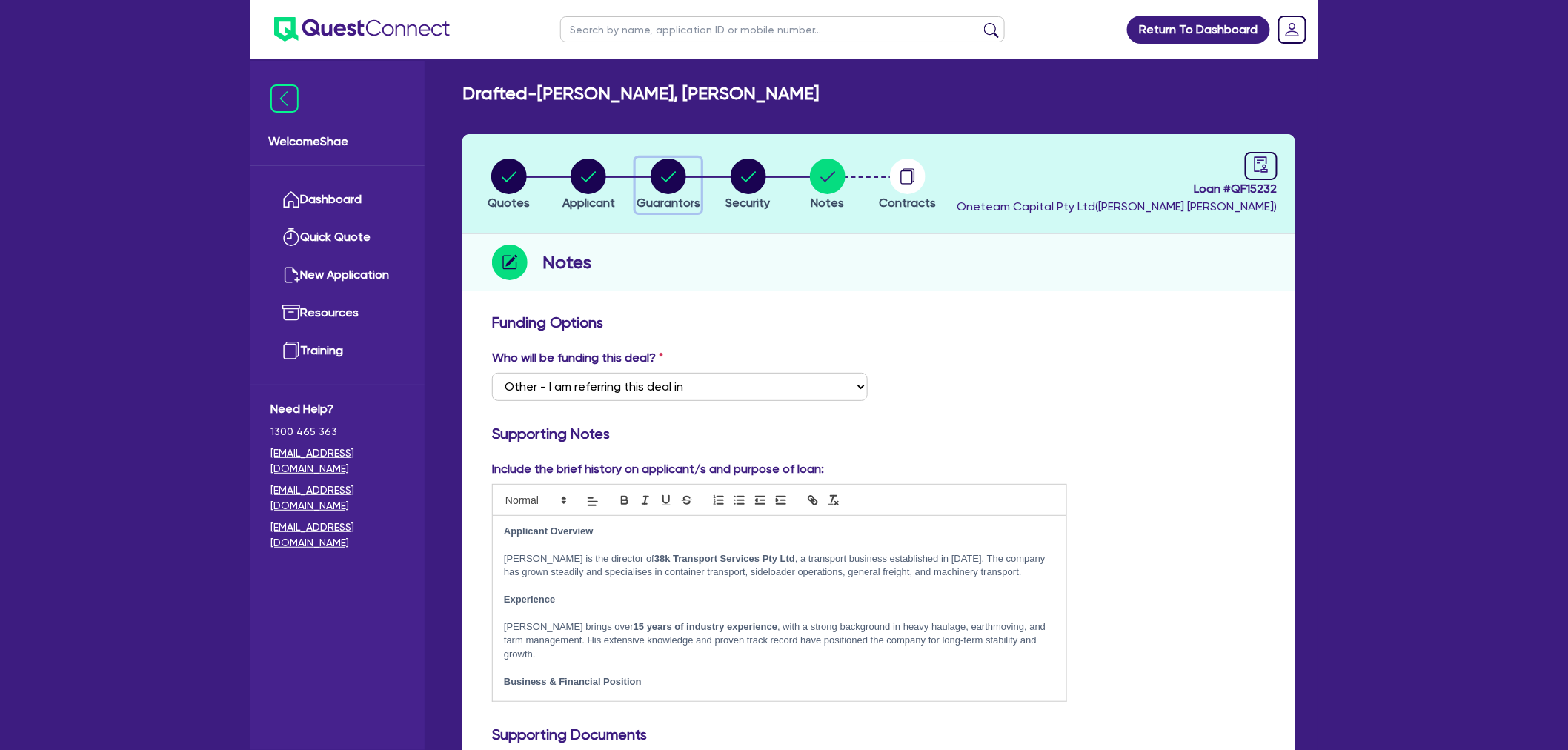
select select "PROPERTY"
select select "TRAILER"
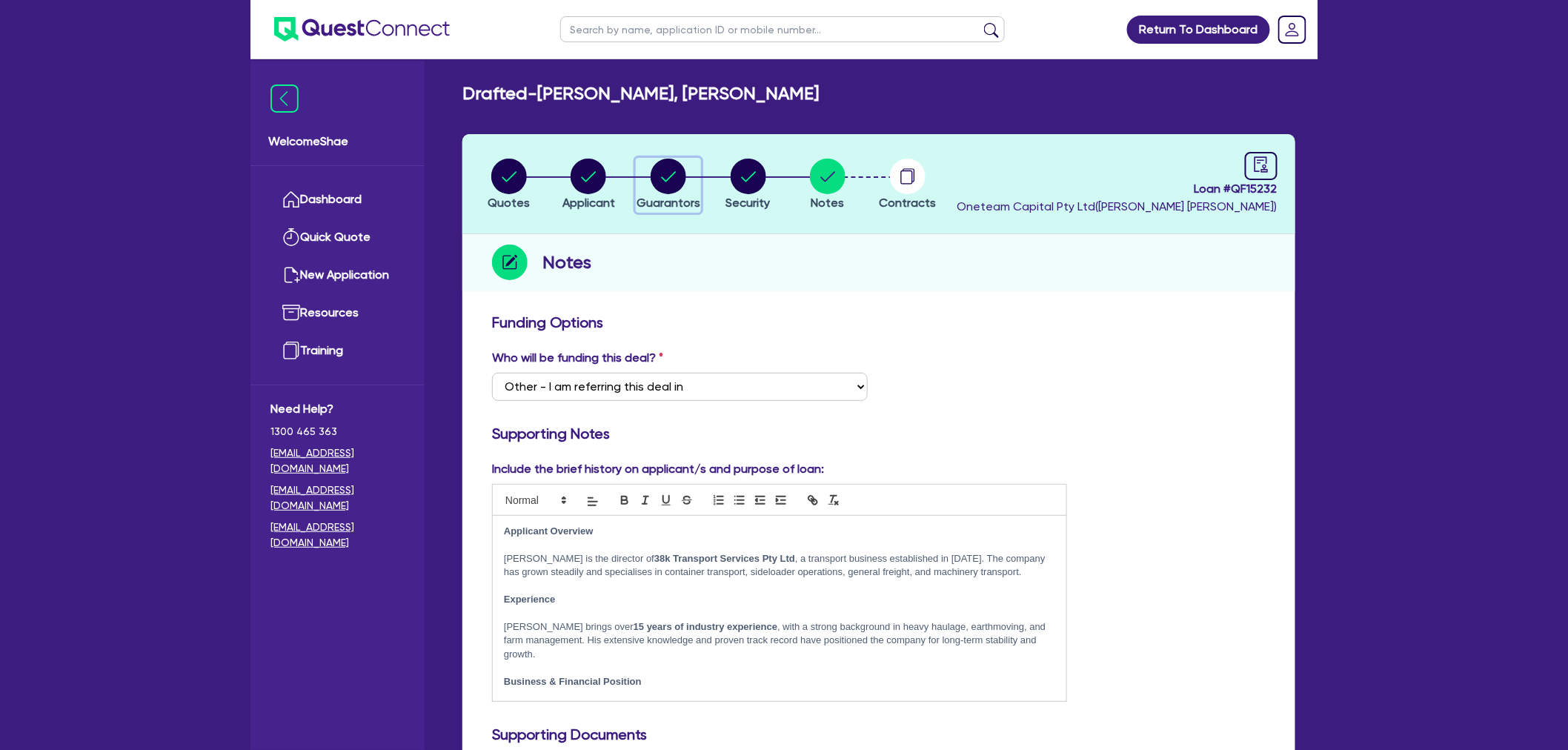
select select "EQUIPMENT"
select select "TRUCK"
select select "EQUIPMENT"
select select "MORTGAGE"
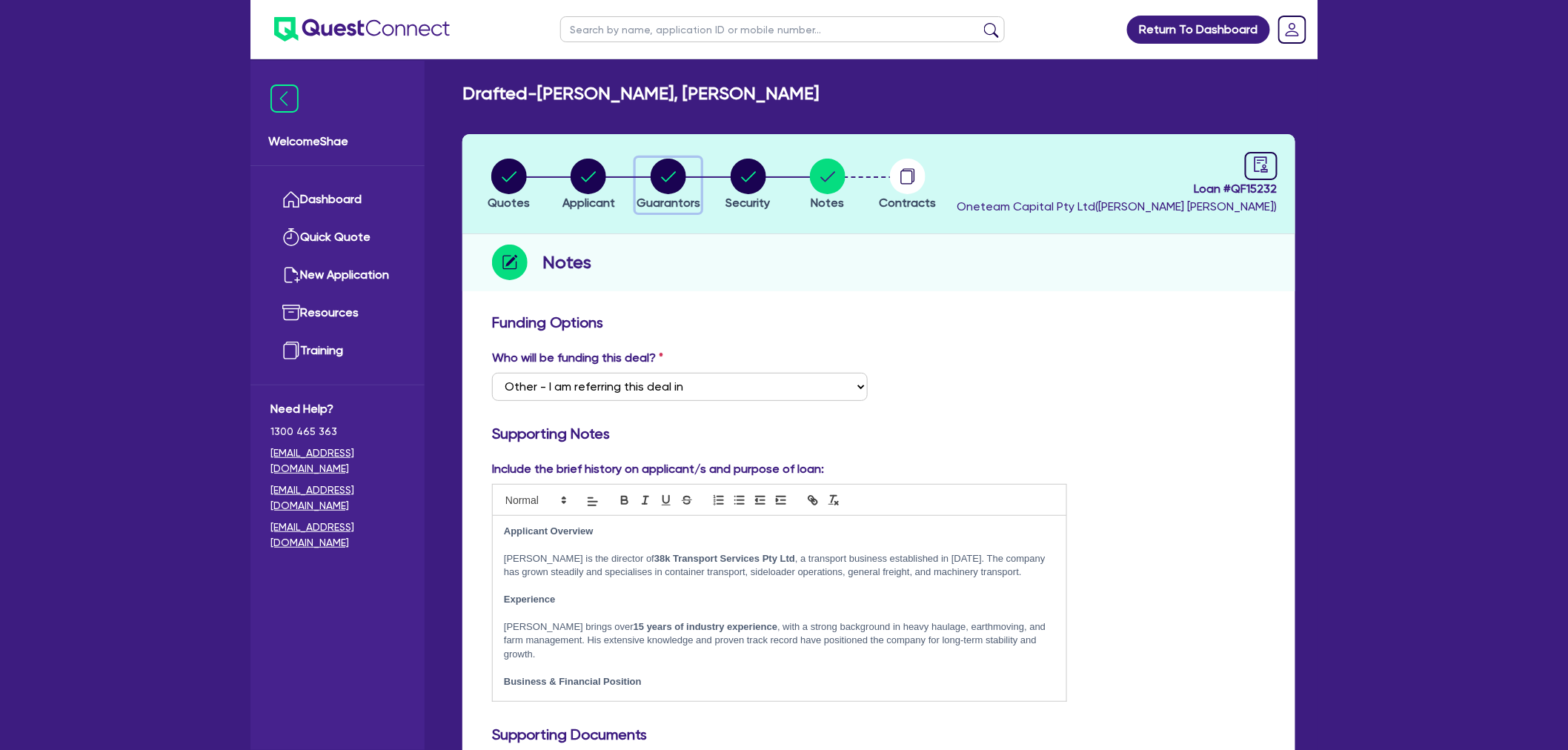
select select "EQUIPMENT_LOAN"
select select "CREDIT_CARD"
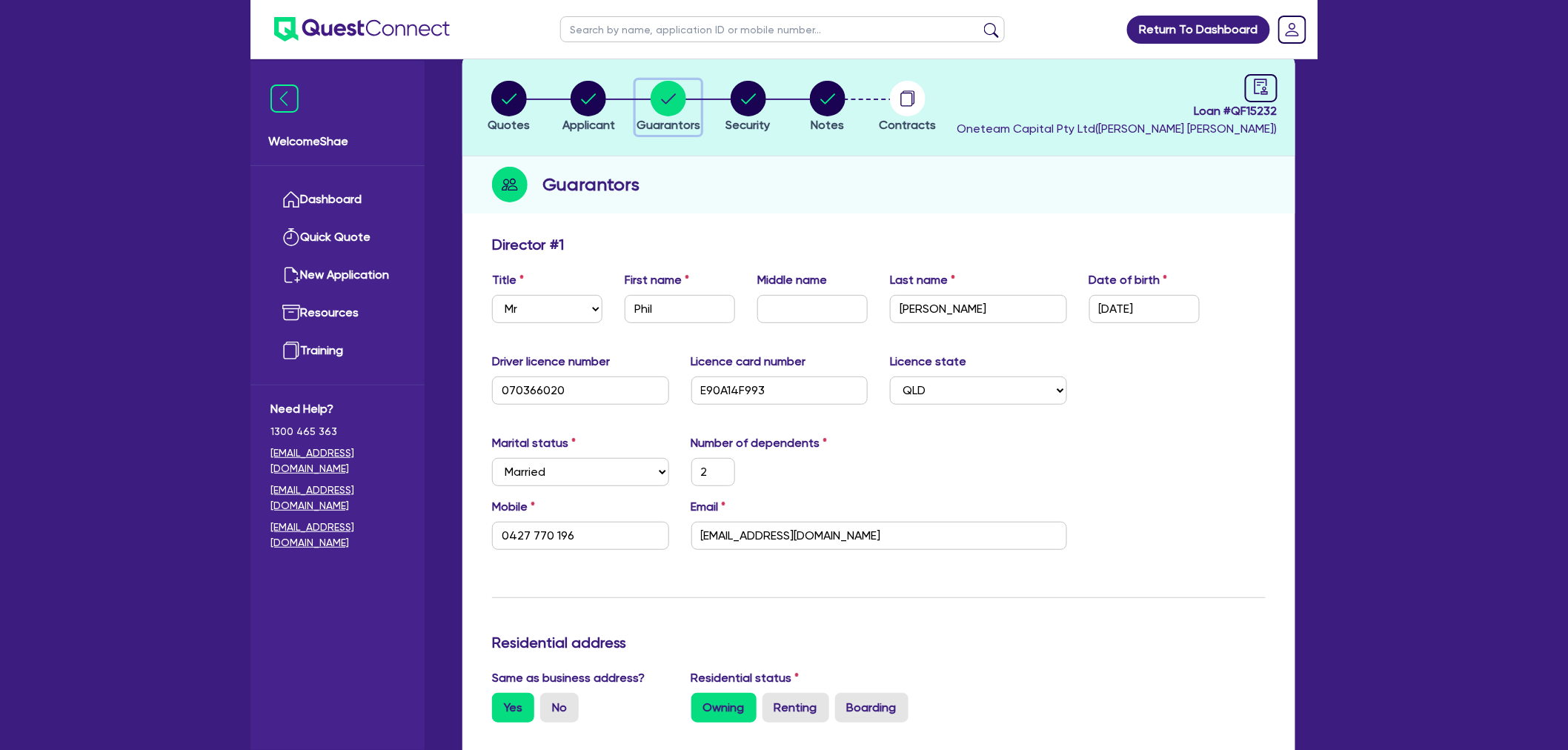
scroll to position [247, 0]
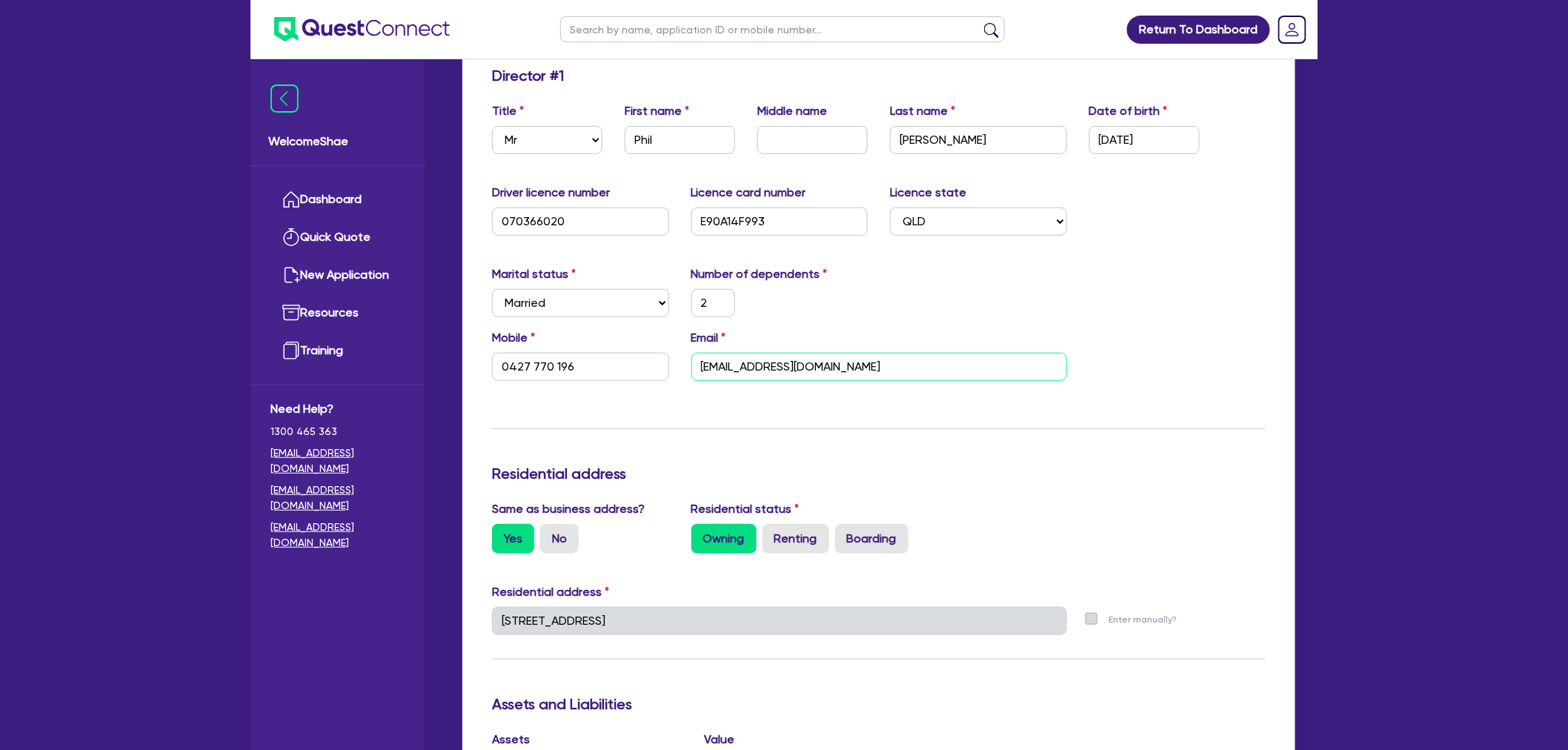
click at [742, 368] on input "[EMAIL_ADDRESS][DOMAIN_NAME]" at bounding box center [879, 367] width 376 height 28
drag, startPoint x: 593, startPoint y: 363, endPoint x: 462, endPoint y: 364, distance: 131.0
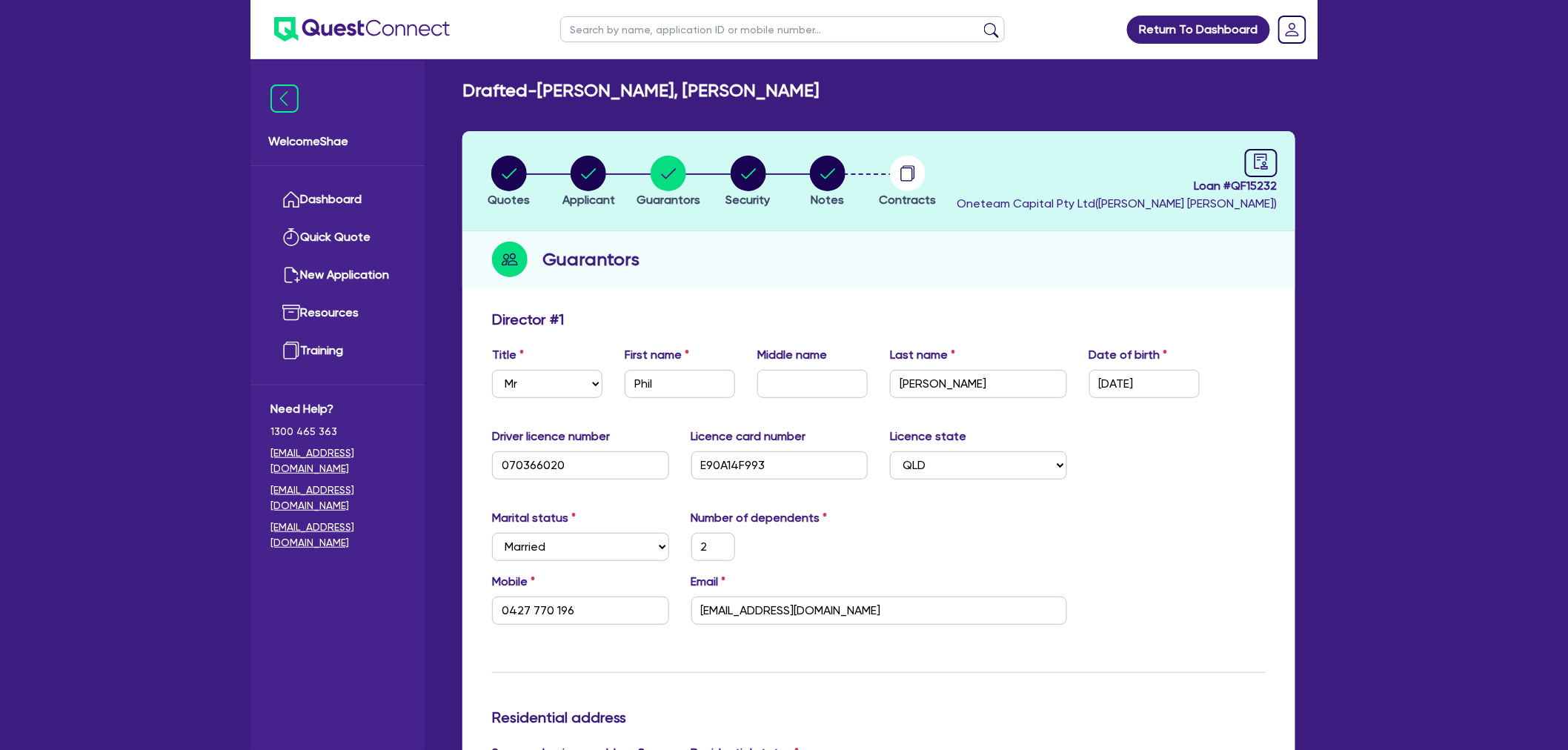
scroll to position [0, 0]
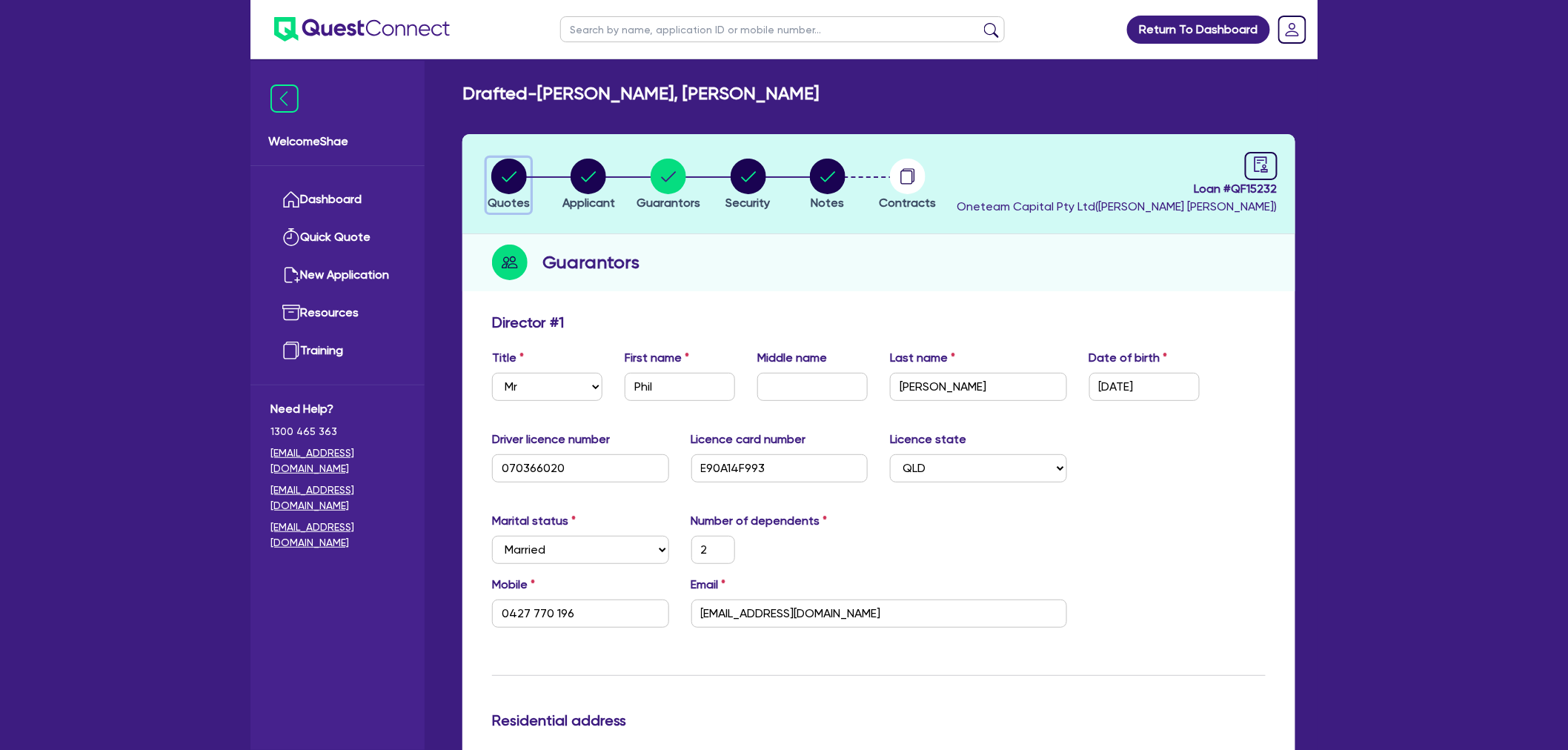
click at [507, 178] on circle "button" at bounding box center [509, 176] width 36 height 36
select select "PRIMARY_ASSETS"
select select "HEAVY_TRUCKS"
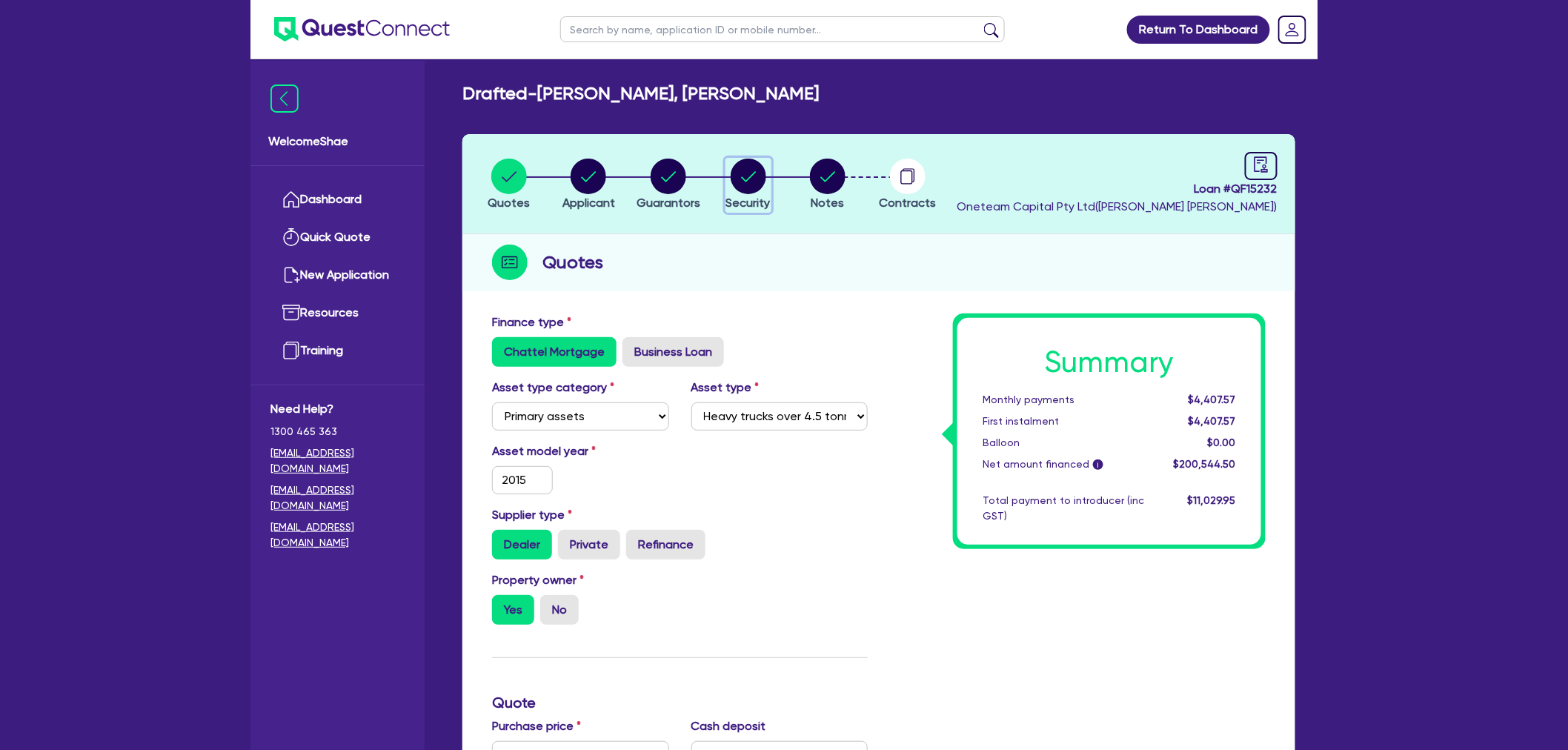
click at [754, 190] on circle "button" at bounding box center [749, 176] width 36 height 36
select select "PRIMARY_ASSETS"
select select "HEAVY_TRUCKS"
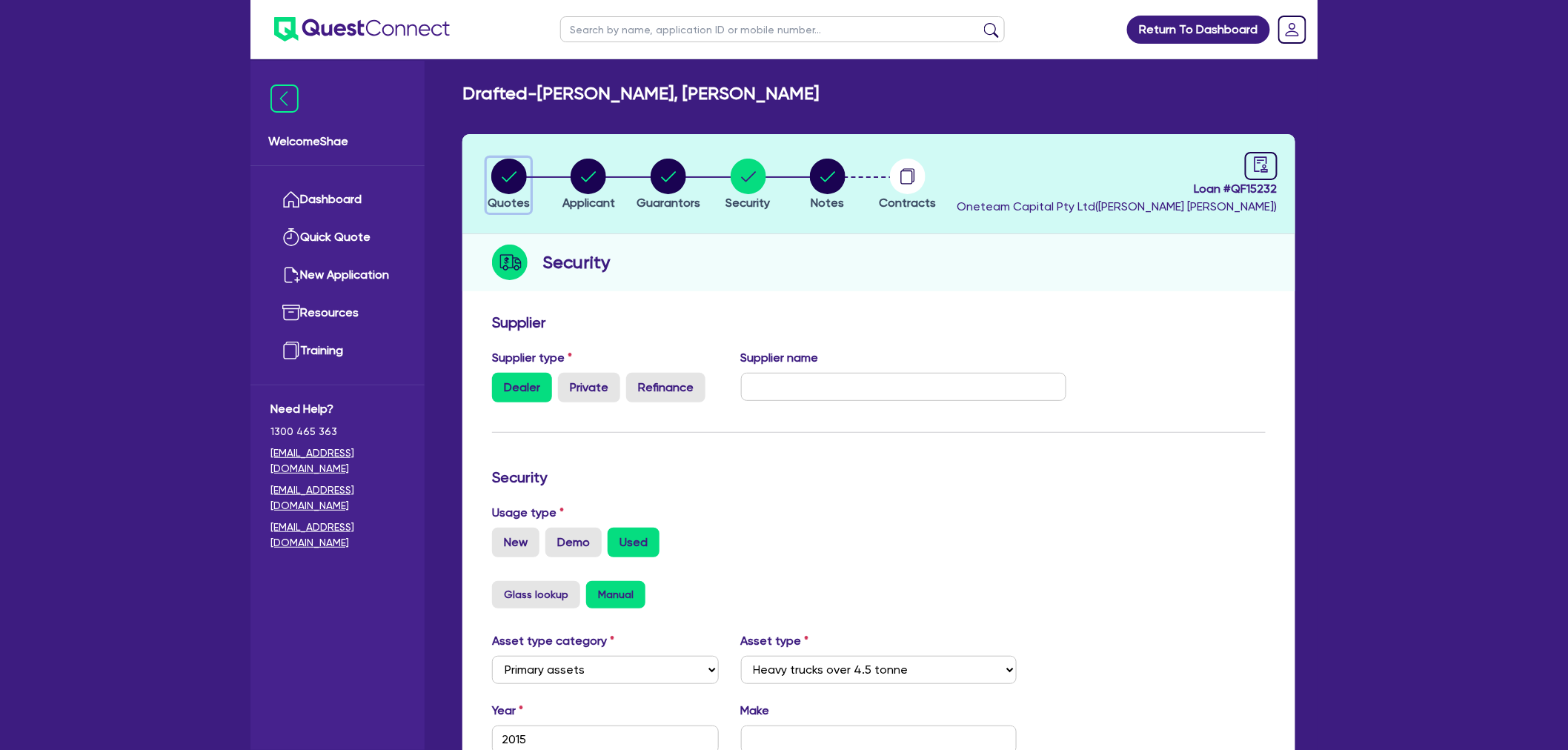
click at [517, 171] on circle "button" at bounding box center [509, 176] width 36 height 36
select select "PRIMARY_ASSETS"
select select "HEAVY_TRUCKS"
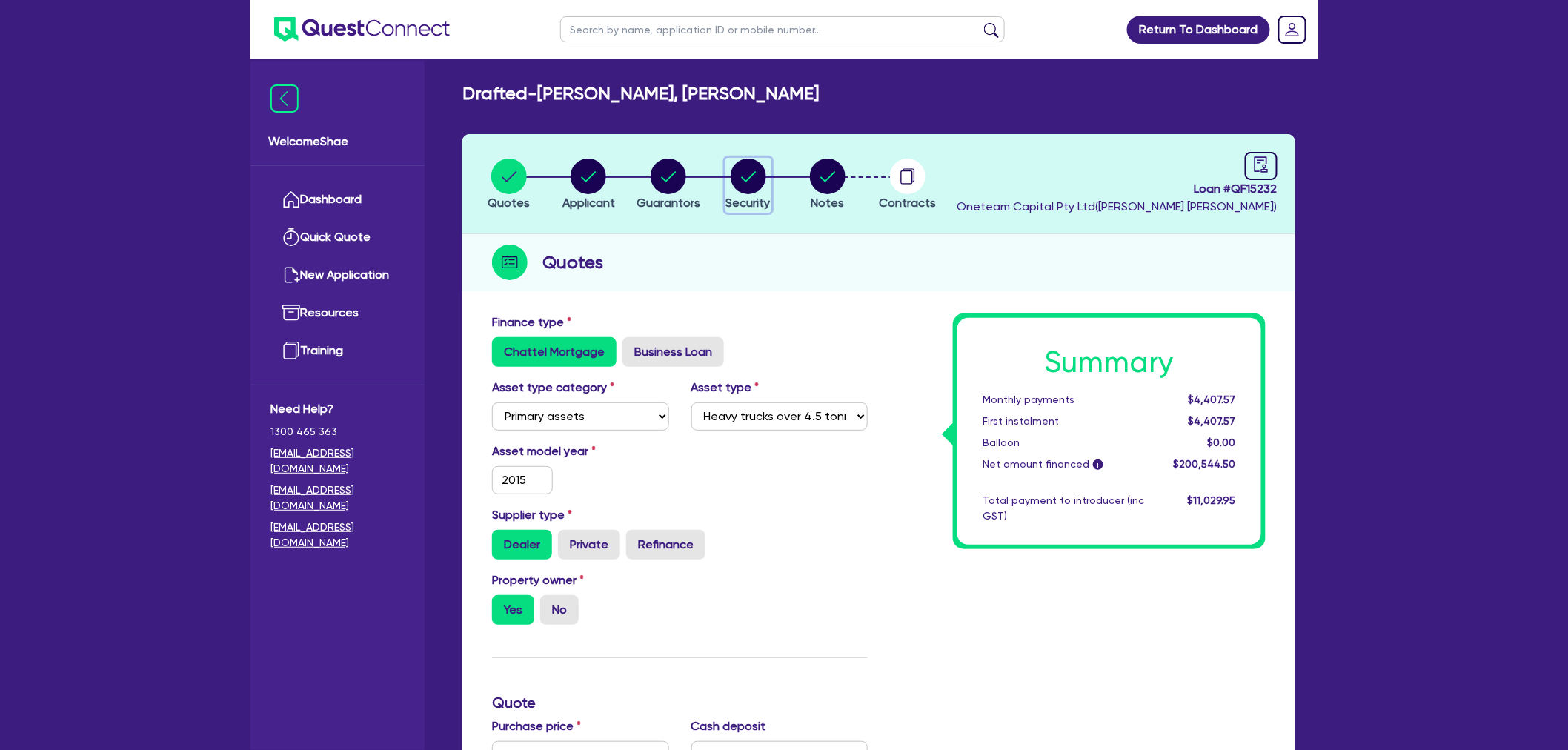
click at [751, 193] on circle "button" at bounding box center [749, 176] width 36 height 36
select select "PRIMARY_ASSETS"
select select "HEAVY_TRUCKS"
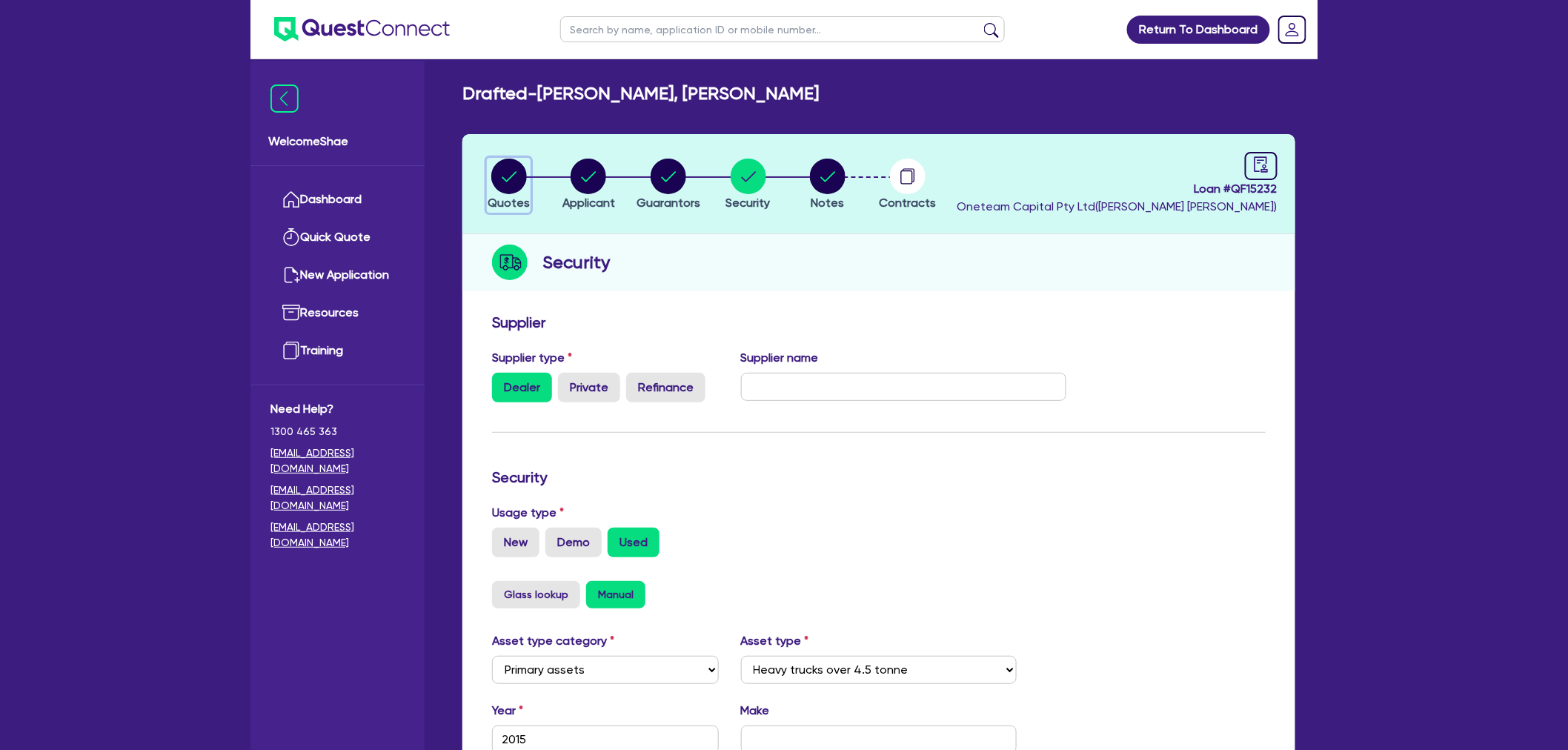
click at [521, 175] on circle "button" at bounding box center [509, 176] width 36 height 36
select select "PRIMARY_ASSETS"
select select "HEAVY_TRUCKS"
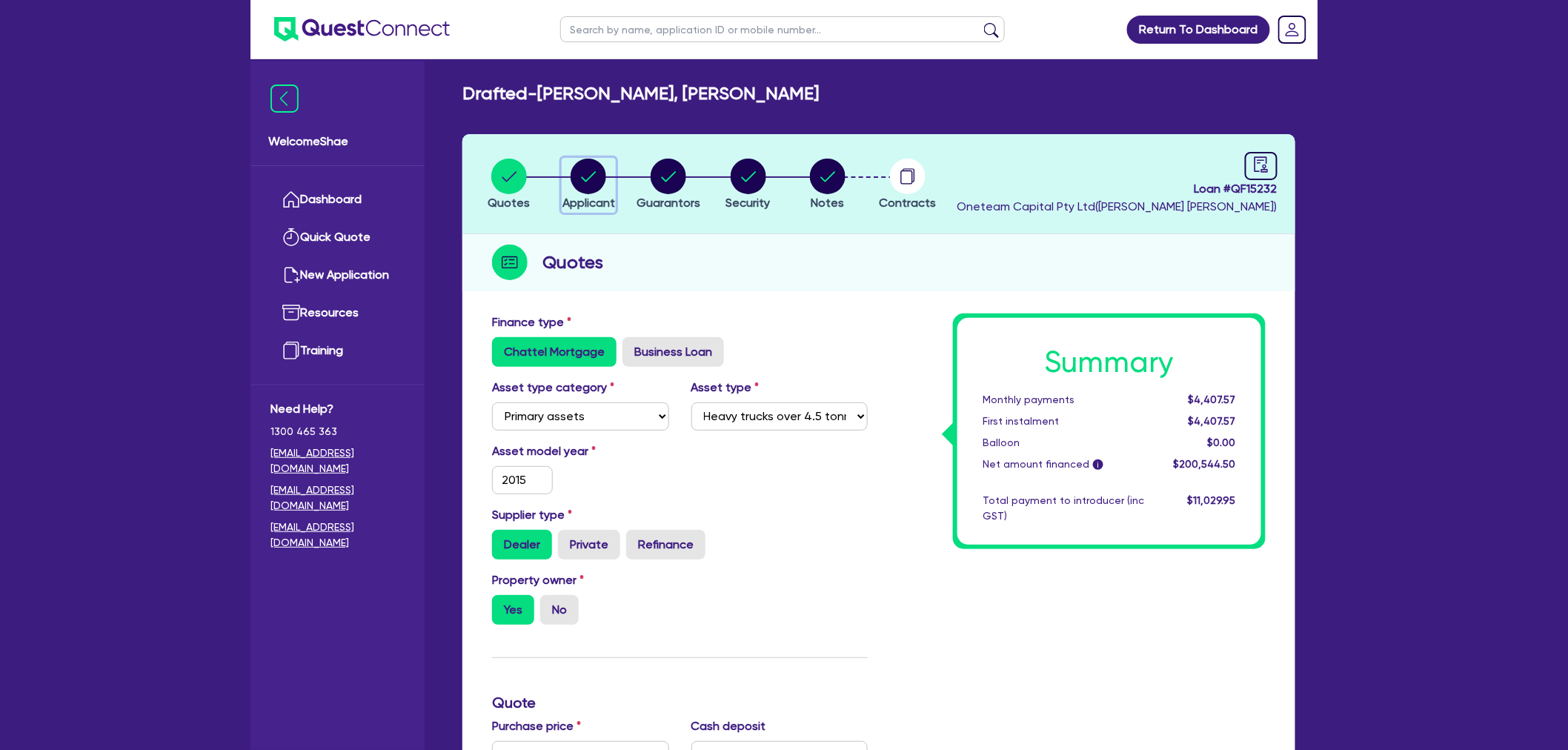
click at [588, 171] on circle "button" at bounding box center [588, 176] width 36 height 36
select select "SOLE_TRADER"
select select "TRANSPORT_WAREHOUSING"
select select "PASSENGERS_FREIGHT_TRANSPORT"
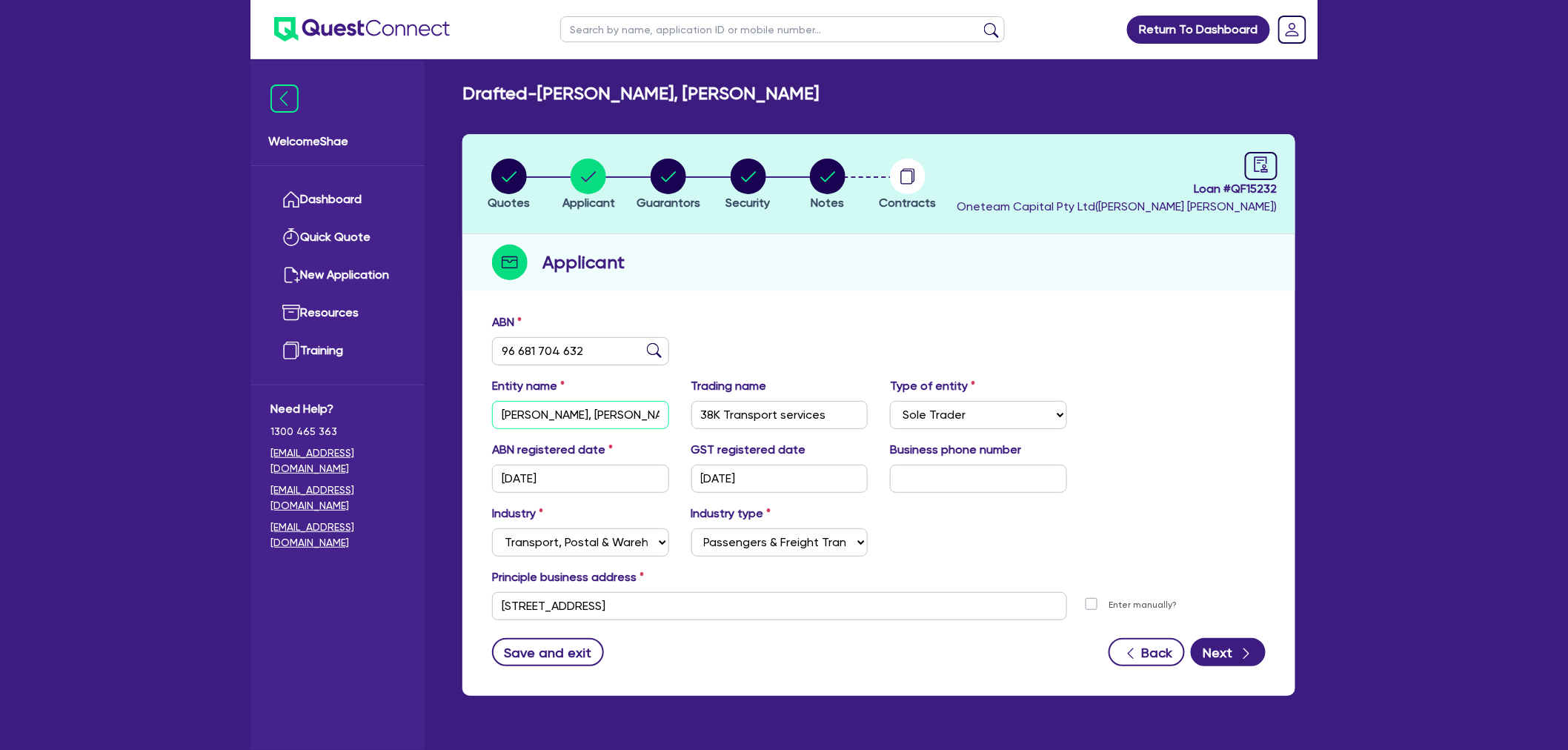
click at [576, 410] on input "[PERSON_NAME], [PERSON_NAME]" at bounding box center [581, 415] width 177 height 28
click at [519, 351] on input "96 681 704 632" at bounding box center [581, 351] width 177 height 28
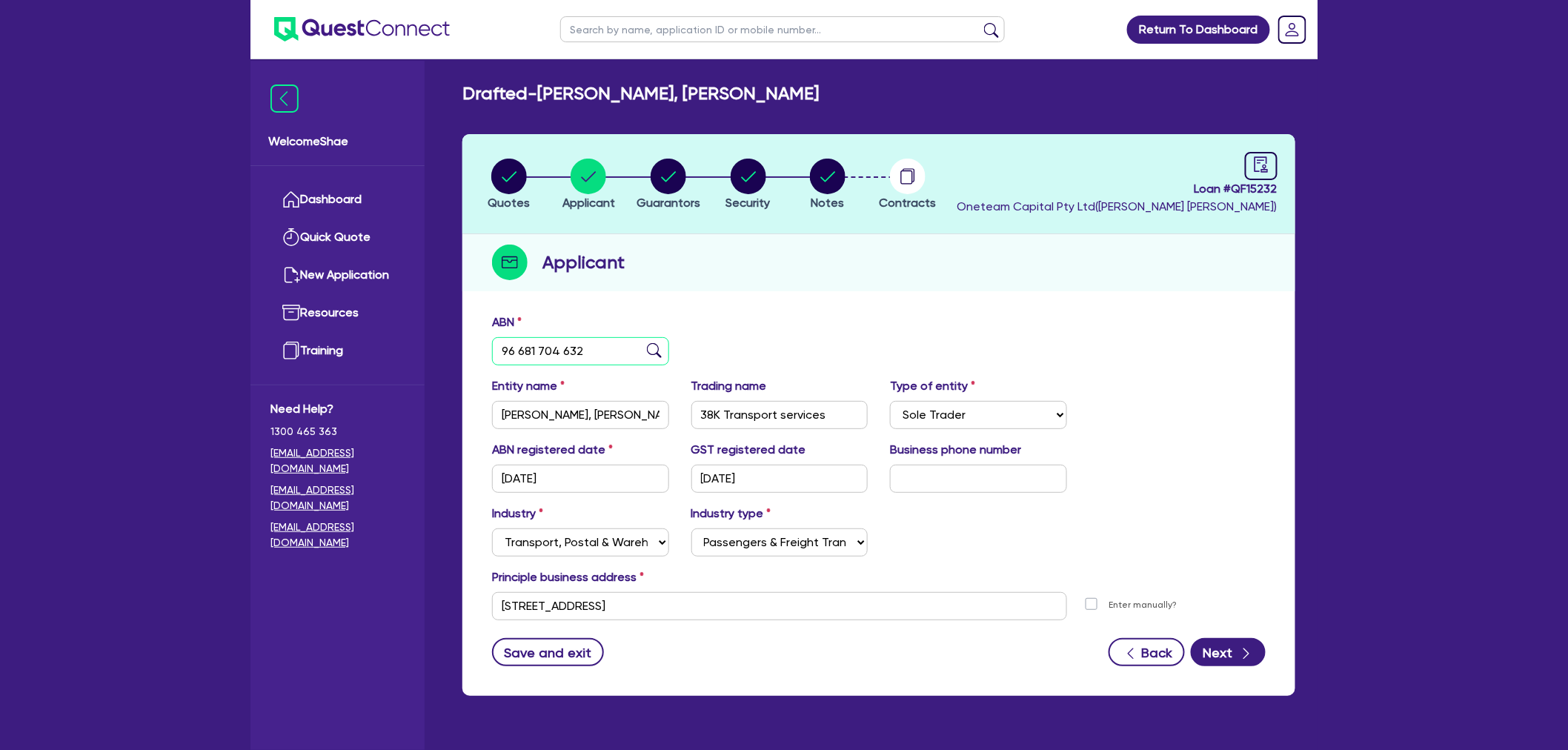
click at [519, 351] on input "96 681 704 632" at bounding box center [581, 351] width 177 height 28
click at [773, 416] on input "38K Transport services" at bounding box center [779, 415] width 177 height 28
click at [617, 615] on input "[STREET_ADDRESS]" at bounding box center [779, 606] width 575 height 28
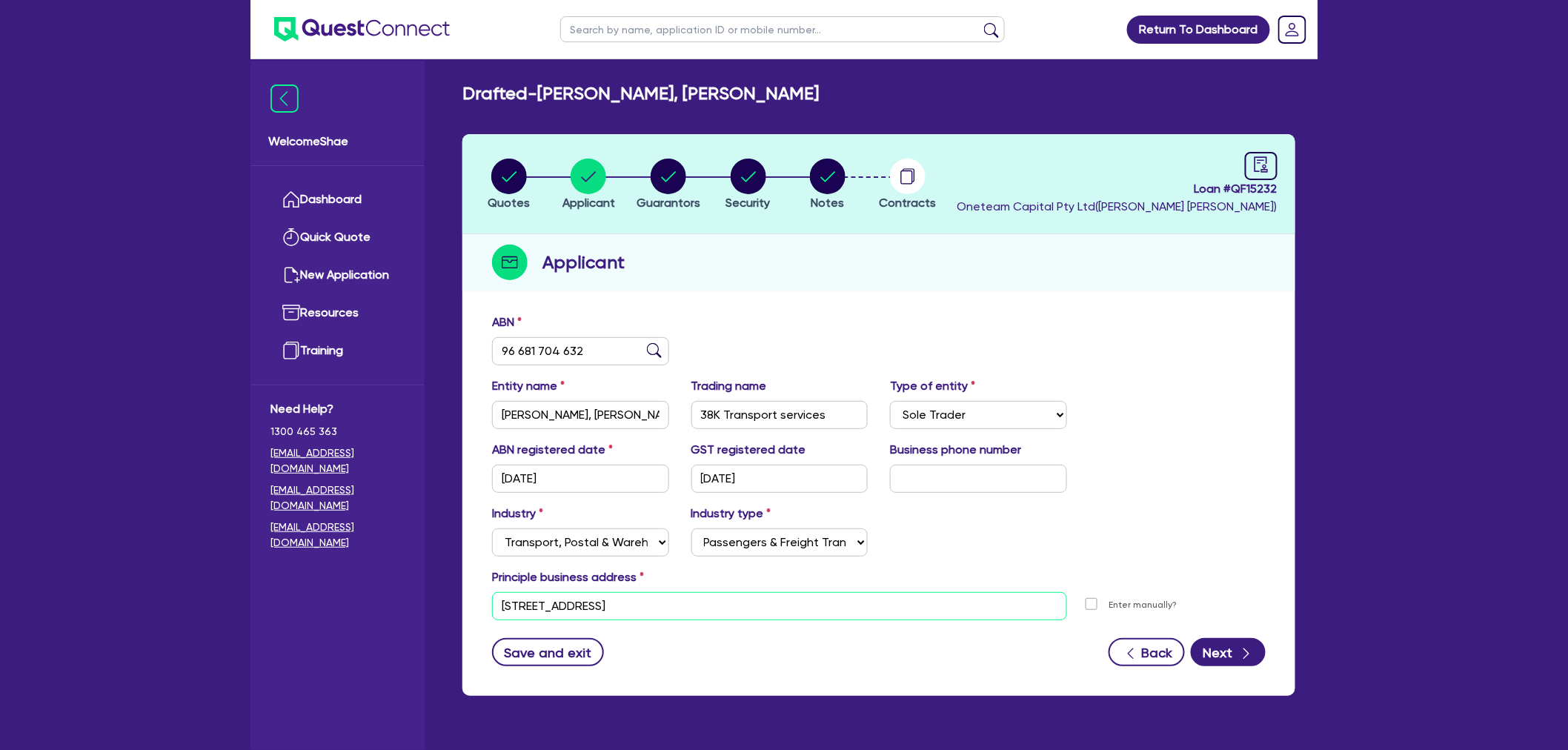
click at [617, 615] on input "[STREET_ADDRESS]" at bounding box center [779, 606] width 575 height 28
click at [673, 176] on circle "button" at bounding box center [668, 176] width 36 height 36
select select "MR"
select select "QLD"
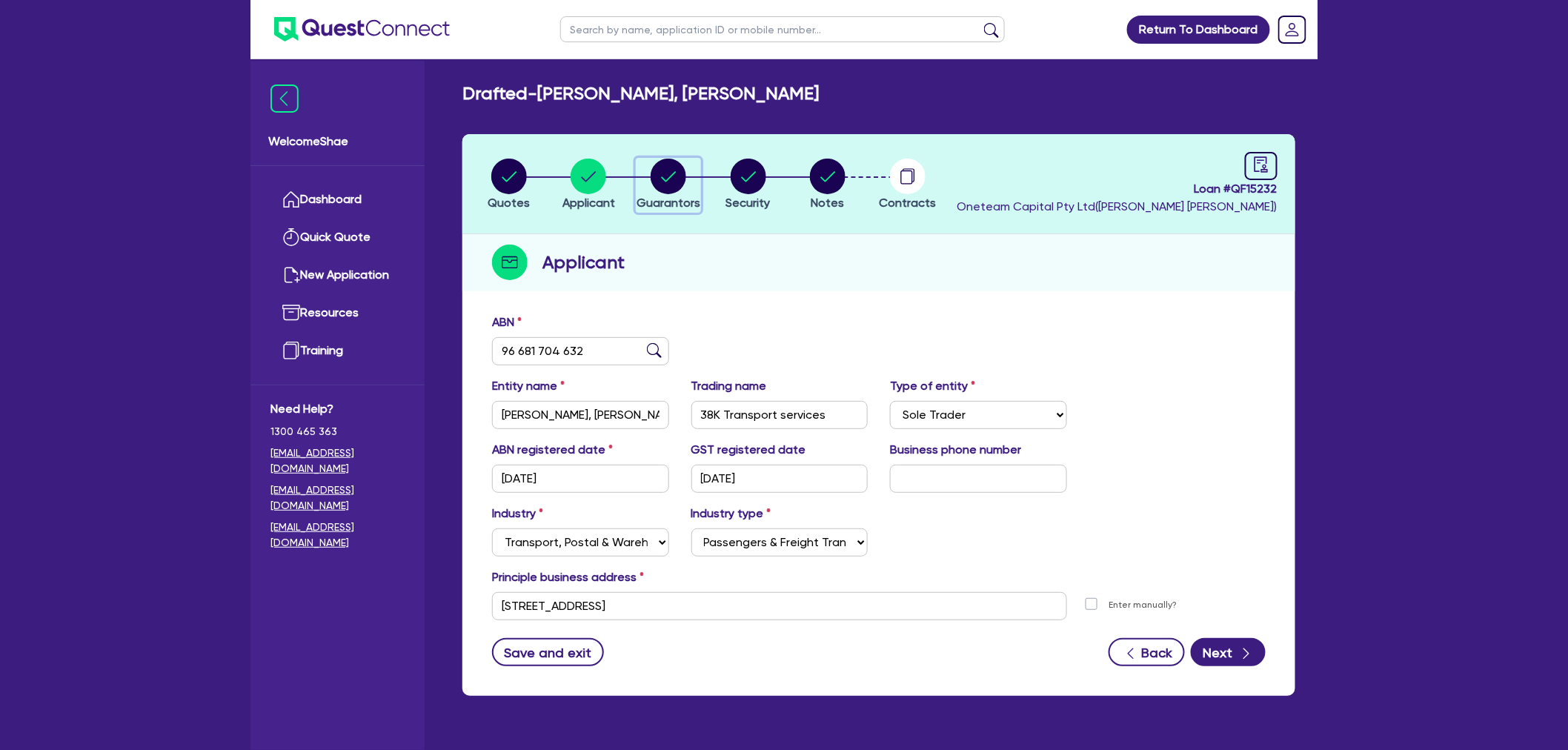
select select "MARRIED"
select select "CASH"
select select "PROPERTY"
select select "TRAILER"
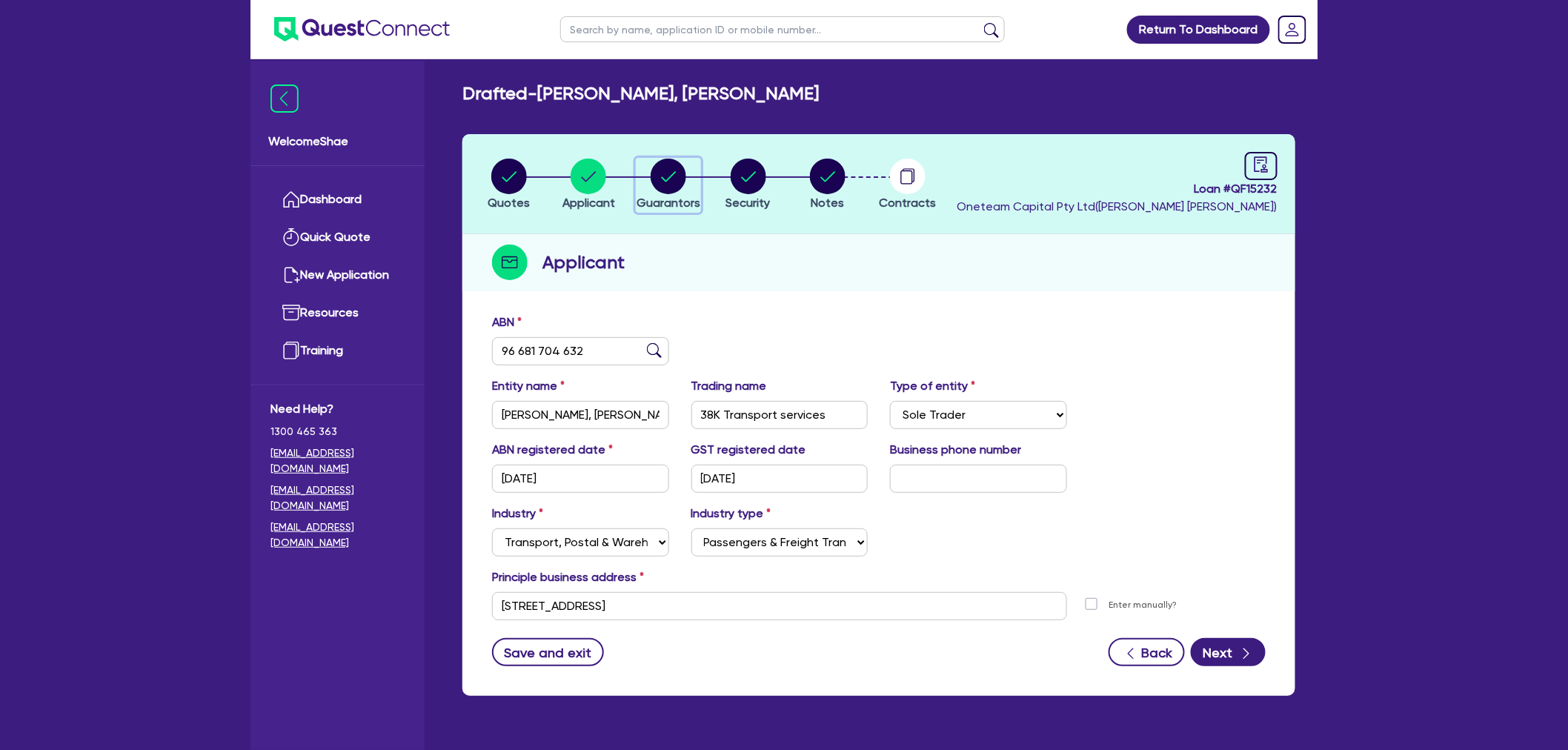
select select "TRAILER"
select select "EQUIPMENT"
select select "TRUCK"
select select "EQUIPMENT"
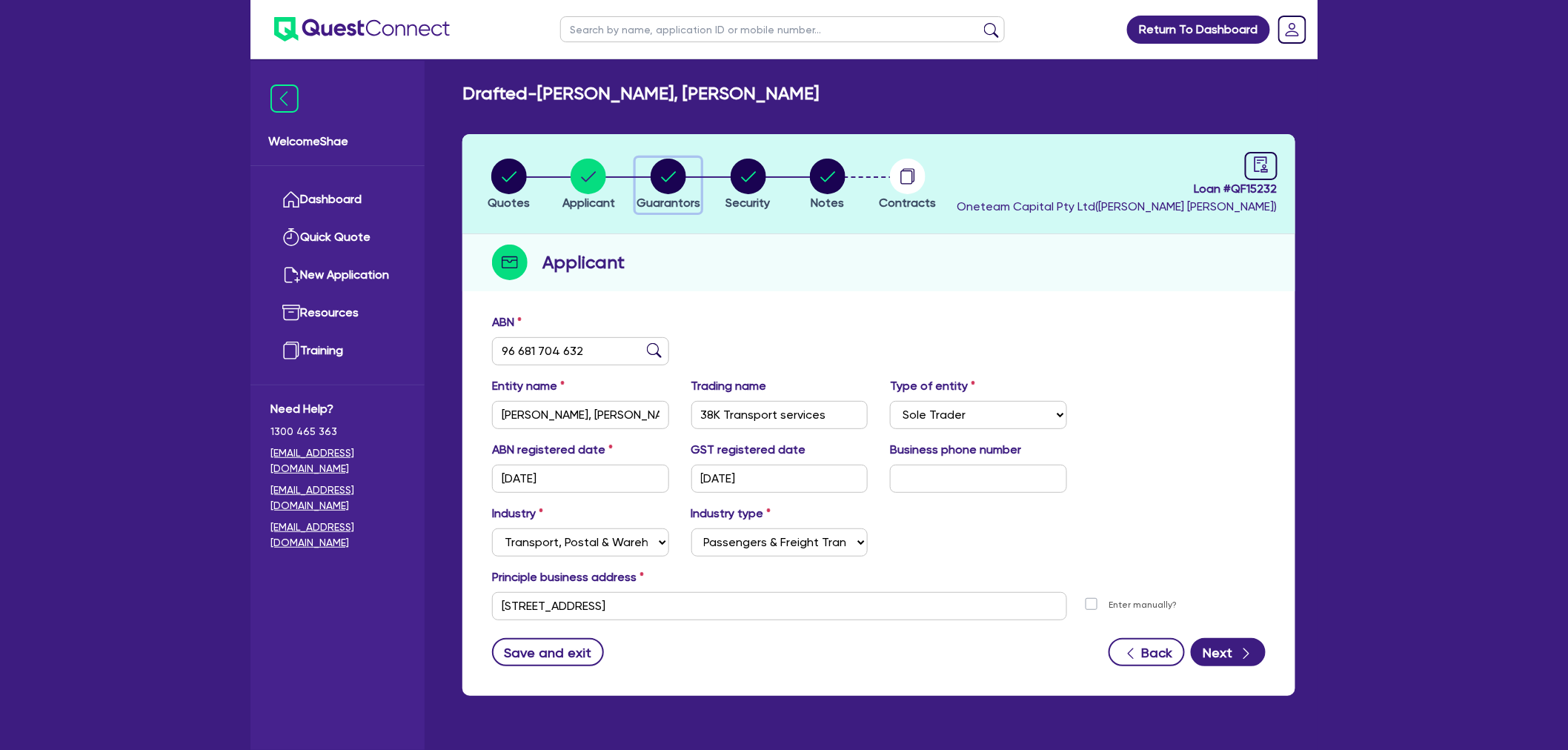
select select "EQUIPMENT"
select select "MORTGAGE"
select select "EQUIPMENT_LOAN"
select select "CREDIT_CARD"
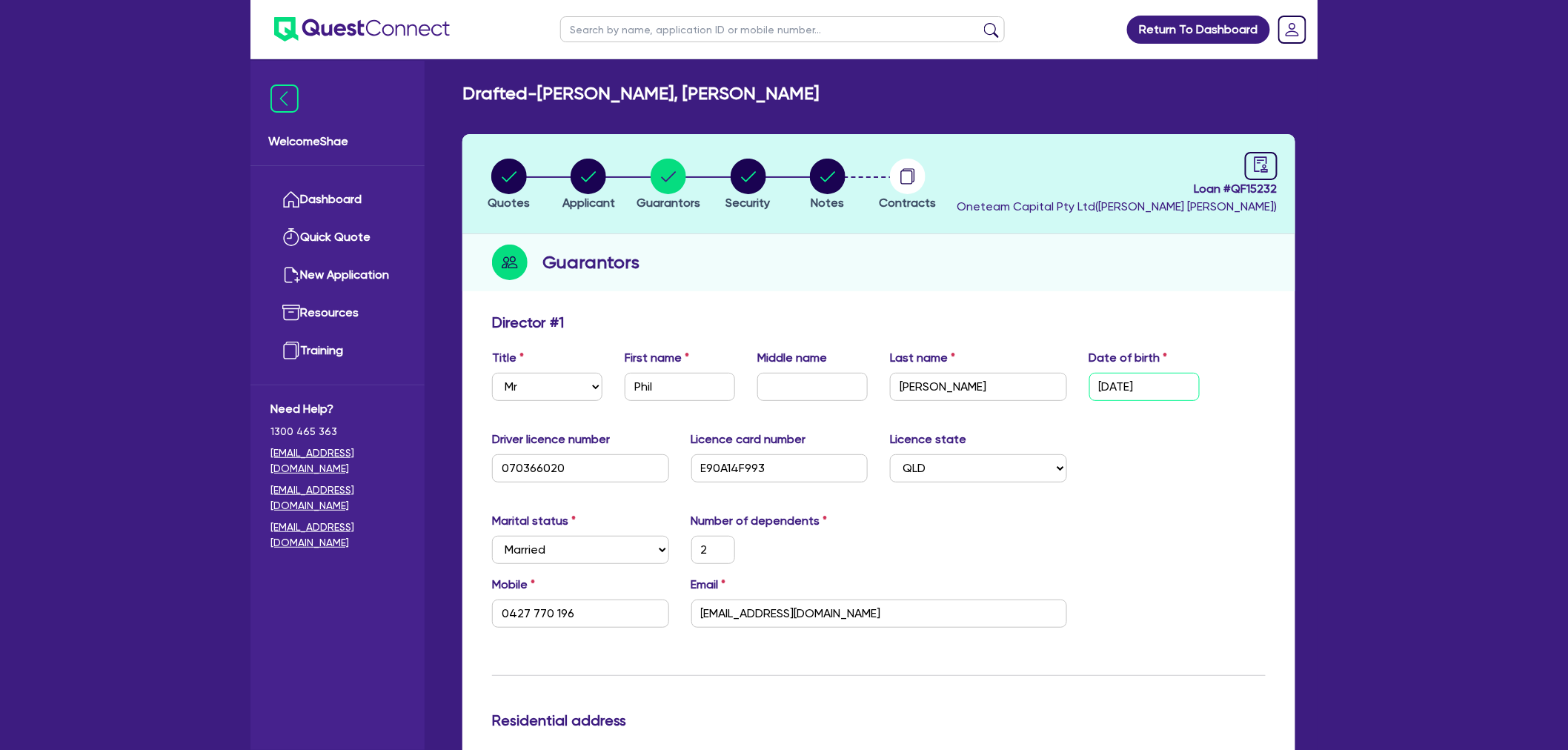
drag, startPoint x: 1194, startPoint y: 393, endPoint x: 1070, endPoint y: 380, distance: 124.7
click at [1070, 380] on div "Title Select Mr Mrs Ms Miss Dr First name Phil Middle name Last name Wright Dat…" at bounding box center [878, 381] width 796 height 64
click at [522, 468] on input "070366020" at bounding box center [581, 468] width 177 height 28
click at [730, 466] on input "E90A14F993" at bounding box center [779, 468] width 177 height 28
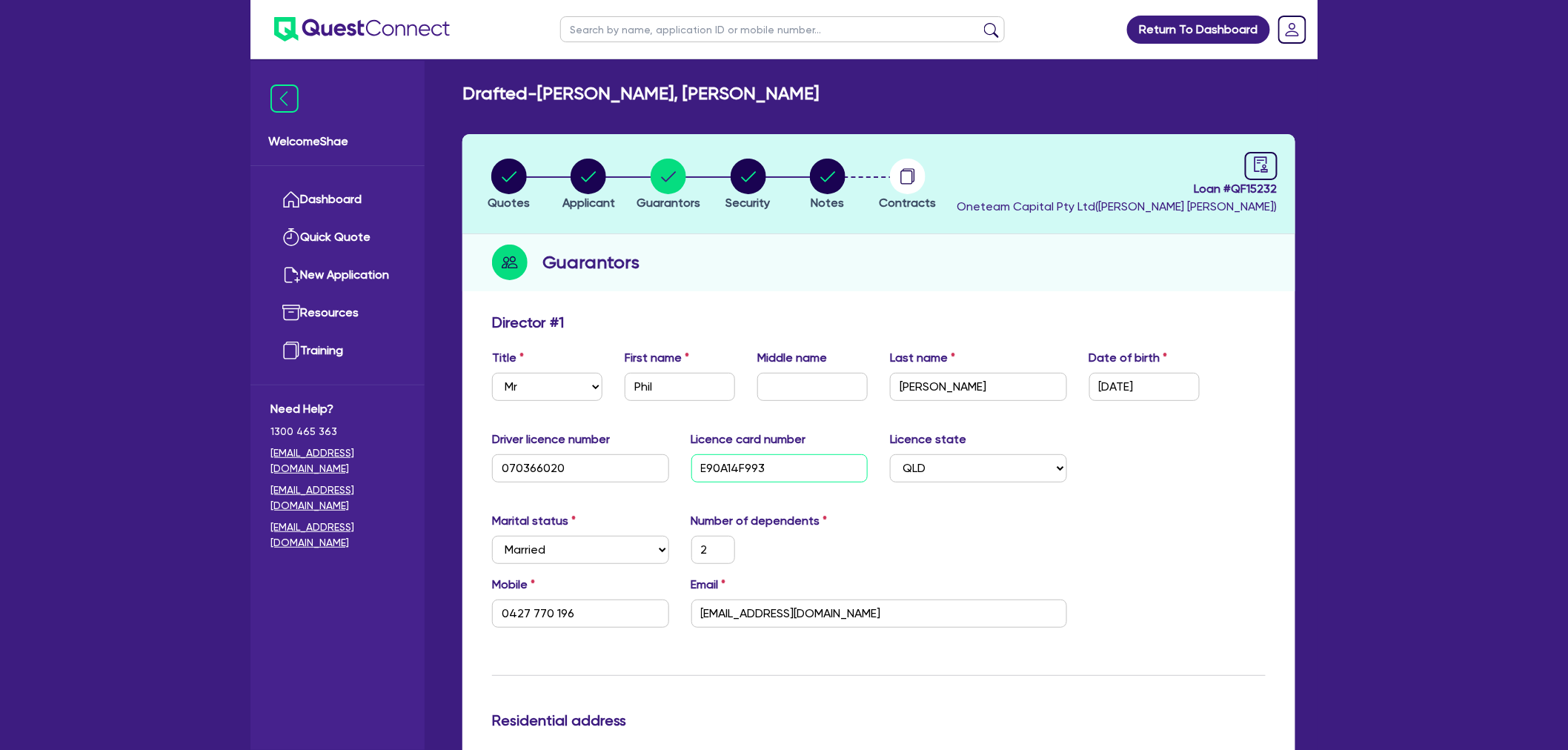
click at [730, 466] on input "E90A14F993" at bounding box center [779, 468] width 177 height 28
click at [560, 608] on input "0427 770 196" at bounding box center [581, 614] width 177 height 28
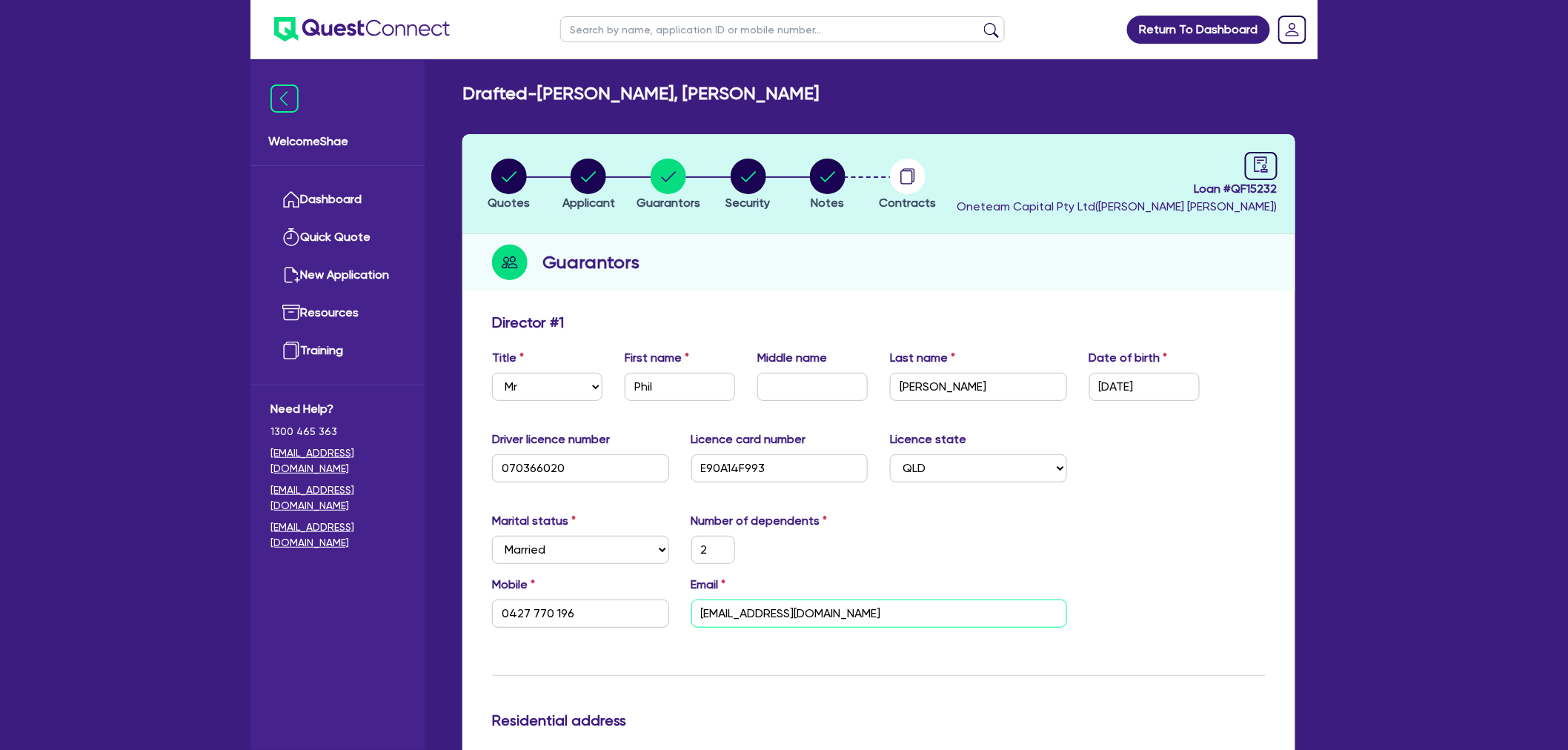
click at [773, 616] on input "phil@38ktransport.com" at bounding box center [879, 614] width 376 height 28
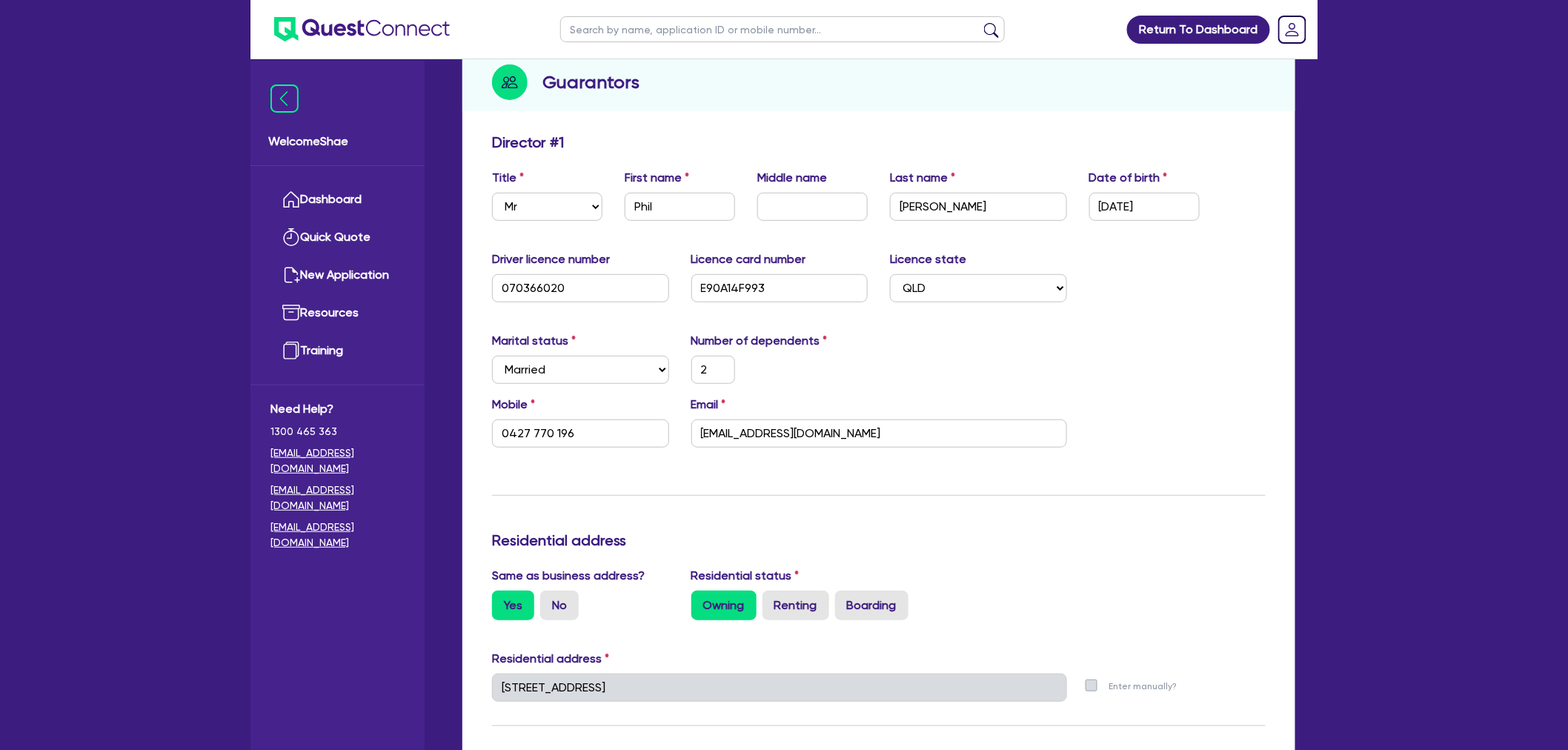
scroll to position [493, 0]
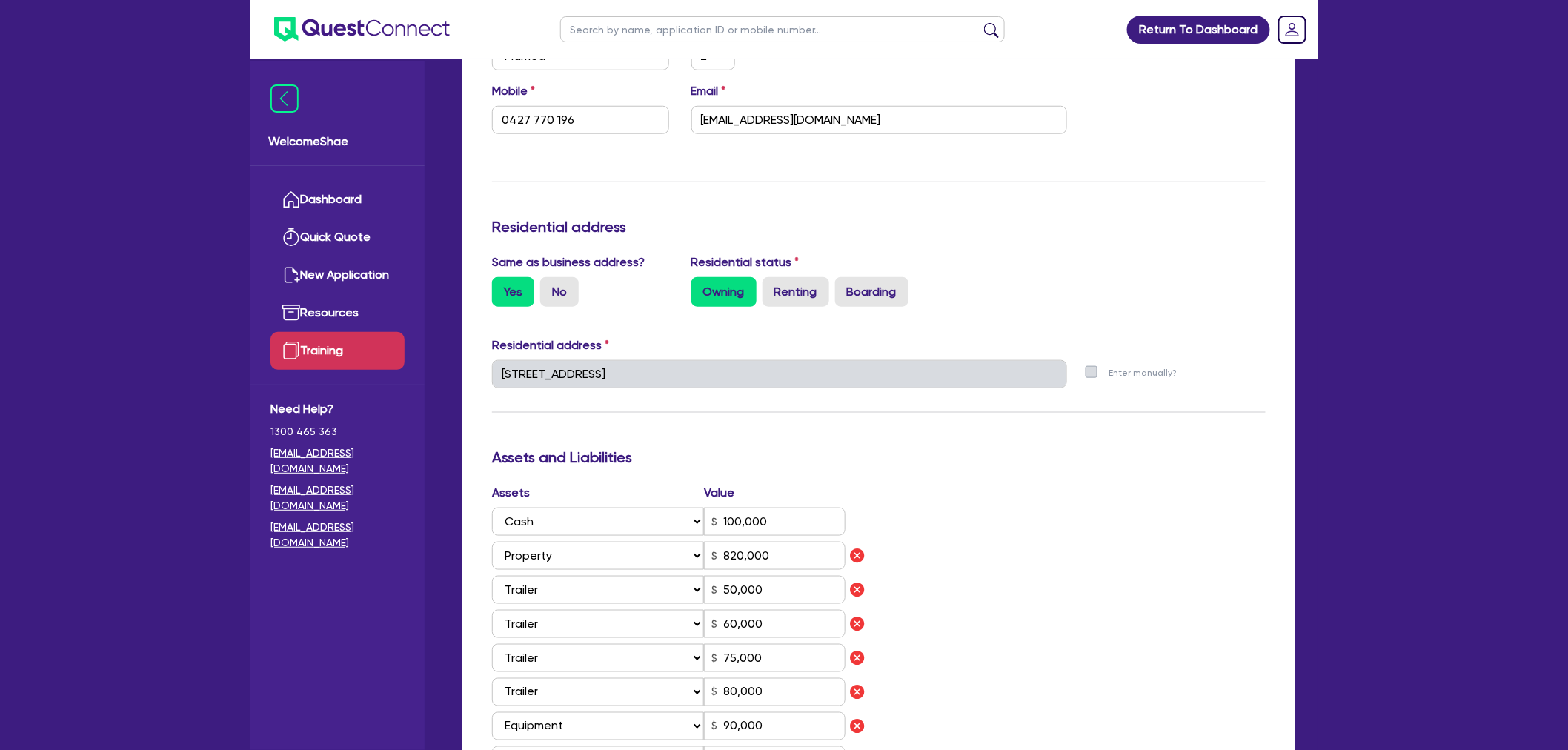
click at [320, 335] on div "Welcome Shae Dashboard Quick Quote New Application Ref Company Ref Salesperson …" at bounding box center [784, 576] width 1067 height 2139
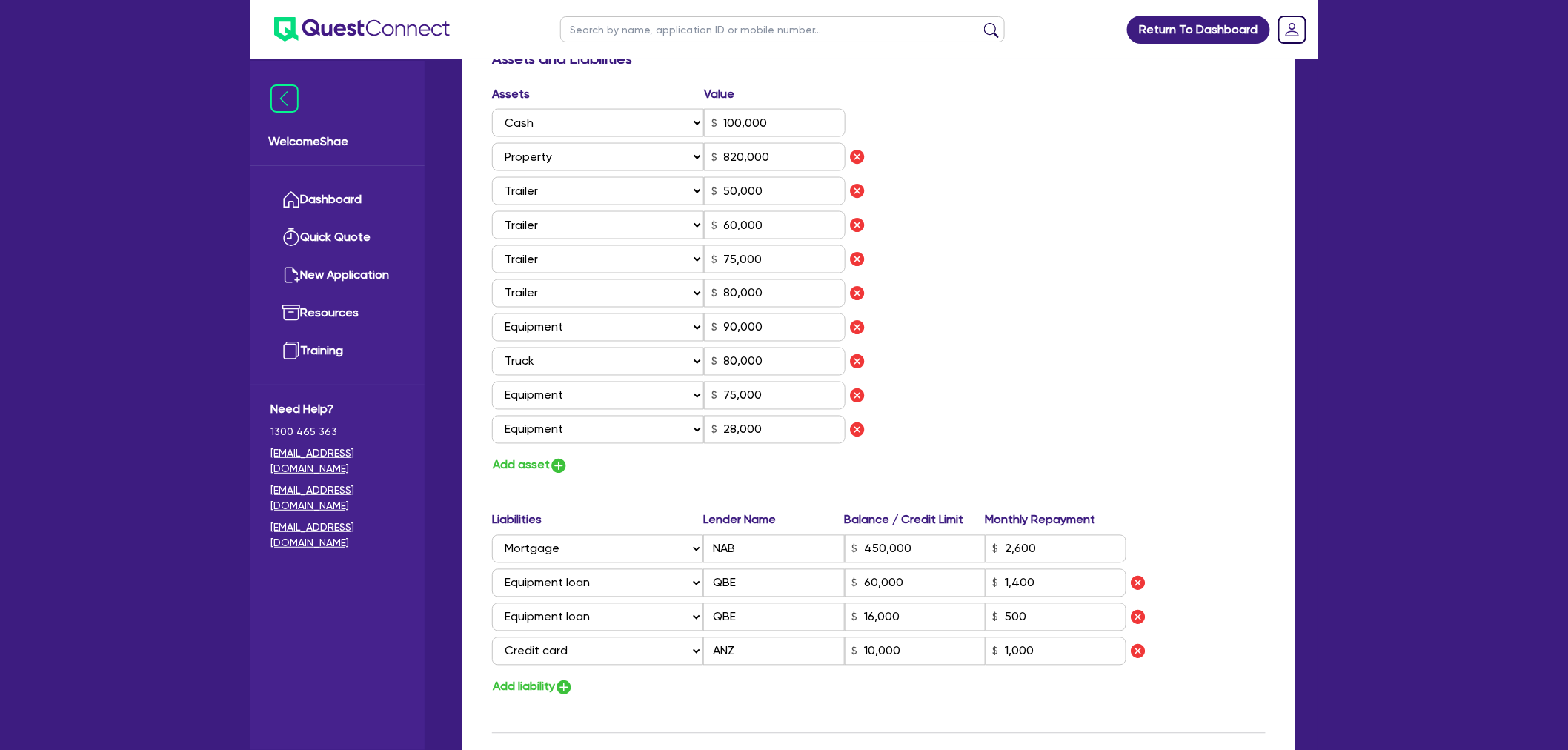
scroll to position [905, 0]
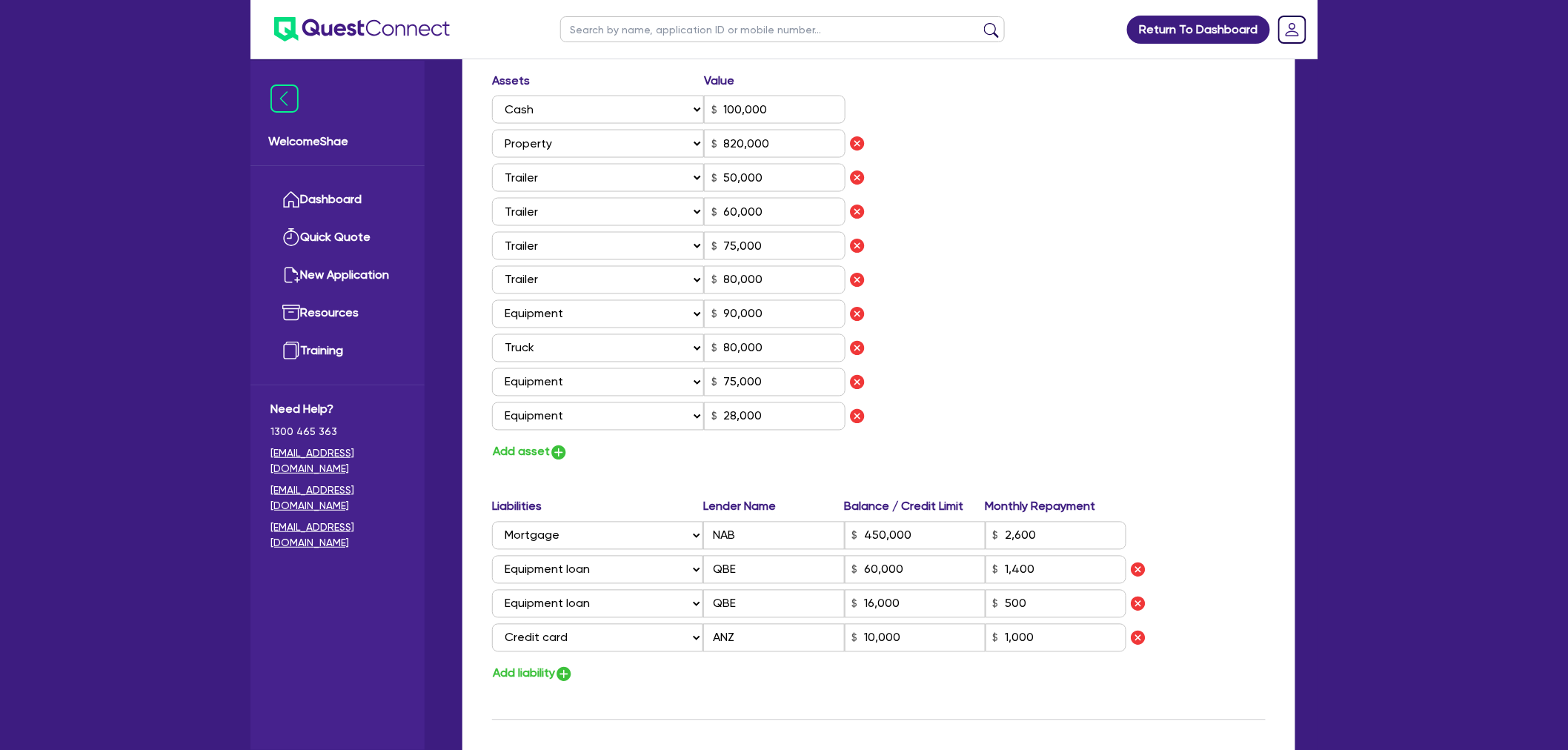
drag, startPoint x: 1214, startPoint y: 440, endPoint x: 1183, endPoint y: 545, distance: 109.5
click at [1214, 440] on div "Assets Value Select Asset Cash Property Investment property Vehicle Truck Trail…" at bounding box center [878, 267] width 796 height 391
drag, startPoint x: 1340, startPoint y: 593, endPoint x: 1328, endPoint y: 591, distance: 12.2
click at [1340, 593] on div "Return To Dashboard Edit Profile Logout Welcome Shae Dashboard Quick Quote New …" at bounding box center [784, 164] width 1568 height 2139
click at [349, 619] on div "Welcome Shae Dashboard Quick Quote New Application Ref Company Ref Salesperson …" at bounding box center [337, 405] width 174 height 689
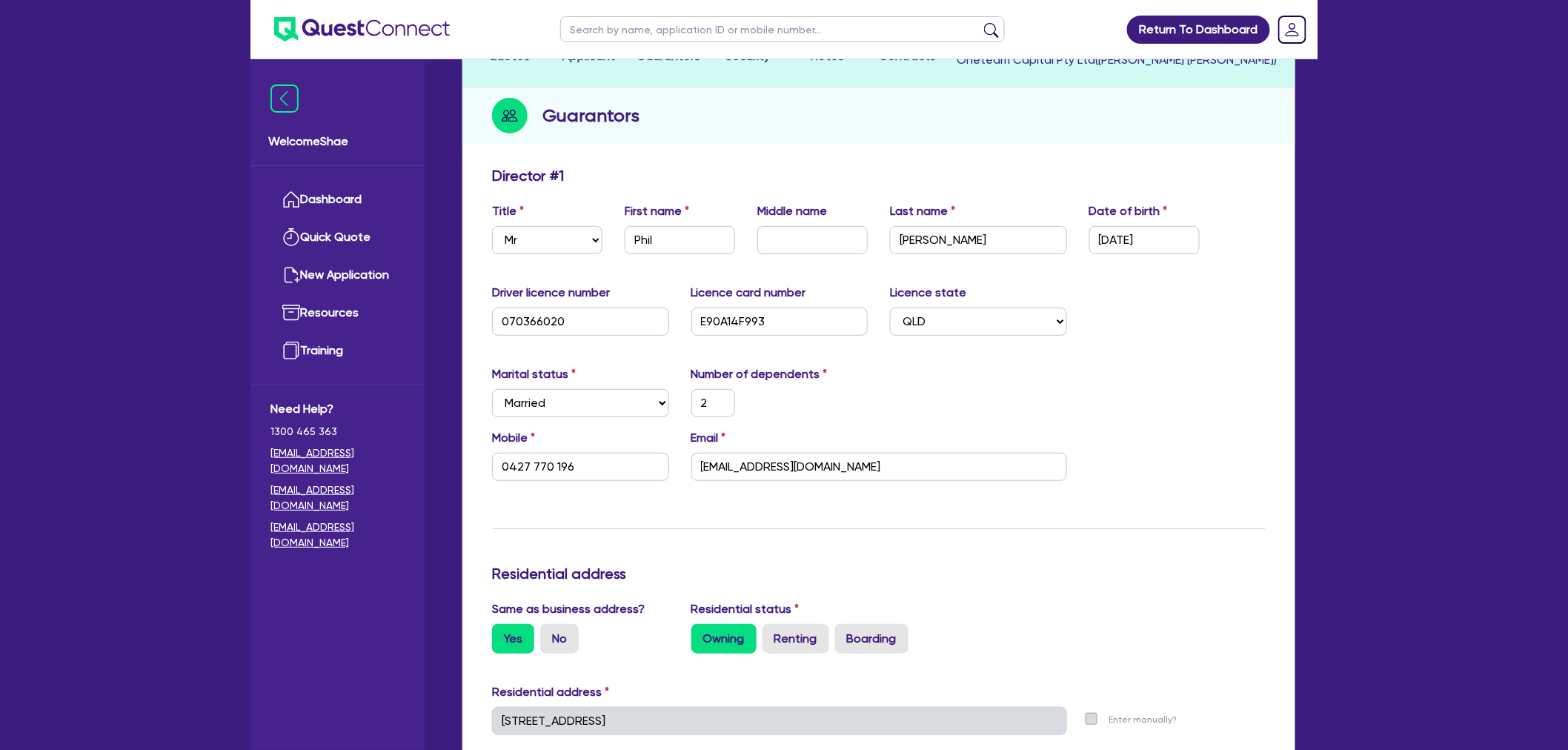
scroll to position [0, 0]
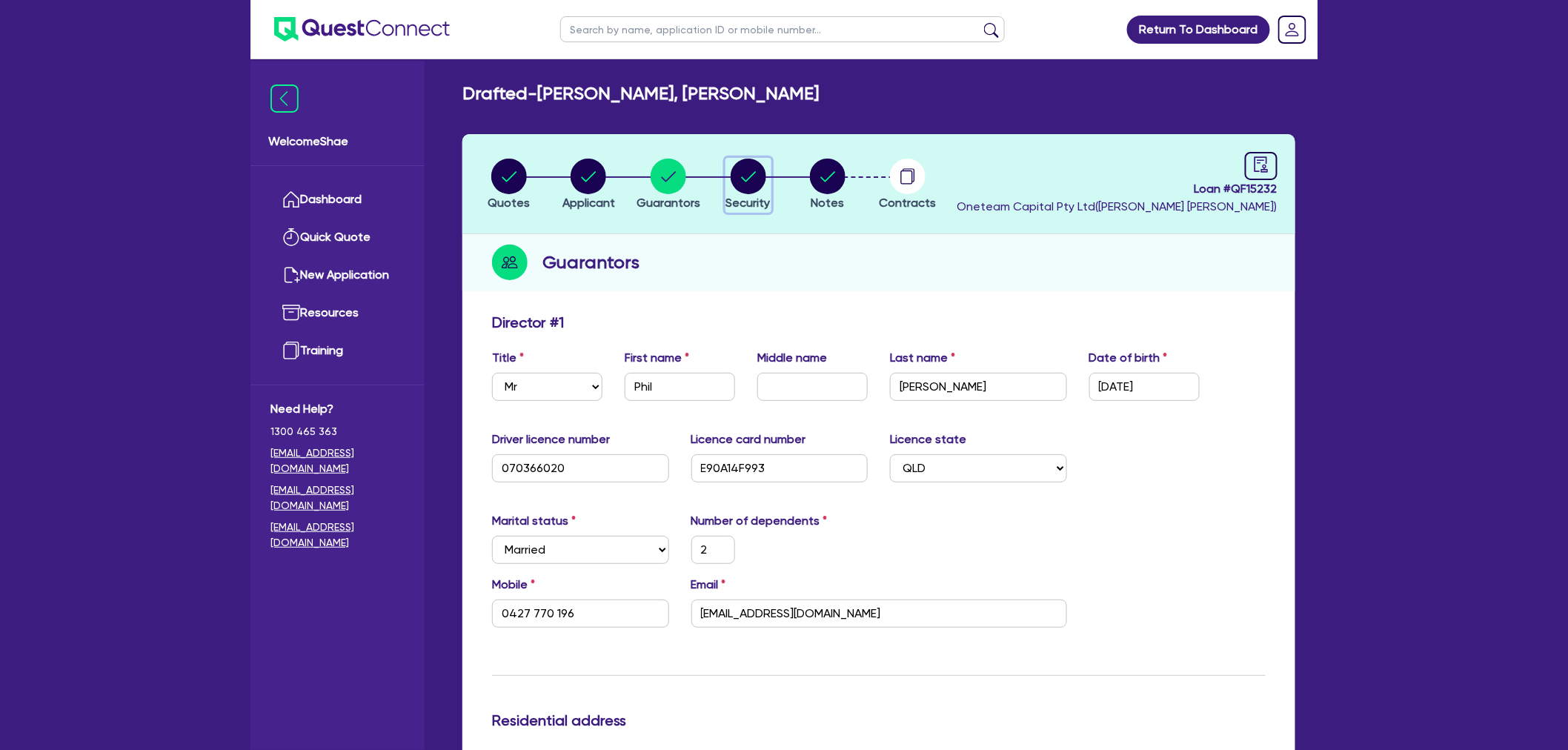
click at [743, 174] on circle "button" at bounding box center [749, 176] width 36 height 36
select select "PRIMARY_ASSETS"
select select "HEAVY_TRUCKS"
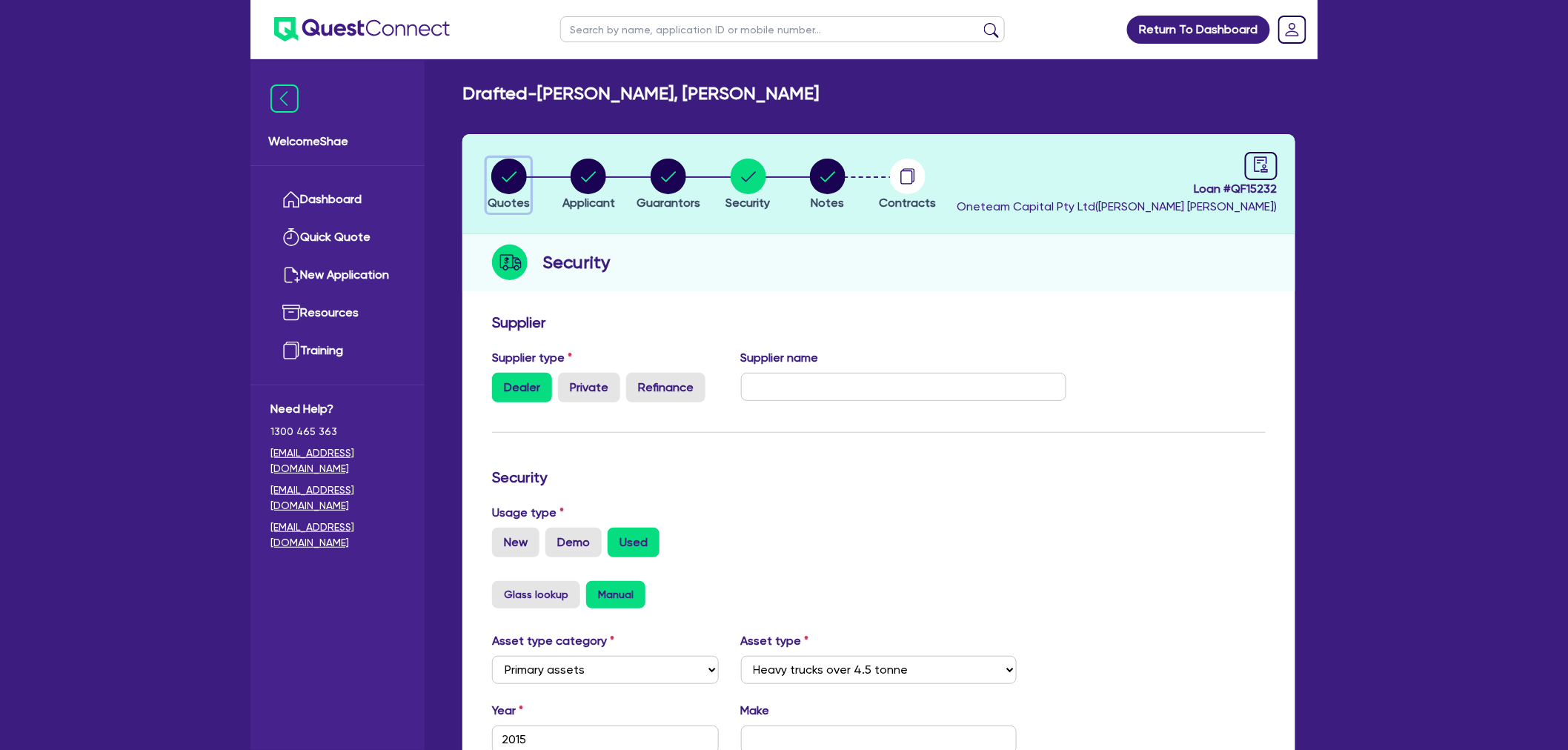
click at [509, 161] on circle "button" at bounding box center [509, 176] width 36 height 36
select select "PRIMARY_ASSETS"
select select "HEAVY_TRUCKS"
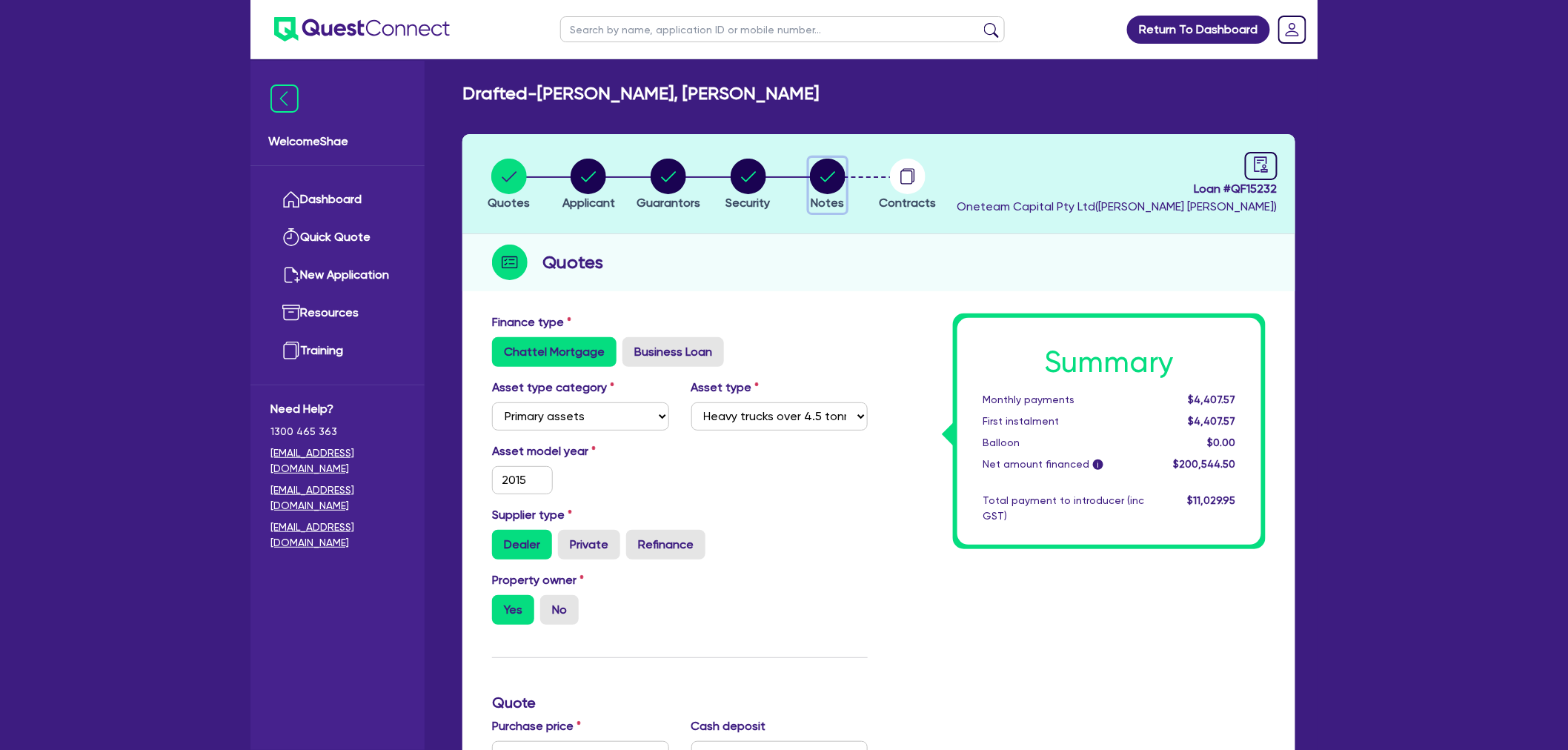
click at [823, 194] on button "Notes" at bounding box center [828, 185] width 37 height 55
select select "Other"
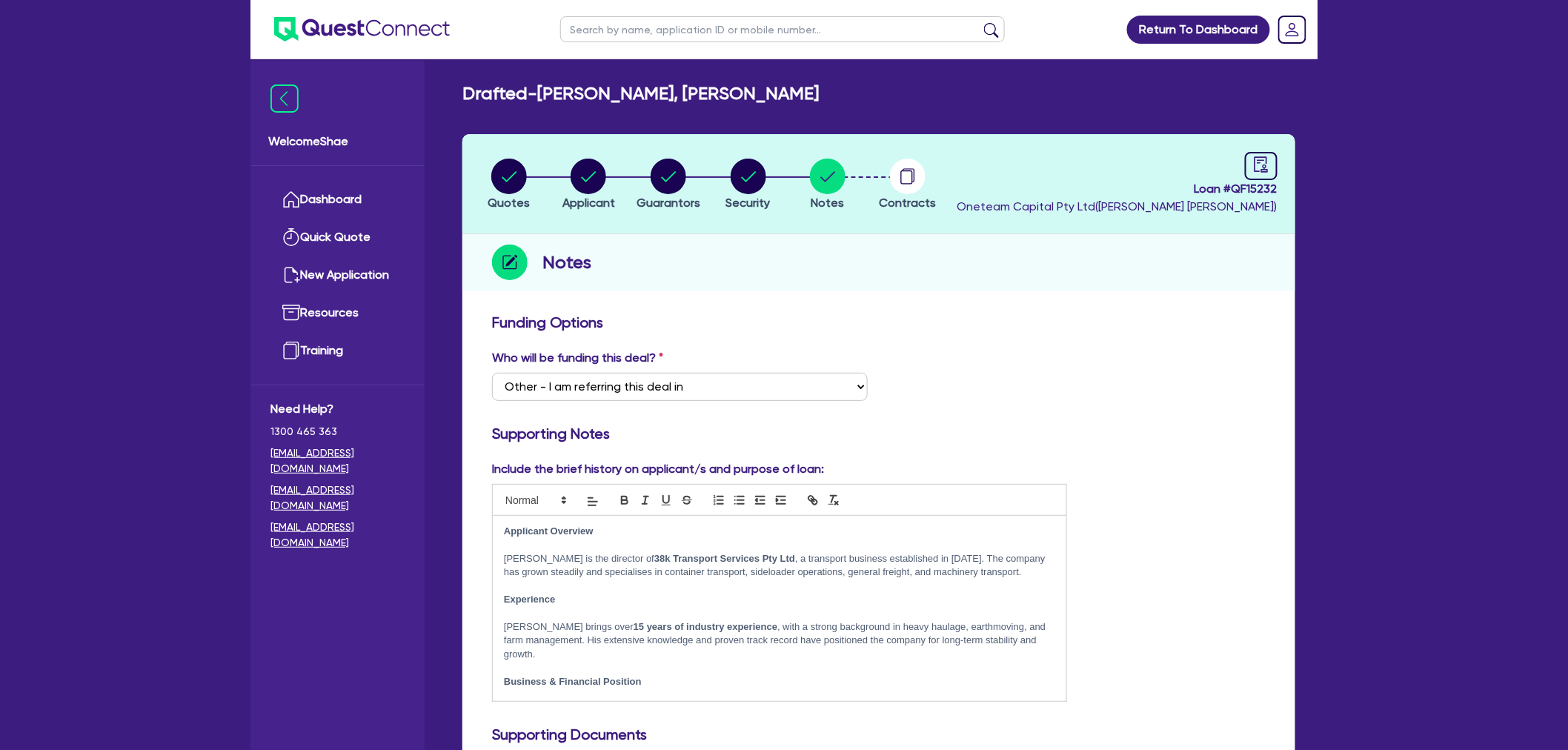
click at [1239, 534] on div "Include the brief history on applicant/s and purpose of loan: Applicant Overvie…" at bounding box center [878, 586] width 796 height 254
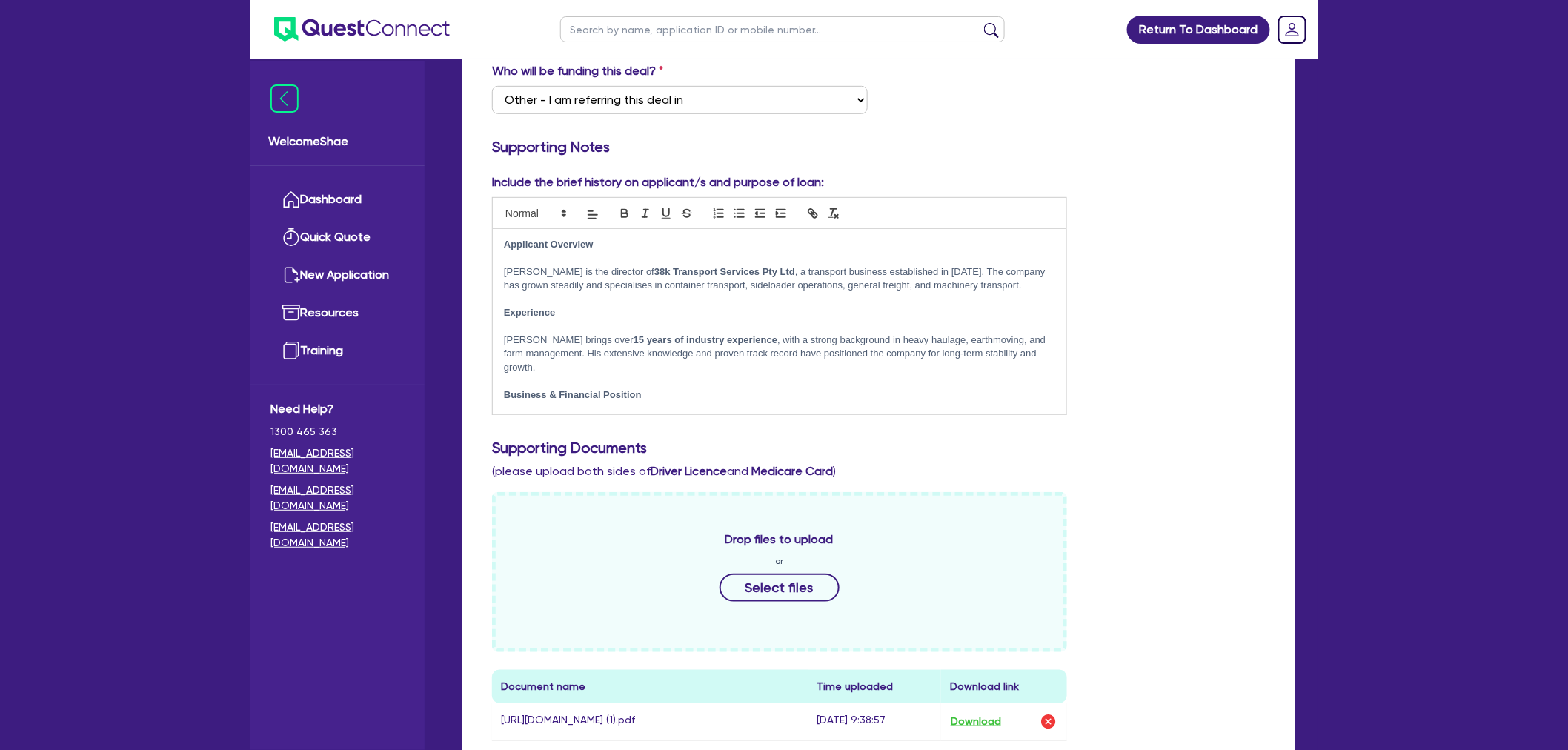
scroll to position [329, 0]
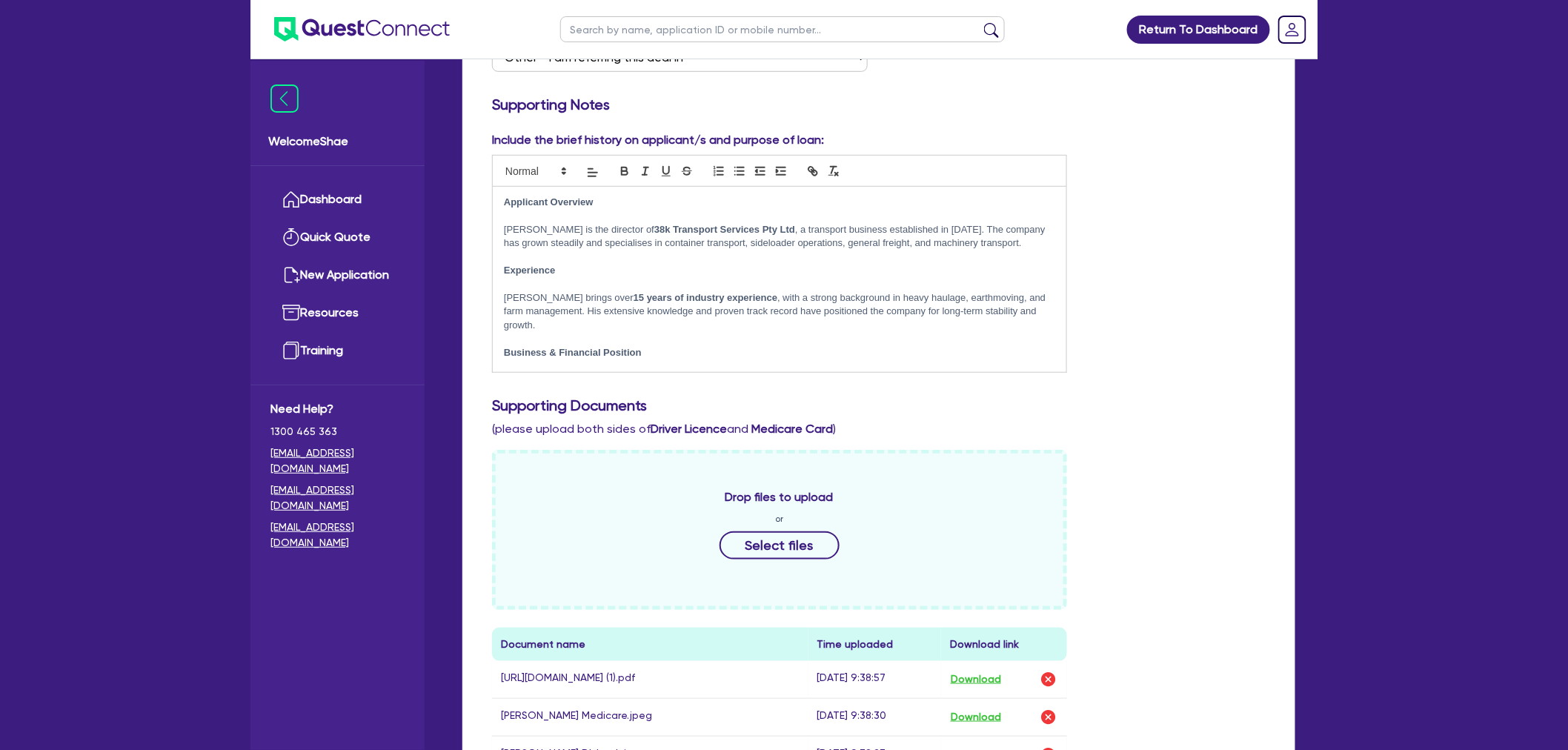
click at [591, 217] on p at bounding box center [779, 215] width 552 height 13
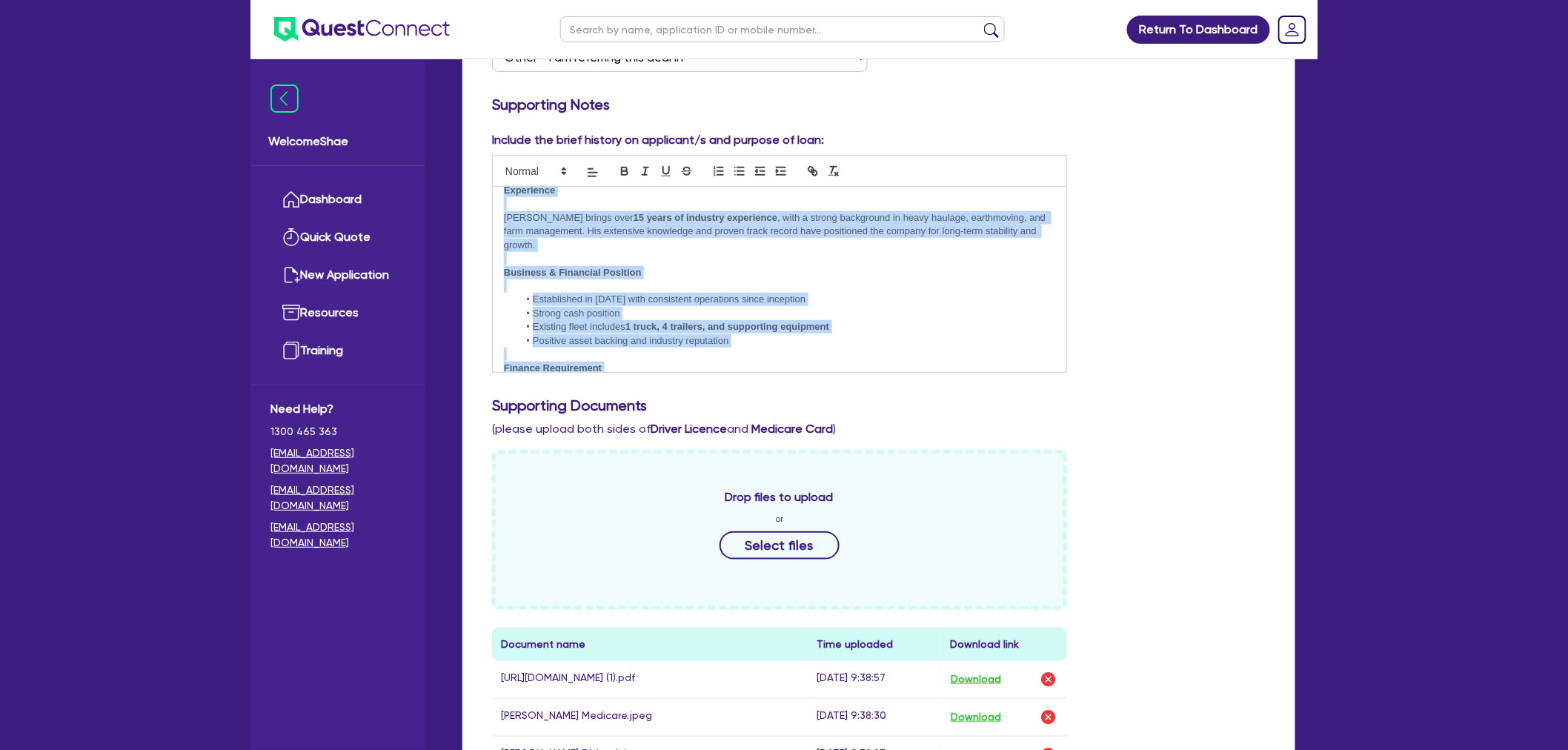
scroll to position [133, 0]
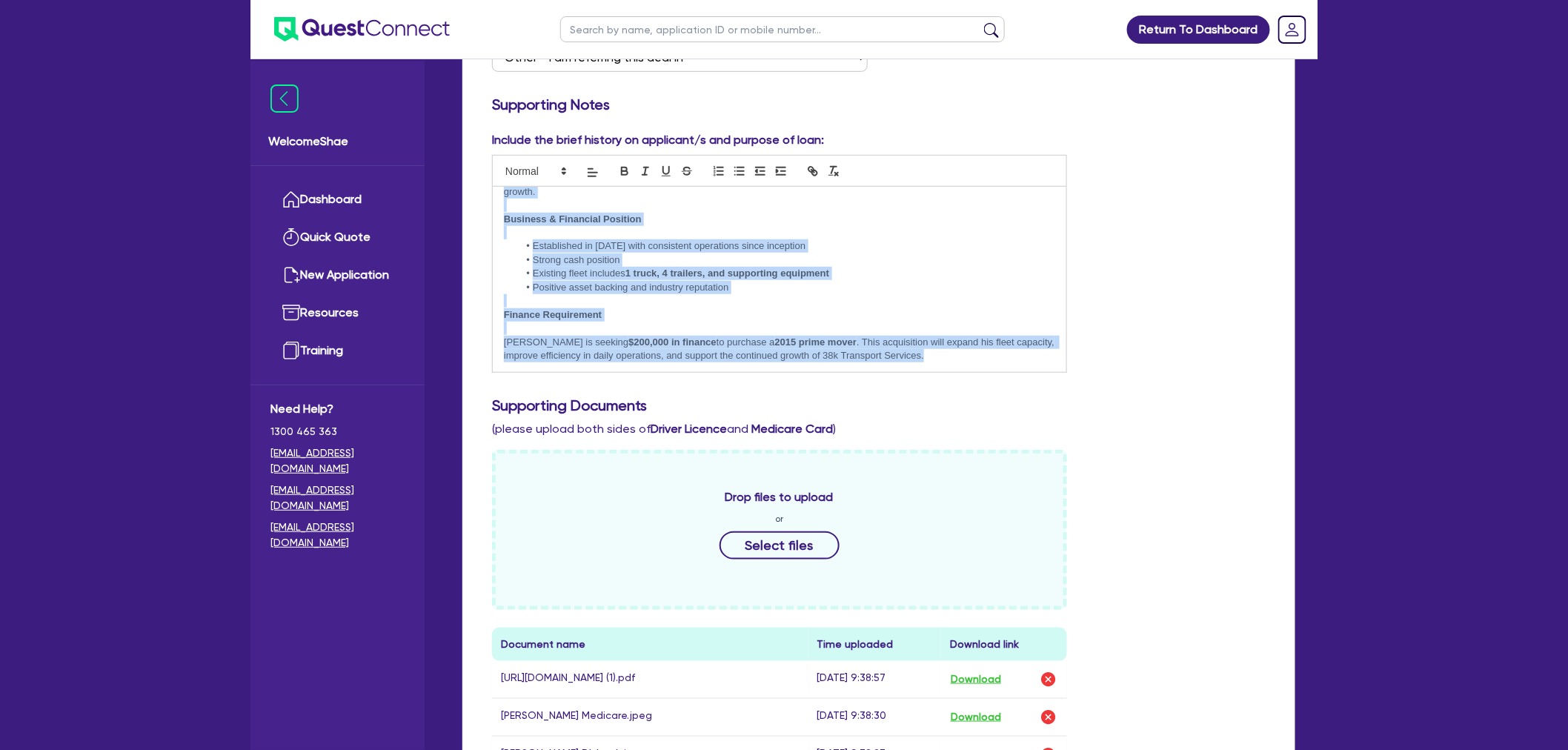
drag, startPoint x: 500, startPoint y: 199, endPoint x: 932, endPoint y: 374, distance: 466.1
click at [932, 374] on div "Include the brief history on applicant/s and purpose of loan: Applicant Overvie…" at bounding box center [878, 258] width 796 height 254
copy div "Applicant Overview Phil is the director of 38k Transport Services Pty Ltd , a t…"
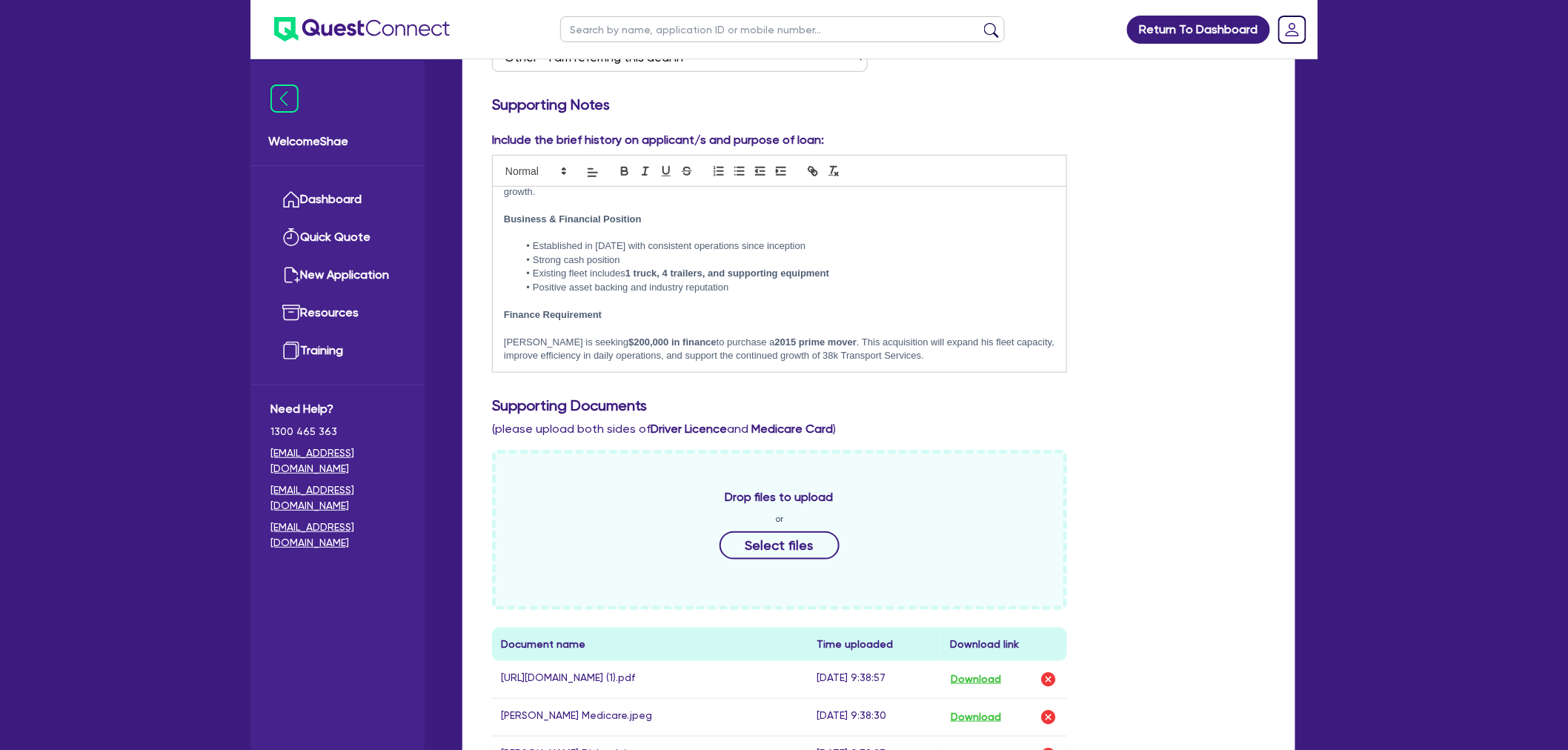
click at [1152, 382] on div "Include the brief history on applicant/s and purpose of loan: Applicant Overvie…" at bounding box center [878, 258] width 796 height 254
click at [386, 26] on img at bounding box center [362, 28] width 176 height 24
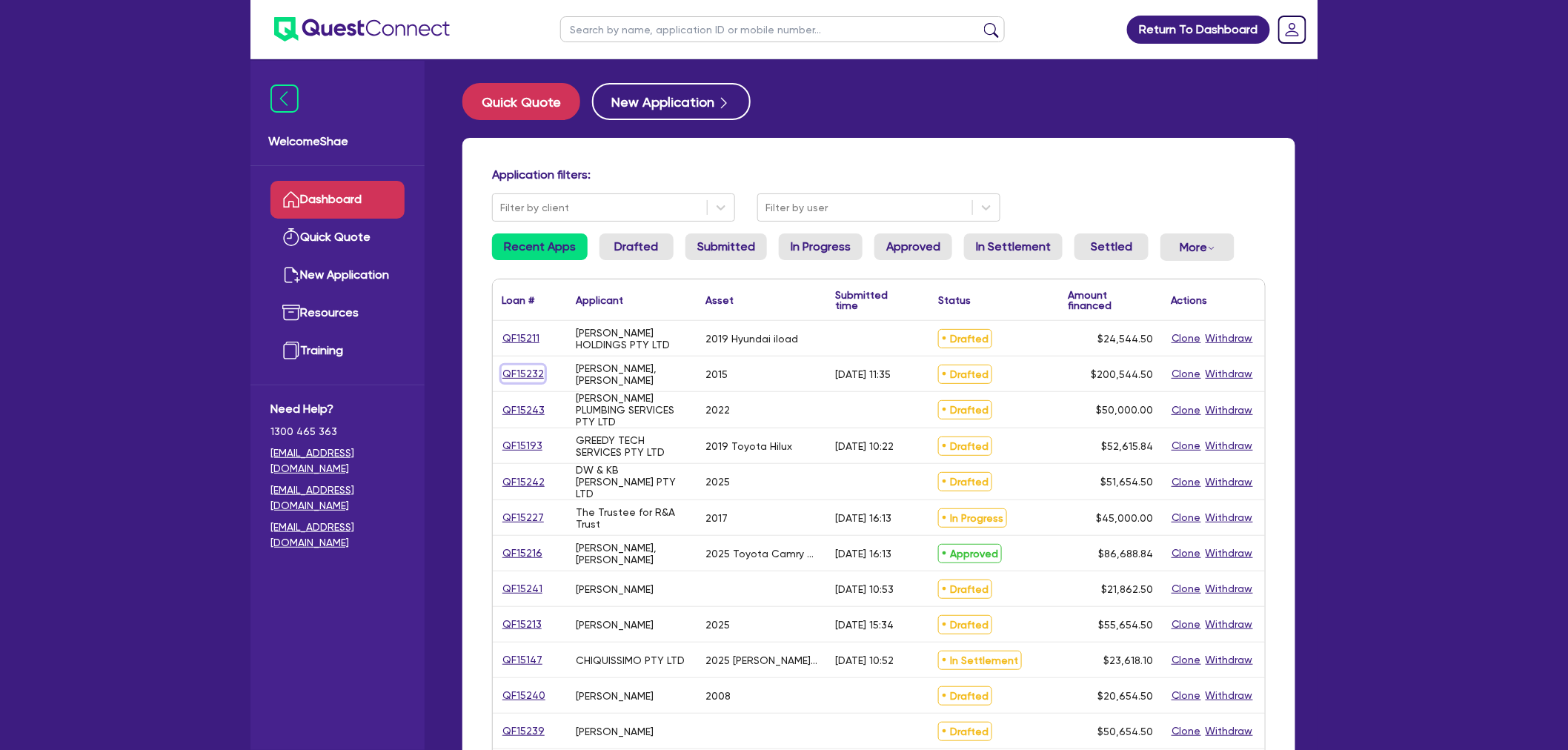
click at [530, 371] on link "QF15232" at bounding box center [523, 373] width 43 height 17
select select "PRIMARY_ASSETS"
select select "HEAVY_TRUCKS"
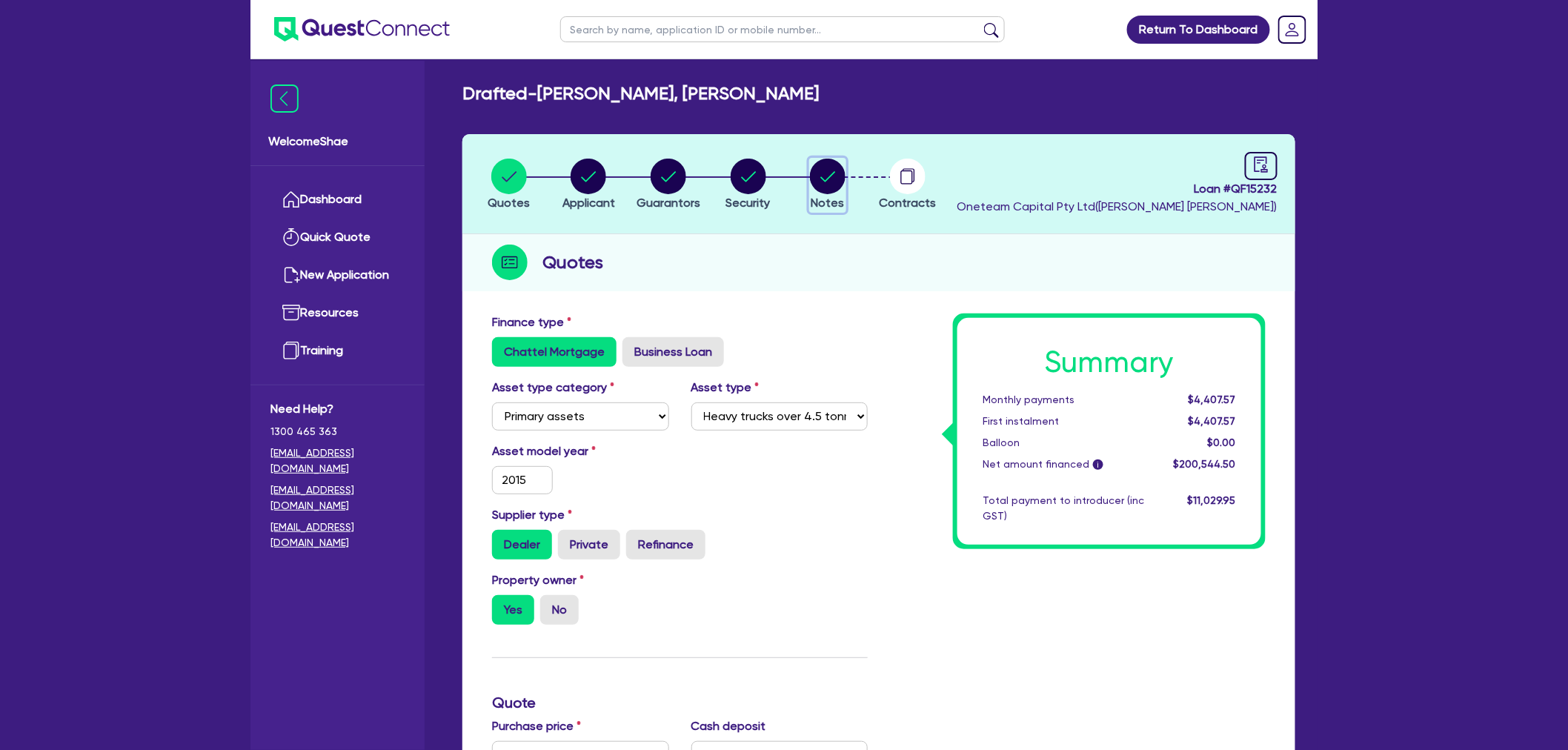
click at [823, 173] on circle "button" at bounding box center [828, 176] width 36 height 36
select select "Other"
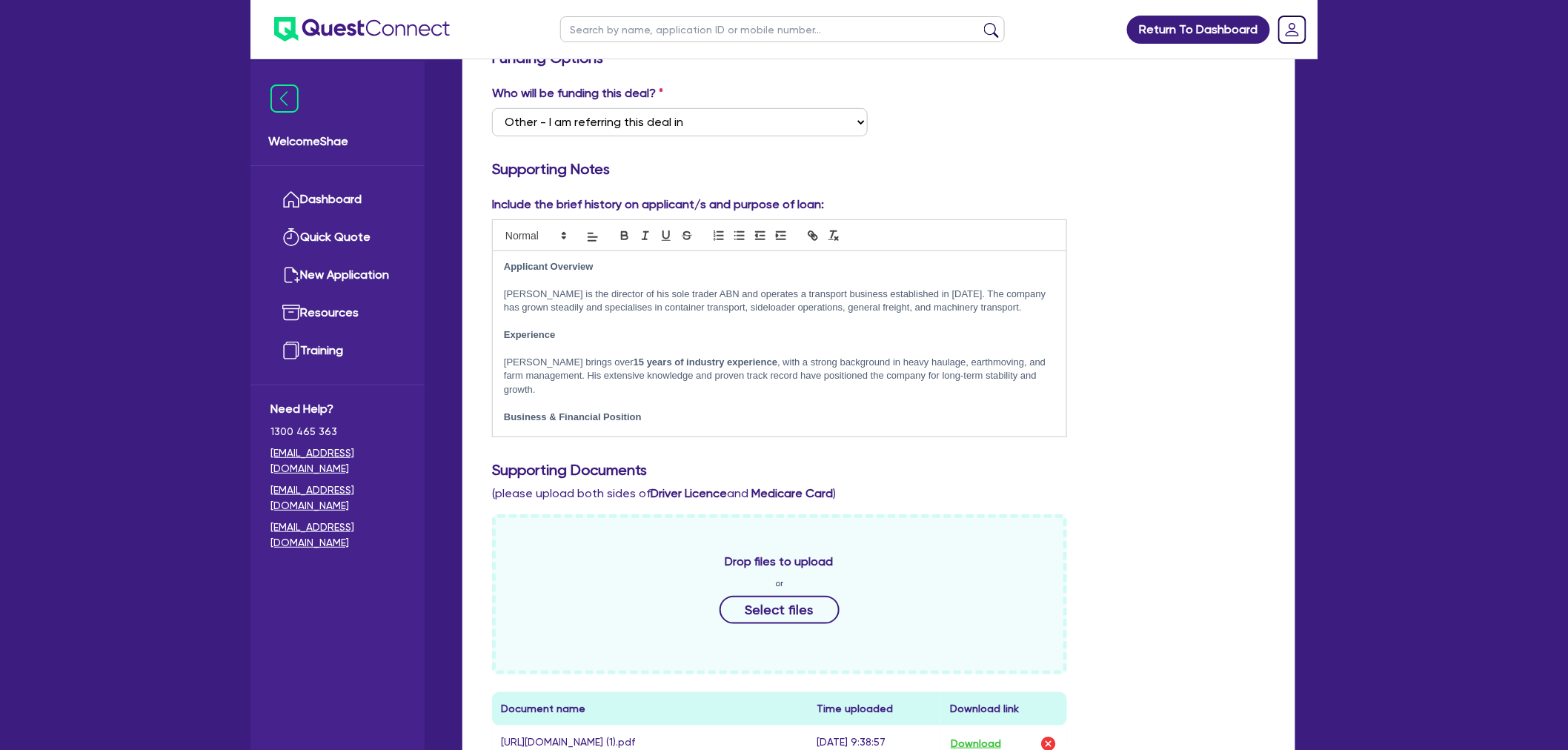
scroll to position [329, 0]
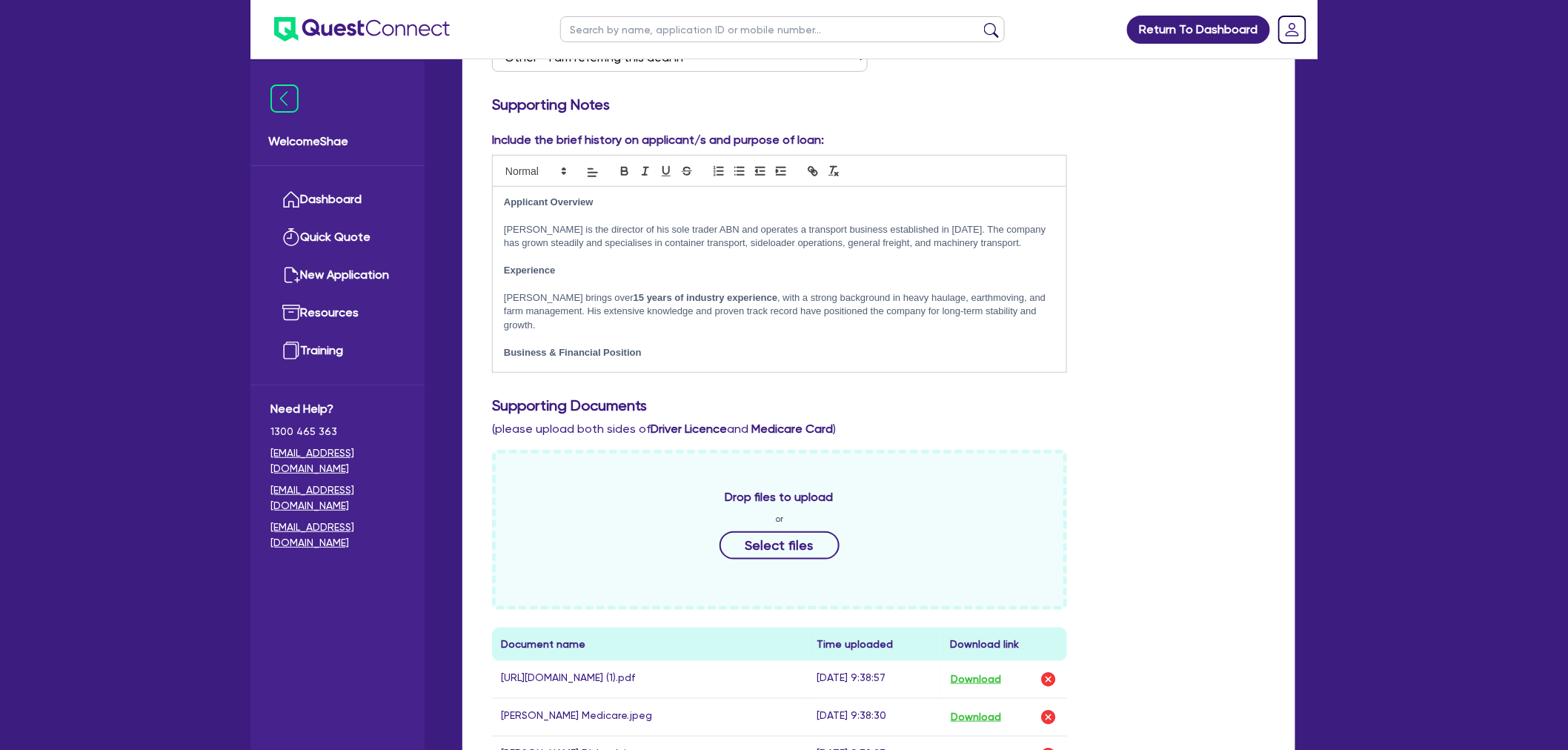
click at [664, 322] on p "Phil brings over 15 years of industry experience , with a strong background in …" at bounding box center [779, 311] width 552 height 41
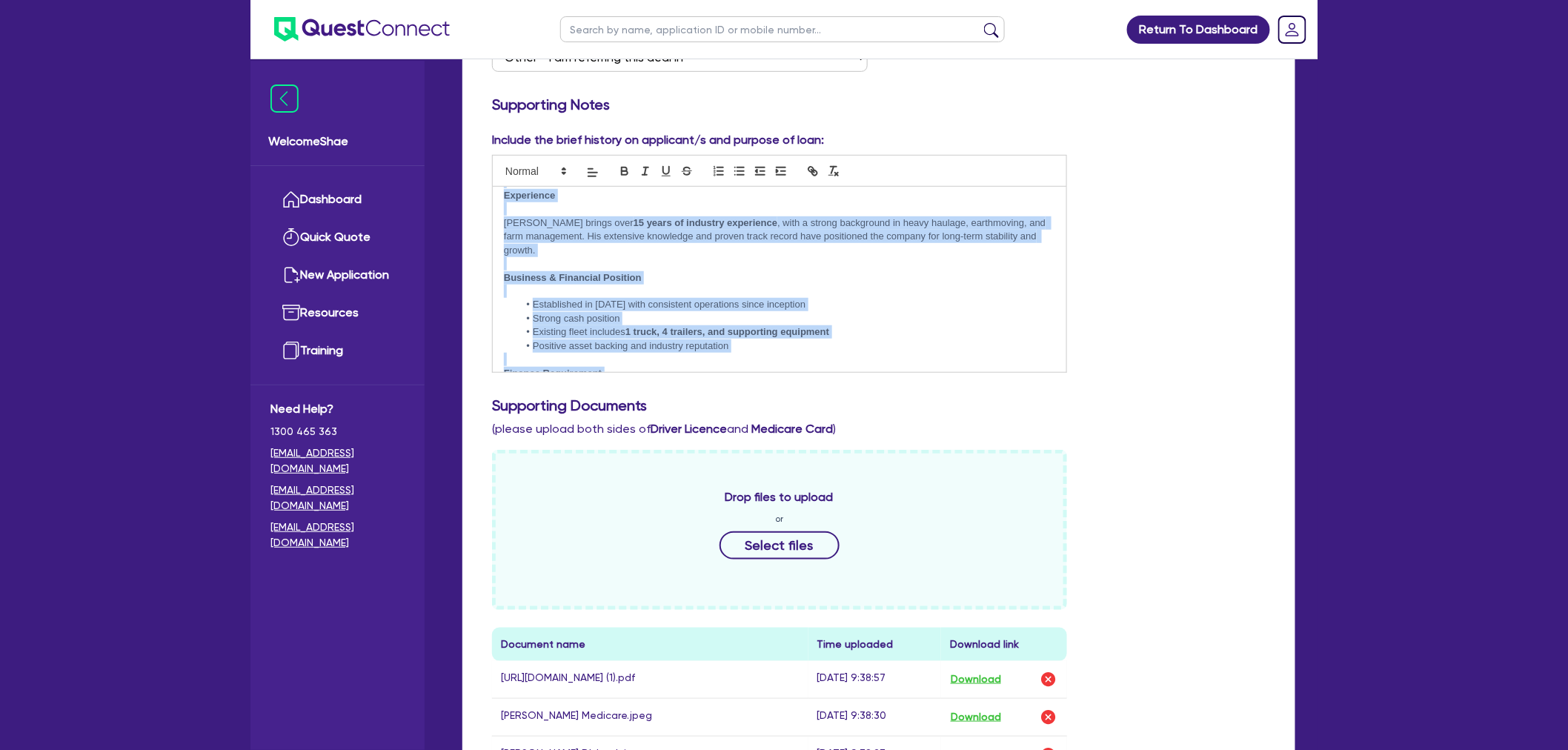
scroll to position [133, 0]
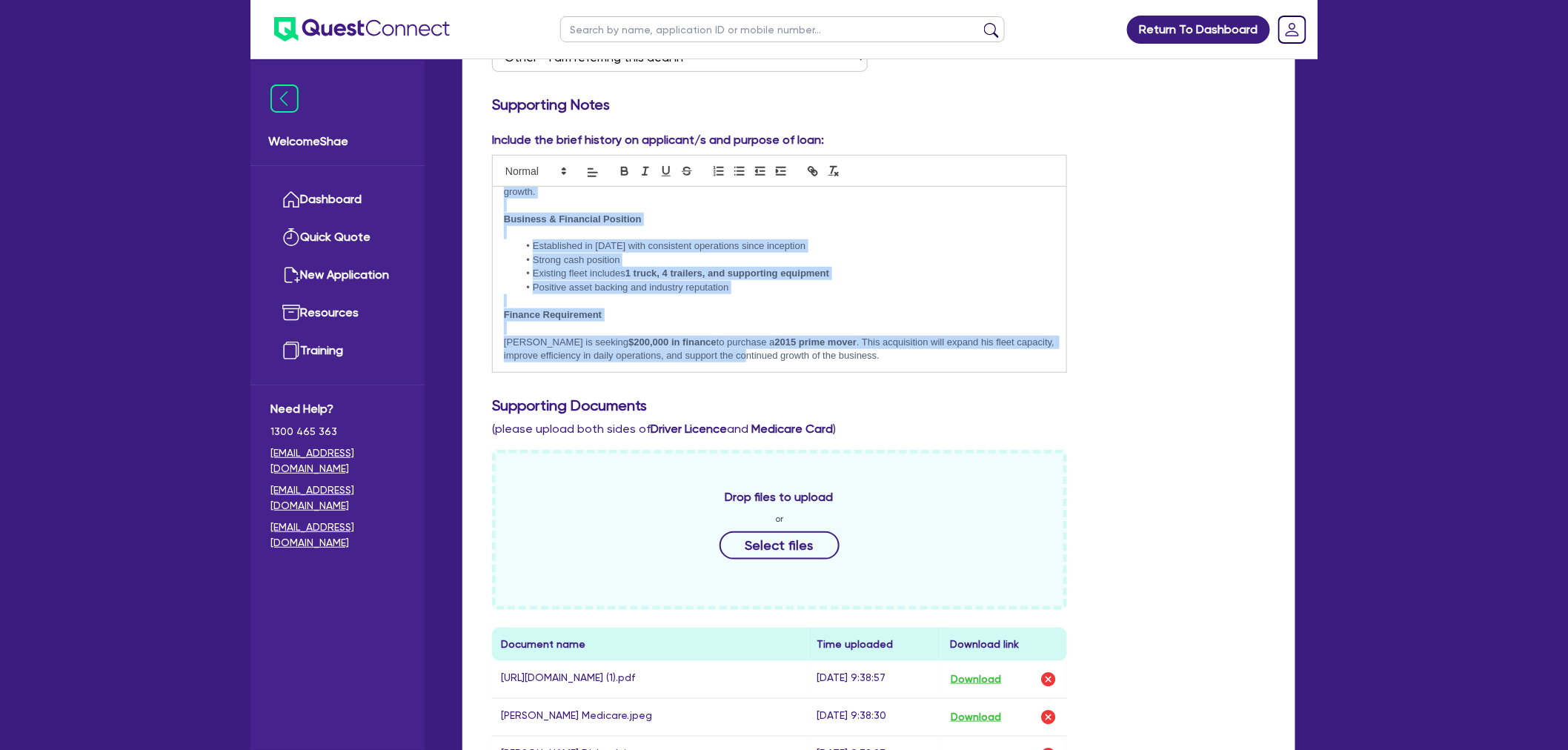
drag, startPoint x: 500, startPoint y: 197, endPoint x: 961, endPoint y: 396, distance: 502.1
click at [961, 396] on div "Include the brief history on applicant/s and purpose of loan: Applicant Overvie…" at bounding box center [878, 483] width 796 height 704
copy div "Applicant Overview Phil is the director of his sole trader ABN and operates a t…"
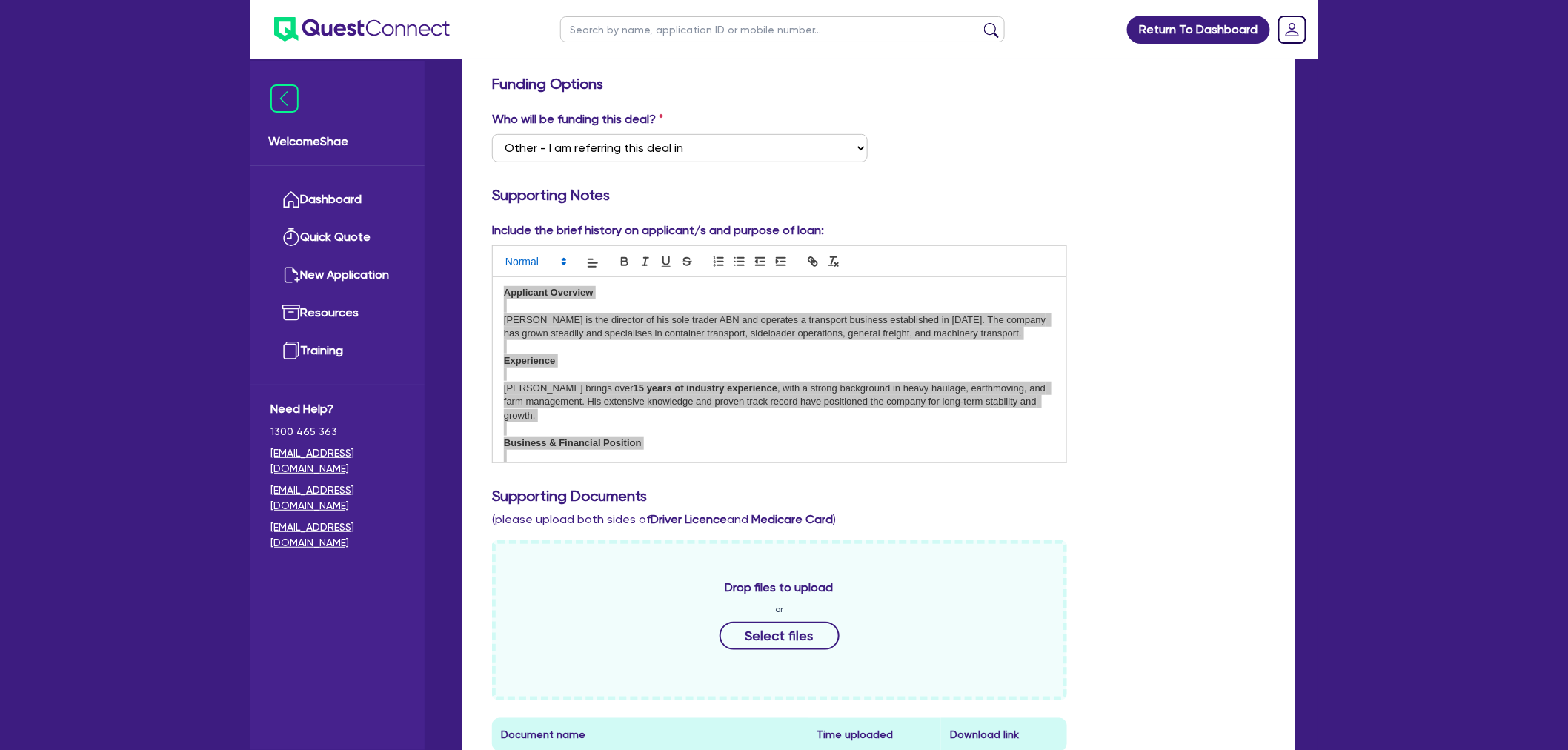
scroll to position [0, 0]
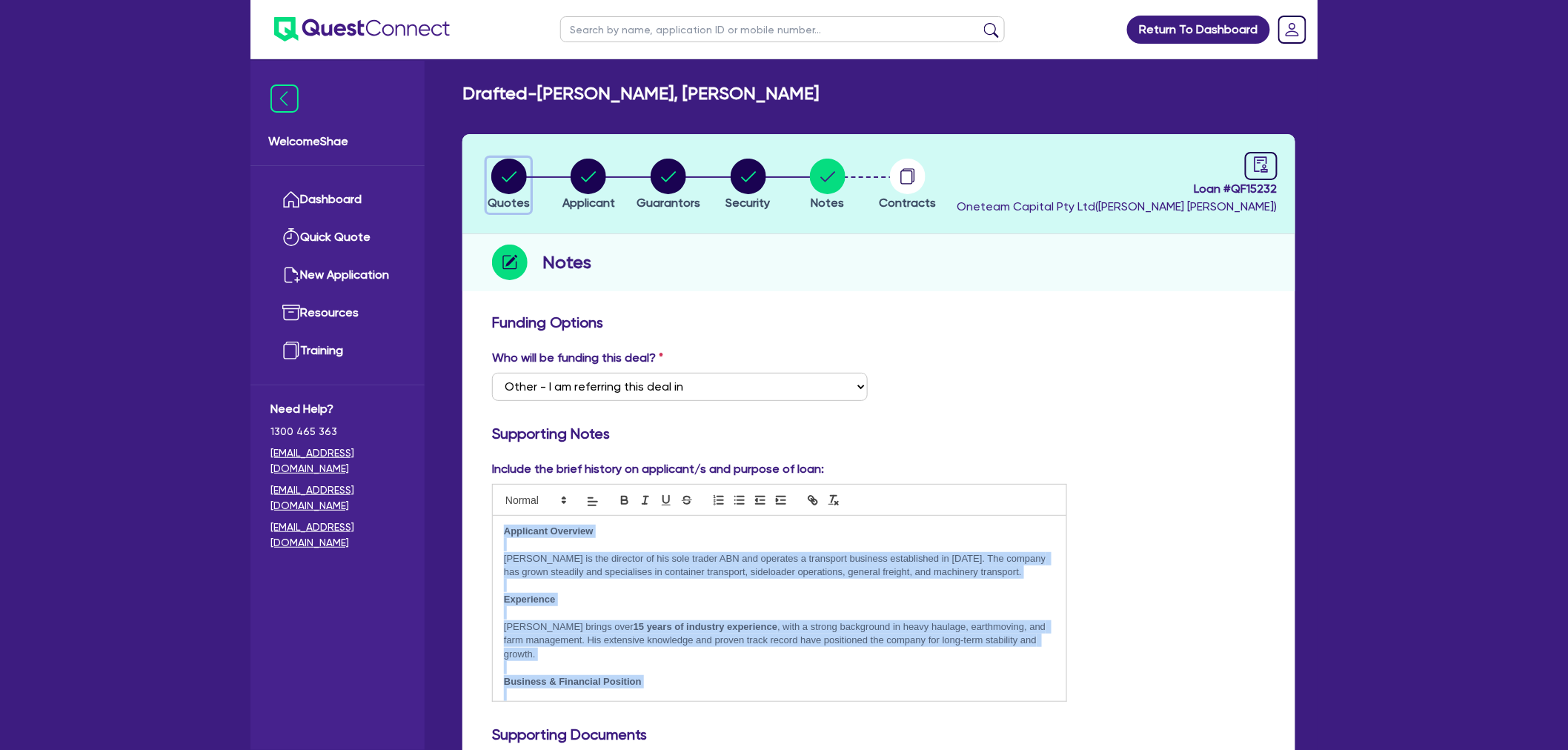
click at [517, 179] on circle "button" at bounding box center [509, 176] width 36 height 36
select select "PRIMARY_ASSETS"
select select "HEAVY_TRUCKS"
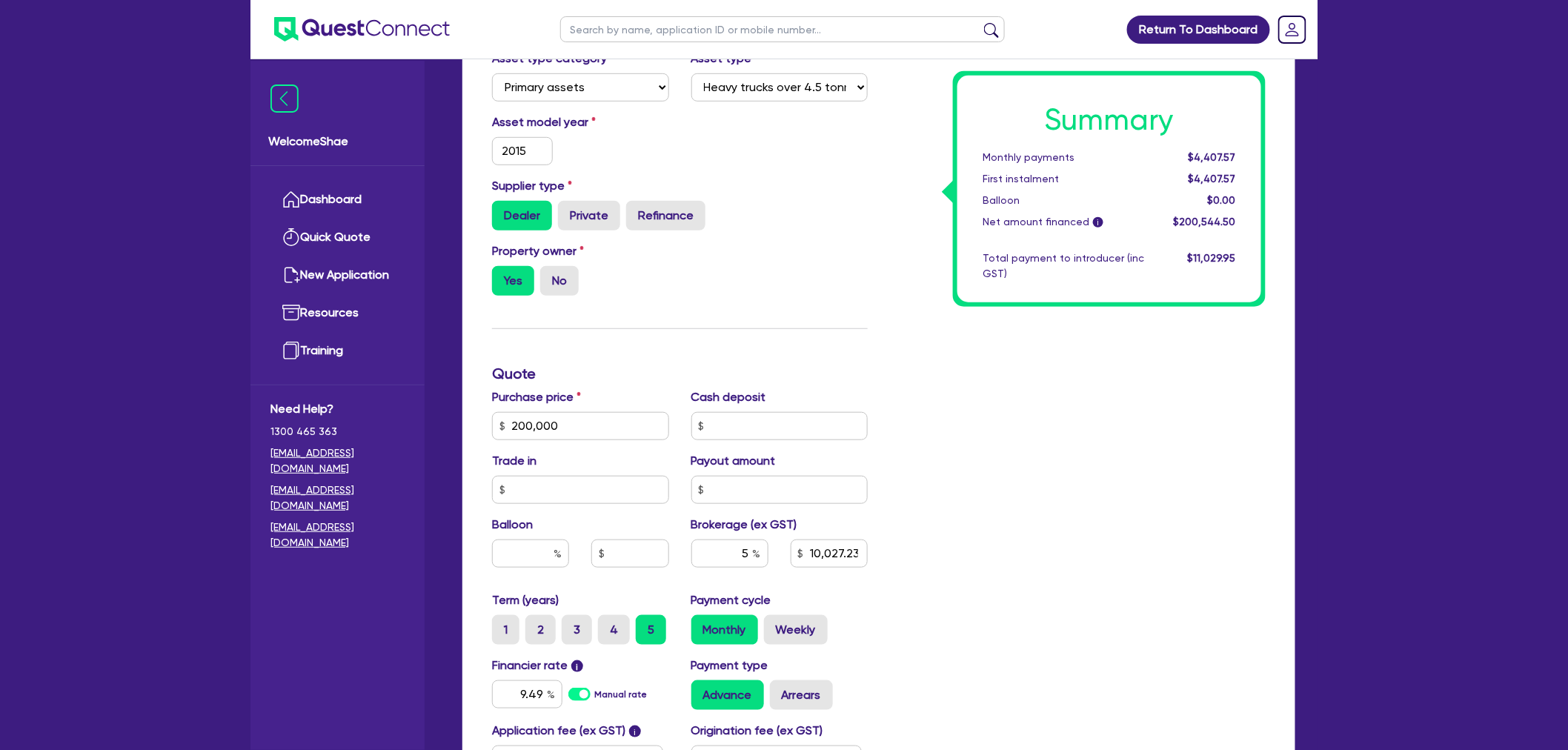
scroll to position [412, 0]
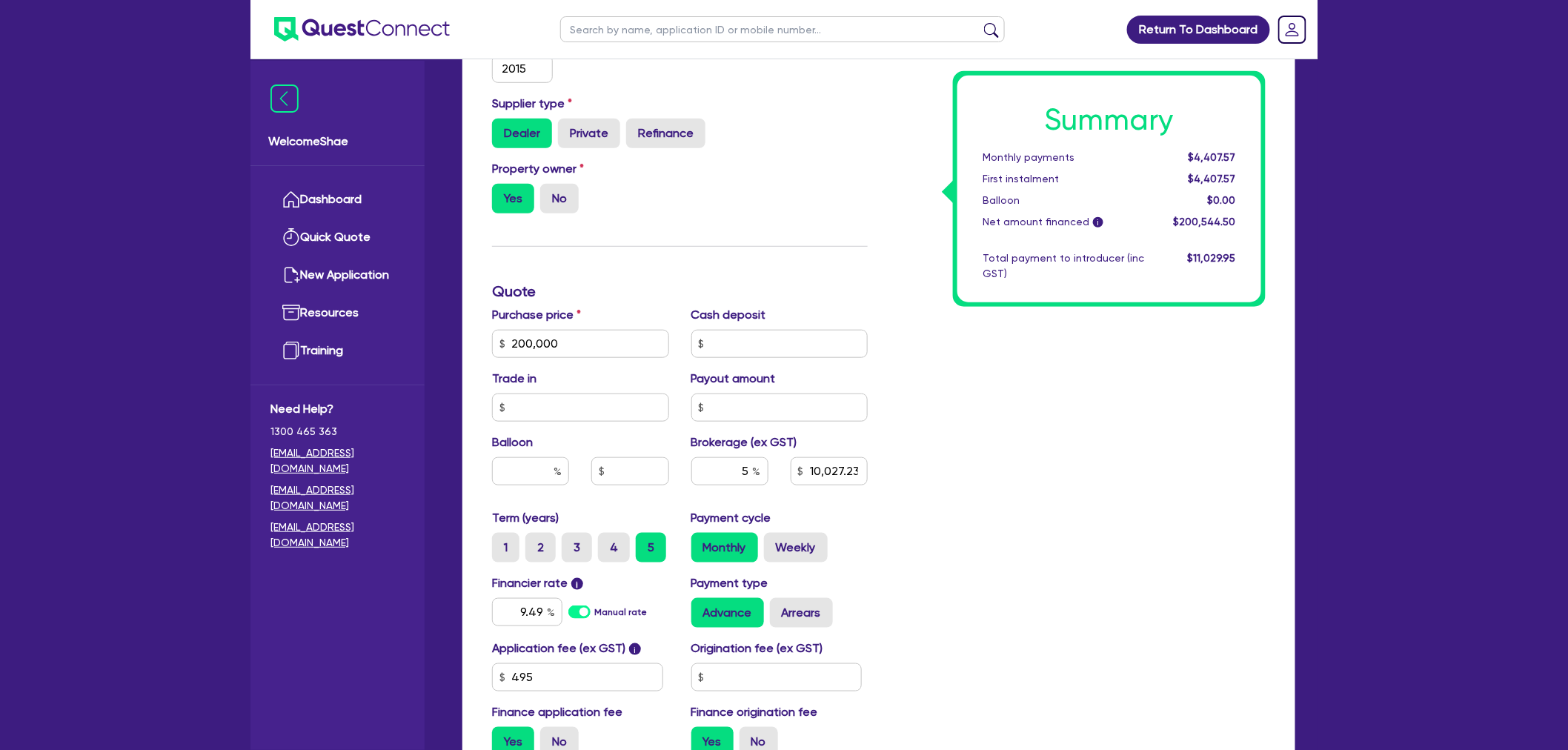
click at [1480, 321] on div "Return To Dashboard Edit Profile Logout Welcome Shae Dashboard Quick Quote New …" at bounding box center [784, 261] width 1568 height 1345
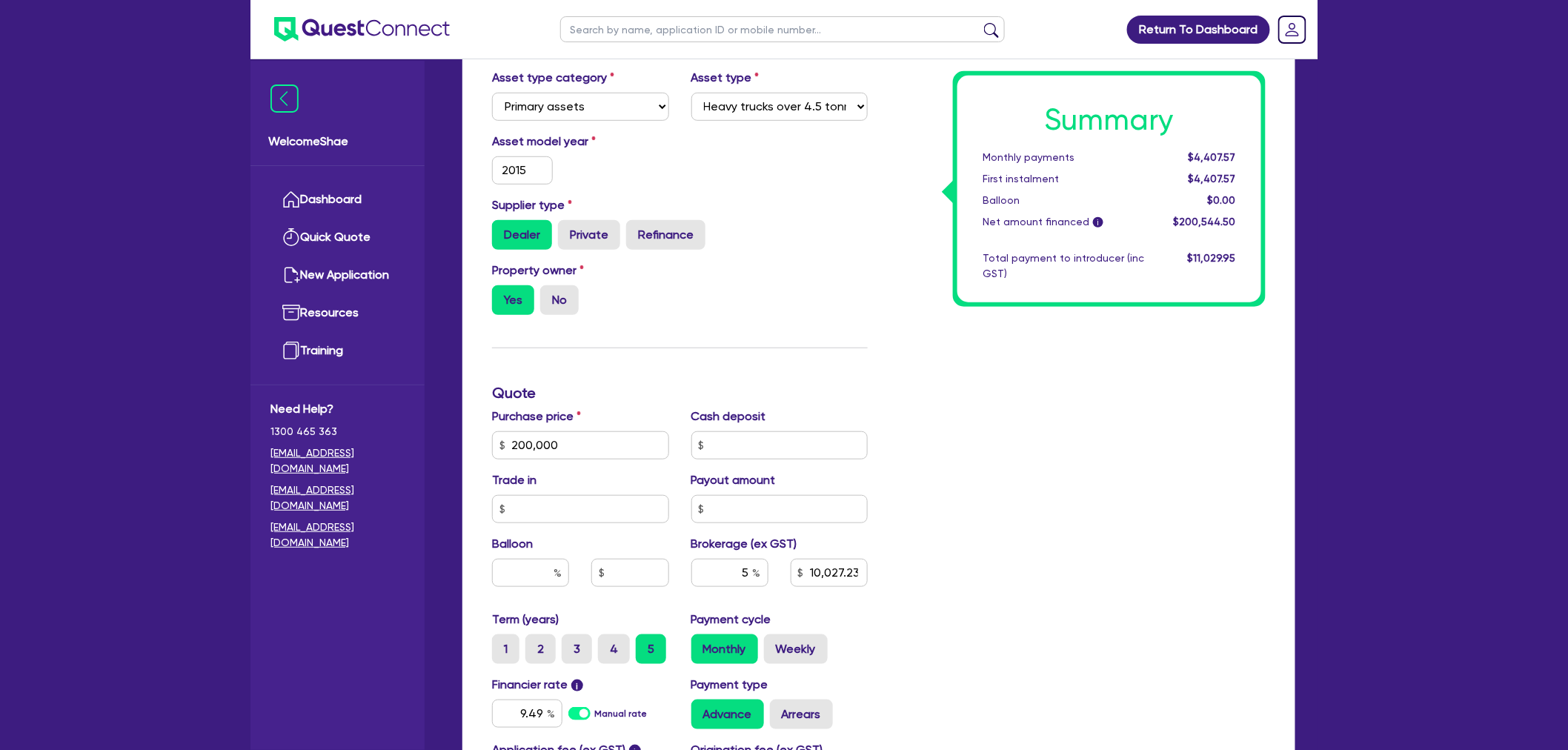
scroll to position [0, 0]
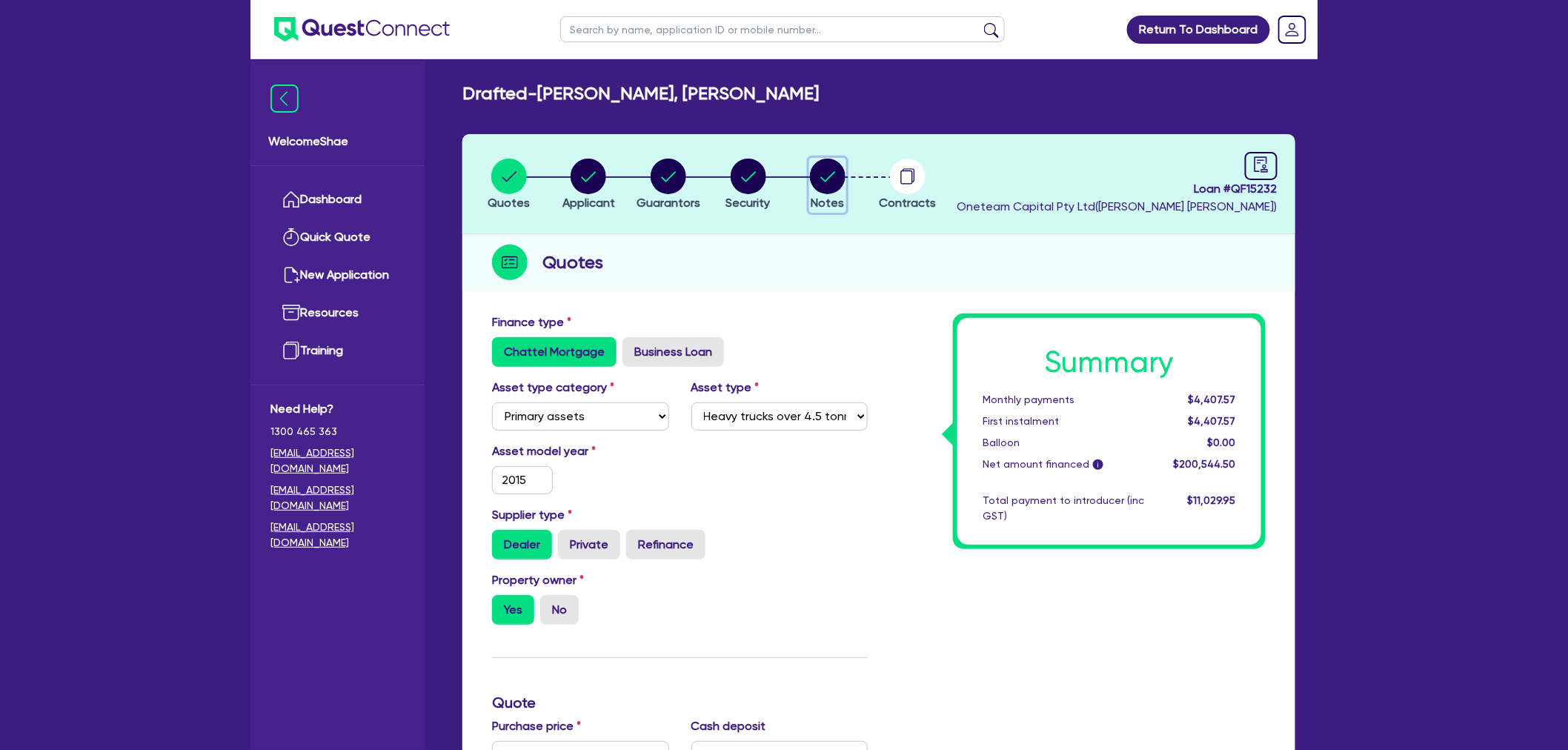
drag, startPoint x: 833, startPoint y: 179, endPoint x: 971, endPoint y: 284, distance: 173.4
click at [833, 179] on circle "button" at bounding box center [828, 176] width 36 height 36
select select "Other"
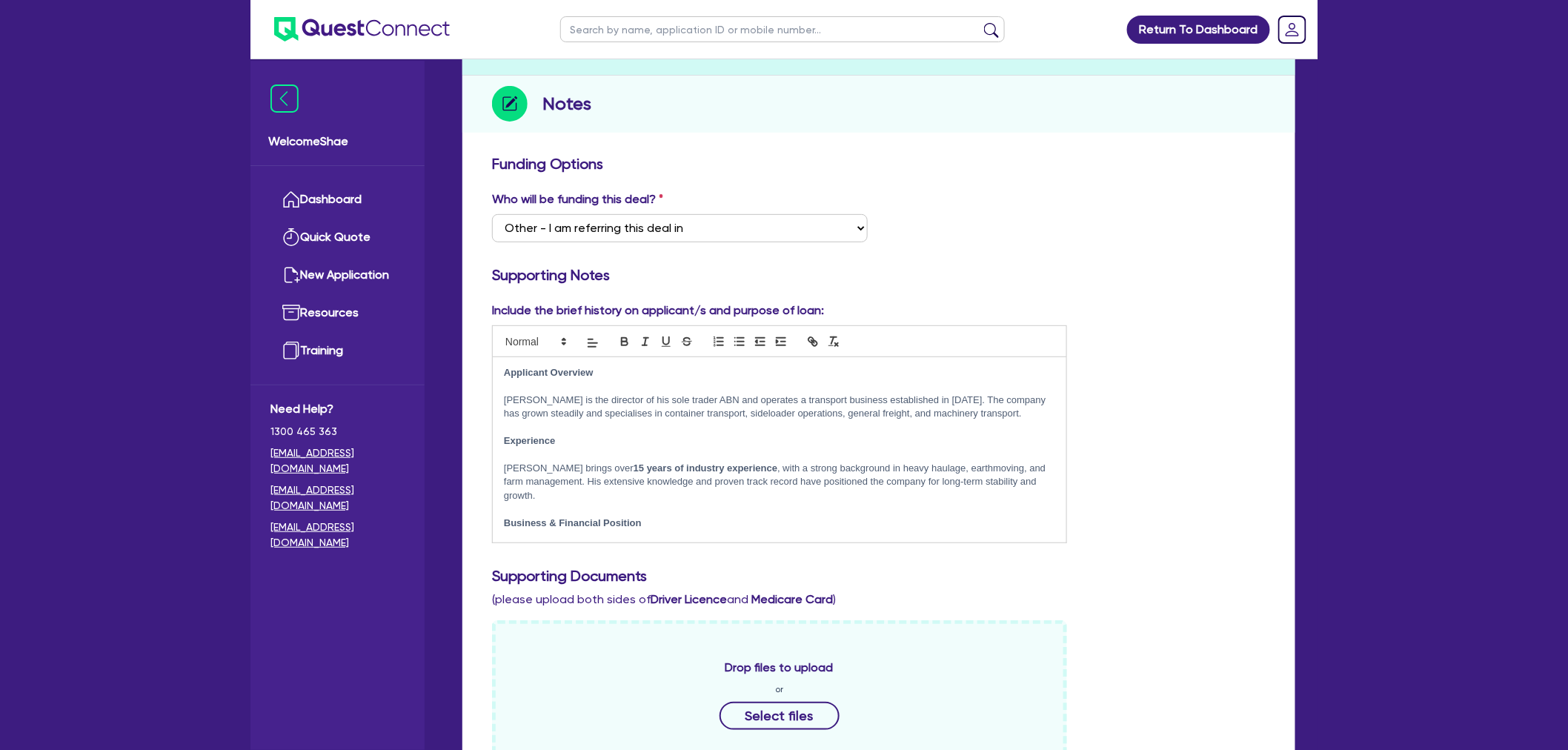
scroll to position [165, 0]
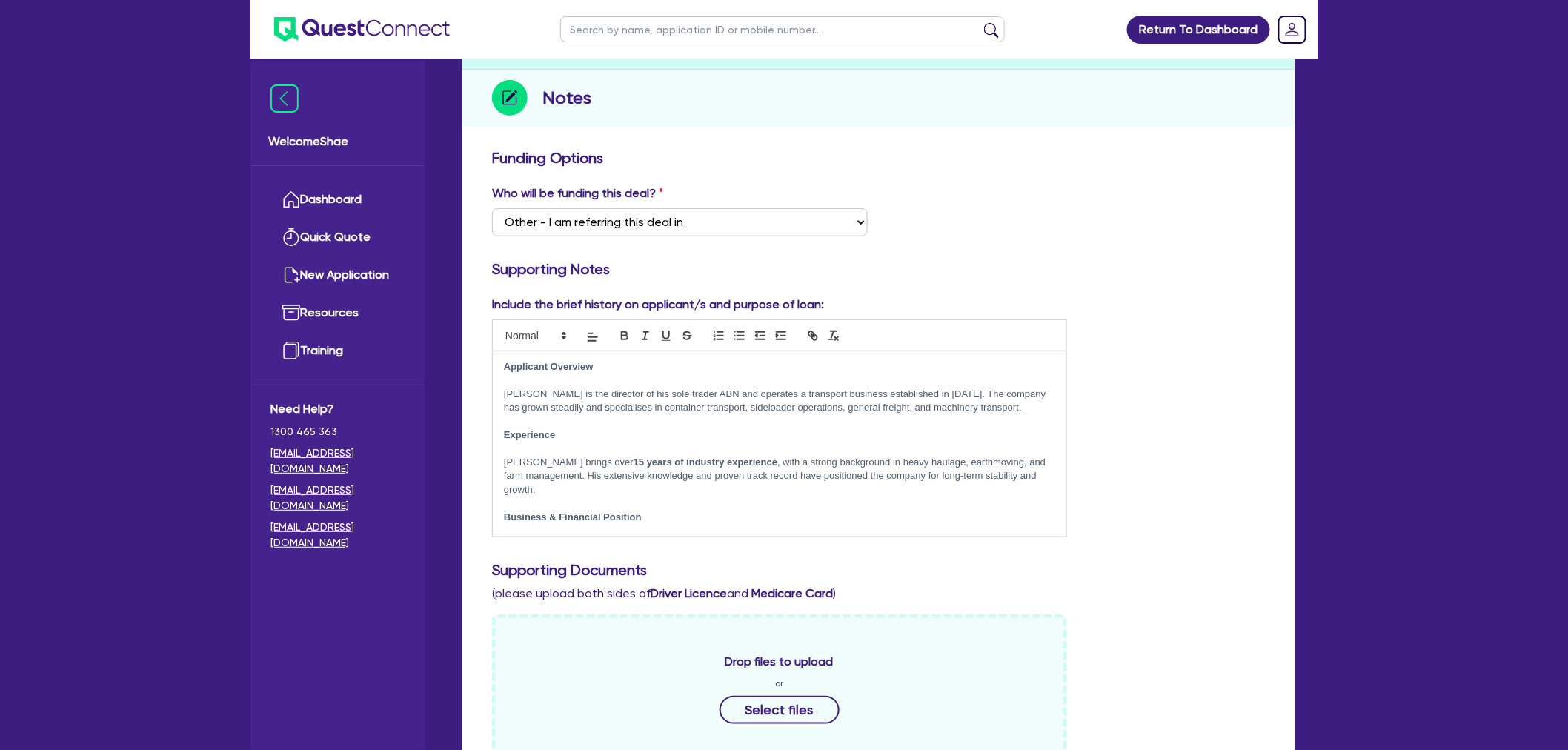
click at [650, 395] on p "Phil is the director of his sole trader ABN and operates a transport business e…" at bounding box center [779, 401] width 552 height 27
drag, startPoint x: 1188, startPoint y: 718, endPoint x: 1177, endPoint y: 707, distance: 15.6
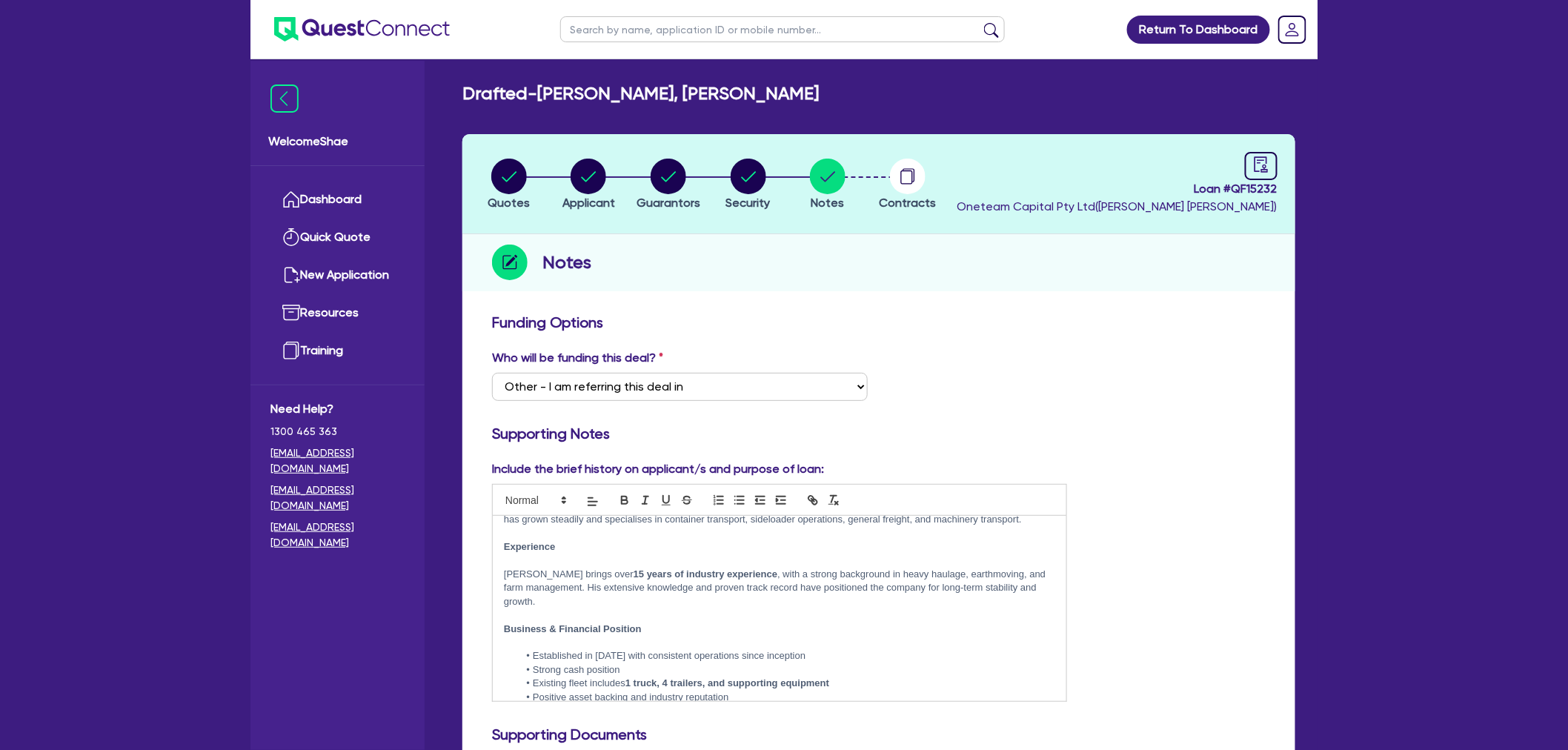
scroll to position [133, 0]
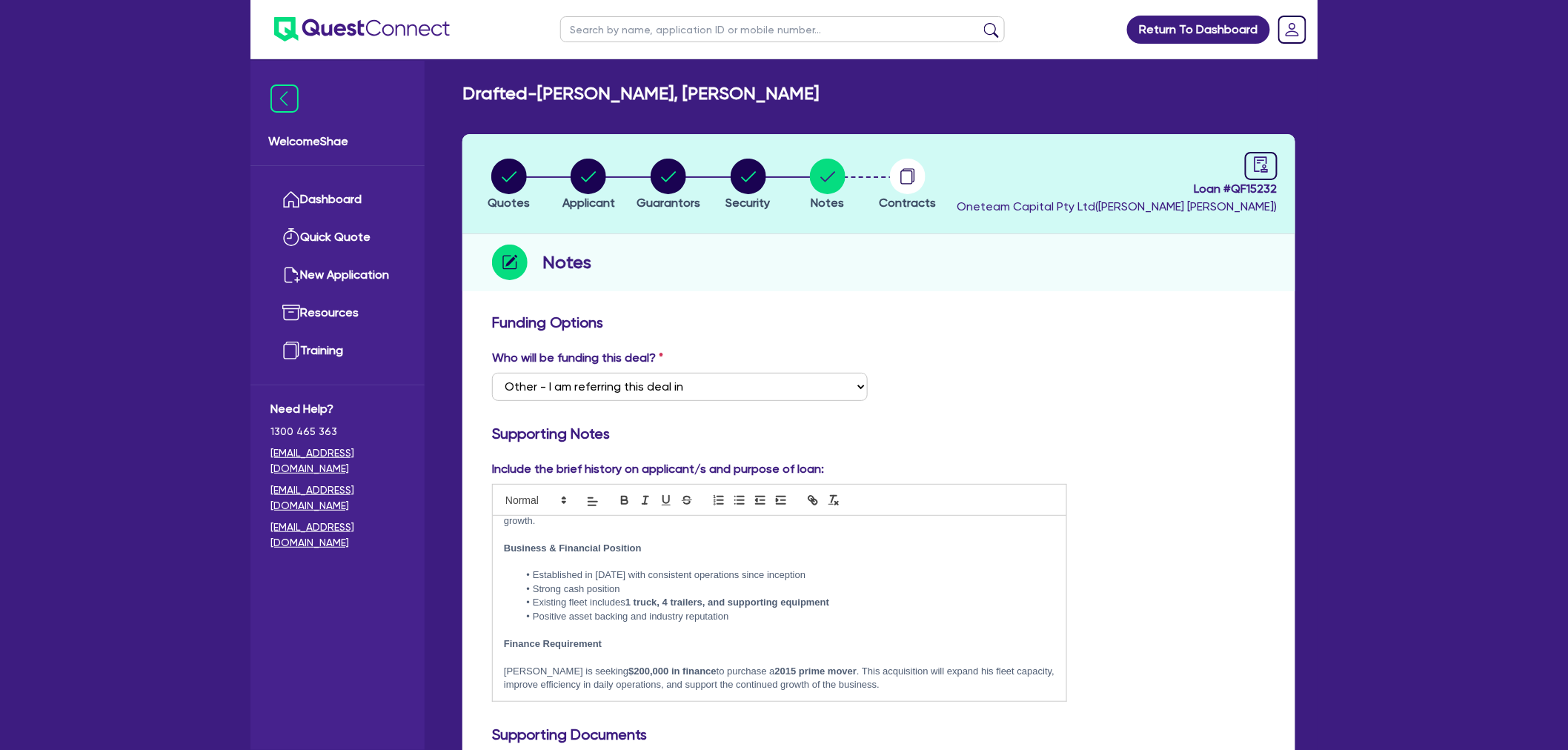
drag, startPoint x: 504, startPoint y: 532, endPoint x: 951, endPoint y: 719, distance: 484.5
copy div "Applicant Overview Phil is the director of his sole trader ABN and operates a t…"
click at [589, 37] on input "text" at bounding box center [783, 29] width 445 height 26
paste input "QF15237"
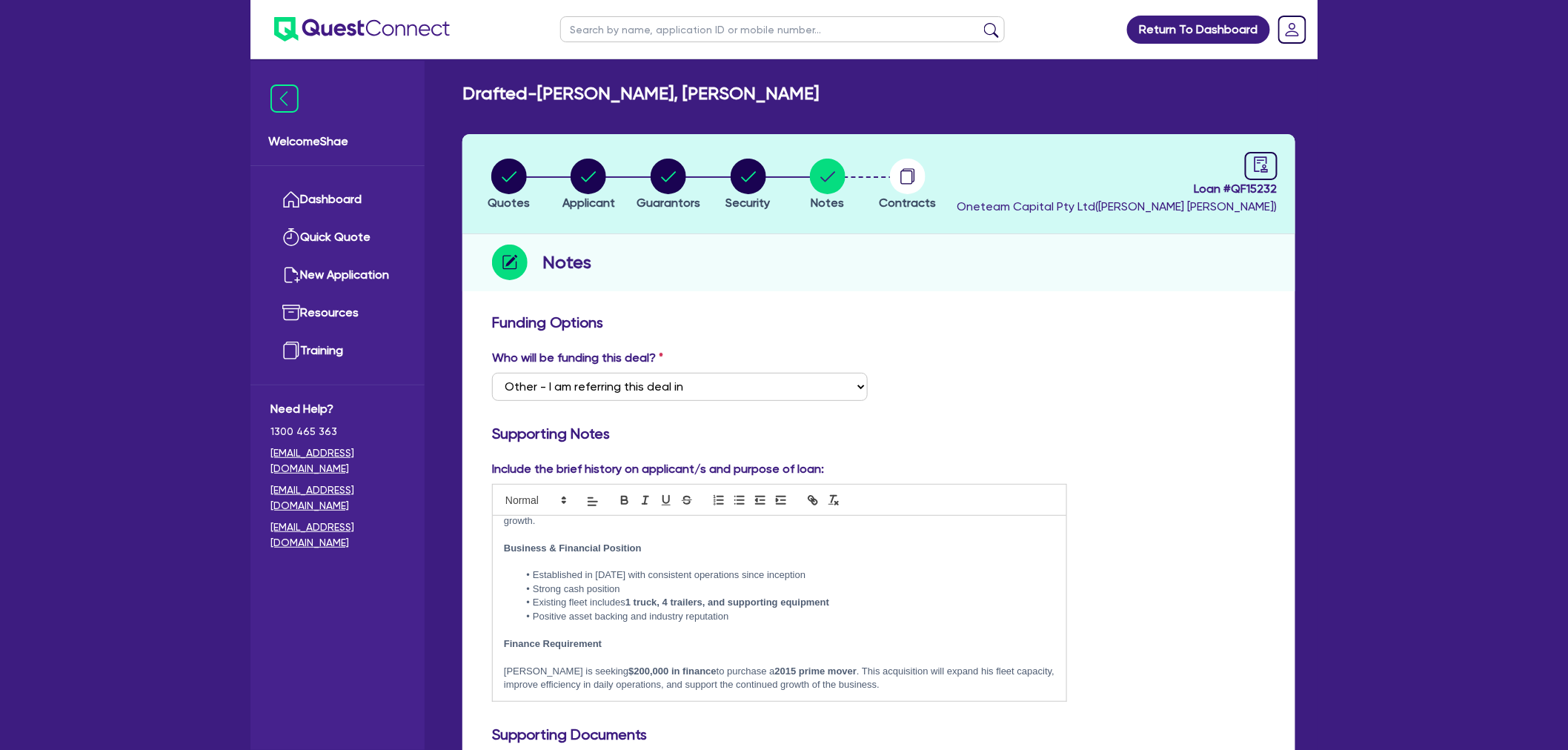
type input "QF15237"
click button "submit" at bounding box center [992, 32] width 24 height 21
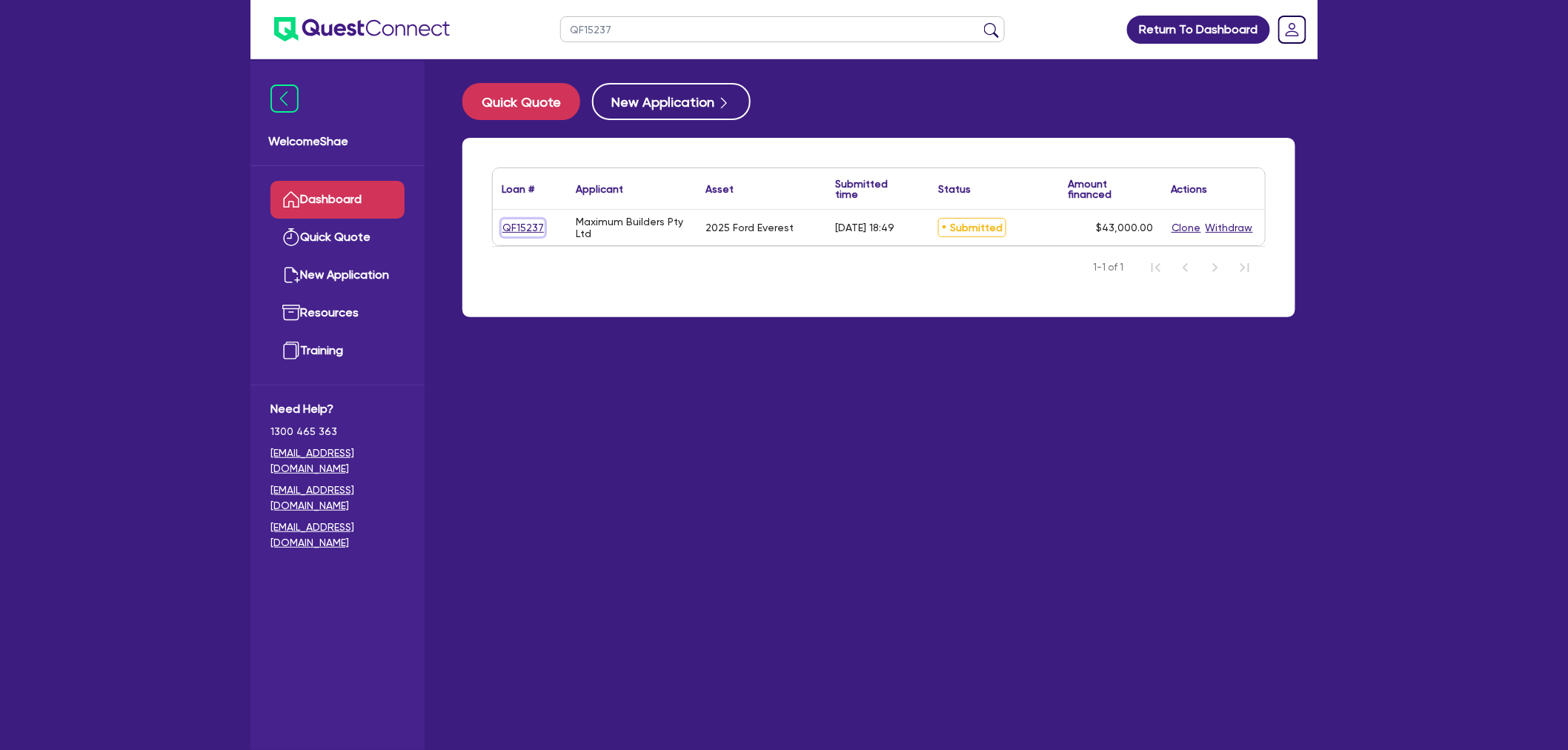
click at [524, 228] on link "QF15237" at bounding box center [523, 228] width 43 height 17
select select "CARS_AND_LIGHT_TRUCKS"
select select "VANS_AND_UTES"
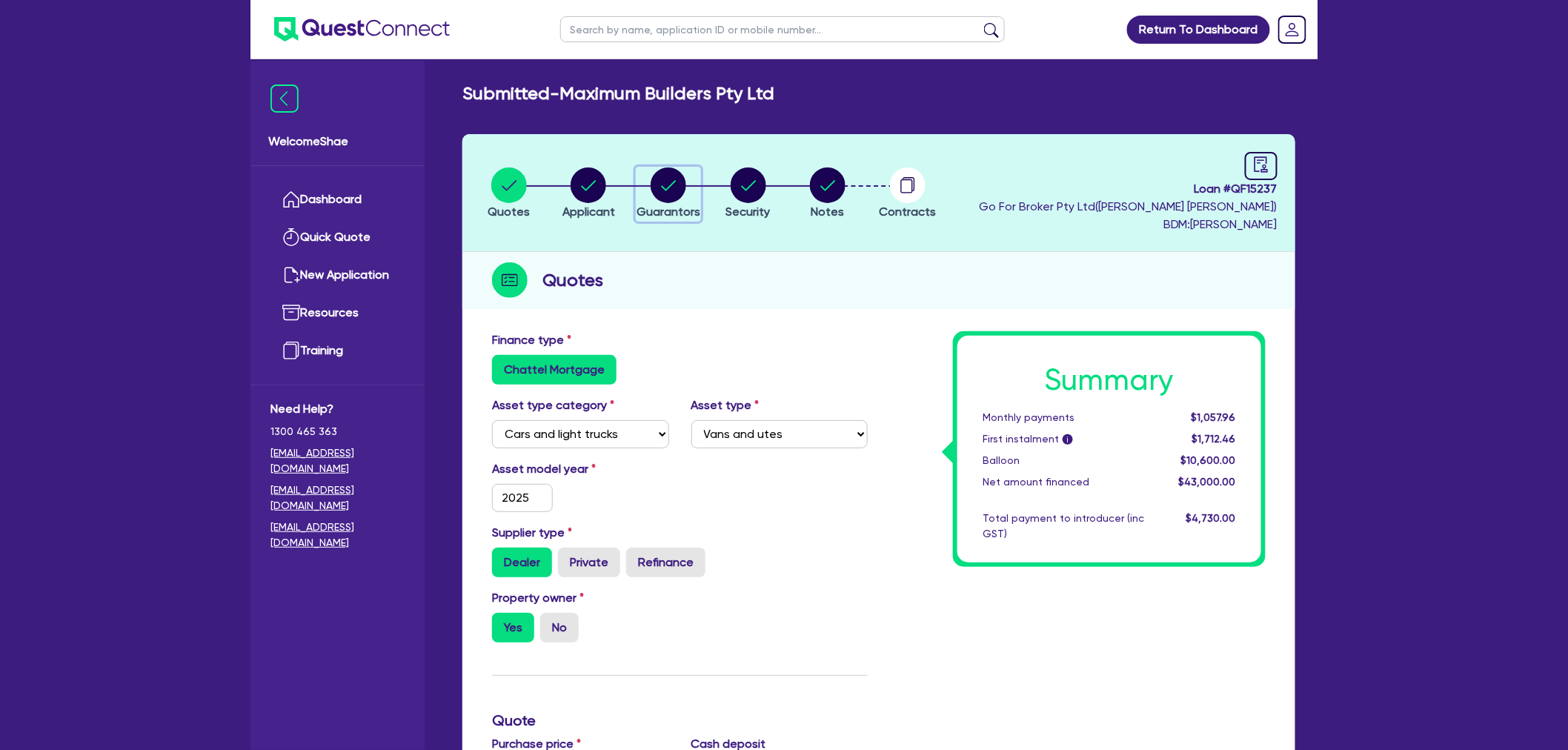
click at [667, 183] on circle "button" at bounding box center [668, 185] width 36 height 36
select select "MR"
select select "QLD"
select select "SINGLE"
select select "PROPERTY"
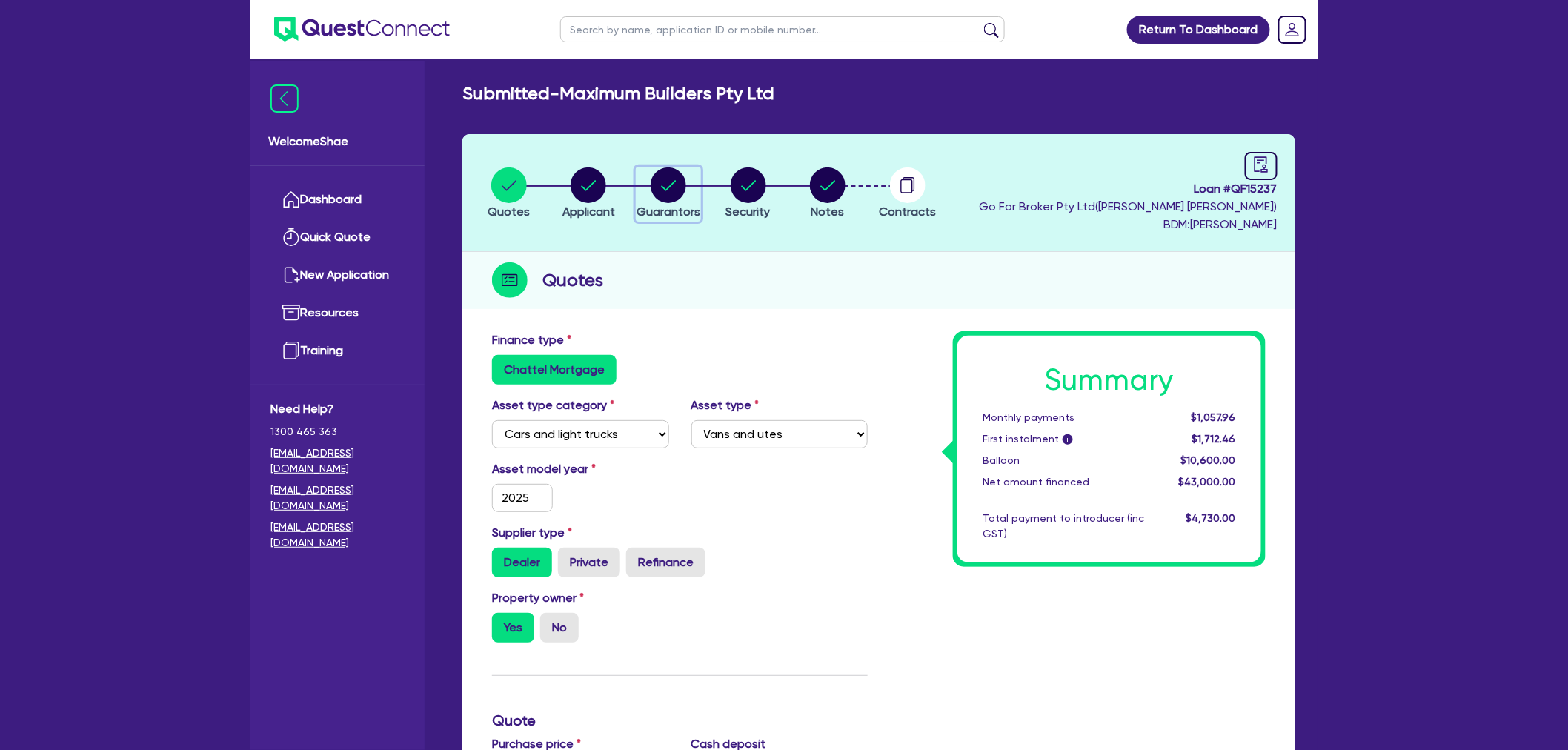
select select "PROPERTY"
select select "VEHICLE"
select select "EQUIPMENT"
select select "CASH"
select select "MORTGAGE"
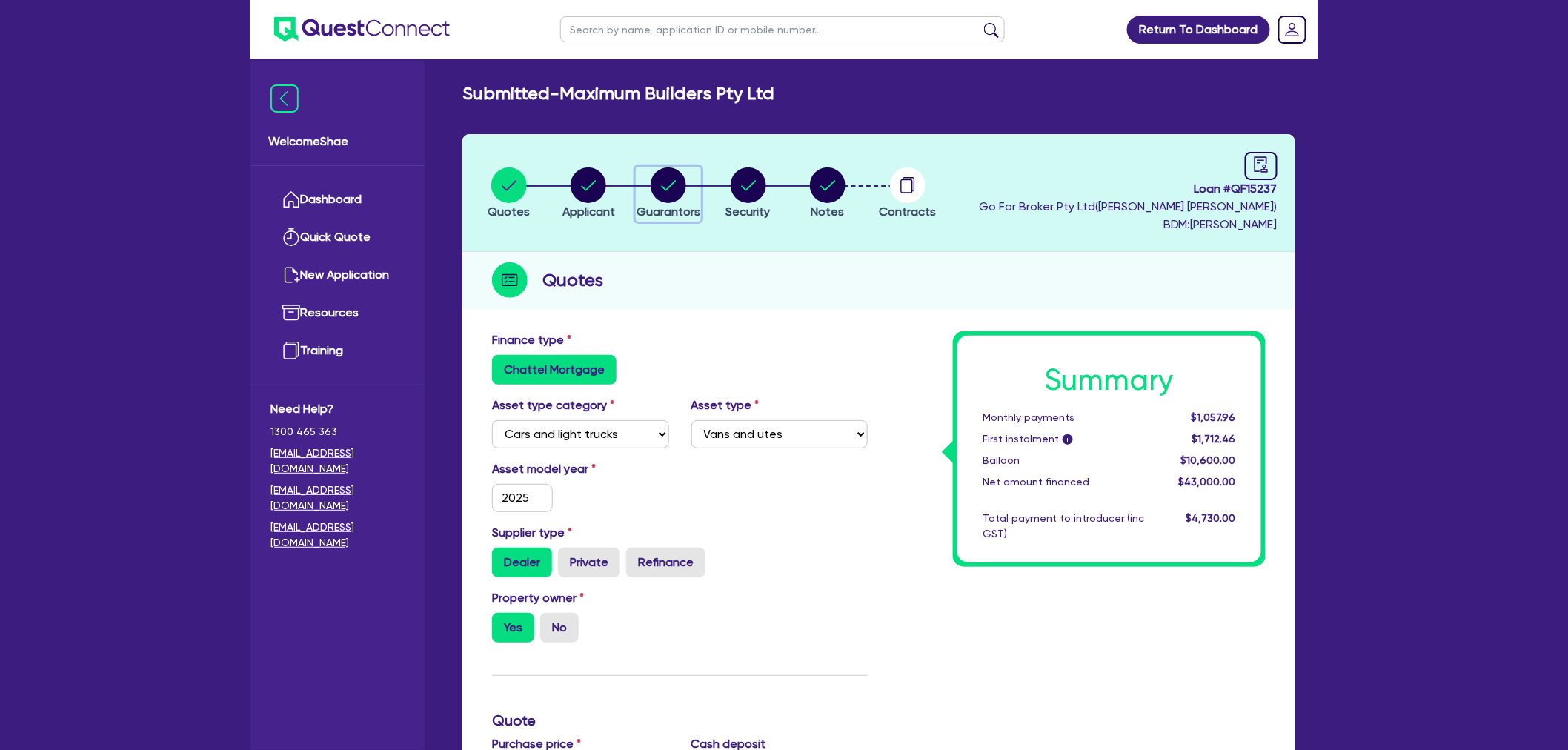
select select "VEHICLE_LOAN"
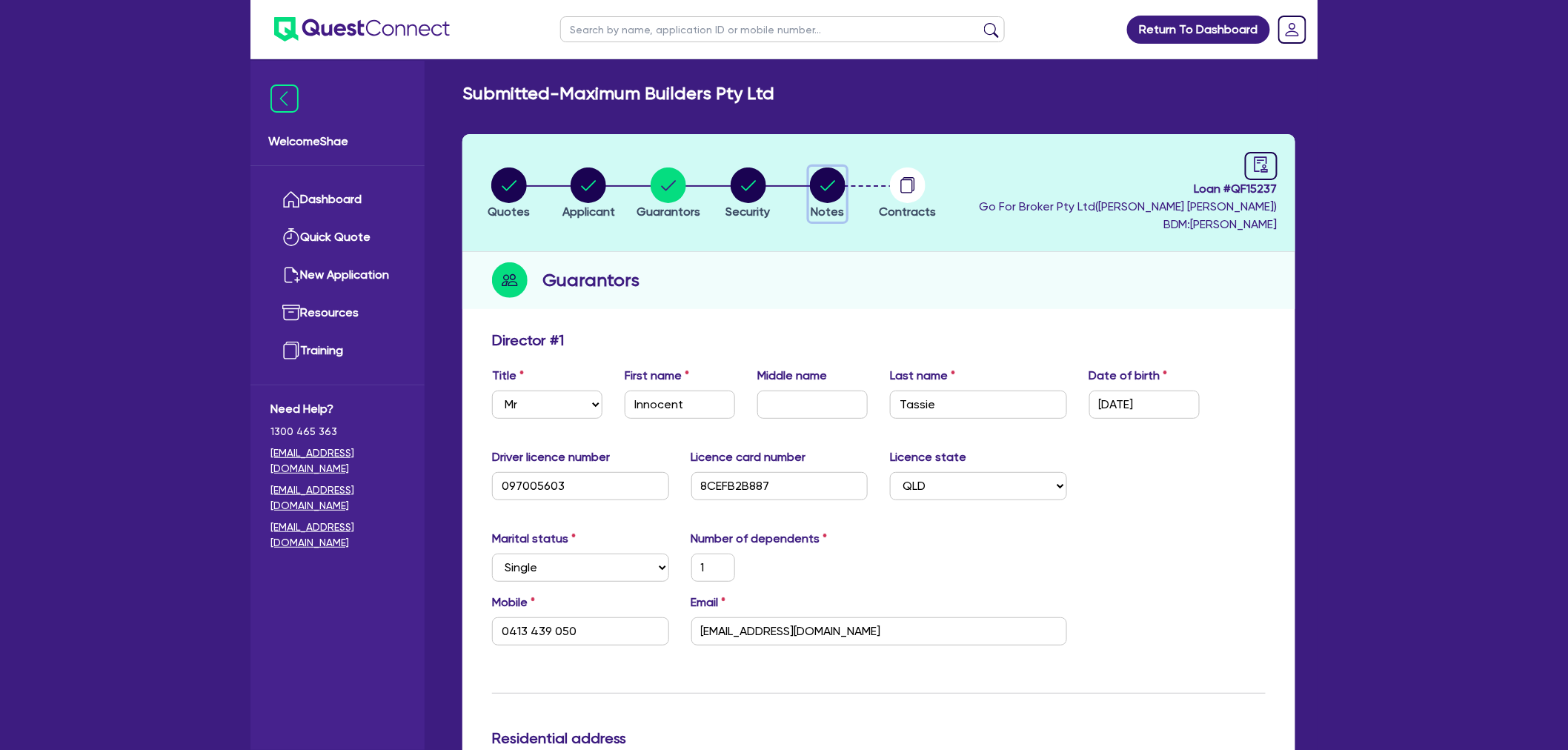
click at [840, 188] on circle "button" at bounding box center [828, 185] width 36 height 36
select select "Quest Finance - Own Book"
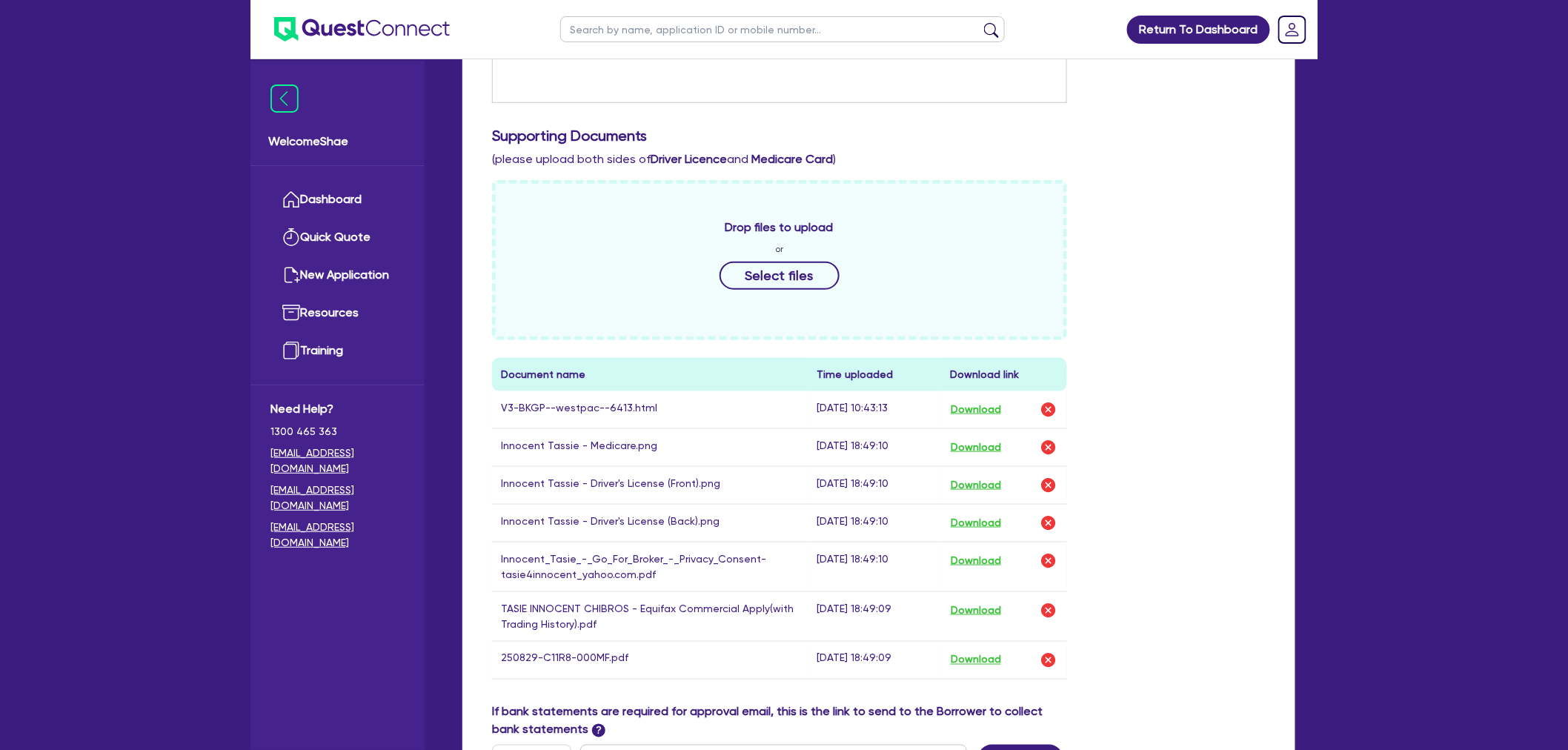
scroll to position [575, 0]
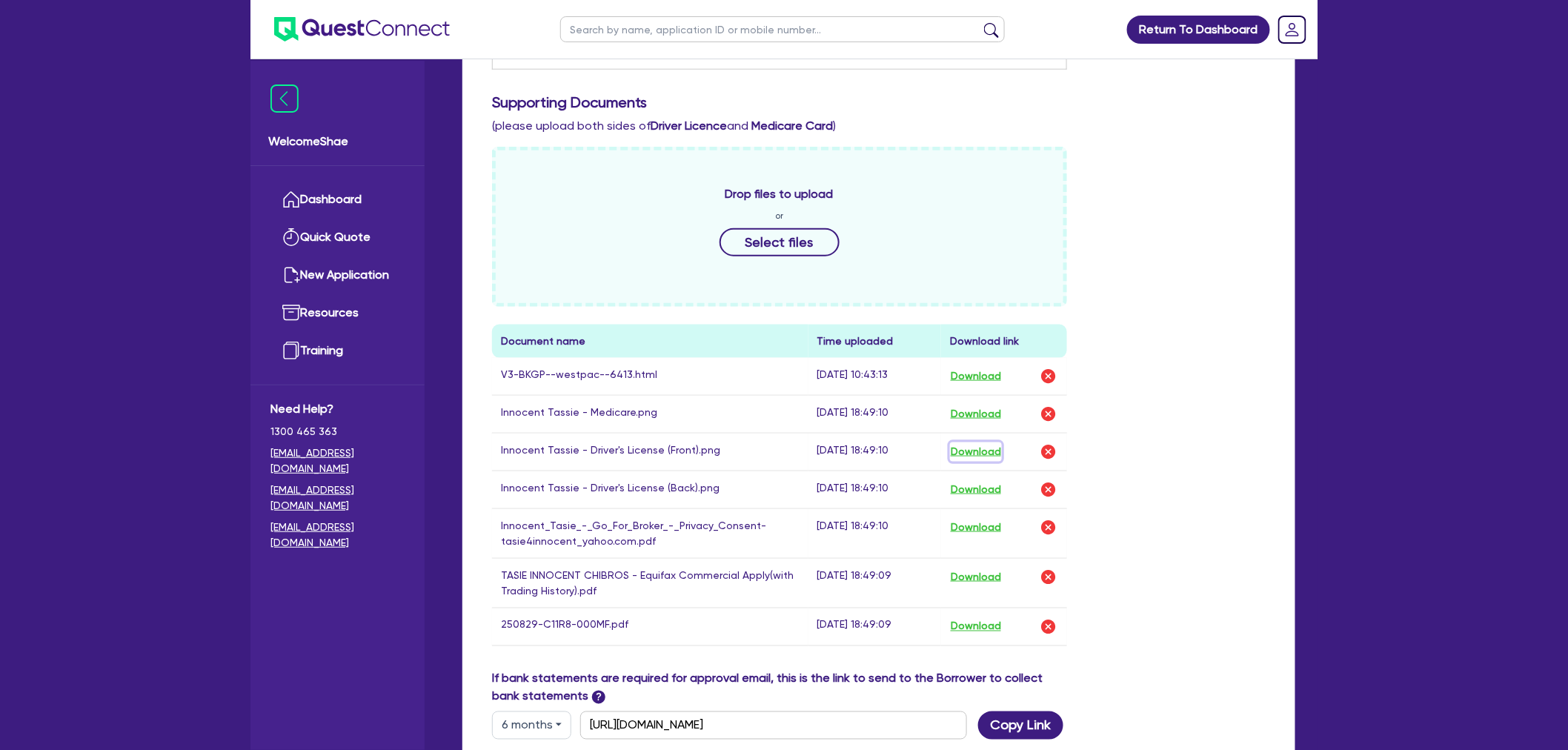
click at [967, 445] on button "Download" at bounding box center [976, 451] width 52 height 19
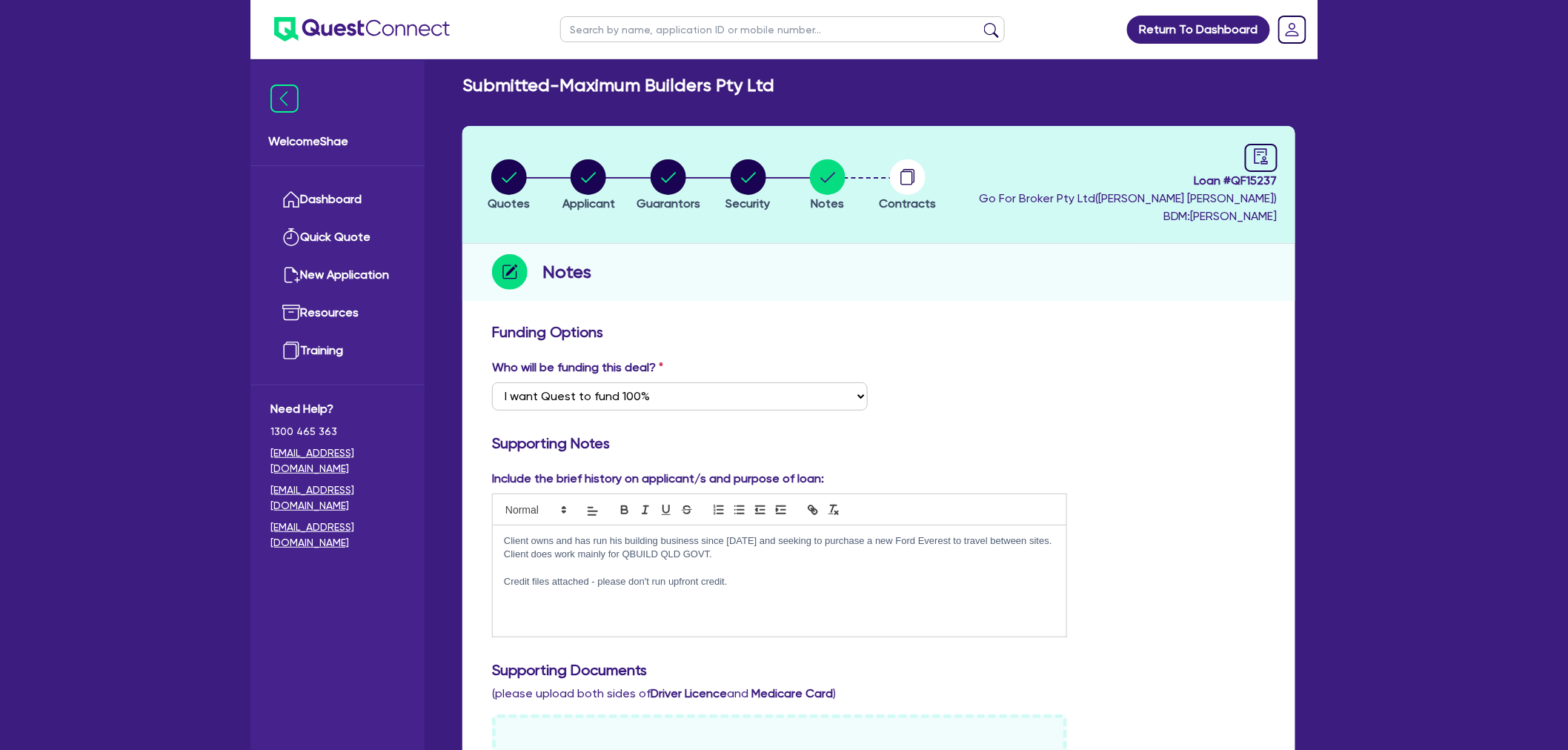
scroll to position [0, 0]
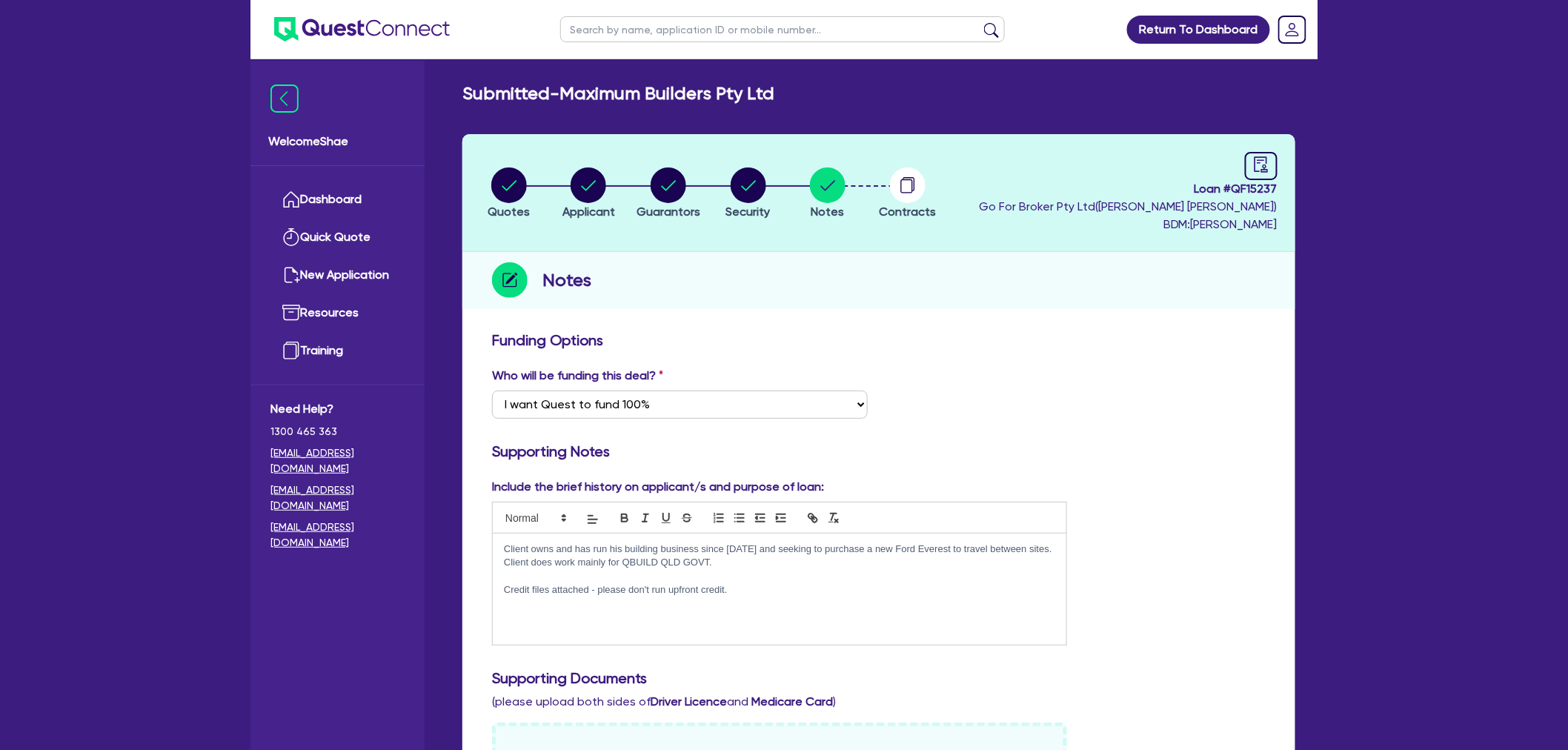
drag, startPoint x: 638, startPoint y: 159, endPoint x: 655, endPoint y: 163, distance: 17.5
click at [638, 159] on header "Quotes Applicant Guarantors Security Notes Contracts Loan # QF15237 Go For Brok…" at bounding box center [879, 193] width 833 height 118
click at [699, 190] on div "button" at bounding box center [668, 185] width 64 height 36
select select "MR"
select select "QLD"
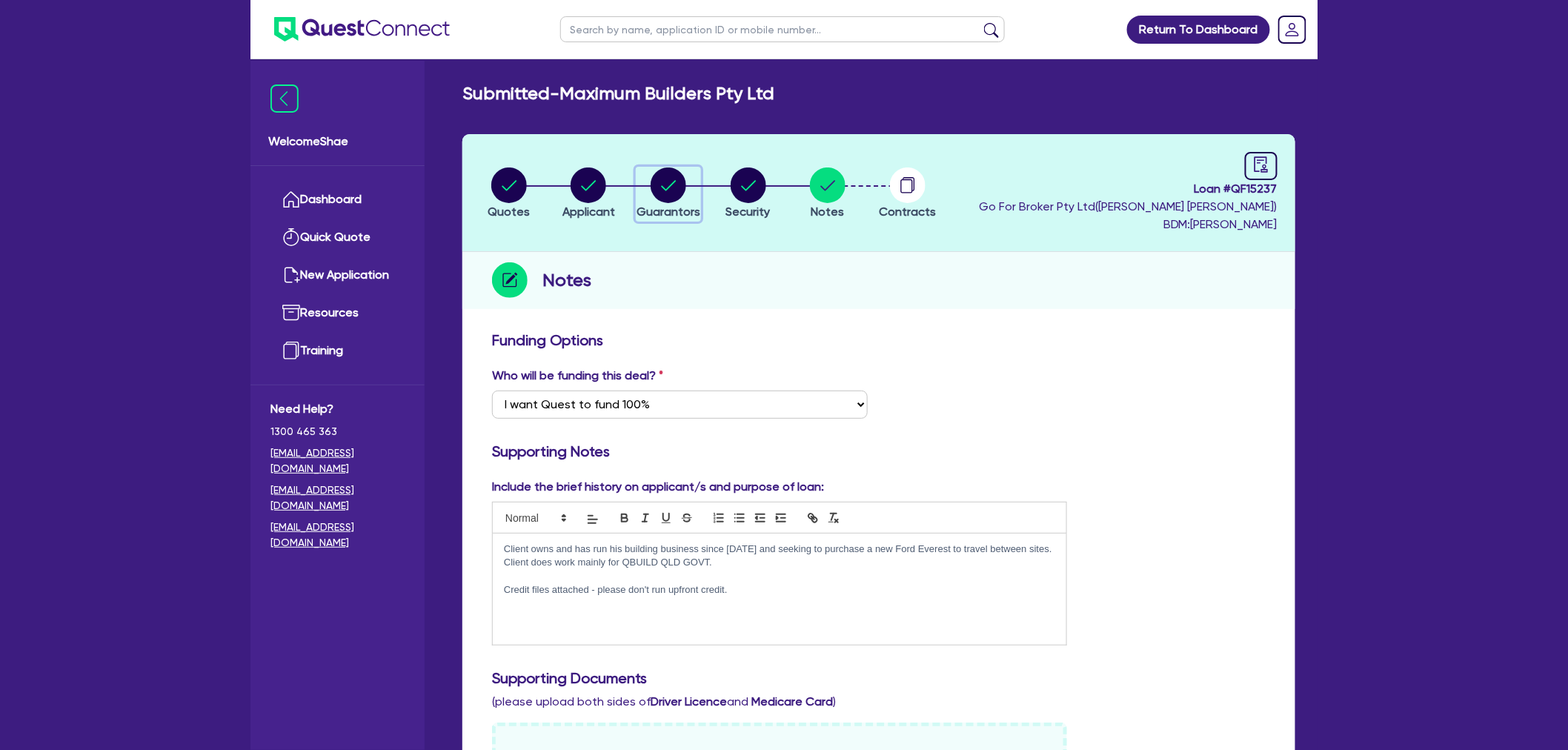
select select "SINGLE"
select select "PROPERTY"
select select "VEHICLE"
select select "EQUIPMENT"
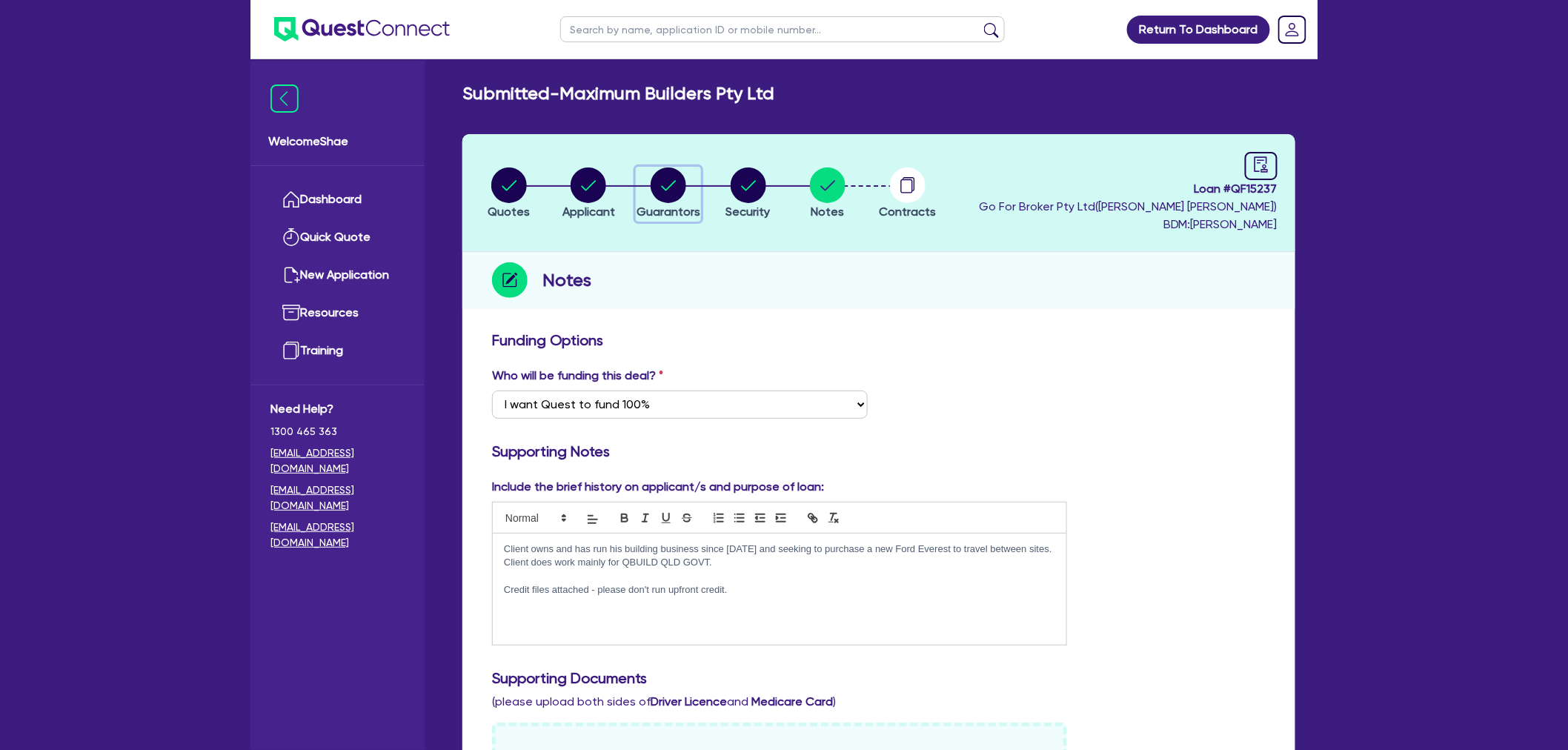
select select "CASH"
select select "MORTGAGE"
select select "VEHICLE_LOAN"
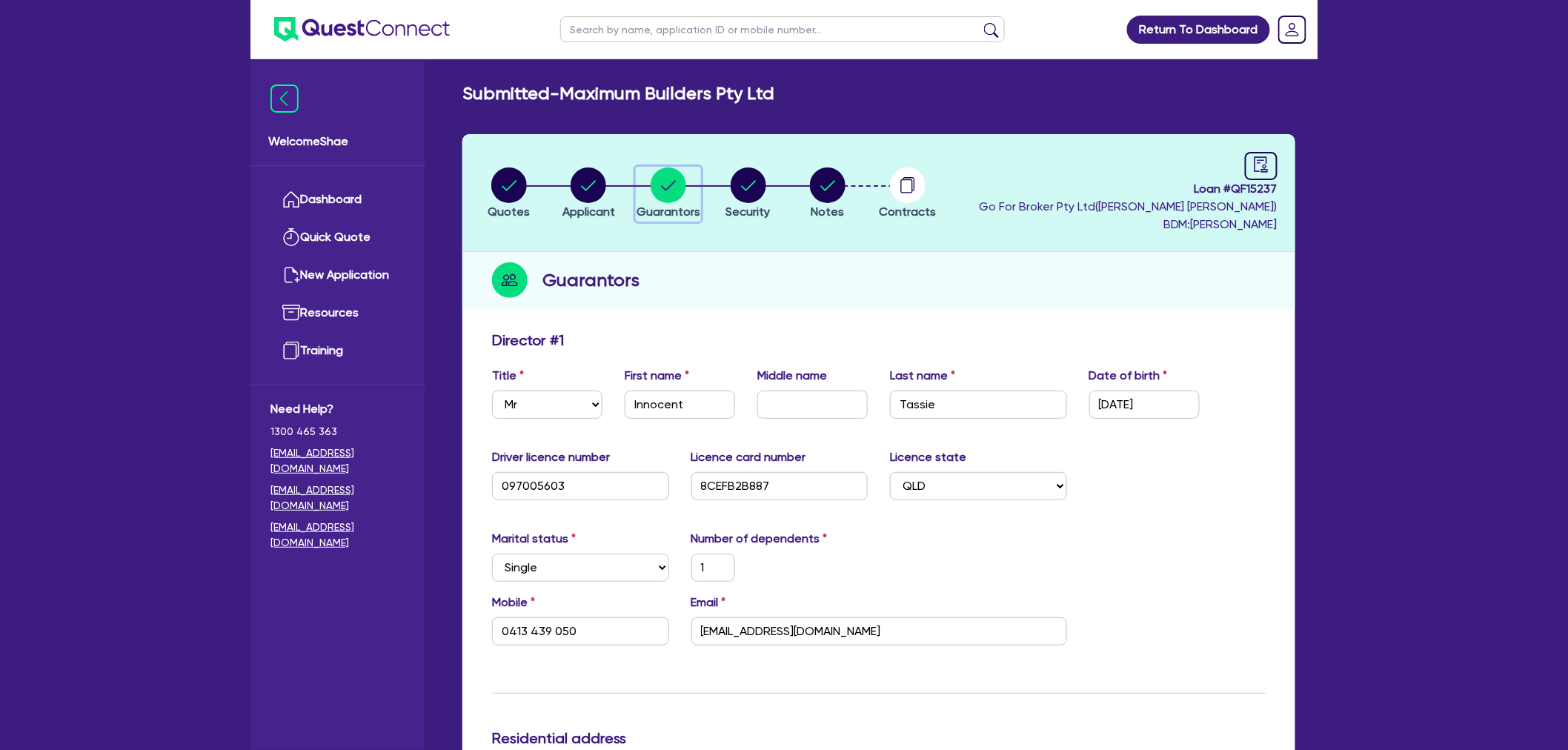
click at [667, 184] on circle "button" at bounding box center [668, 185] width 36 height 36
click at [630, 46] on ul at bounding box center [783, 29] width 474 height 58
click at [635, 40] on input "text" at bounding box center [783, 29] width 445 height 26
paste input "QF15242"
type input "QF15242"
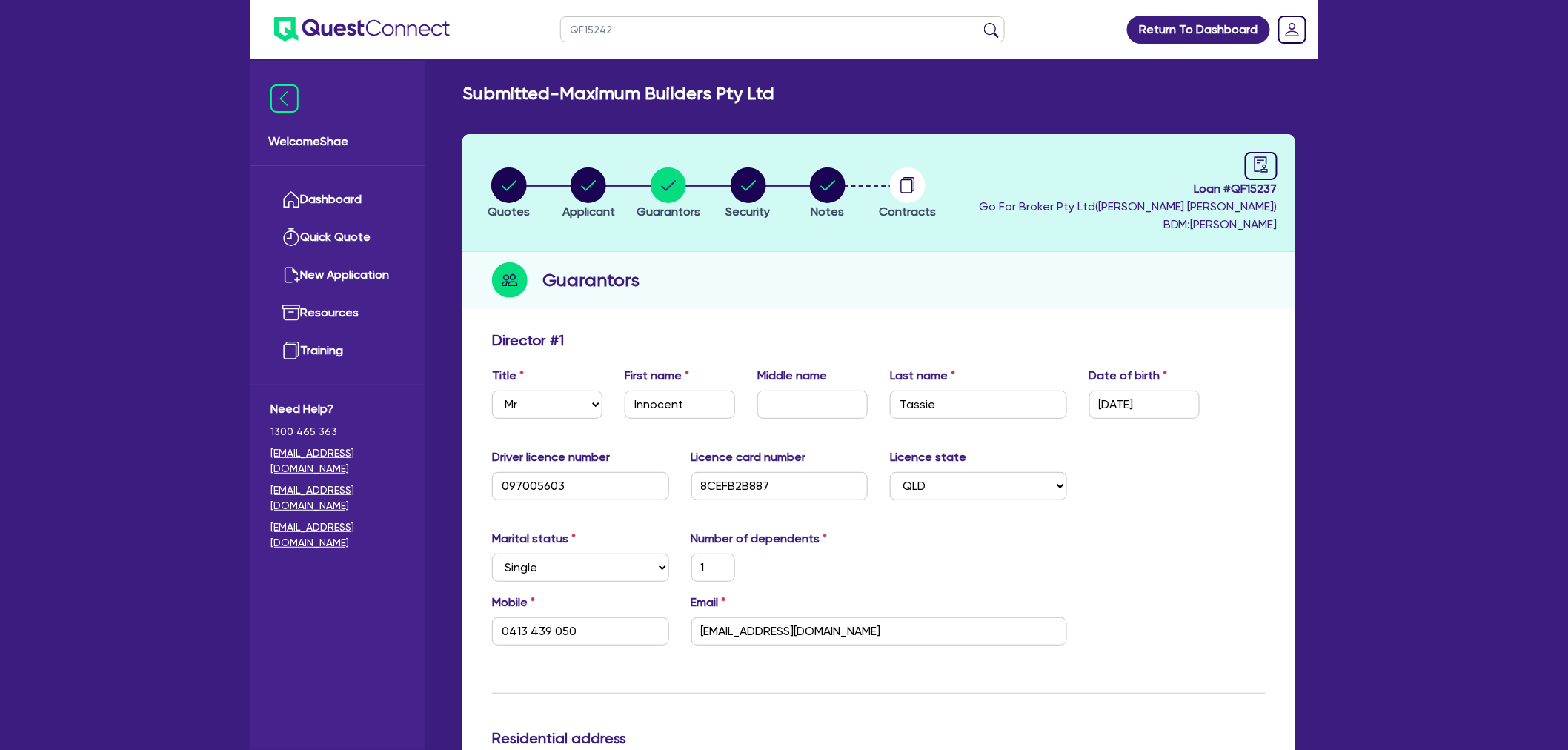
click button "submit" at bounding box center [992, 32] width 24 height 21
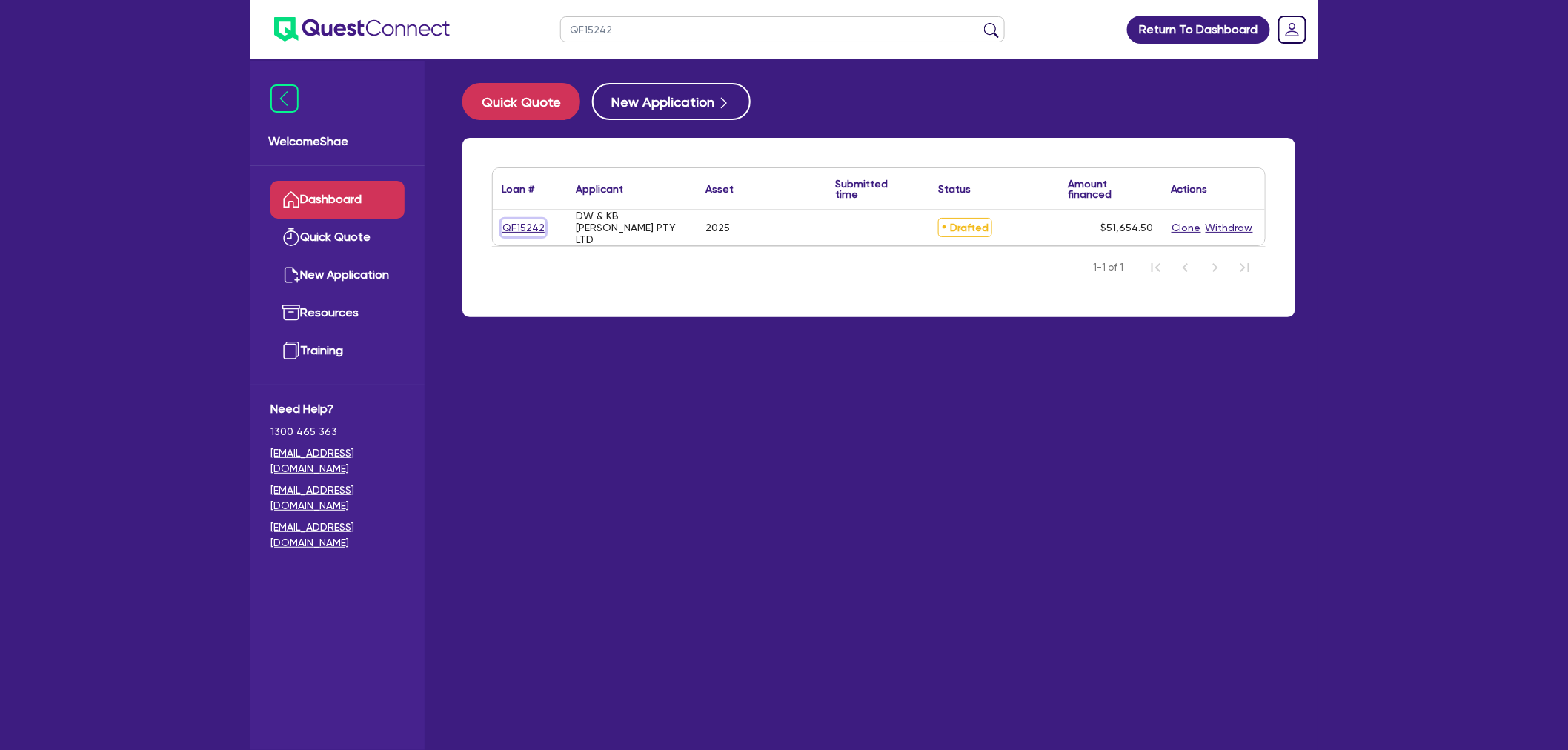
click at [517, 224] on link "QF15242" at bounding box center [523, 228] width 44 height 17
select select "CARS_AND_LIGHT_TRUCKS"
select select "PASSENGER_VEHICLES"
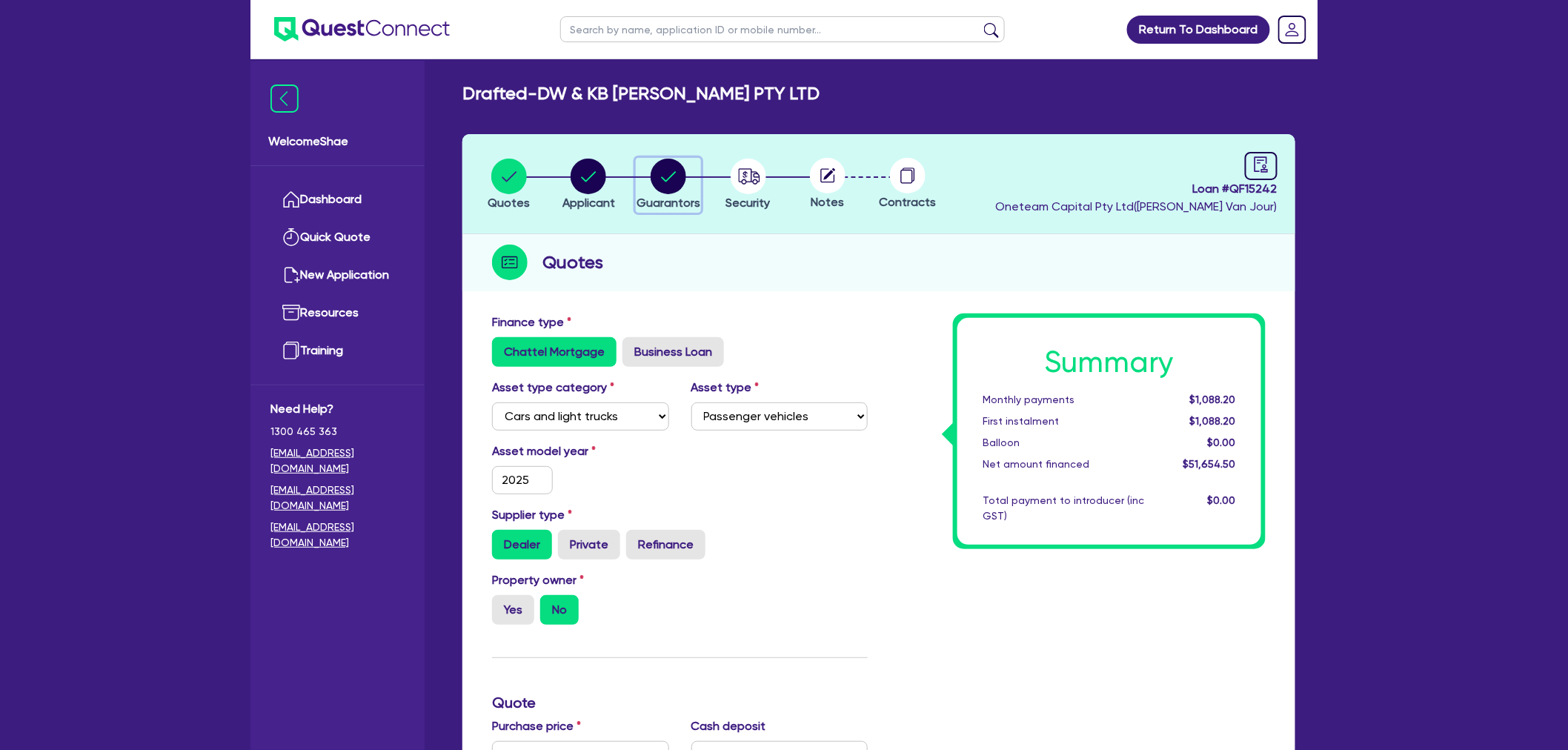
click at [683, 188] on icon "button" at bounding box center [668, 176] width 36 height 36
select select "MR"
select select "[GEOGRAPHIC_DATA]"
select select "MARRIED"
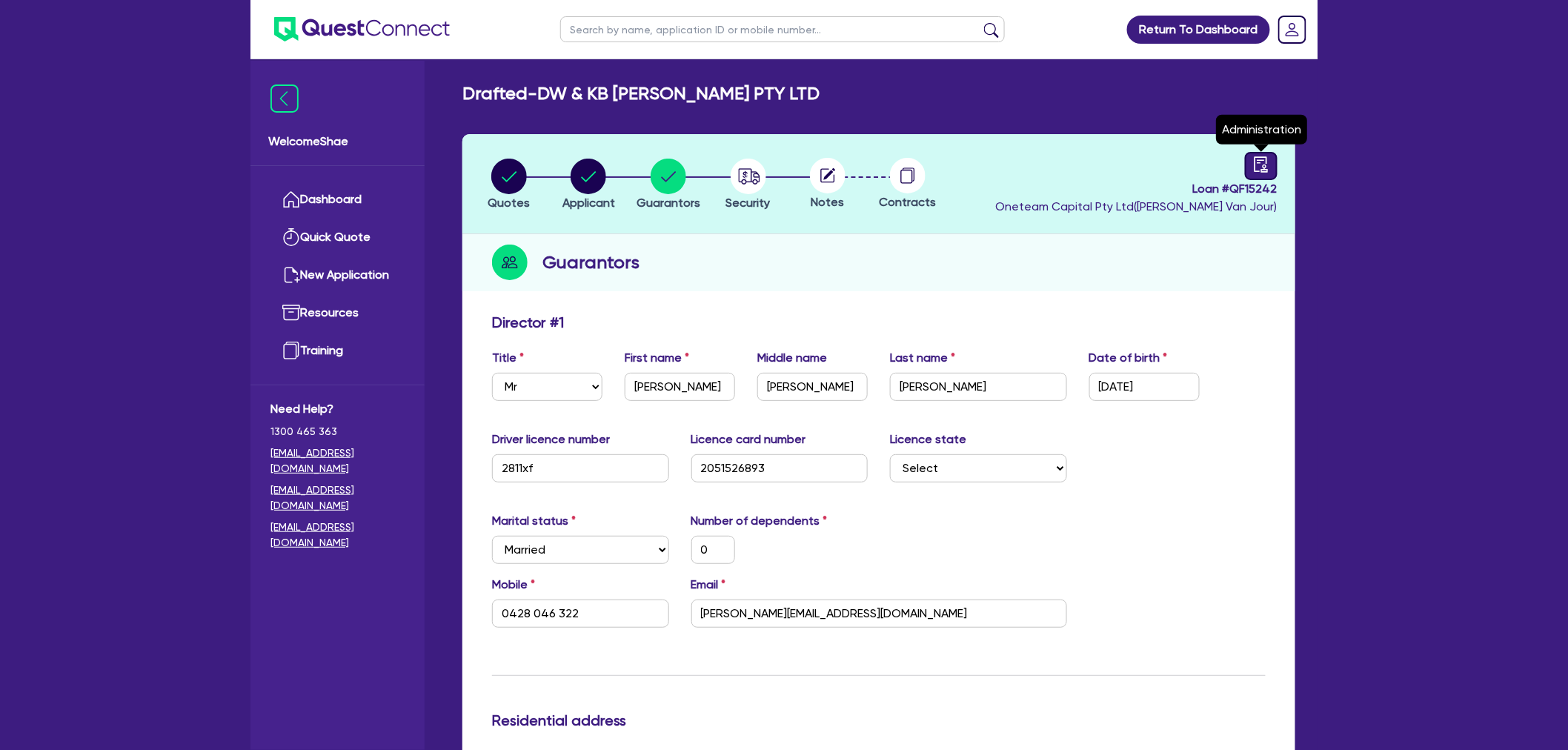
click at [1254, 168] on icon "audit" at bounding box center [1262, 165] width 17 height 17
select select "DRAFTED_NEW"
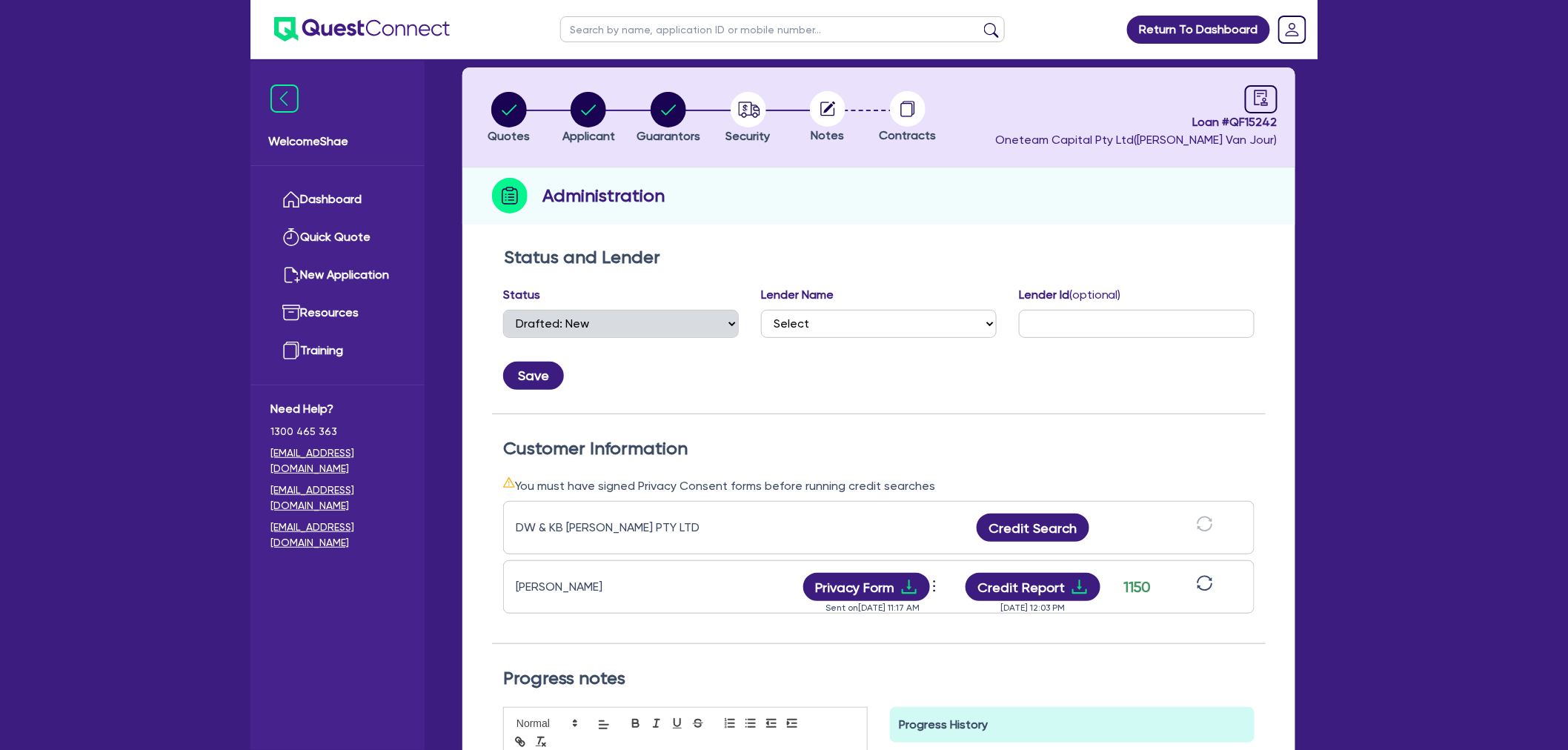
scroll to position [165, 0]
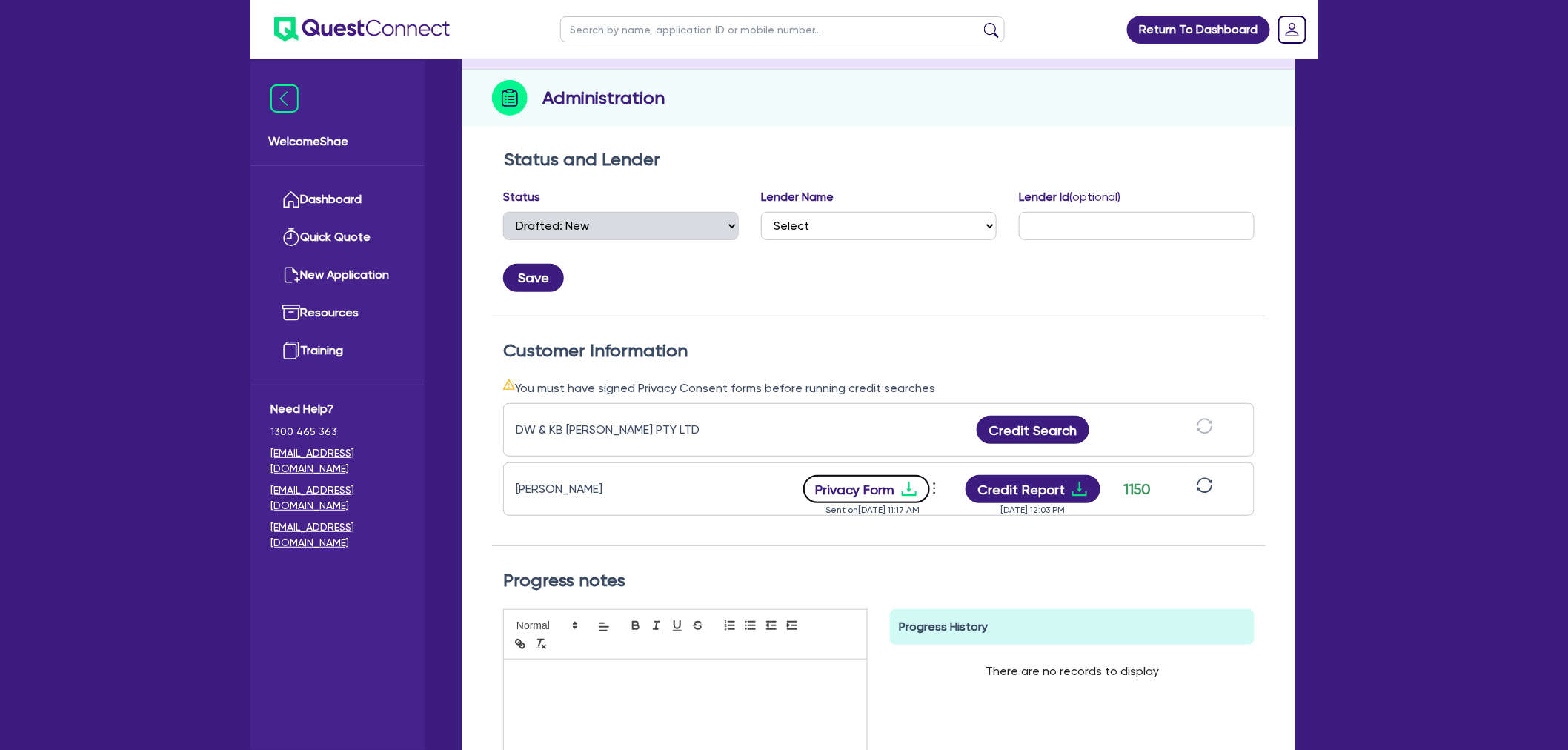
click at [863, 486] on button "Privacy Form" at bounding box center [867, 489] width 127 height 28
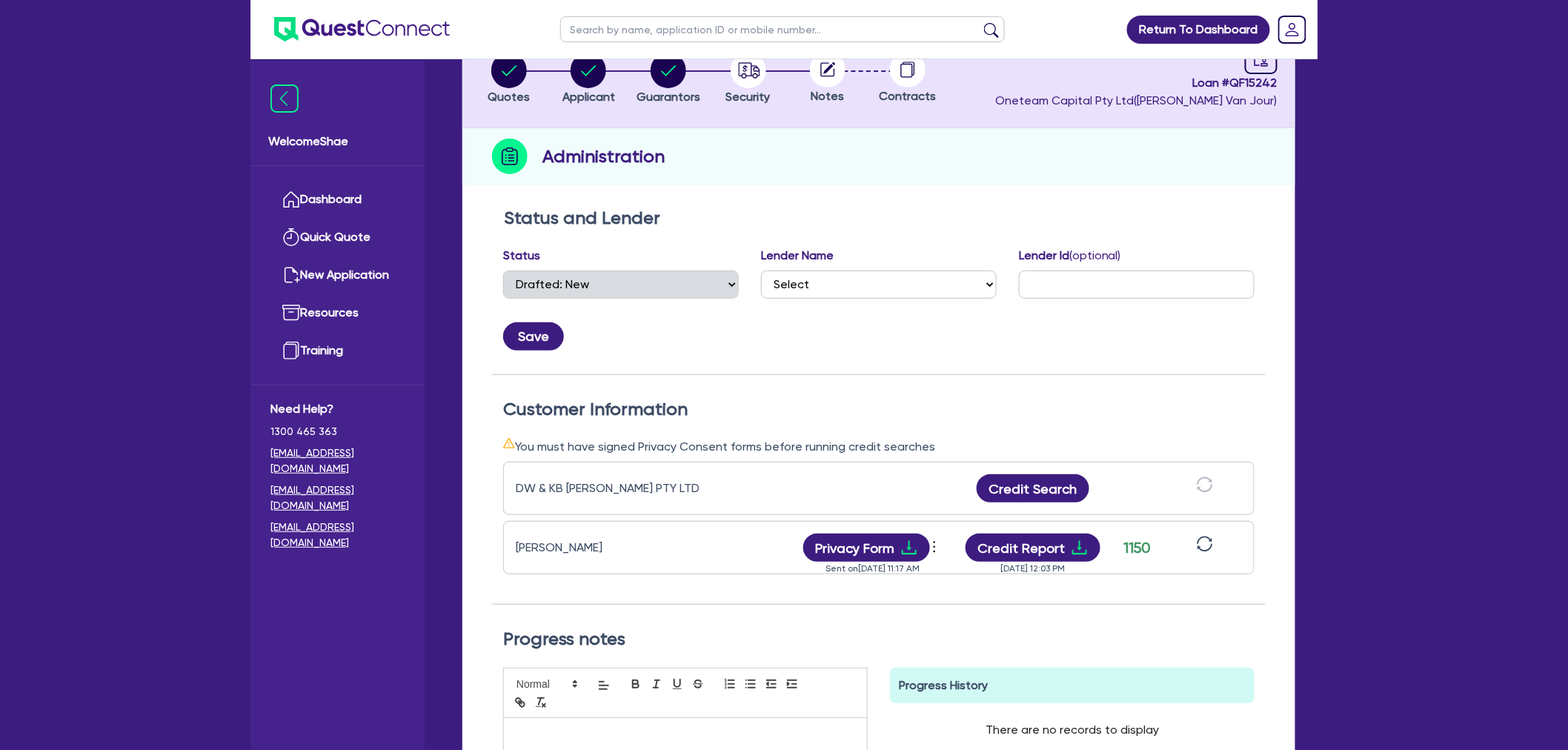
scroll to position [0, 0]
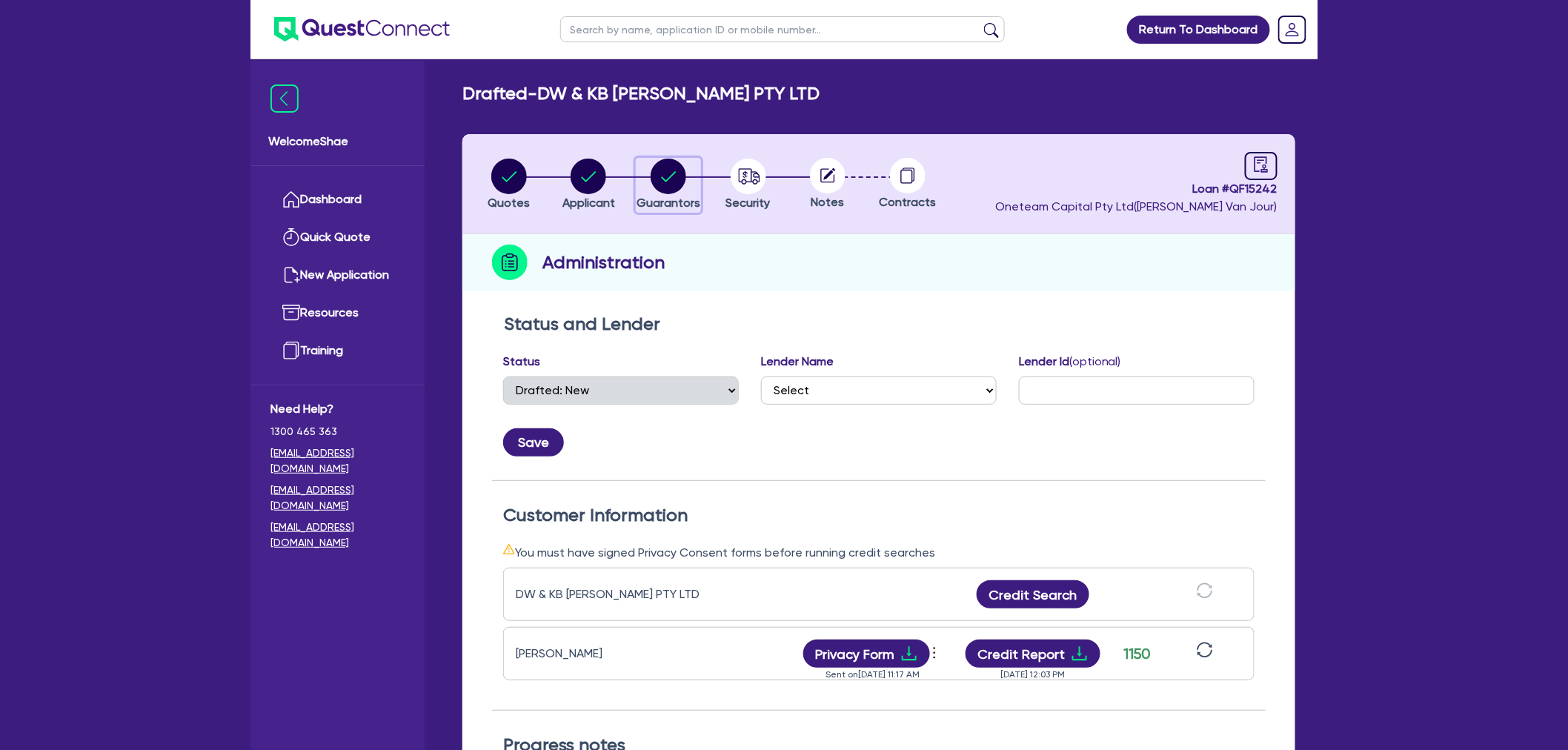
click at [657, 187] on circle "button" at bounding box center [668, 176] width 36 height 36
select select "MR"
select select "[GEOGRAPHIC_DATA]"
select select "MARRIED"
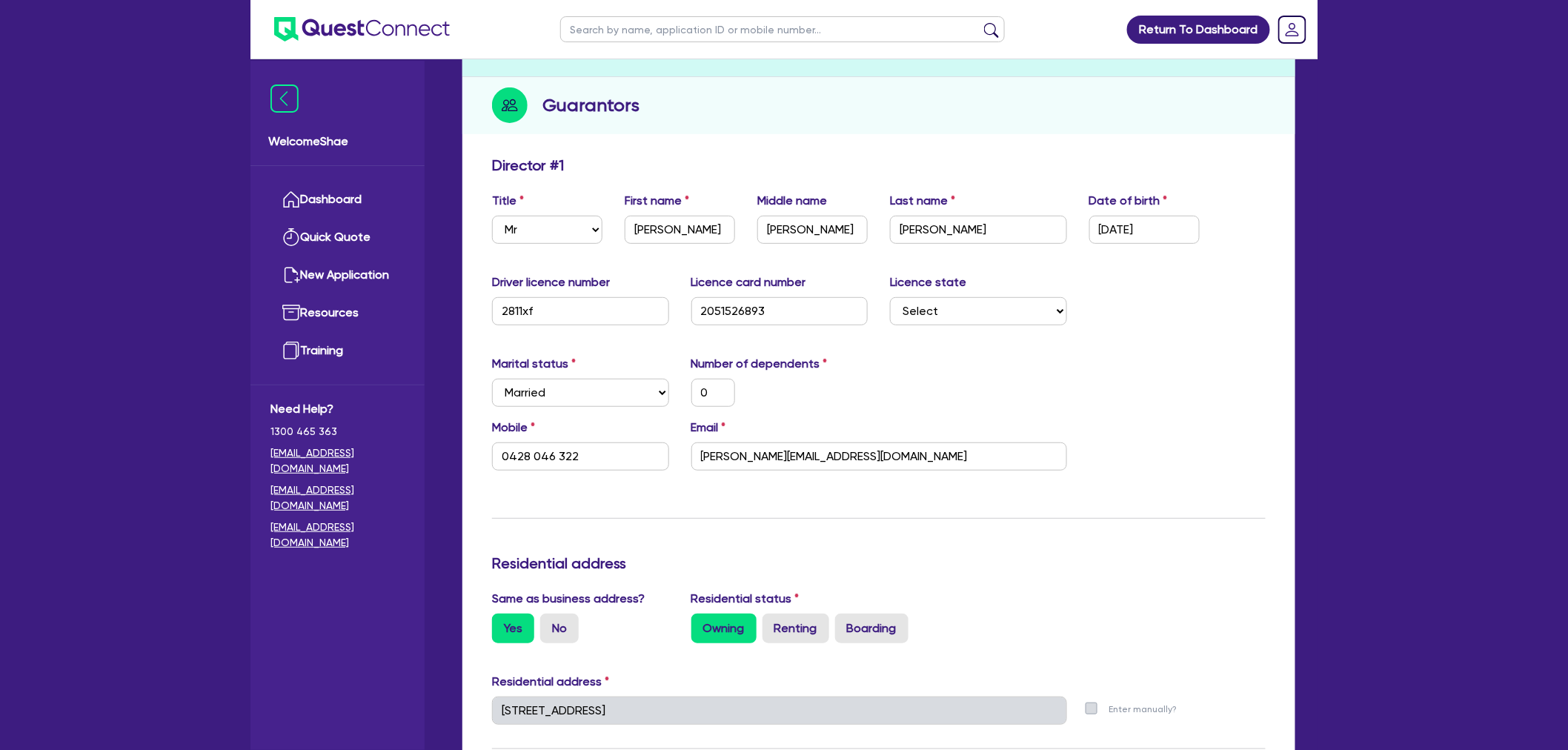
scroll to position [165, 0]
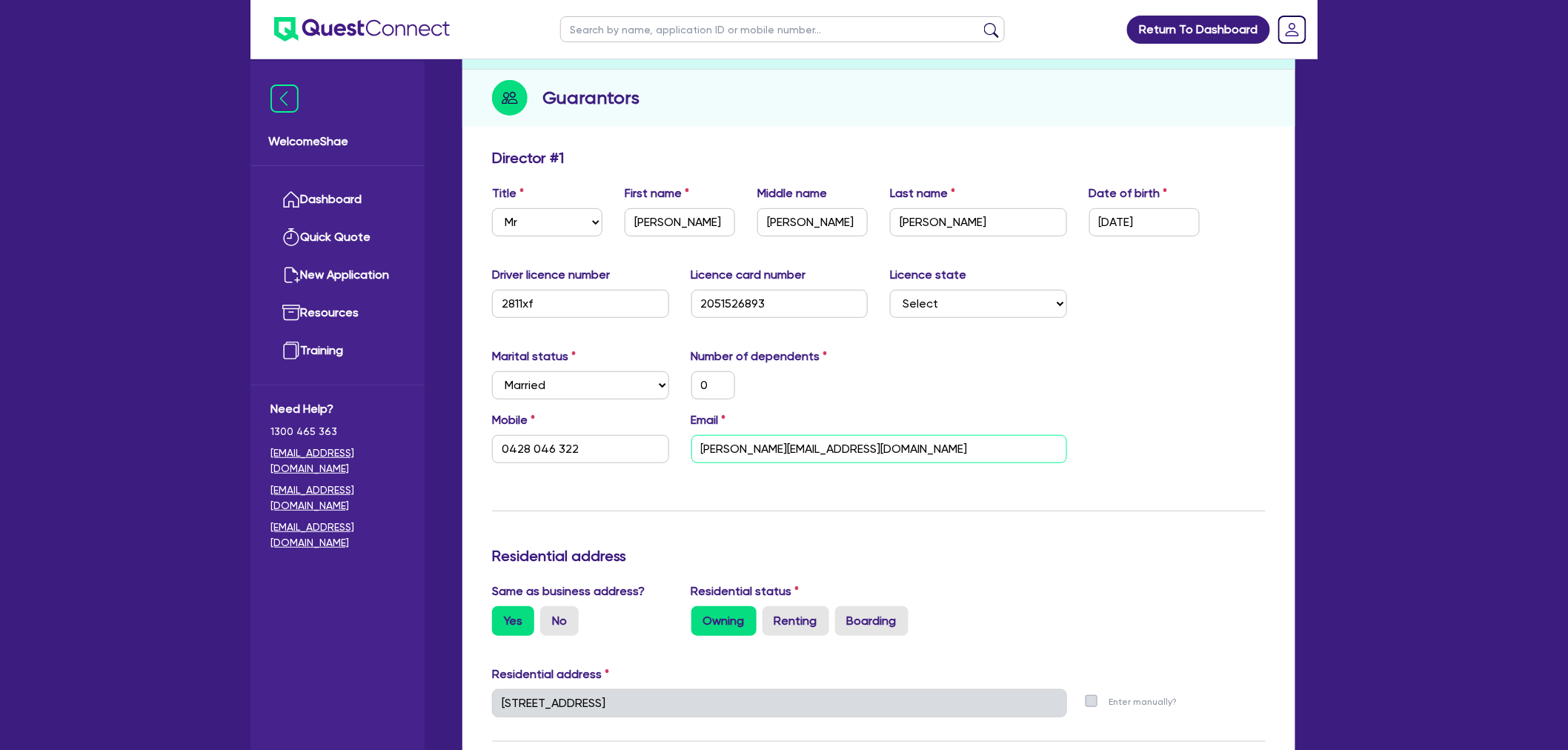
click at [817, 452] on input "david.allan25261@gmail.com" at bounding box center [879, 449] width 376 height 28
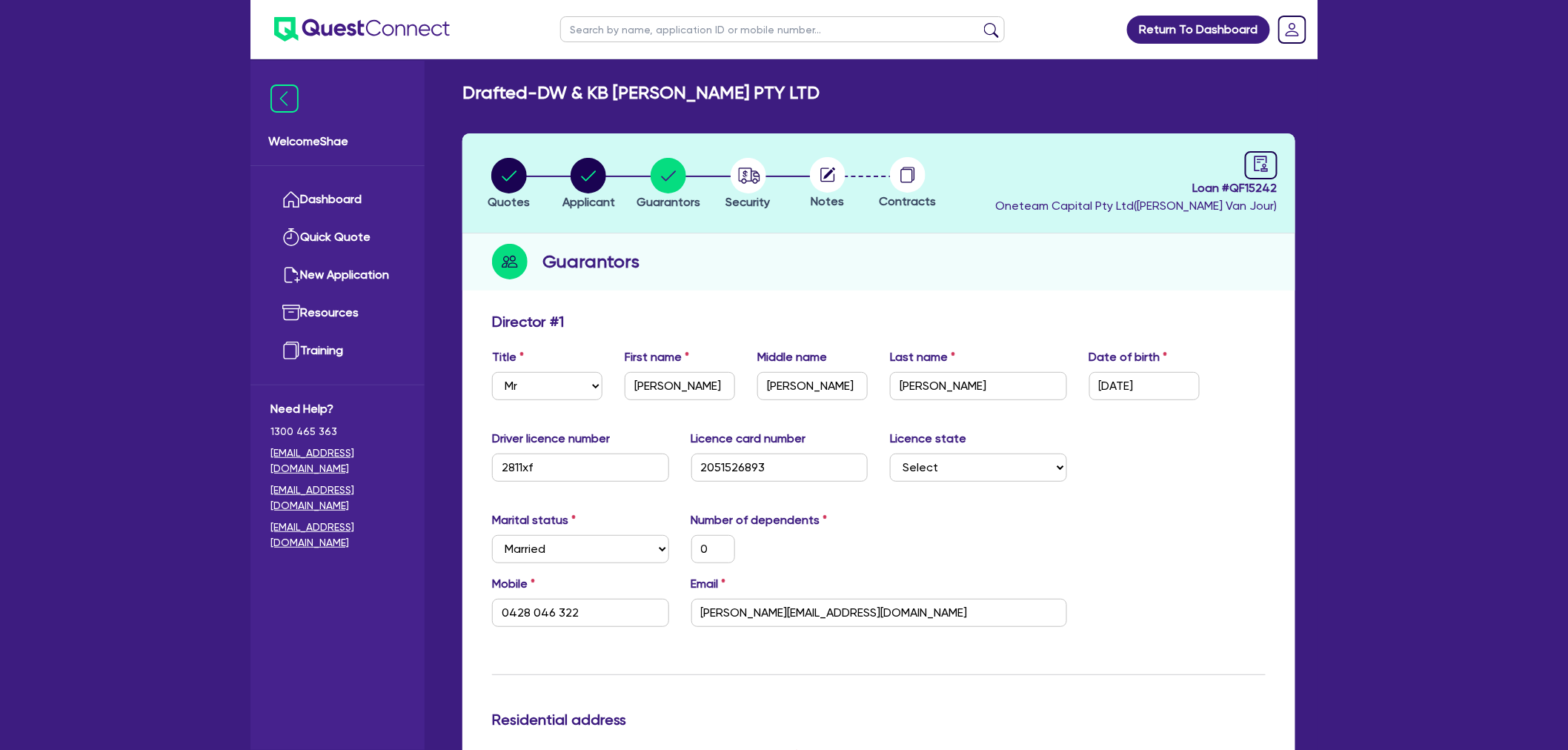
scroll to position [0, 0]
click at [835, 187] on circle at bounding box center [828, 175] width 36 height 36
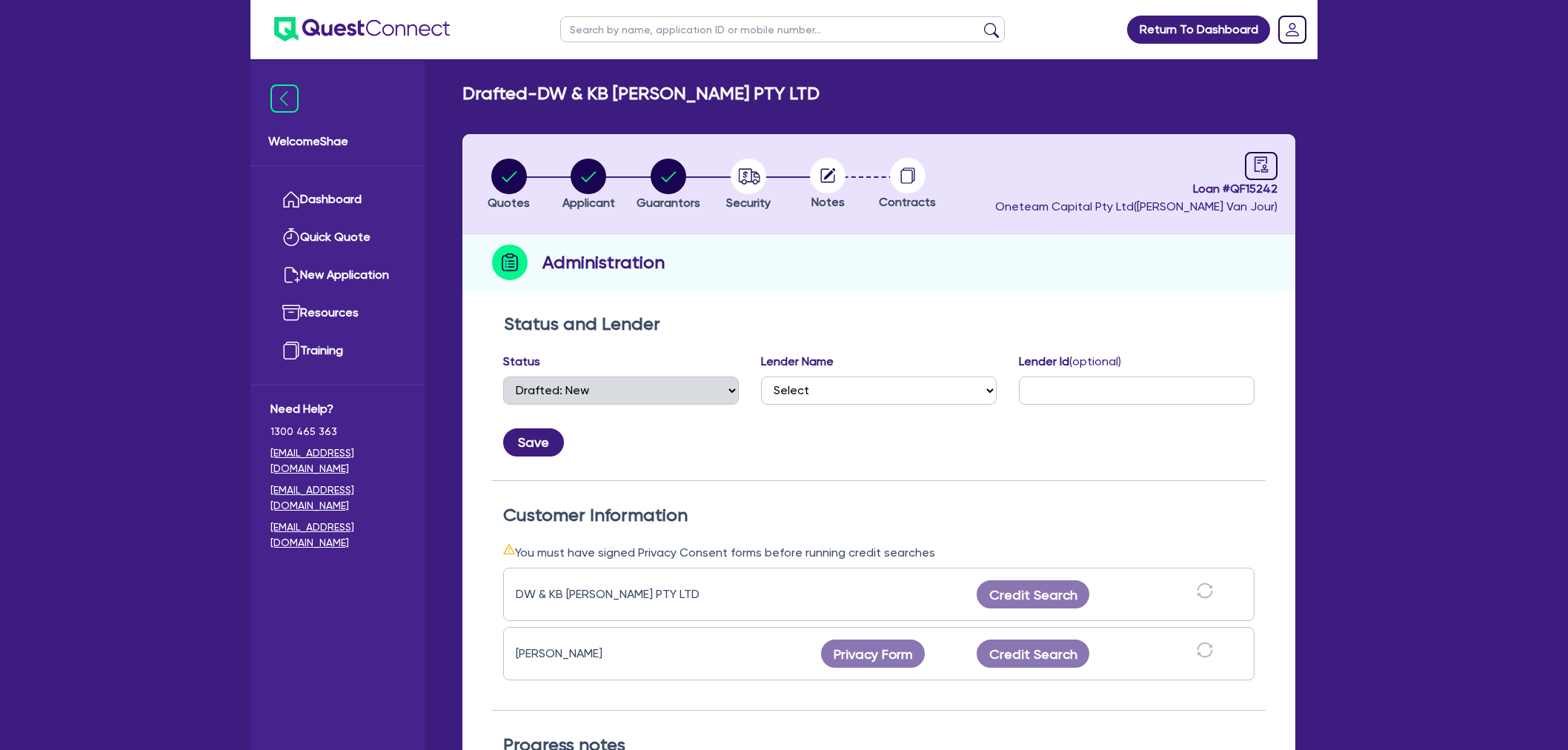
select select "DRAFTED_NEW"
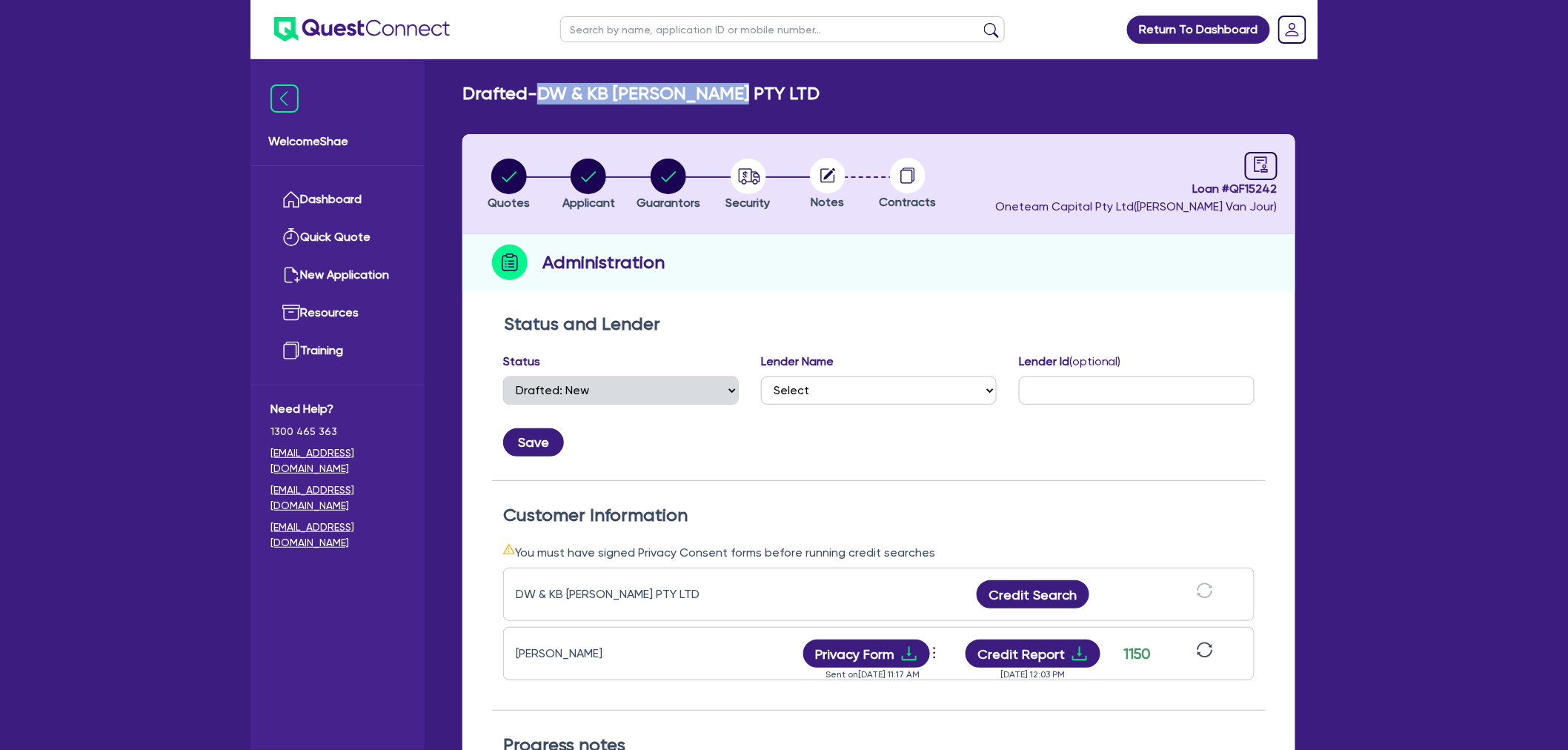
drag, startPoint x: 708, startPoint y: 84, endPoint x: 542, endPoint y: 93, distance: 166.2
click at [542, 93] on div "Drafted - DW & KB [PERSON_NAME] PTY LTD" at bounding box center [879, 94] width 855 height 22
copy h2 "DW & KB [PERSON_NAME] PTY LTD"
click at [683, 27] on input "text" at bounding box center [783, 29] width 445 height 26
paste input "DW & KB [PERSON_NAME] PTY LTD"
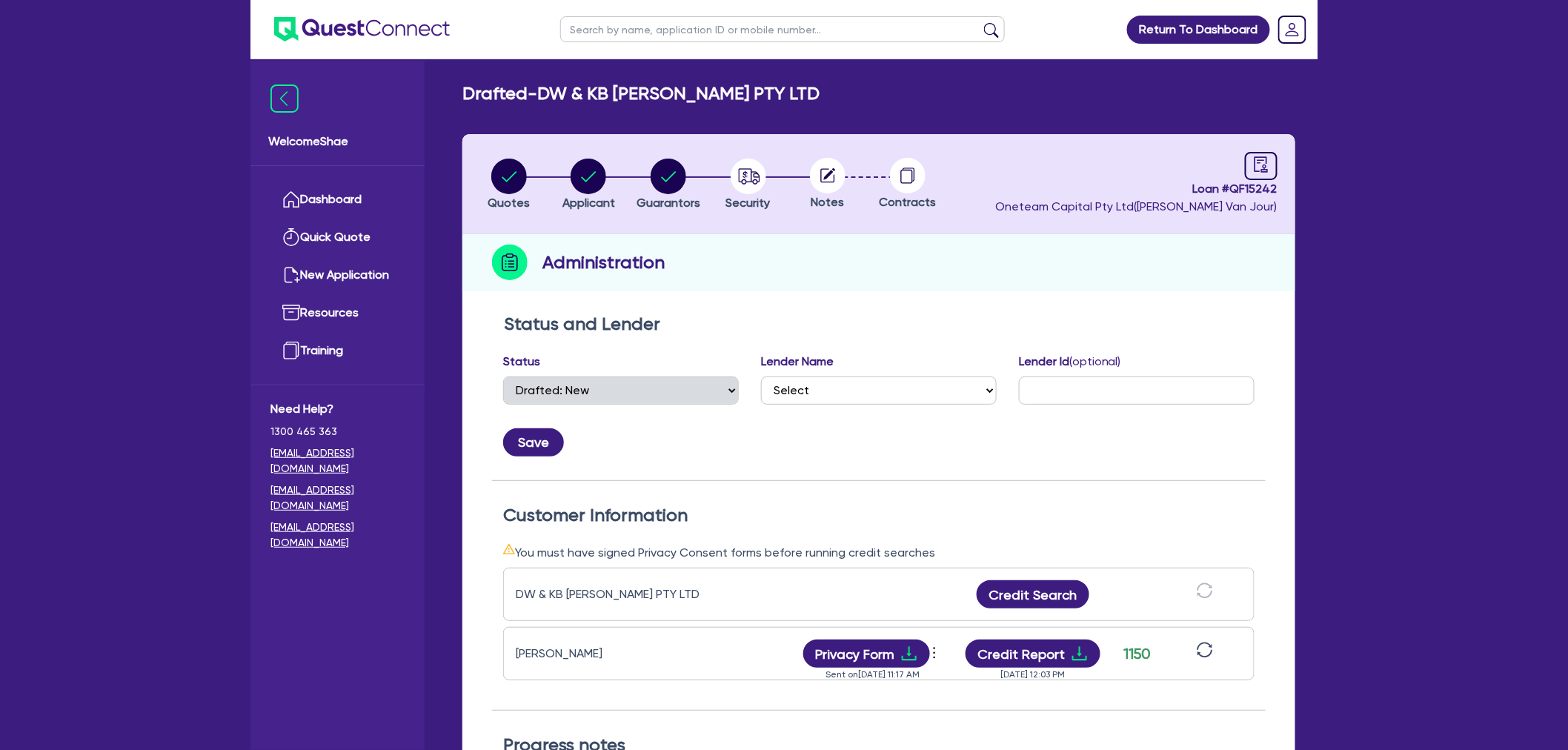
type input "DW & KB [PERSON_NAME] PTY LTD"
click button "submit" at bounding box center [992, 32] width 24 height 21
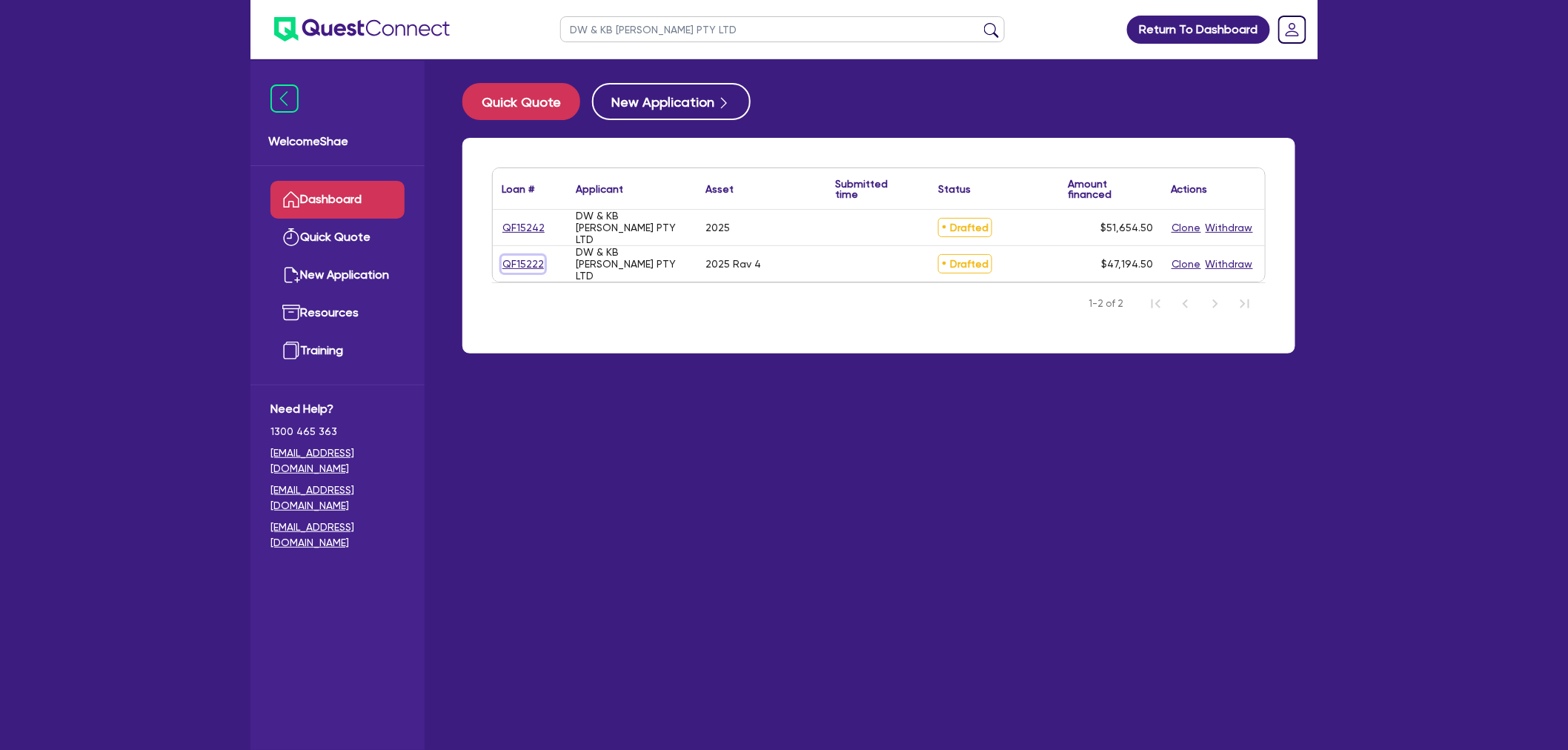
click at [513, 258] on link "QF15222" at bounding box center [523, 264] width 43 height 17
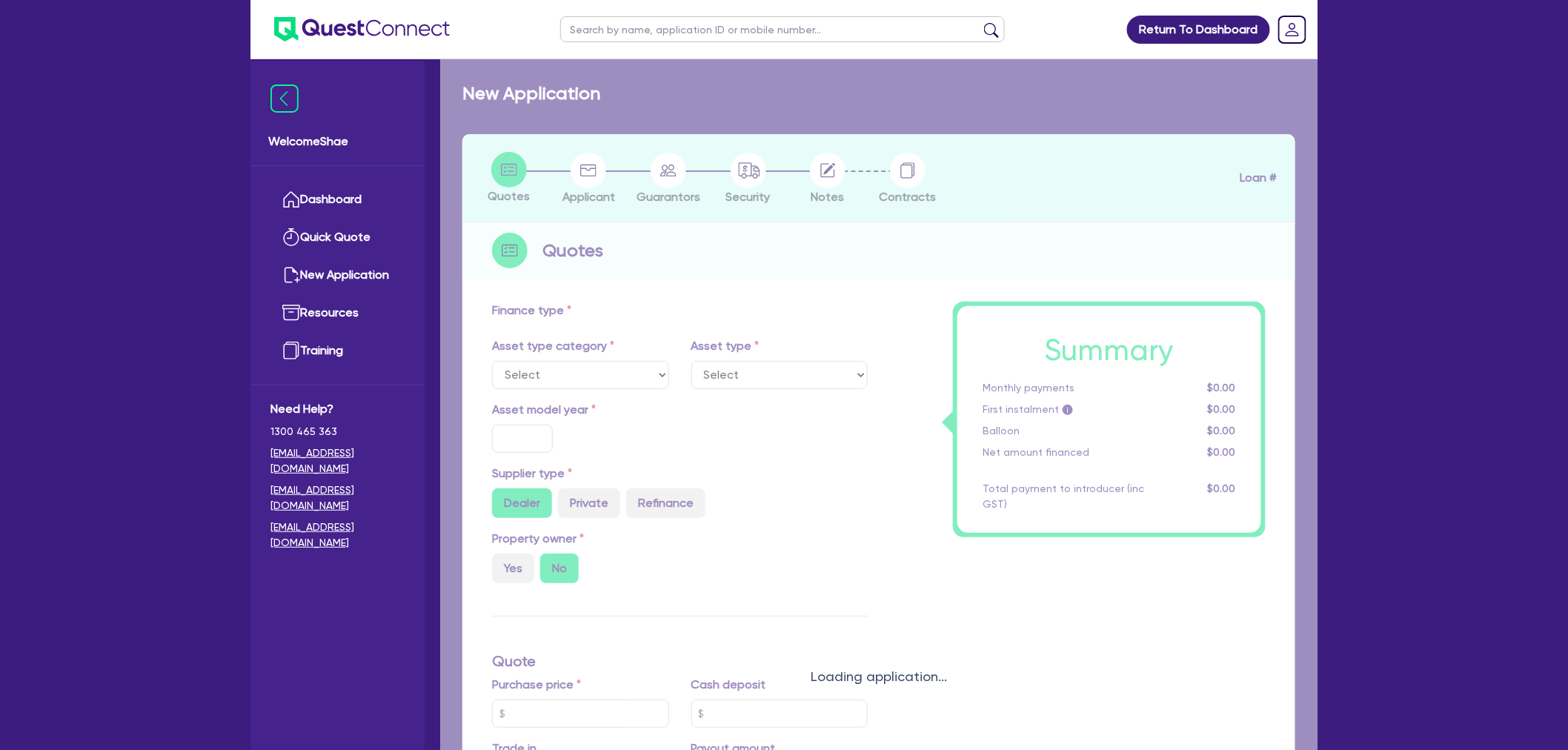
select select "CARS_AND_LIGHT_TRUCKS"
type input "2025"
radio input "true"
type input "65,000"
type input "20,000"
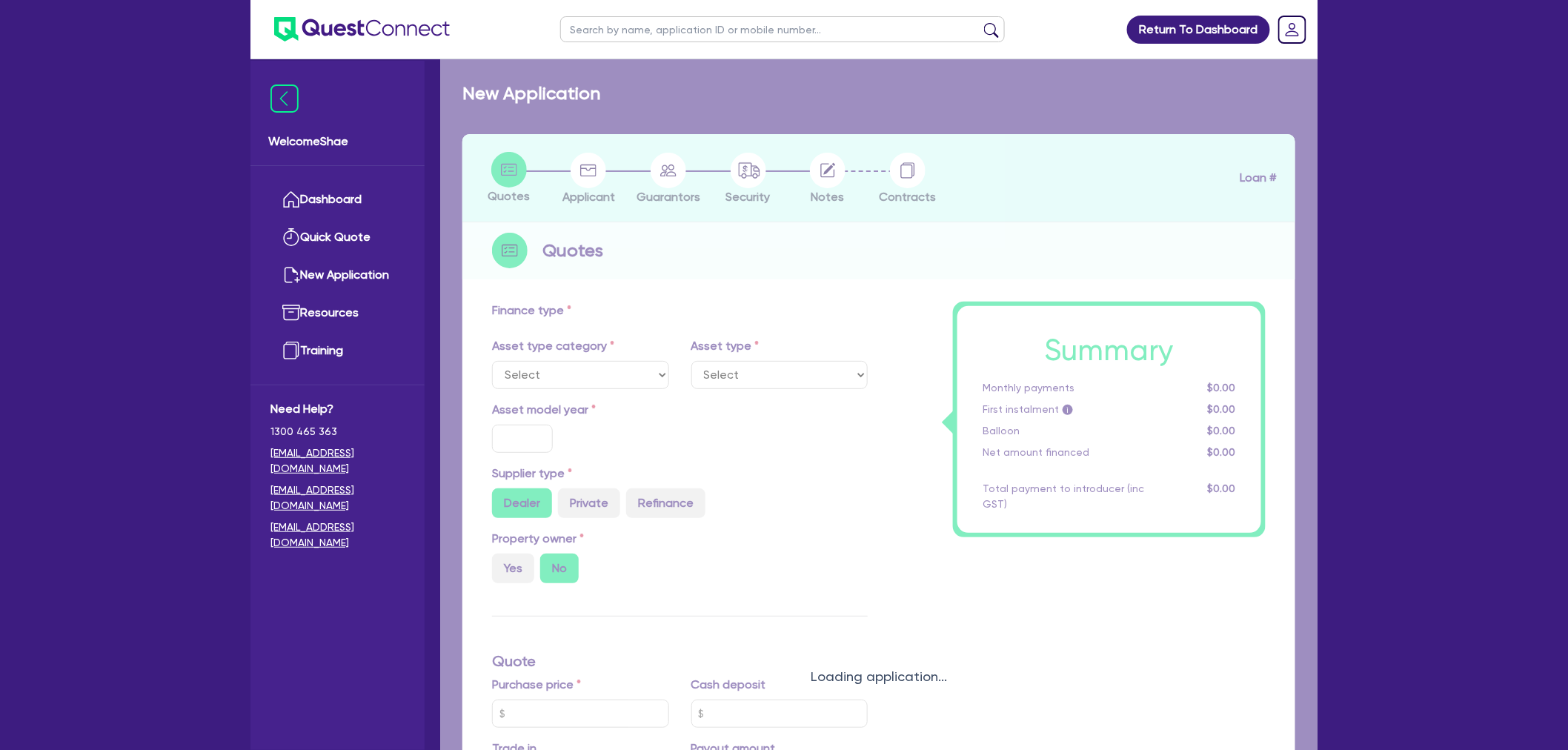
type input "30"
type input "19,500"
type input "5"
type input "2,359.73"
type input "7.49"
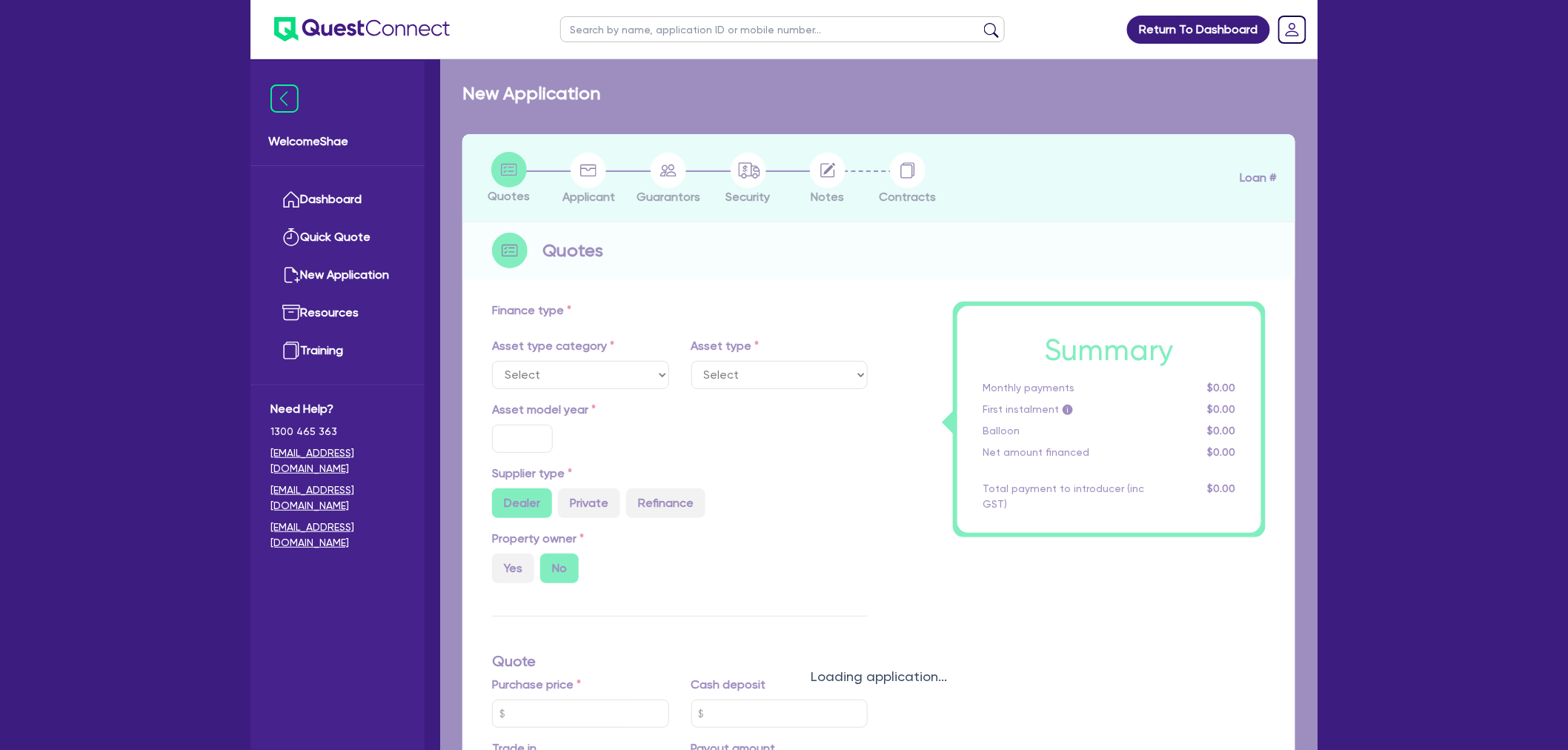
type input "1,400"
select select "PASSENGER_VEHICLES"
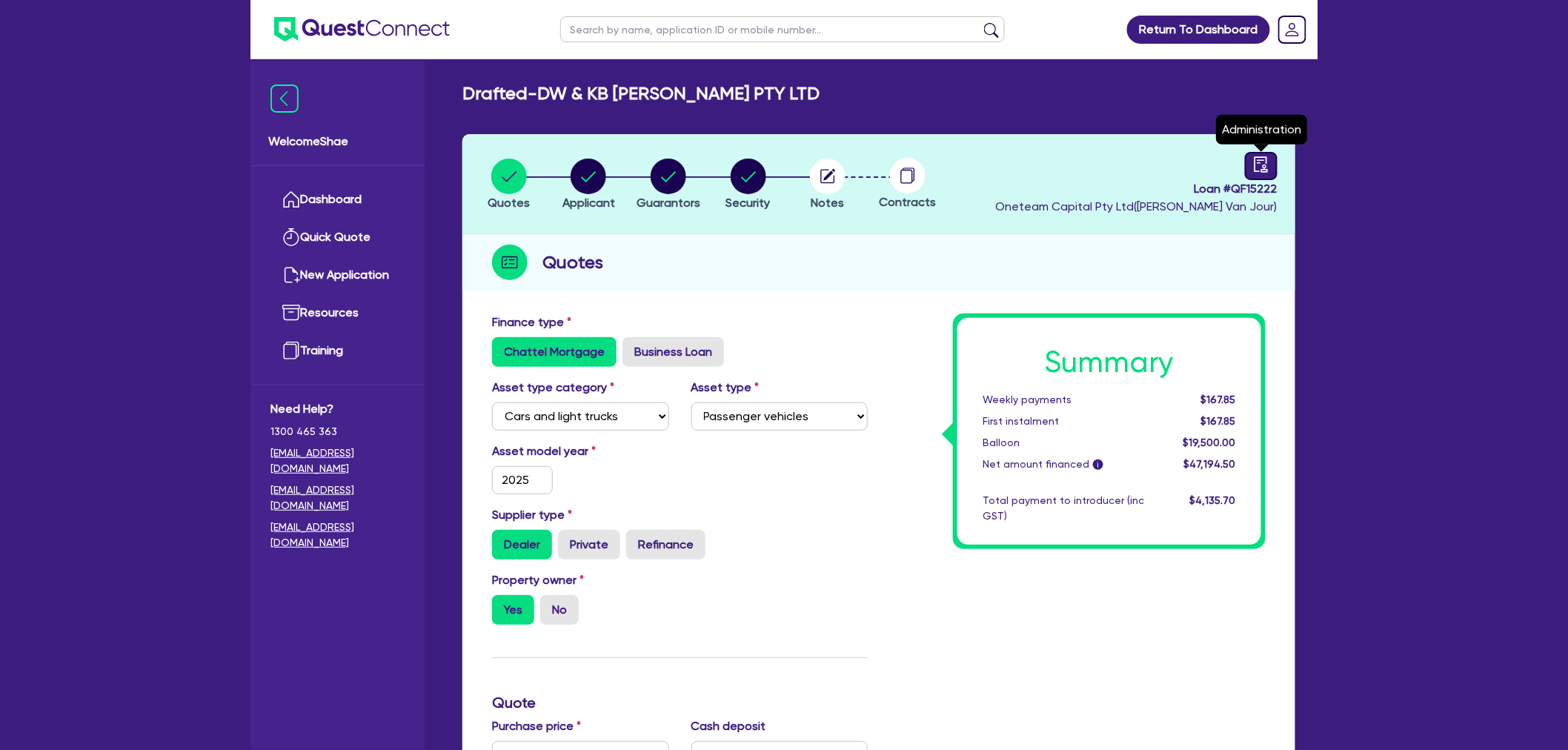
click at [1250, 170] on link at bounding box center [1261, 166] width 32 height 28
select select "DRAFTED_NEW"
select select "Other"
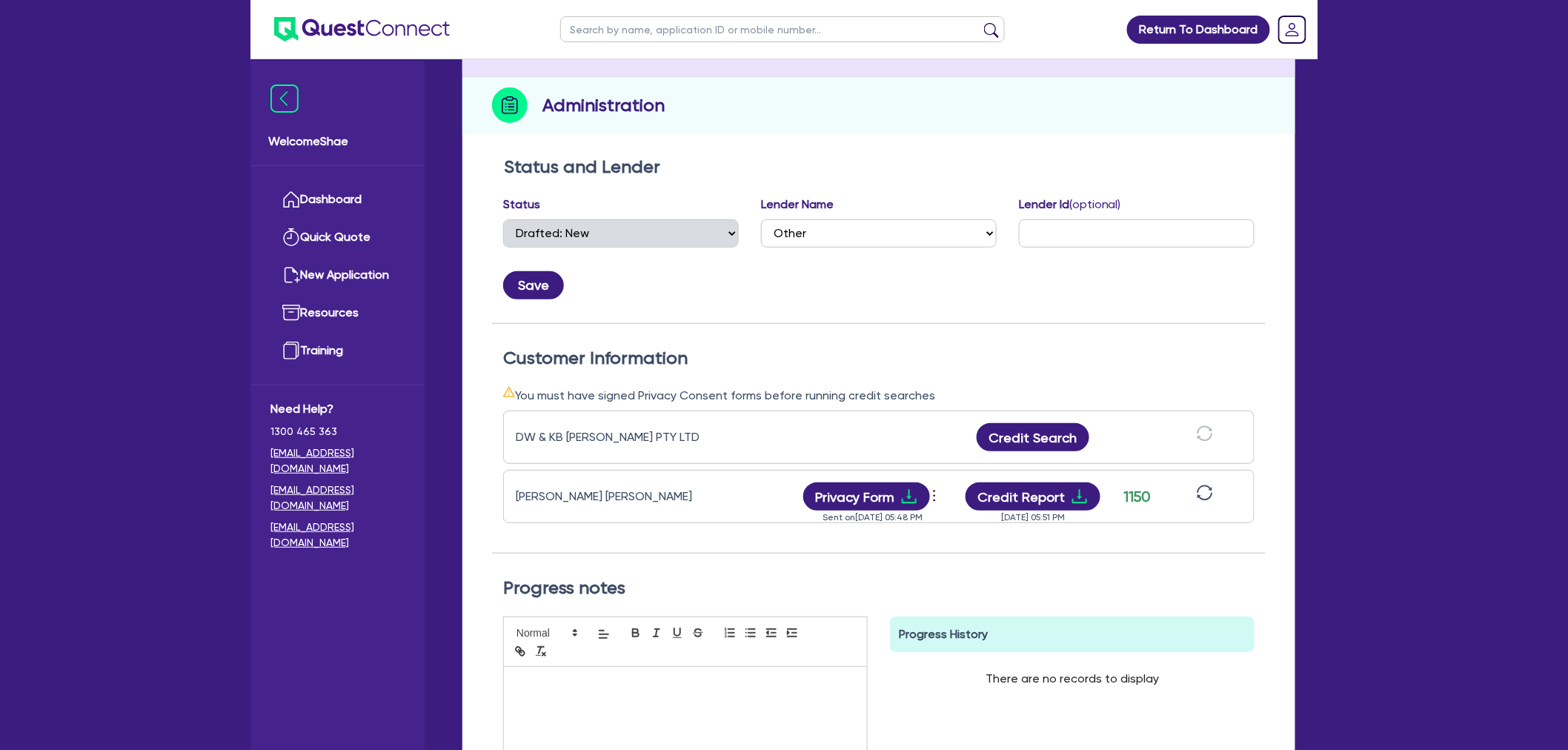
scroll to position [165, 0]
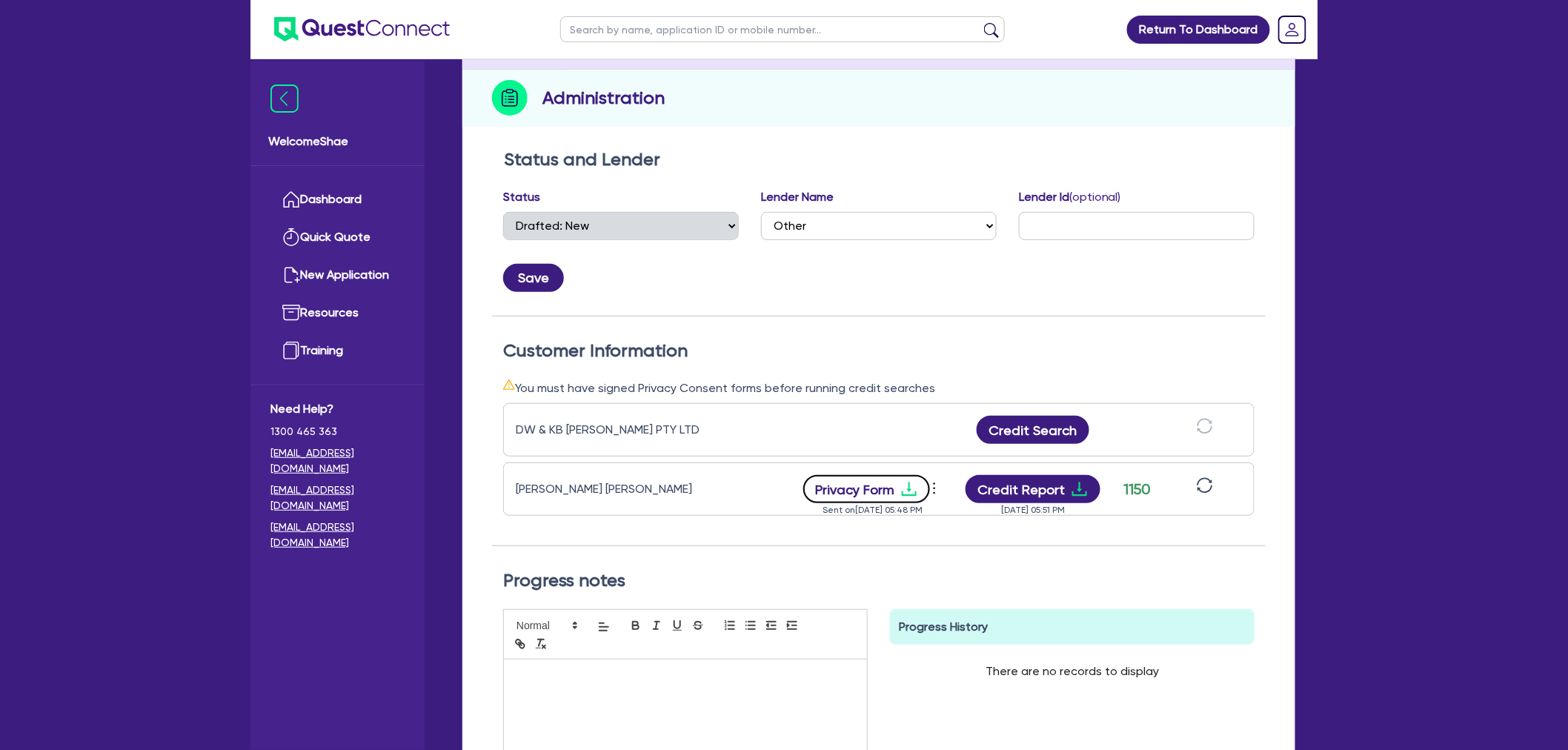
click at [891, 493] on button "Privacy Form" at bounding box center [867, 489] width 127 height 28
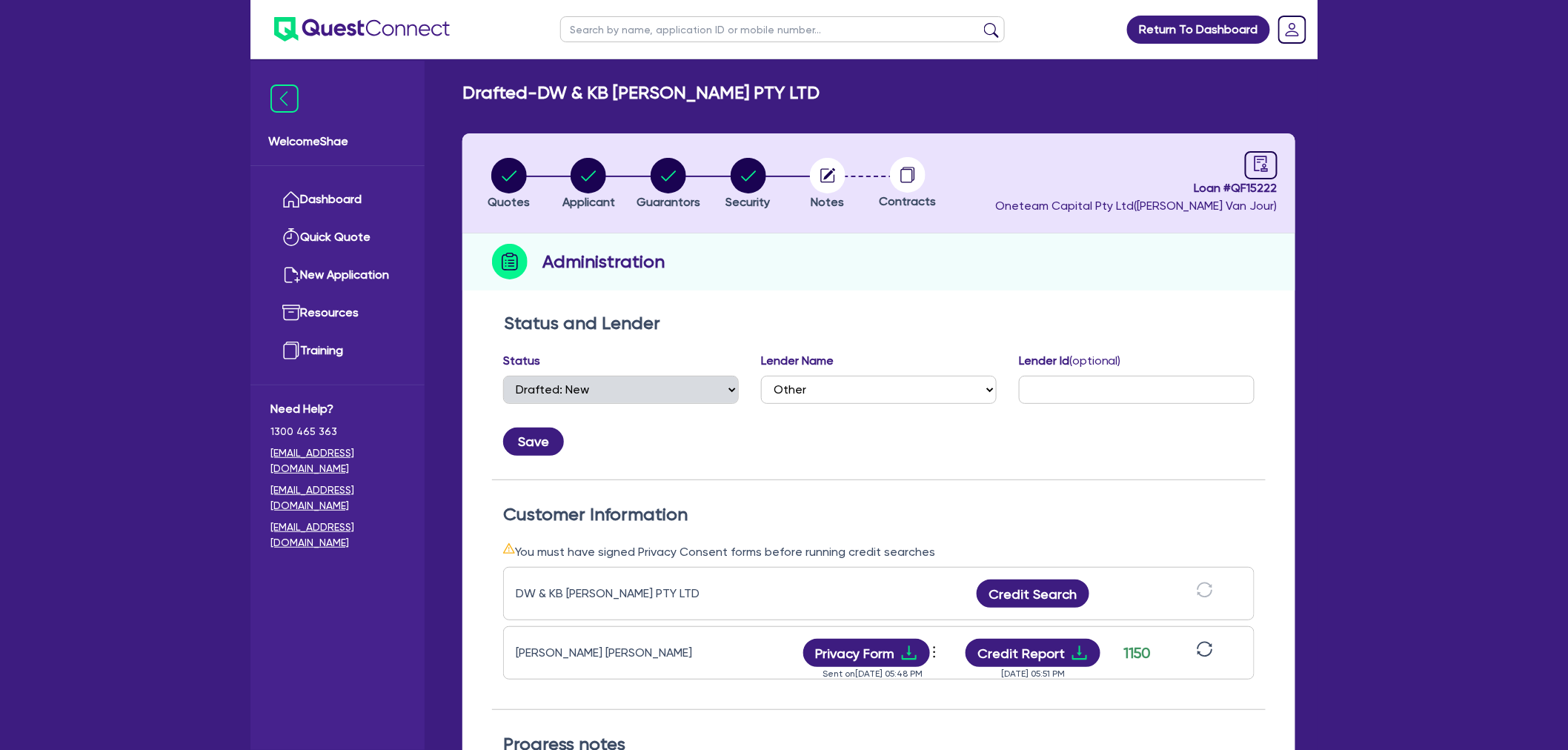
scroll to position [0, 0]
click at [843, 184] on icon "button" at bounding box center [828, 176] width 36 height 36
select select "Other"
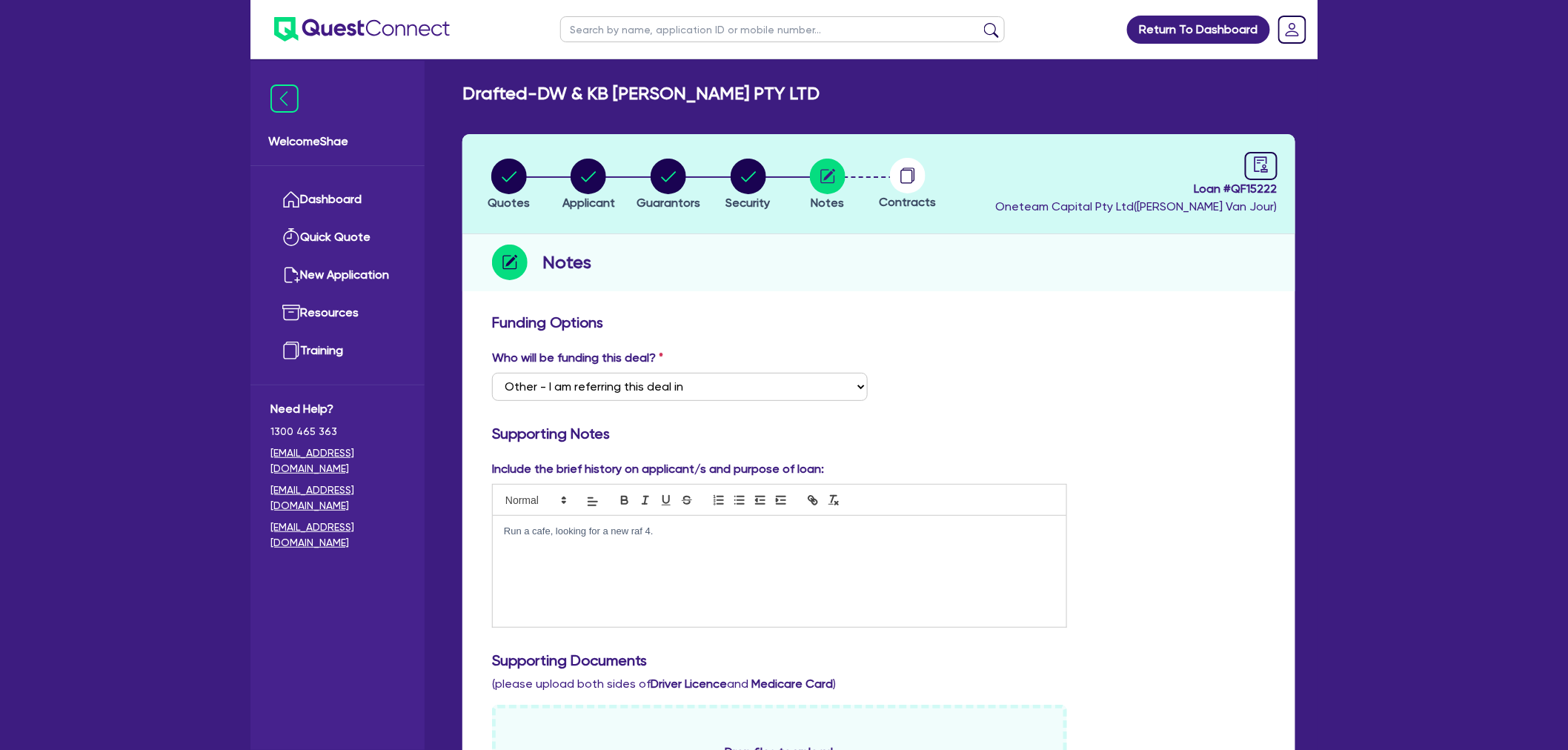
click at [1037, 148] on header "Quotes Applicant [GEOGRAPHIC_DATA] Security Notes Contracts Loan # QF15222 Onet…" at bounding box center [879, 184] width 833 height 100
click at [579, 153] on header "Quotes Applicant [GEOGRAPHIC_DATA] Security Notes Contracts Loan # QF15222 Onet…" at bounding box center [879, 184] width 833 height 100
click at [601, 186] on circle "button" at bounding box center [588, 176] width 36 height 36
select select "COMPANY"
select select "ACCOMODATION_FOOD"
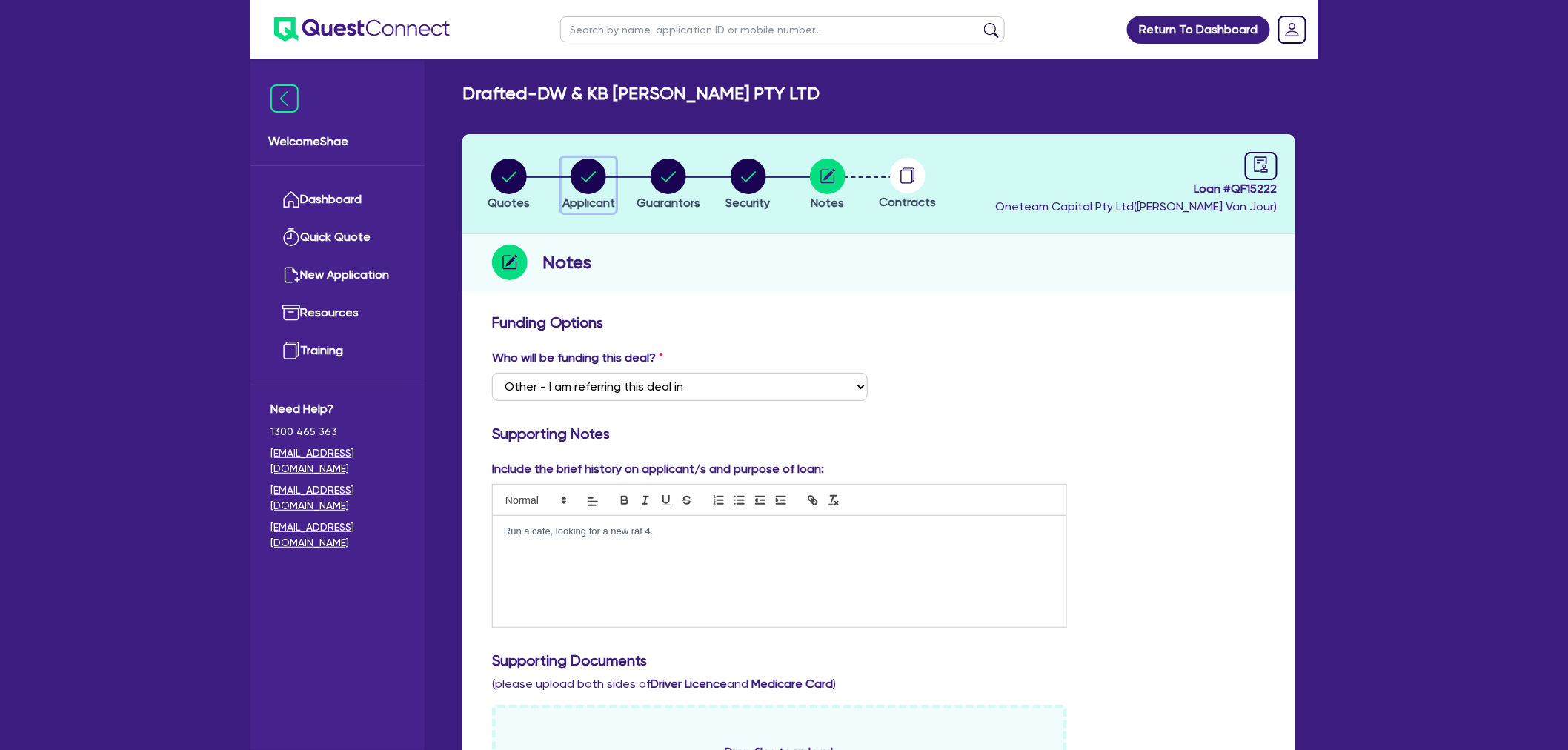
select select "OTHER_ACCOMODATION"
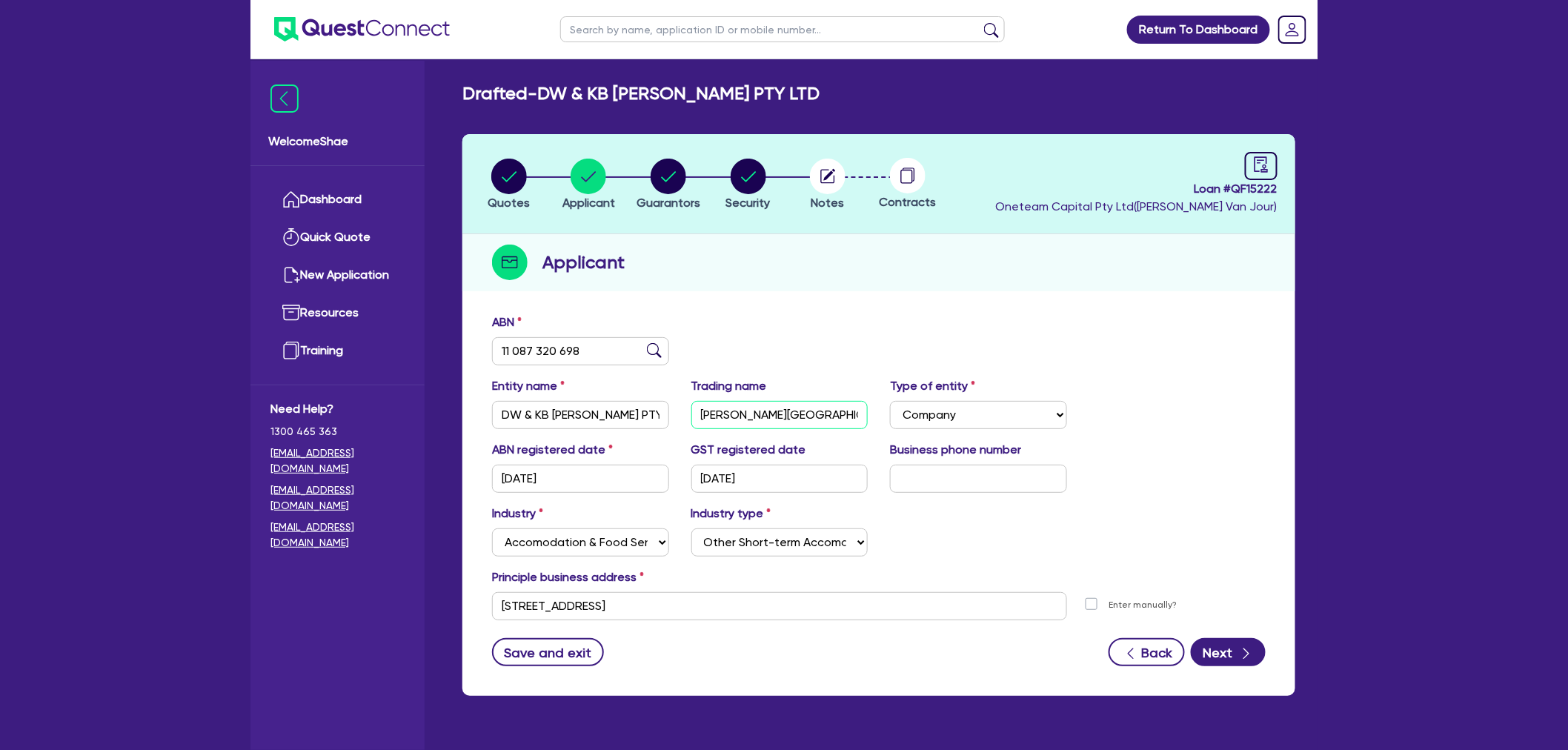
drag, startPoint x: 826, startPoint y: 403, endPoint x: 601, endPoint y: 409, distance: 225.1
click at [601, 409] on div "Entity name DW & KB [PERSON_NAME] PTY LTD Trading name [PERSON_NAME] Cafe Type …" at bounding box center [878, 409] width 796 height 64
click at [843, 180] on circle "button" at bounding box center [828, 176] width 36 height 36
select select "Other"
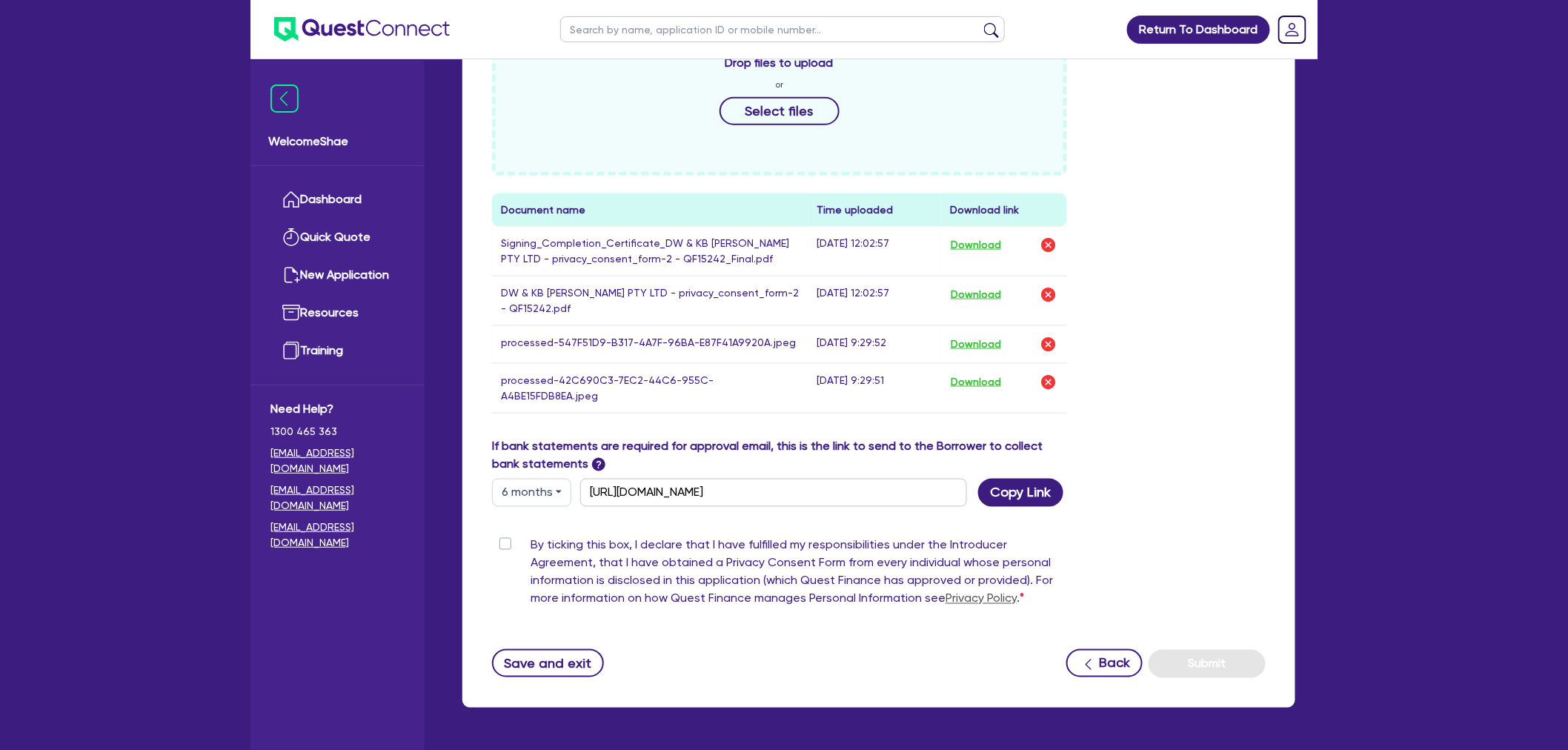
scroll to position [724, 0]
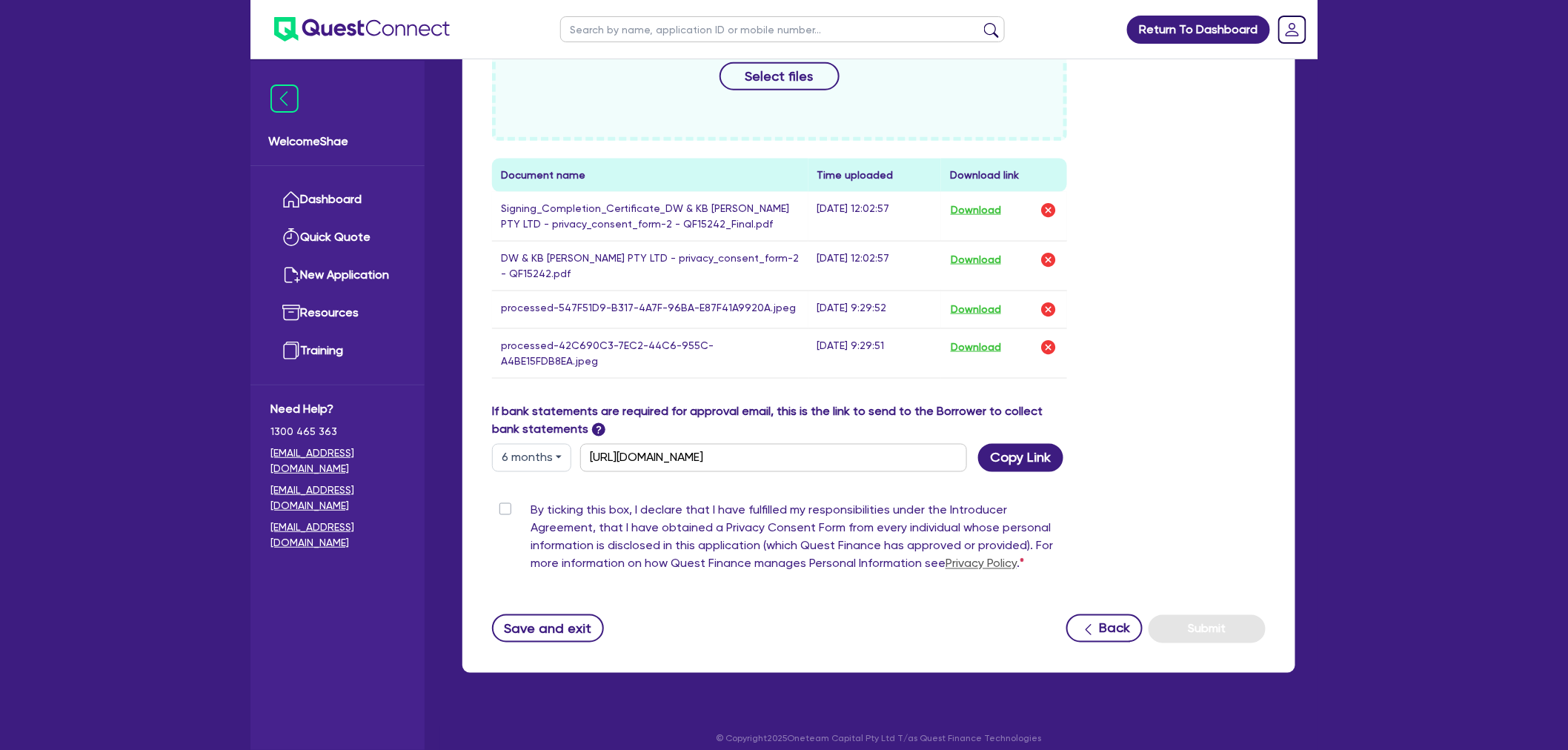
click at [531, 501] on label "By ticking this box, I declare that I have fulfilled my responsibilities under …" at bounding box center [799, 540] width 537 height 77
click at [504, 501] on input "By ticking this box, I declare that I have fulfilled my responsibilities under …" at bounding box center [498, 508] width 12 height 14
checkbox input "true"
click at [1224, 615] on button "Submit" at bounding box center [1207, 629] width 117 height 28
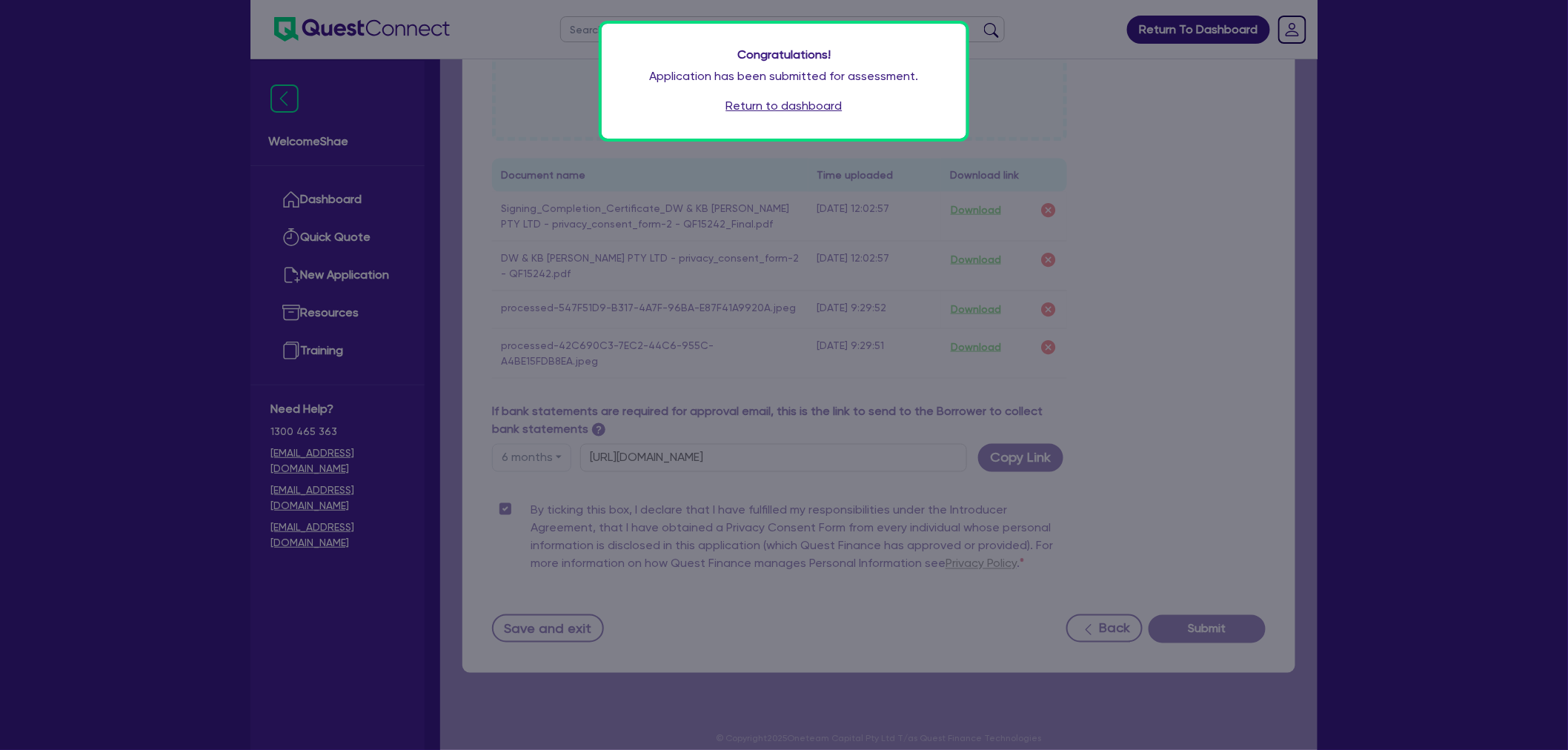
click at [824, 114] on link "Return to dashboard" at bounding box center [784, 106] width 116 height 17
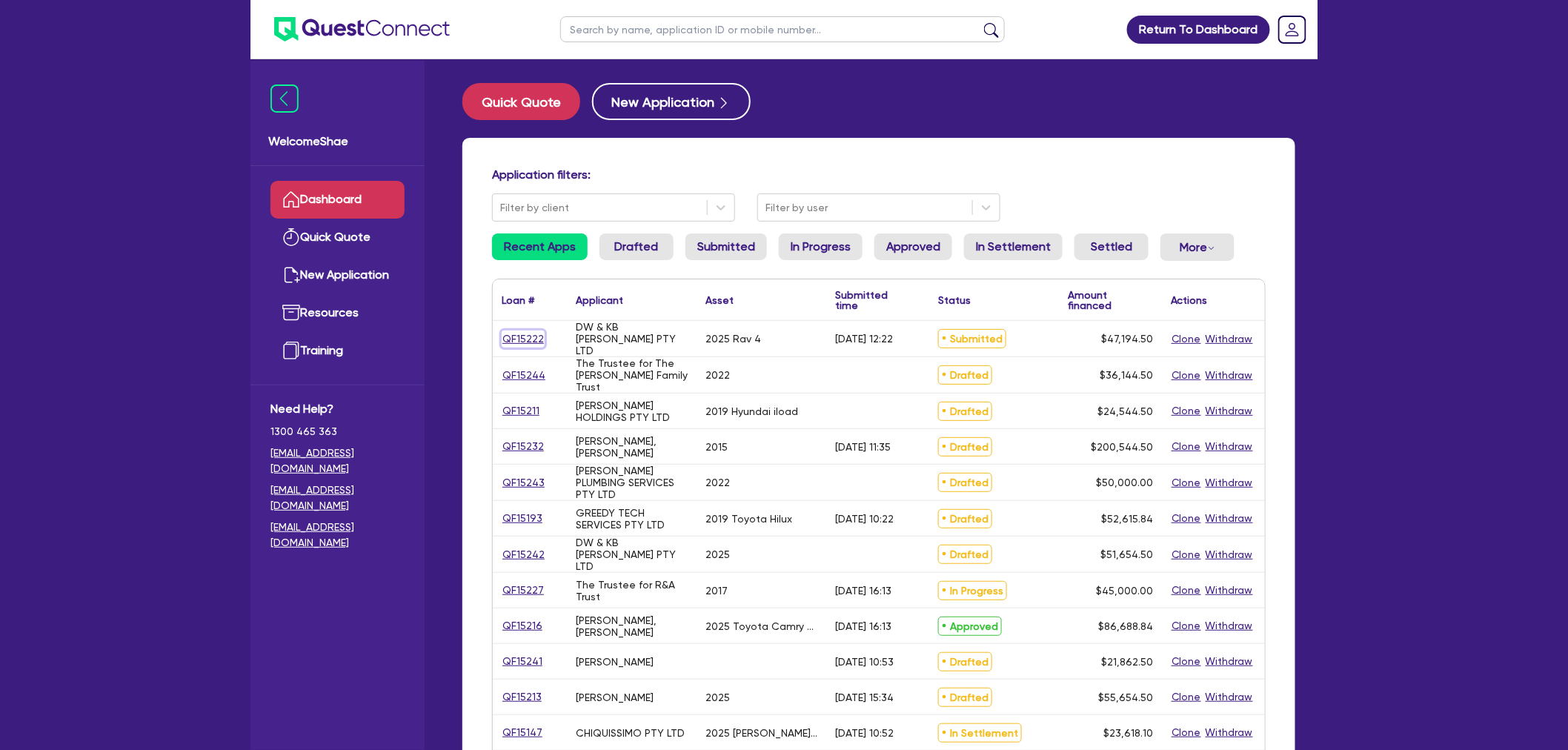
click at [513, 334] on link "QF15222" at bounding box center [523, 338] width 43 height 17
select select "CARS_AND_LIGHT_TRUCKS"
select select "PASSENGER_VEHICLES"
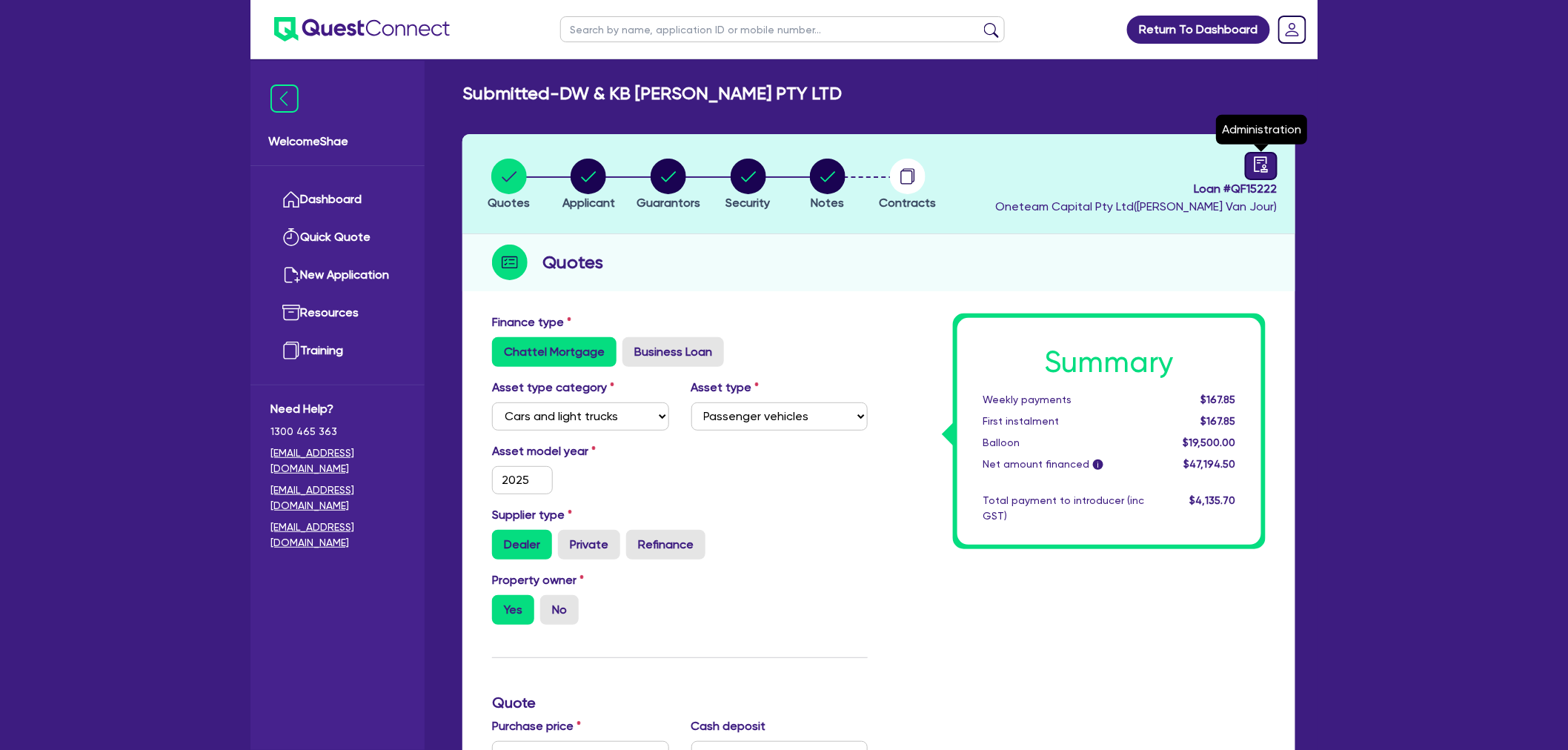
click at [1255, 166] on icon "audit" at bounding box center [1262, 164] width 13 height 16
select select "SUBMITTED_NEW"
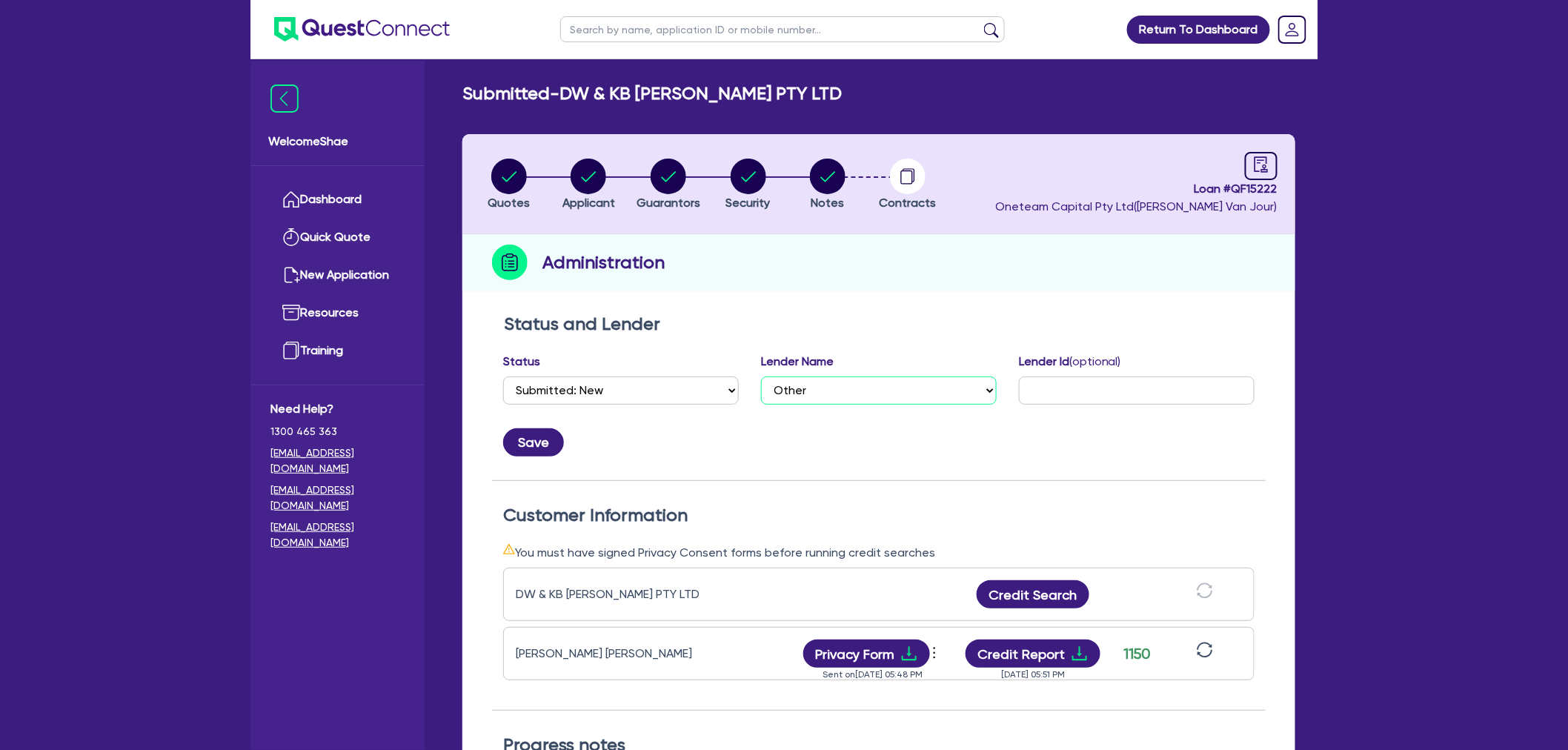
click at [824, 397] on select "Select AAMF AFS Alex Bank Angle Finance Azora Banjo BigStone BOQ Finance Brande…" at bounding box center [878, 391] width 235 height 28
select select "Angle Finance"
click at [761, 377] on select "Select AAMF AFS Alex Bank Angle Finance Azora Banjo BigStone BOQ Finance Brande…" at bounding box center [878, 391] width 235 height 28
click at [1118, 393] on input "text" at bounding box center [1136, 391] width 235 height 28
paste input "CA00108012"
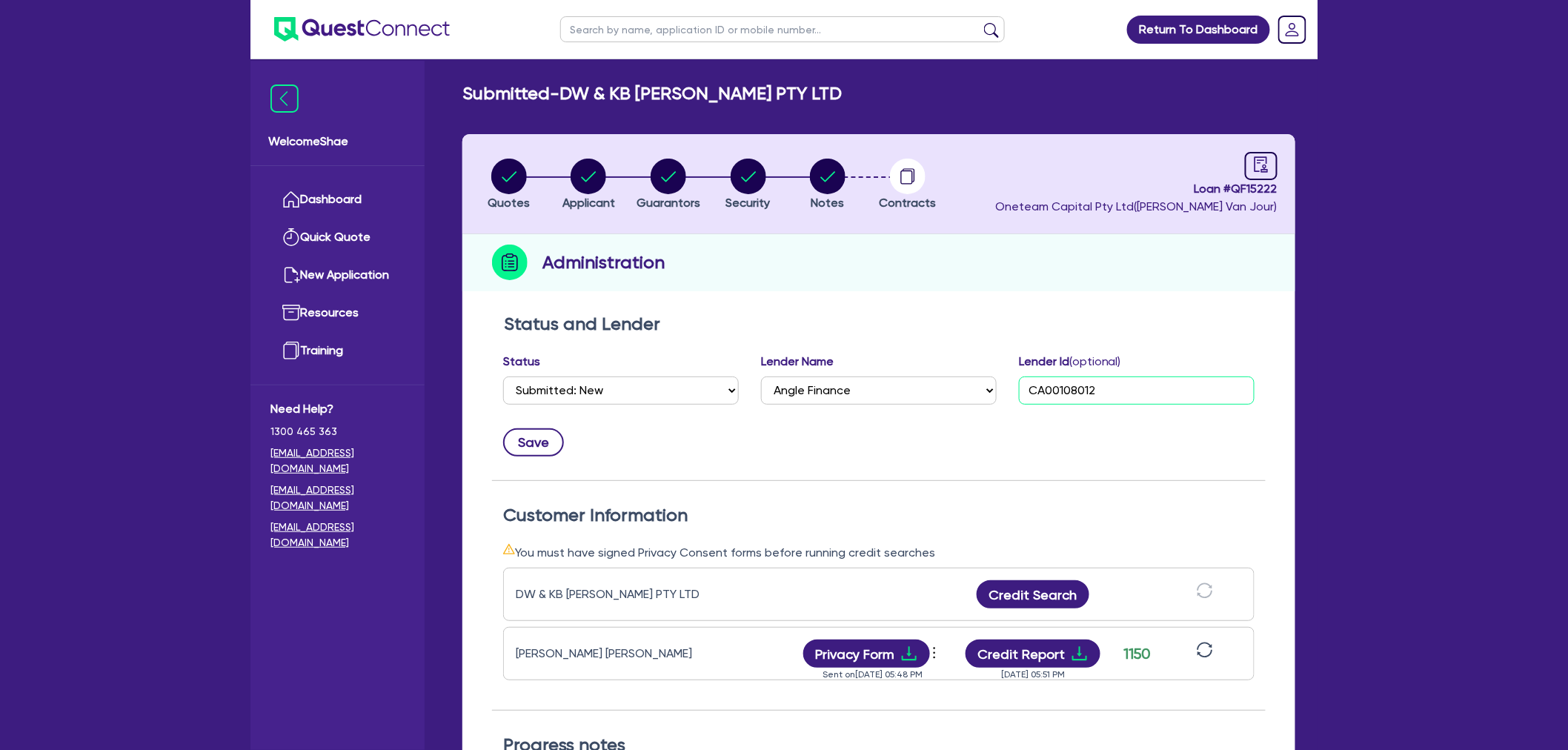
type input "CA00108012"
click at [528, 451] on button "Save" at bounding box center [533, 442] width 61 height 28
click at [368, 37] on img at bounding box center [362, 28] width 176 height 24
